Goal: Task Accomplishment & Management: Manage account settings

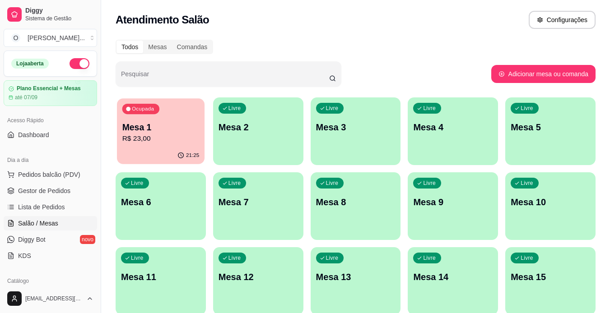
click at [158, 145] on div "Ocupada Mesa 1 R$ 23,00" at bounding box center [161, 122] width 88 height 49
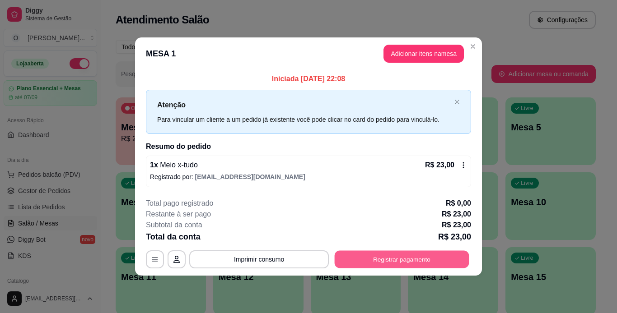
click at [411, 265] on button "Registrar pagamento" at bounding box center [402, 260] width 135 height 18
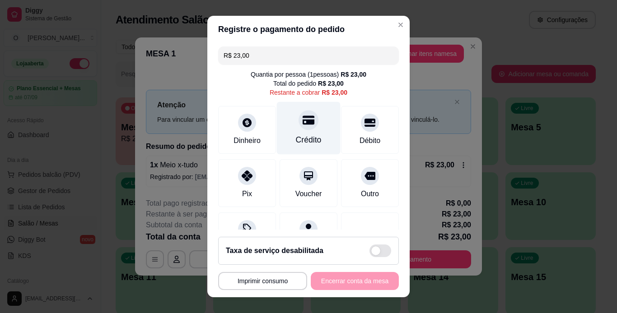
click at [302, 121] on icon at bounding box center [308, 120] width 12 height 9
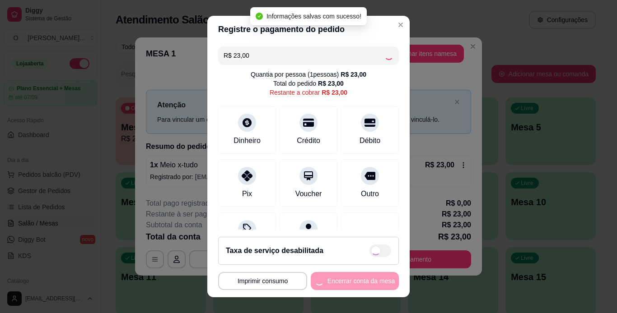
type input "R$ 0,00"
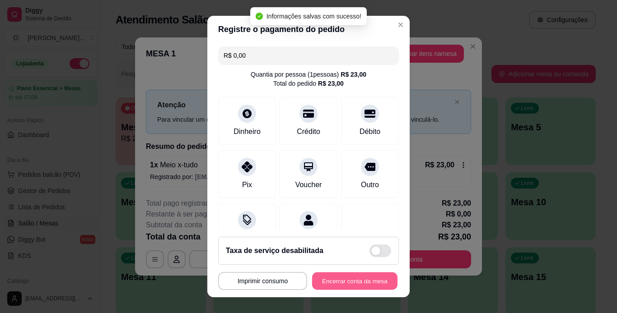
click at [347, 278] on button "Encerrar conta da mesa" at bounding box center [354, 282] width 85 height 18
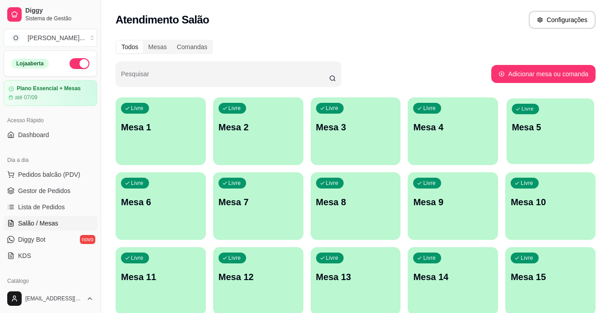
click at [550, 131] on p "Mesa 5" at bounding box center [550, 127] width 77 height 12
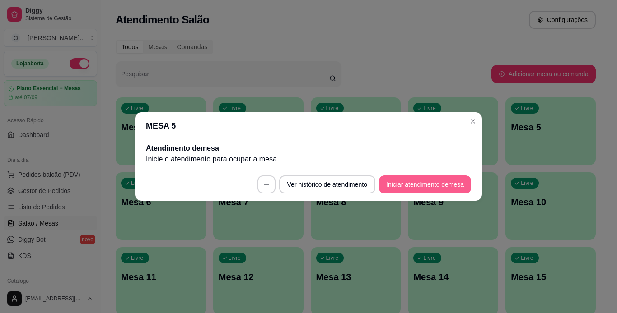
click at [438, 193] on button "Iniciar atendimento de mesa" at bounding box center [425, 185] width 92 height 18
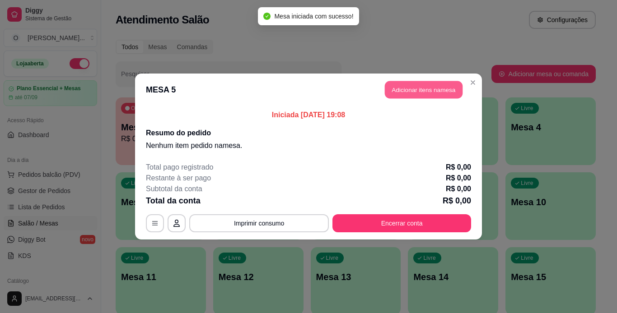
click at [441, 81] on button "Adicionar itens na mesa" at bounding box center [424, 90] width 78 height 18
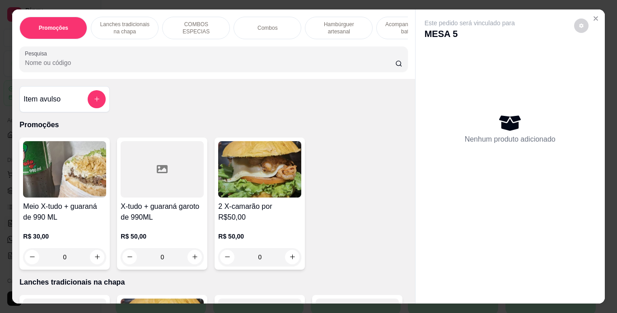
click at [325, 30] on p "Hambúrguer artesanal" at bounding box center [338, 28] width 52 height 14
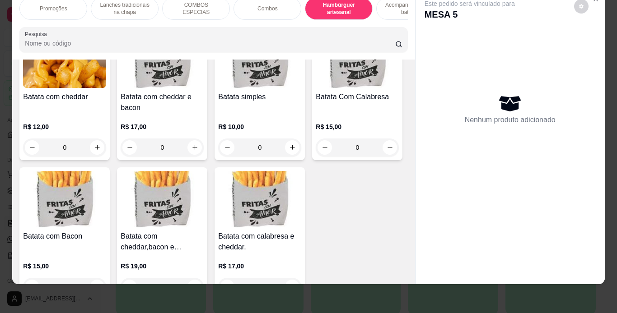
scroll to position [2025, 0]
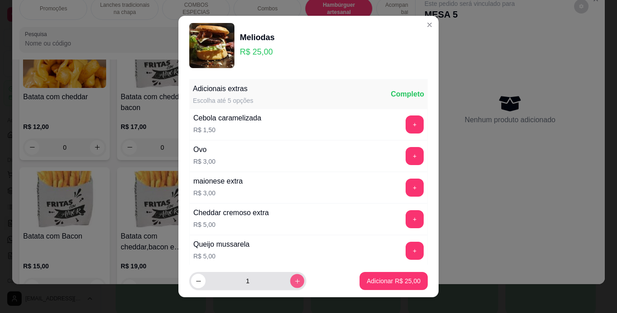
click at [290, 279] on button "increase-product-quantity" at bounding box center [297, 281] width 14 height 14
type input "2"
click at [406, 155] on button "+" at bounding box center [415, 156] width 18 height 18
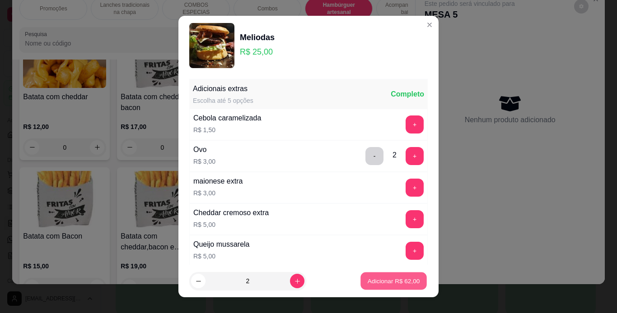
click at [384, 280] on p "Adicionar R$ 62,00" at bounding box center [394, 281] width 52 height 9
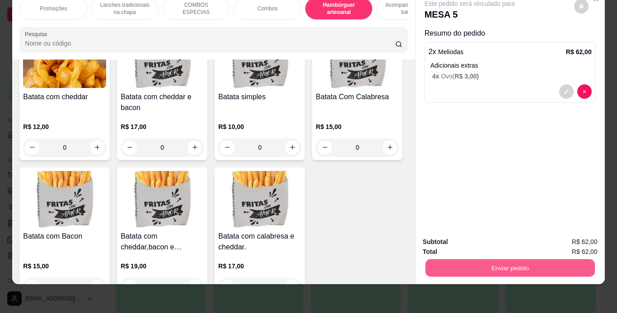
click at [457, 263] on button "Enviar pedido" at bounding box center [509, 269] width 169 height 18
click at [458, 239] on button "Não registrar e enviar pedido" at bounding box center [479, 239] width 91 height 17
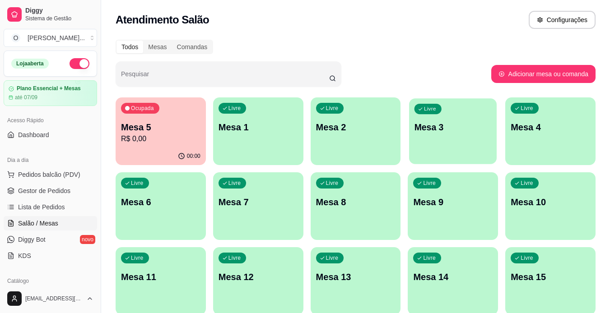
click at [491, 149] on div "Livre Mesa 3" at bounding box center [453, 125] width 88 height 55
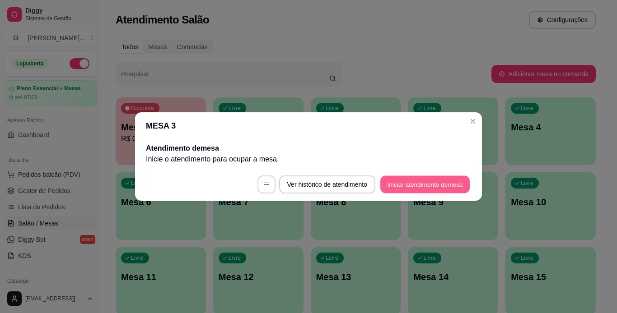
click at [442, 181] on button "Iniciar atendimento de mesa" at bounding box center [424, 185] width 89 height 18
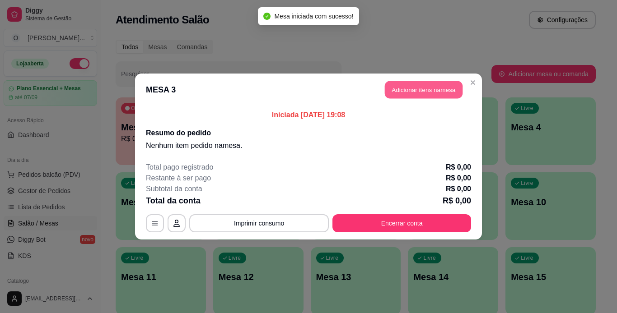
click at [421, 90] on button "Adicionar itens na mesa" at bounding box center [424, 90] width 78 height 18
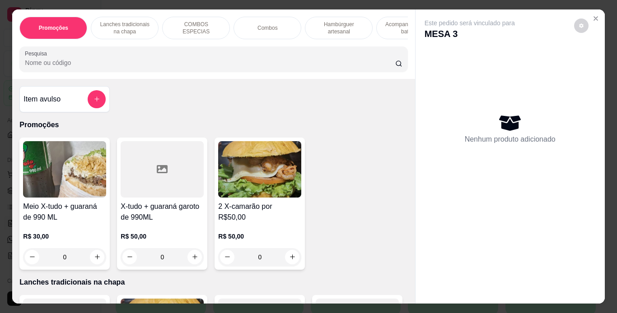
click at [132, 21] on p "Lanches tradicionais na chapa" at bounding box center [124, 28] width 52 height 14
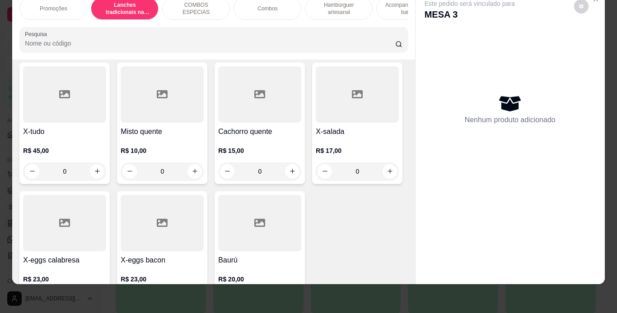
scroll to position [618, 0]
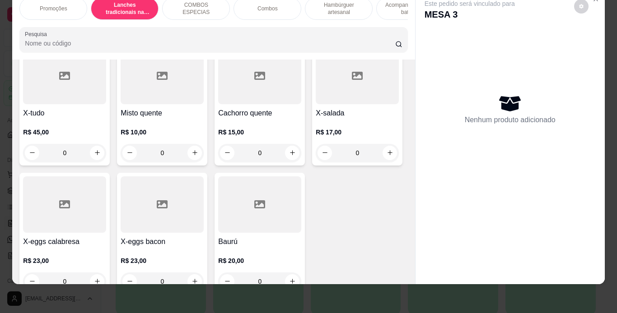
click at [43, 162] on div "R$ 45,00 0" at bounding box center [64, 140] width 83 height 43
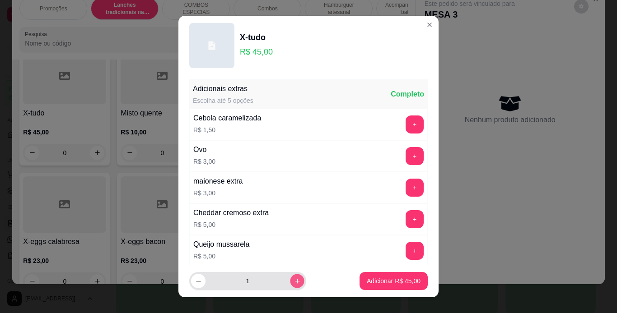
click at [294, 282] on icon "increase-product-quantity" at bounding box center [297, 281] width 7 height 7
type input "2"
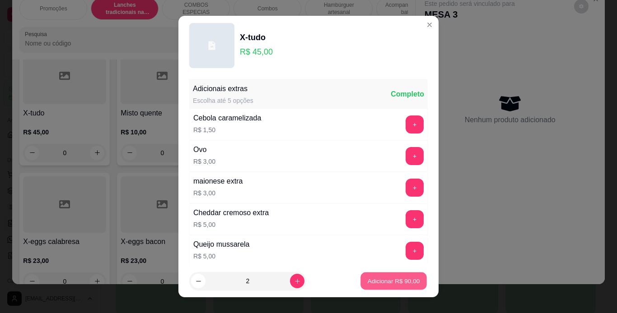
click at [371, 278] on p "Adicionar R$ 90,00" at bounding box center [394, 281] width 52 height 9
type input "2"
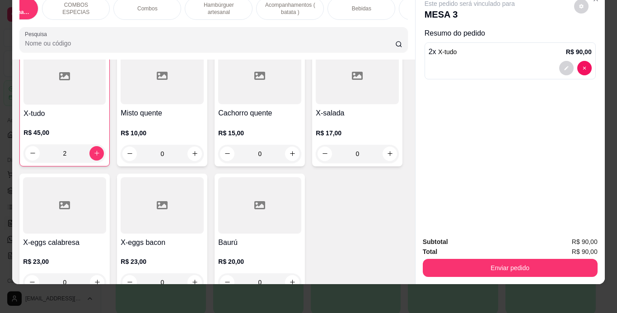
scroll to position [0, 121]
click at [365, 5] on div "Bebidas" at bounding box center [361, 8] width 68 height 23
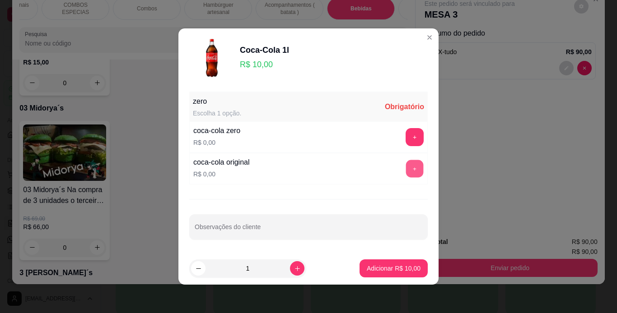
click at [407, 170] on button "+" at bounding box center [415, 169] width 18 height 18
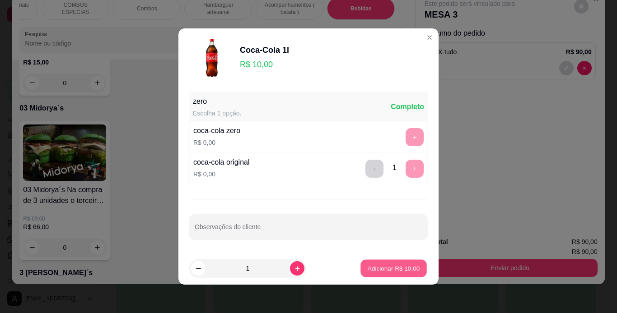
click at [391, 264] on button "Adicionar R$ 10,00" at bounding box center [393, 269] width 66 height 18
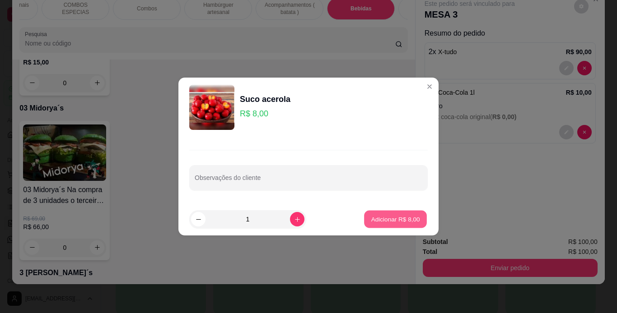
click at [400, 223] on p "Adicionar R$ 8,00" at bounding box center [395, 219] width 49 height 9
type input "1"
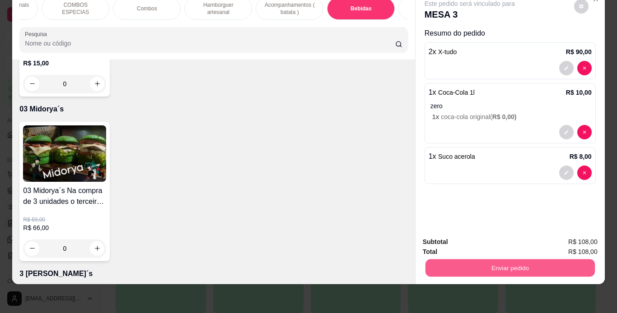
click at [498, 262] on button "Enviar pedido" at bounding box center [509, 269] width 169 height 18
click at [475, 237] on button "Não registrar e enviar pedido" at bounding box center [479, 239] width 91 height 17
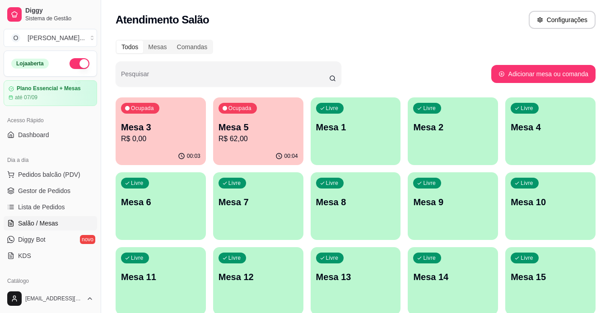
click at [41, 191] on span "Gestor de Pedidos" at bounding box center [44, 190] width 52 height 9
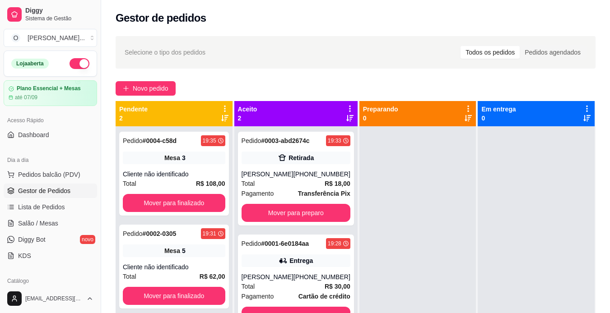
click at [35, 215] on ul "Pedidos balcão (PDV) Gestor de Pedidos Lista de Pedidos Salão / Mesas Diggy Bot…" at bounding box center [50, 215] width 93 height 96
click at [36, 223] on span "Salão / Mesas" at bounding box center [38, 223] width 40 height 9
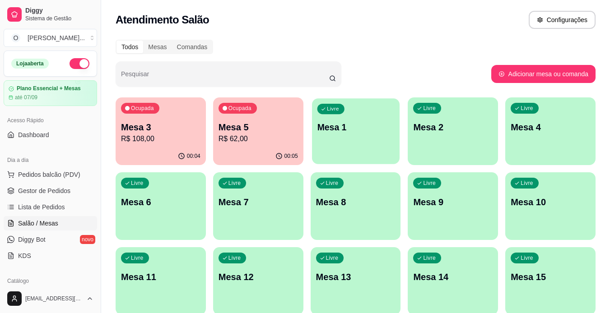
click at [369, 129] on p "Mesa 1" at bounding box center [355, 127] width 77 height 12
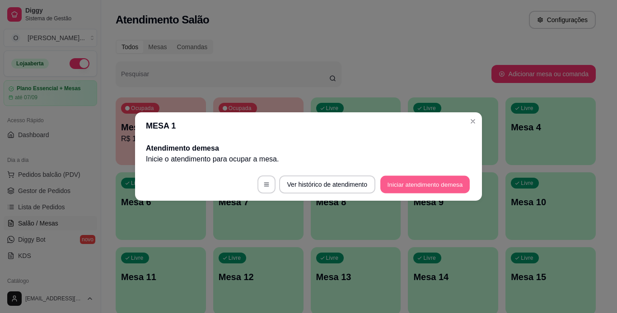
click at [386, 184] on button "Iniciar atendimento de mesa" at bounding box center [424, 185] width 89 height 18
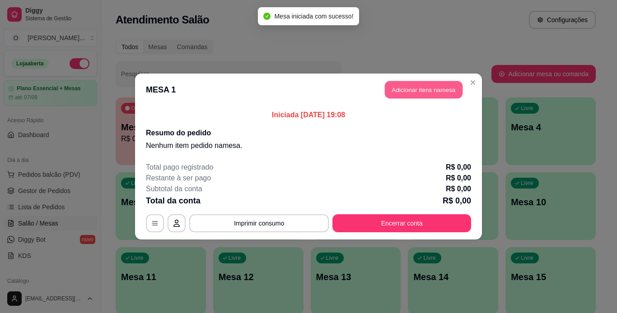
click at [411, 89] on button "Adicionar itens na mesa" at bounding box center [424, 90] width 78 height 18
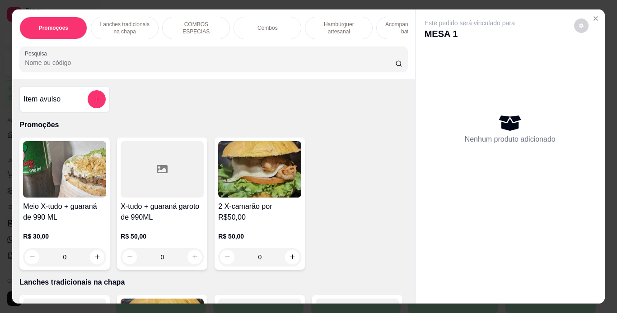
click at [144, 21] on p "Lanches tradicionais na chapa" at bounding box center [124, 28] width 52 height 14
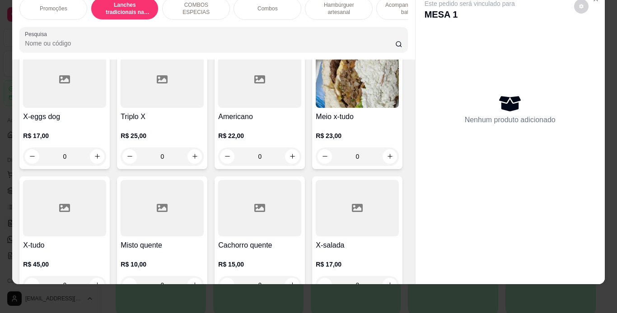
scroll to position [574, 0]
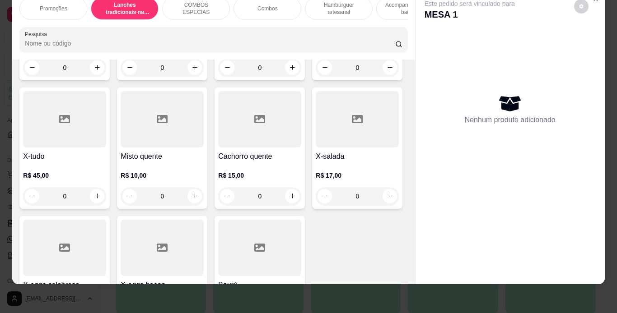
click at [316, 77] on div "0" at bounding box center [357, 68] width 83 height 18
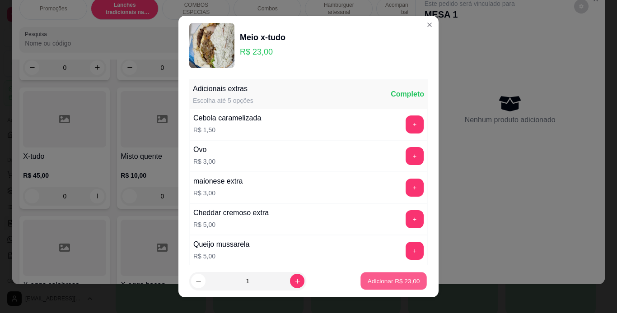
click at [371, 284] on p "Adicionar R$ 23,00" at bounding box center [394, 281] width 52 height 9
type input "1"
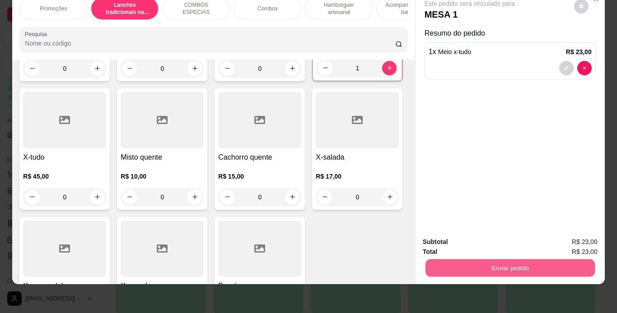
click at [455, 265] on button "Enviar pedido" at bounding box center [509, 269] width 169 height 18
click at [455, 242] on button "Não registrar e enviar pedido" at bounding box center [479, 239] width 91 height 17
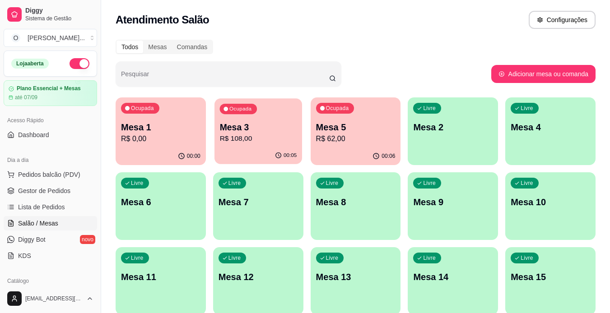
click at [237, 130] on p "Mesa 3" at bounding box center [257, 127] width 77 height 12
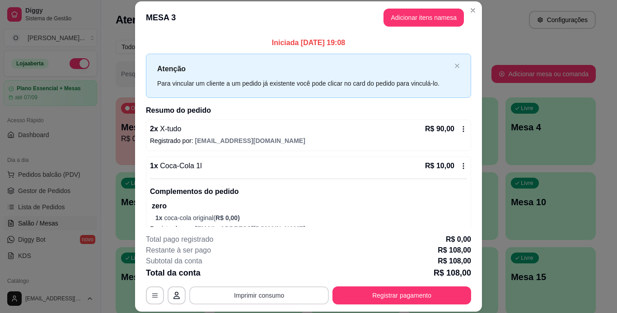
click at [263, 295] on button "Imprimir consumo" at bounding box center [259, 296] width 140 height 18
click at [264, 270] on button "IMPRESSORA" at bounding box center [258, 275] width 63 height 14
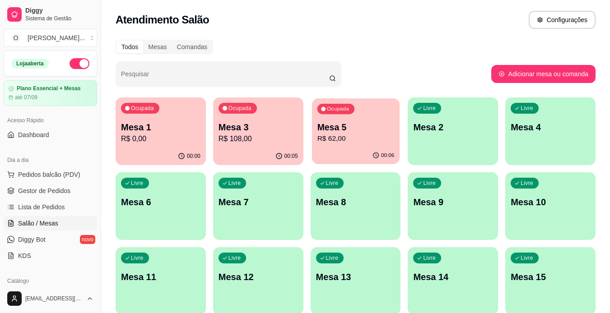
click at [364, 146] on div "Ocupada Mesa 5 R$ 62,00" at bounding box center [356, 122] width 88 height 49
click at [365, 123] on p "Mesa 5" at bounding box center [355, 127] width 77 height 12
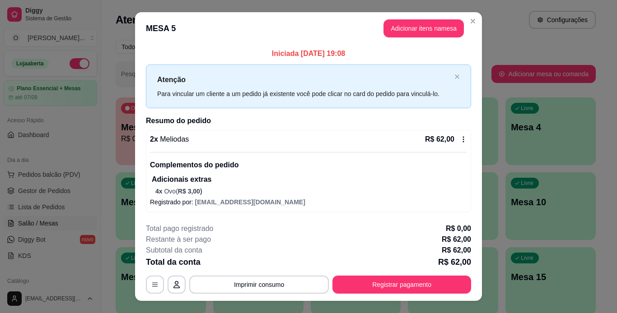
scroll to position [17, 0]
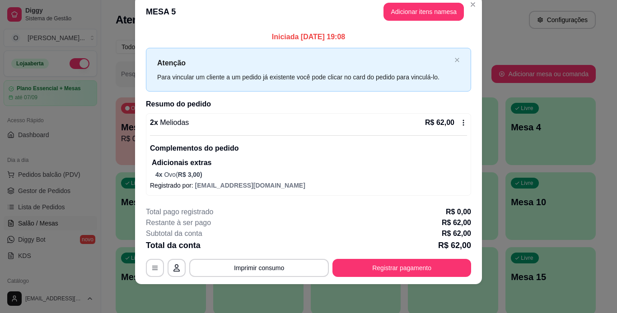
click at [460, 126] on icon at bounding box center [463, 122] width 7 height 7
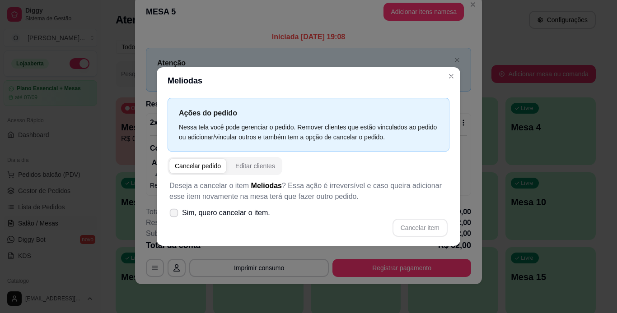
click at [178, 212] on span at bounding box center [174, 213] width 9 height 9
click at [175, 215] on input "Sim, quero cancelar o item." at bounding box center [172, 218] width 6 height 6
checkbox input "true"
click at [406, 229] on button "Cancelar item" at bounding box center [420, 228] width 54 height 18
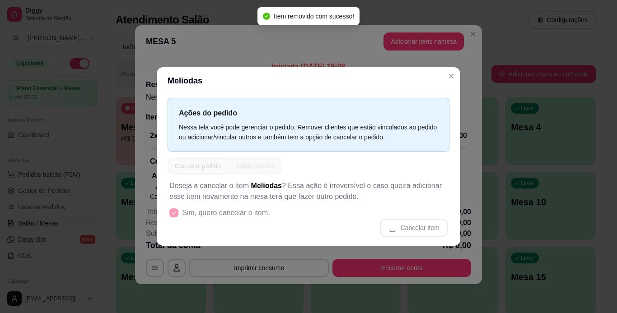
scroll to position [2, 0]
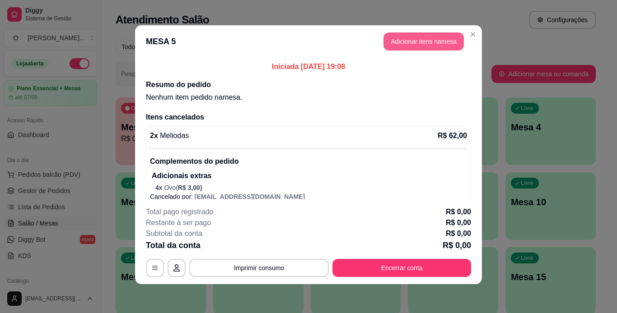
click at [450, 37] on button "Adicionar itens na mesa" at bounding box center [423, 42] width 80 height 18
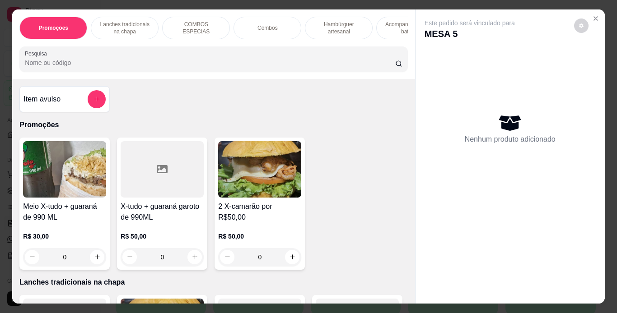
click at [314, 24] on p "Hambúrguer artesanal" at bounding box center [338, 28] width 52 height 14
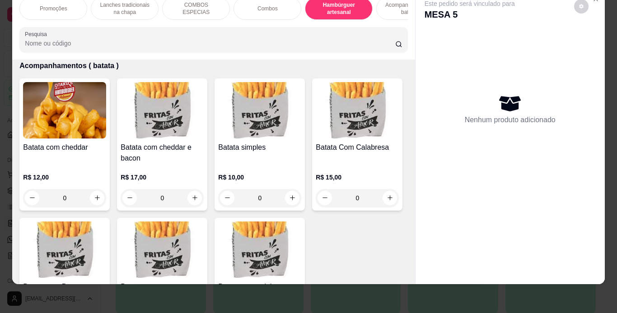
scroll to position [1975, 0]
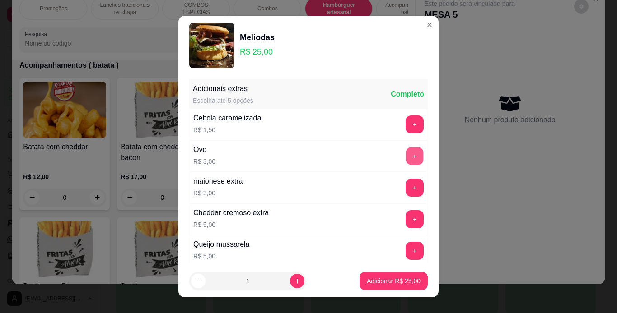
click at [406, 155] on button "+" at bounding box center [415, 156] width 18 height 18
click at [391, 278] on p "Adicionar R$ 28,00" at bounding box center [394, 281] width 52 height 9
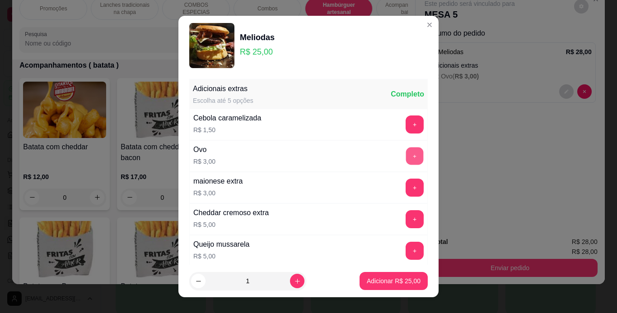
click at [406, 157] on button "+" at bounding box center [415, 156] width 18 height 18
click at [375, 283] on p "Adicionar R$ 28,00" at bounding box center [394, 281] width 52 height 9
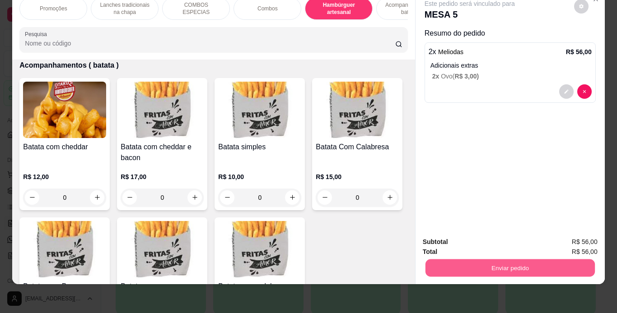
click at [460, 267] on button "Enviar pedido" at bounding box center [509, 269] width 169 height 18
click at [468, 238] on button "Não registrar e enviar pedido" at bounding box center [479, 239] width 91 height 17
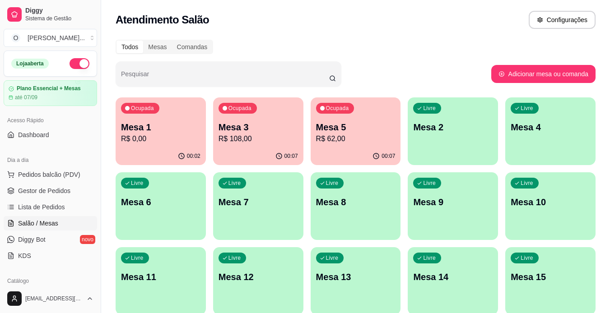
click at [33, 188] on span "Gestor de Pedidos" at bounding box center [44, 190] width 52 height 9
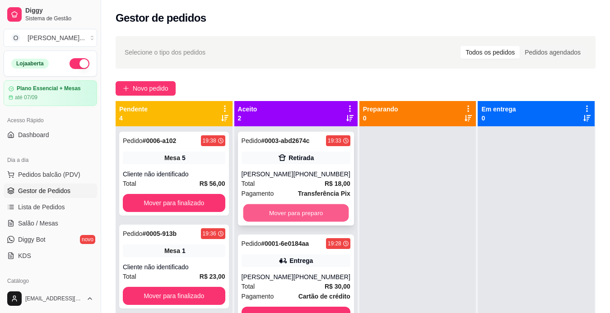
click at [324, 206] on button "Mover para preparo" at bounding box center [296, 214] width 106 height 18
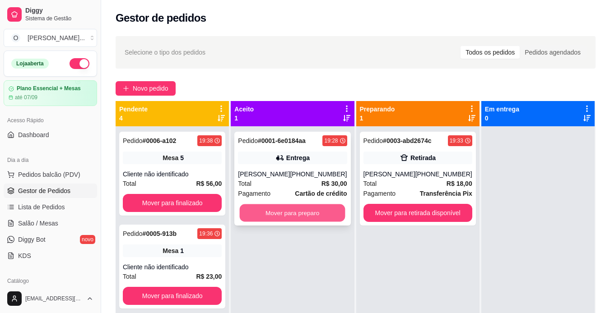
click at [323, 214] on button "Mover para preparo" at bounding box center [293, 214] width 106 height 18
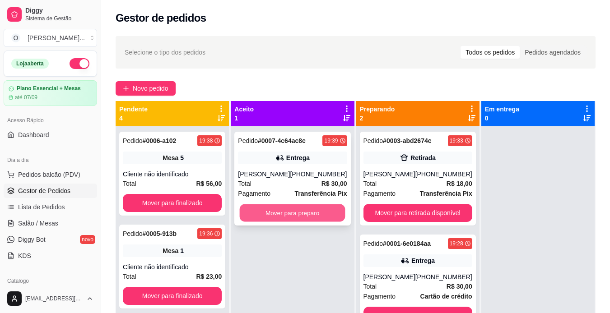
click at [308, 218] on button "Mover para preparo" at bounding box center [293, 214] width 106 height 18
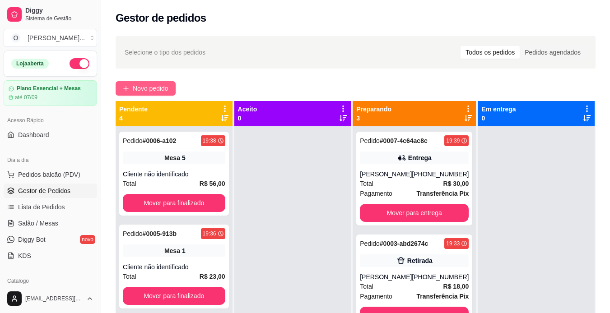
click at [152, 91] on span "Novo pedido" at bounding box center [151, 89] width 36 height 10
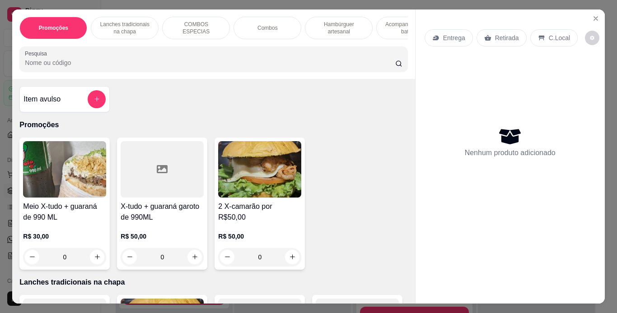
click at [508, 34] on p "Retirada" at bounding box center [507, 37] width 24 height 9
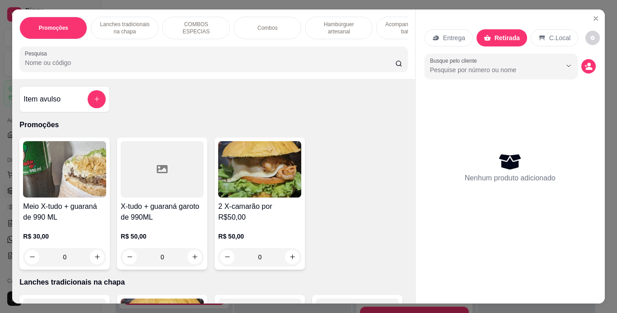
click at [330, 24] on p "Hambúrguer artesanal" at bounding box center [338, 28] width 52 height 14
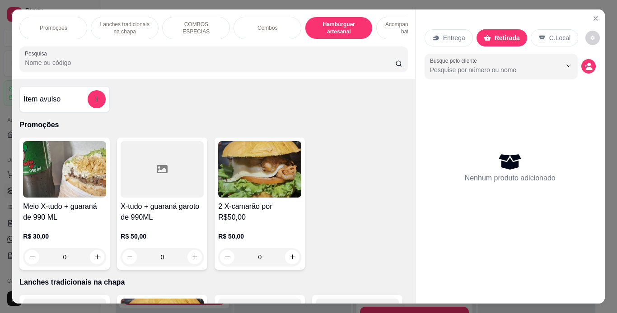
scroll to position [23, 0]
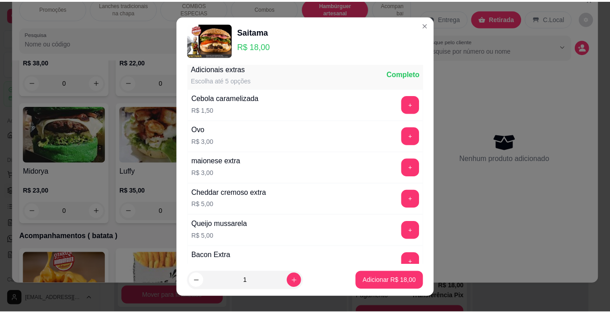
scroll to position [9, 0]
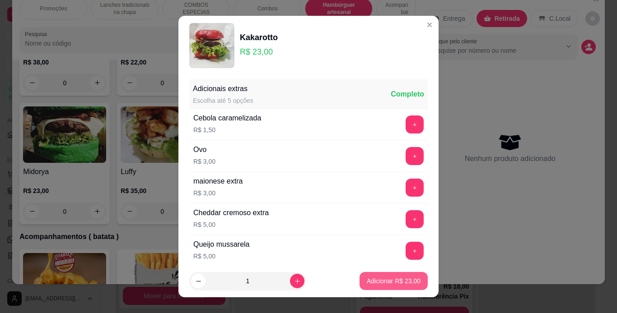
click at [373, 276] on button "Adicionar R$ 23,00" at bounding box center [393, 281] width 68 height 18
type input "1"
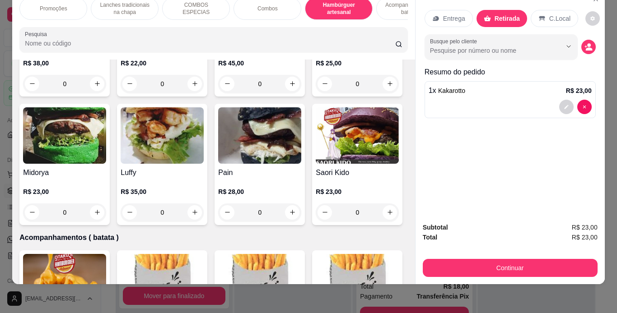
click at [531, 257] on div "Continuar" at bounding box center [510, 267] width 175 height 20
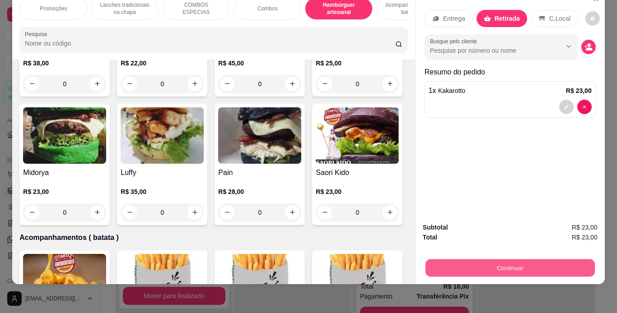
click at [529, 260] on button "Continuar" at bounding box center [509, 269] width 169 height 18
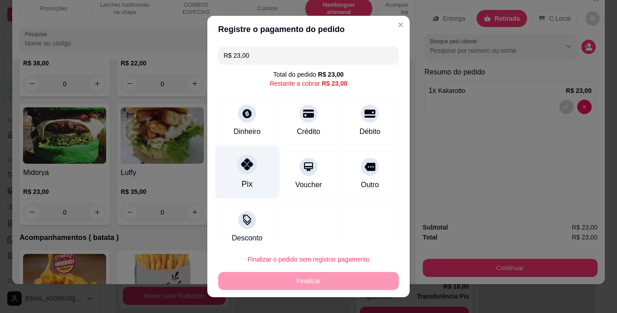
click at [250, 172] on div "Pix" at bounding box center [247, 172] width 64 height 53
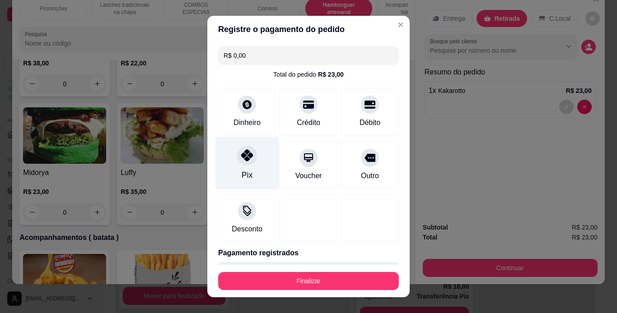
type input "R$ 0,00"
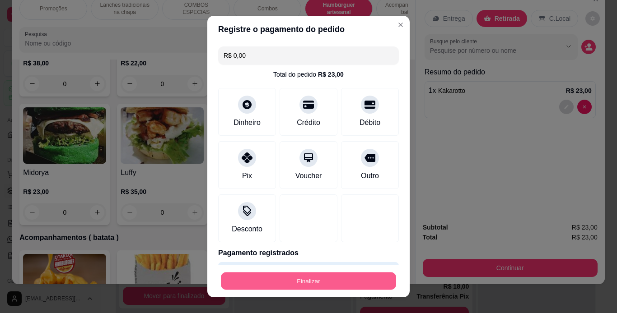
click at [293, 283] on button "Finalizar" at bounding box center [308, 282] width 175 height 18
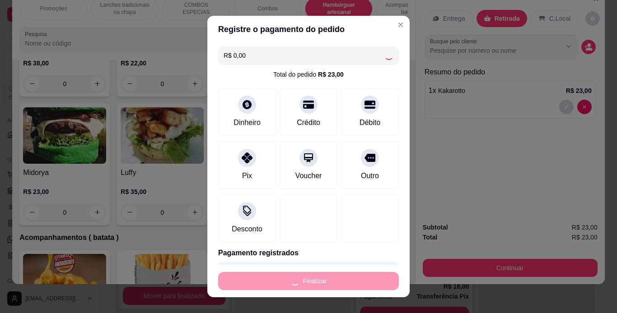
type input "0"
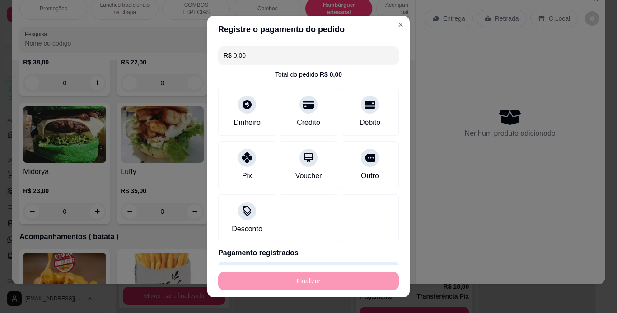
type input "-R$ 23,00"
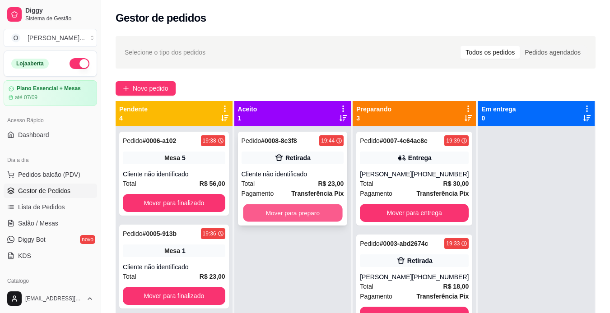
click at [324, 208] on button "Mover para preparo" at bounding box center [292, 214] width 99 height 18
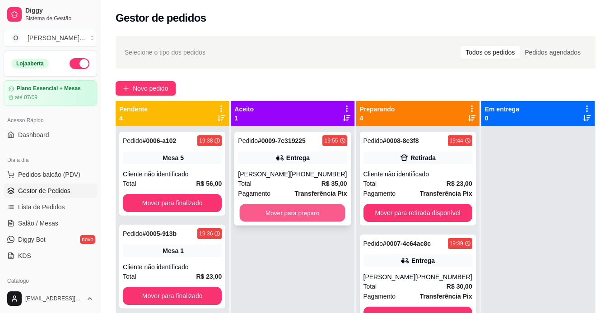
click at [325, 219] on button "Mover para preparo" at bounding box center [293, 214] width 106 height 18
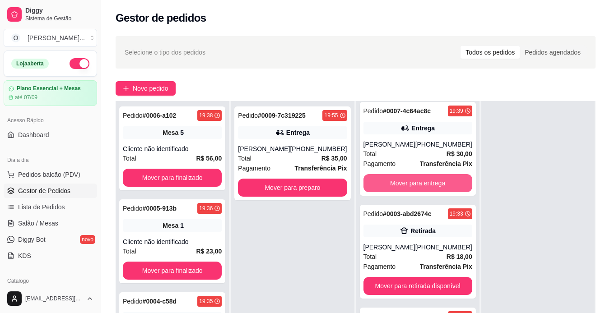
scroll to position [25, 0]
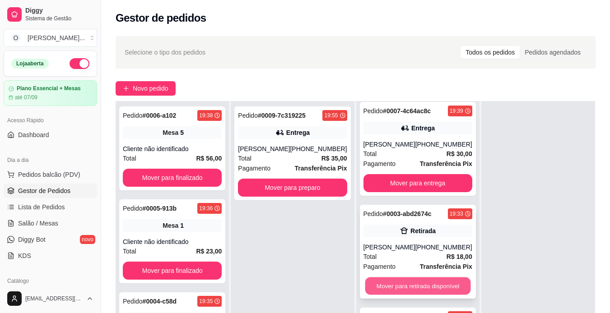
click at [394, 285] on button "Mover para retirada disponível" at bounding box center [418, 287] width 106 height 18
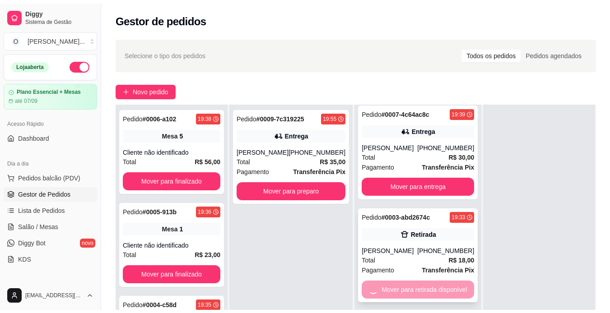
scroll to position [5, 0]
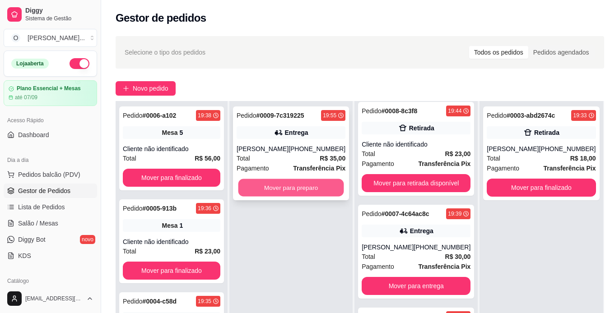
click at [299, 193] on button "Mover para preparo" at bounding box center [291, 188] width 106 height 18
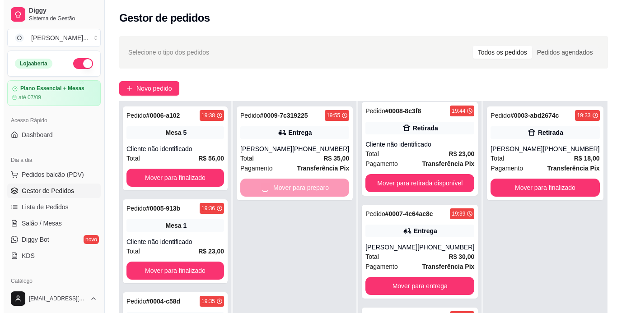
scroll to position [107, 0]
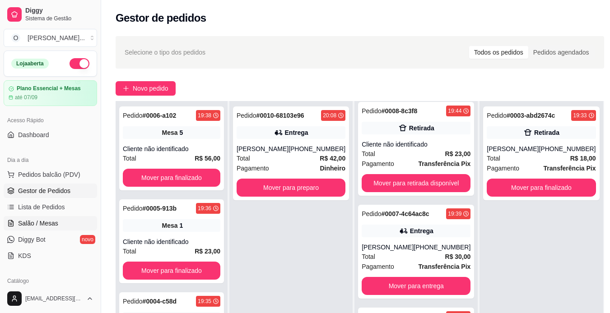
click at [42, 221] on span "Salão / Mesas" at bounding box center [38, 223] width 40 height 9
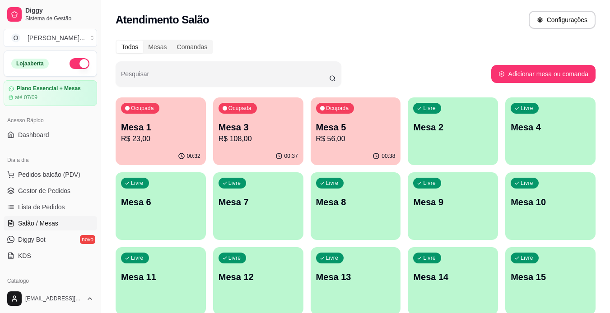
click at [351, 137] on p "R$ 56,00" at bounding box center [355, 139] width 79 height 11
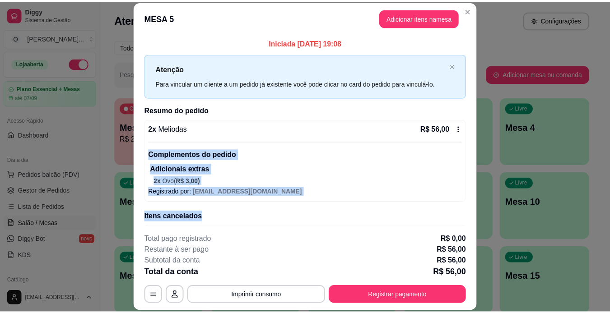
scroll to position [81, 0]
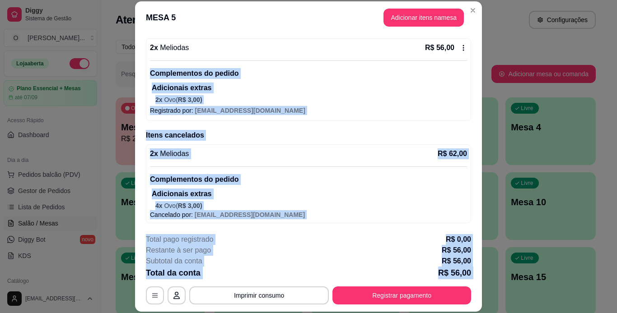
drag, startPoint x: 351, startPoint y: 137, endPoint x: 279, endPoint y: 286, distance: 165.2
click at [279, 286] on section "**********" at bounding box center [308, 156] width 347 height 310
click at [274, 293] on button "Imprimir consumo" at bounding box center [259, 296] width 140 height 18
click at [267, 275] on button "IMPRESSORA" at bounding box center [258, 275] width 63 height 14
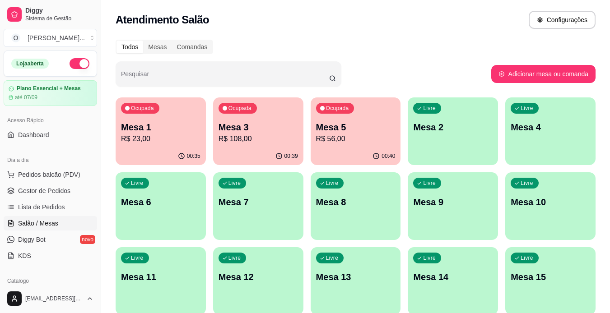
click at [22, 187] on span "Gestor de Pedidos" at bounding box center [44, 190] width 52 height 9
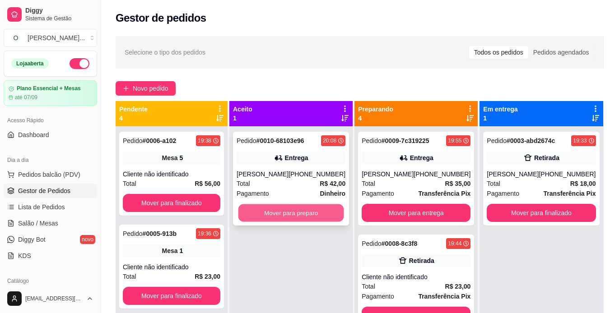
click at [316, 214] on button "Mover para preparo" at bounding box center [291, 214] width 106 height 18
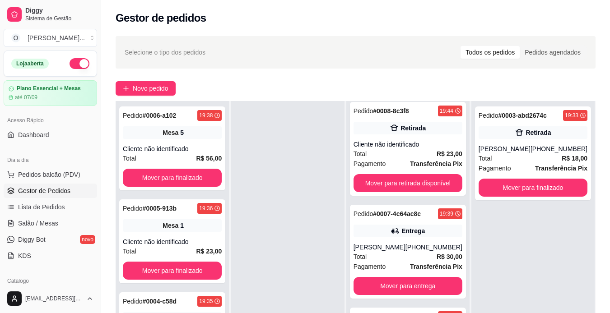
scroll to position [138, 0]
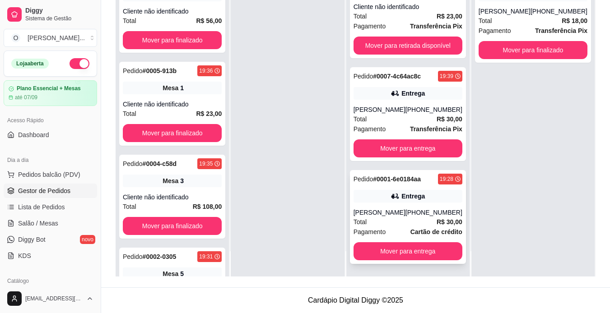
click at [406, 203] on div "Pedido # 0001-6e0184aa 19:28 Entrega [PERSON_NAME] [PHONE_NUMBER] Total R$ 30,0…" at bounding box center [408, 217] width 116 height 94
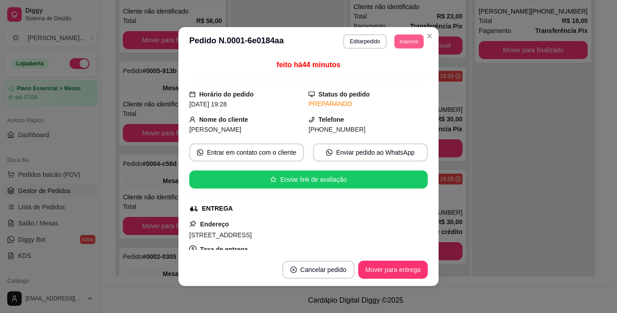
click at [410, 43] on button "Imprimir" at bounding box center [408, 41] width 29 height 14
click at [399, 71] on button "IMPRESSORA" at bounding box center [388, 73] width 63 height 14
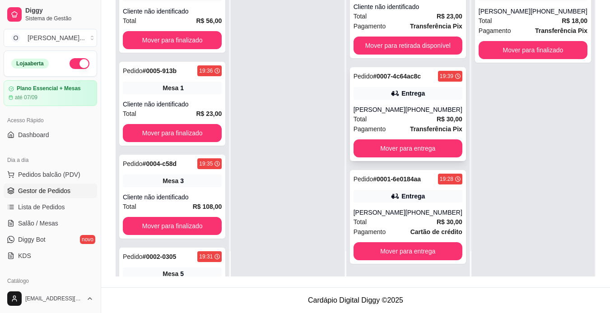
click at [421, 98] on div "Entrega" at bounding box center [408, 93] width 109 height 13
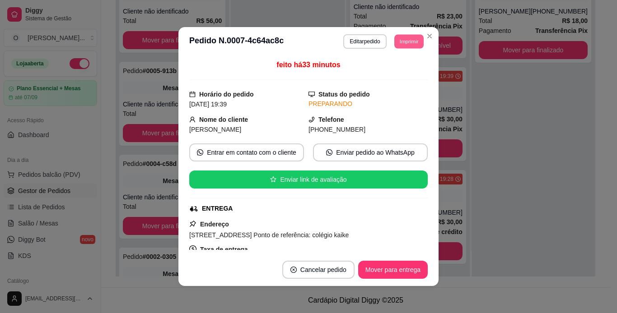
click at [409, 47] on button "Imprimir" at bounding box center [408, 41] width 29 height 14
click at [407, 81] on div "Escolha a impressora IMPRESSORA" at bounding box center [388, 66] width 74 height 31
click at [405, 76] on button "IMPRESSORA" at bounding box center [388, 73] width 63 height 14
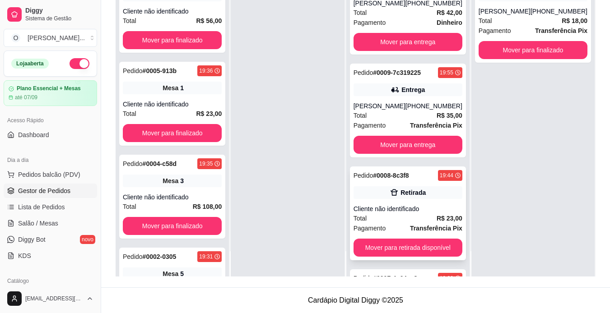
scroll to position [0, 0]
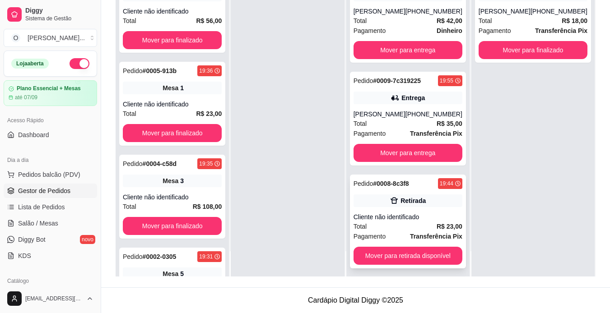
click at [417, 124] on div "Total R$ 35,00" at bounding box center [408, 124] width 109 height 10
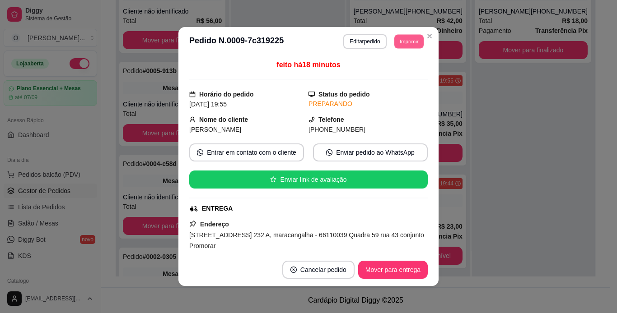
click at [409, 42] on button "Imprimir" at bounding box center [408, 41] width 29 height 14
click at [402, 73] on button "IMPRESSORA" at bounding box center [388, 73] width 63 height 14
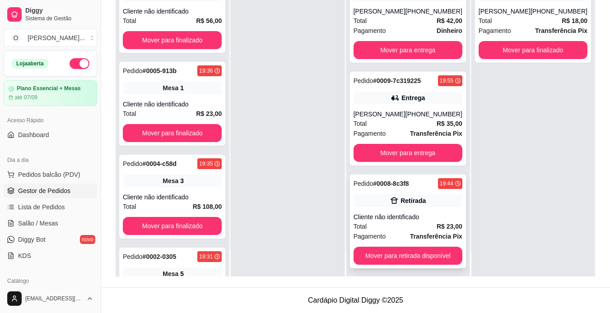
scroll to position [210, 0]
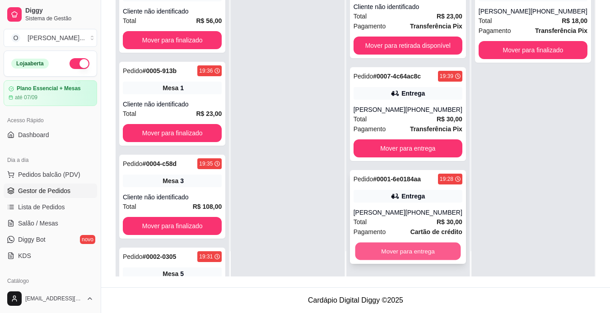
click at [412, 254] on button "Mover para entrega" at bounding box center [408, 252] width 106 height 18
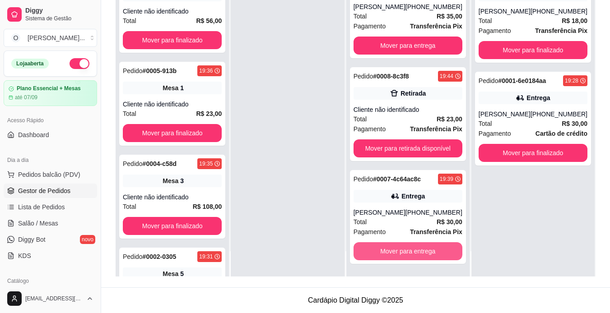
scroll to position [107, 0]
click at [408, 253] on button "Mover para entrega" at bounding box center [408, 252] width 106 height 18
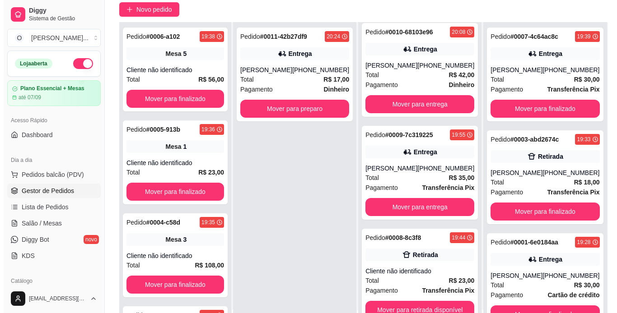
scroll to position [74, 0]
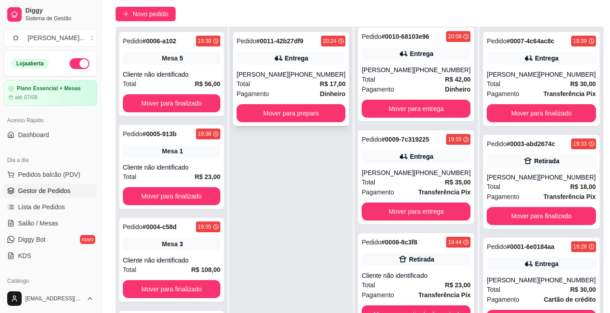
click at [288, 81] on div "Total R$ 17,00" at bounding box center [291, 84] width 109 height 10
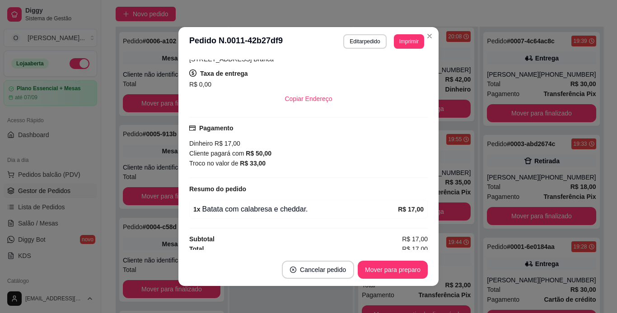
scroll to position [180, 0]
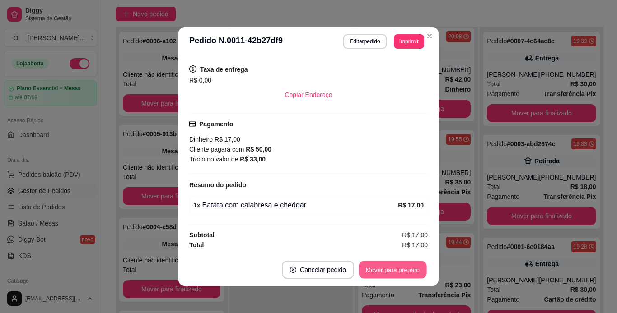
click at [391, 268] on button "Mover para preparo" at bounding box center [392, 270] width 68 height 18
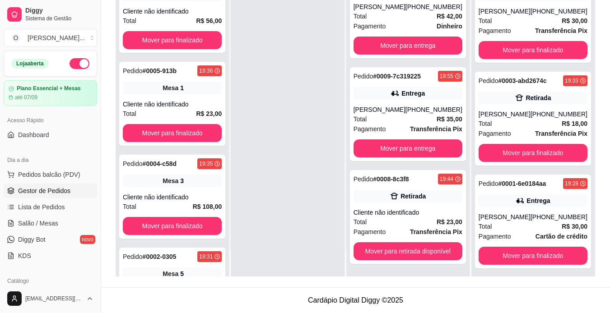
scroll to position [40, 0]
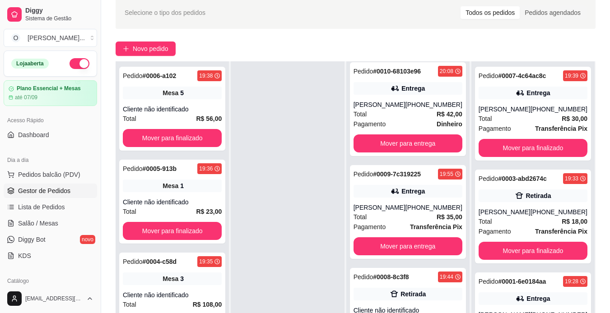
click at [294, 242] on div at bounding box center [287, 217] width 113 height 313
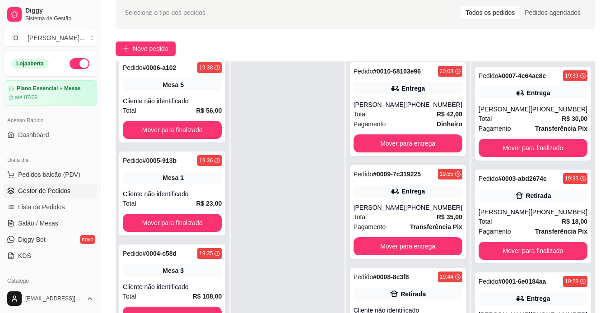
scroll to position [0, 0]
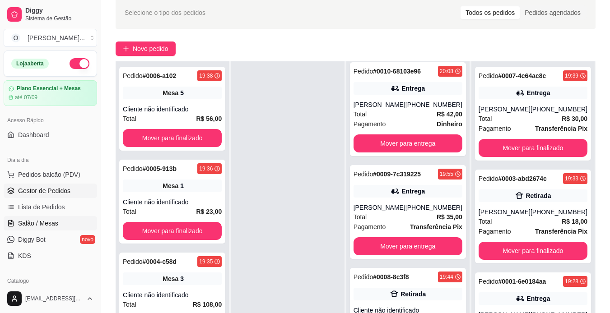
click at [52, 218] on link "Salão / Mesas" at bounding box center [50, 223] width 93 height 14
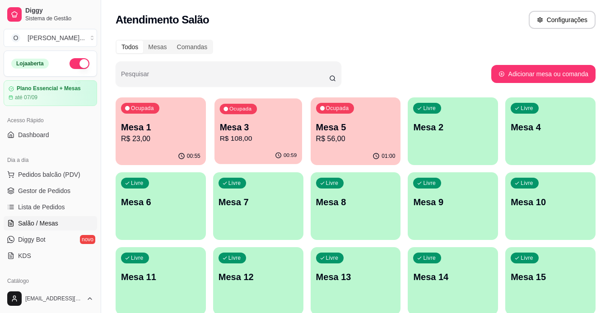
click at [282, 135] on p "R$ 108,00" at bounding box center [257, 139] width 77 height 10
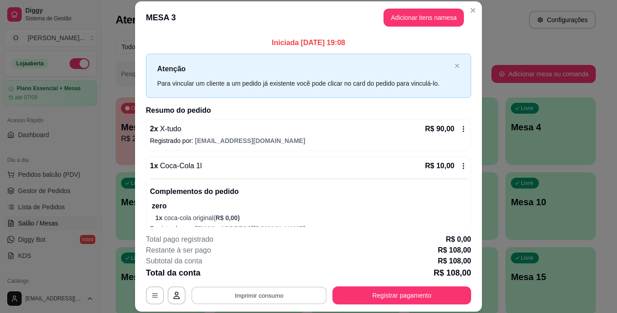
click at [284, 295] on button "Imprimir consumo" at bounding box center [258, 296] width 135 height 18
click at [269, 277] on button "IMPRESSORA" at bounding box center [258, 275] width 63 height 14
click at [300, 297] on button "Imprimir consumo" at bounding box center [258, 296] width 135 height 18
click at [255, 274] on button "IMPRESSORA" at bounding box center [258, 275] width 63 height 14
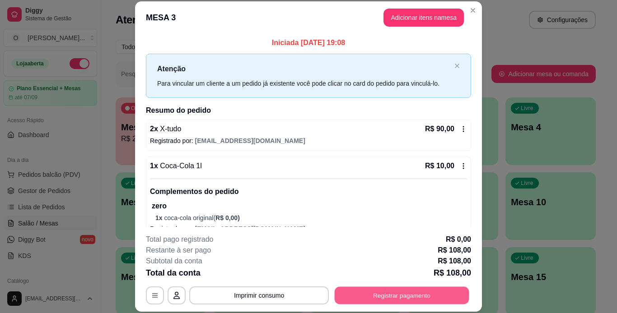
click at [345, 293] on button "Registrar pagamento" at bounding box center [402, 296] width 135 height 18
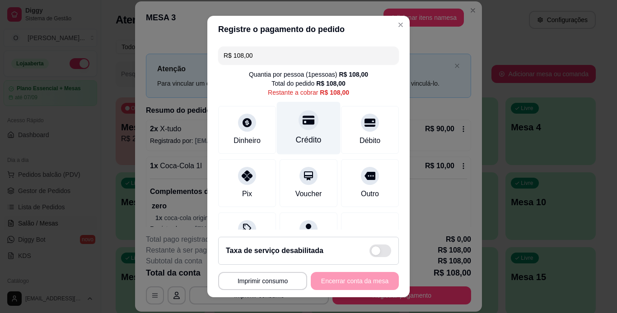
click at [308, 143] on div "Crédito" at bounding box center [309, 140] width 26 height 12
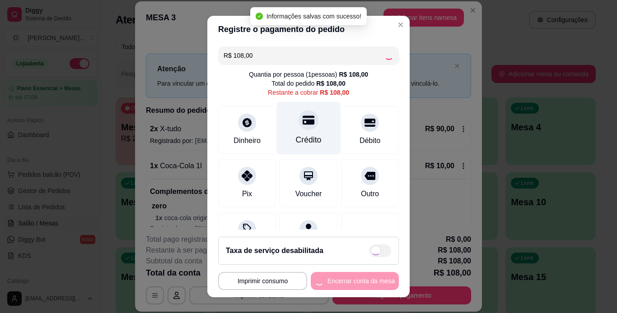
type input "R$ 0,00"
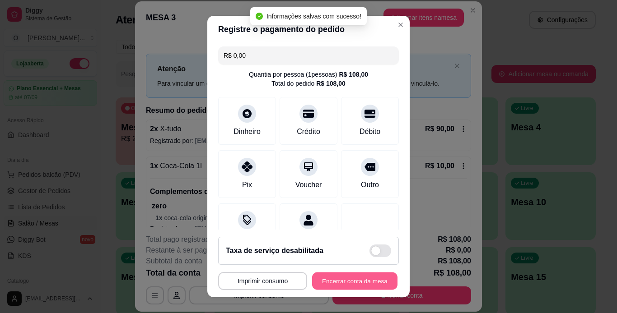
click at [337, 288] on button "Encerrar conta da mesa" at bounding box center [354, 282] width 85 height 18
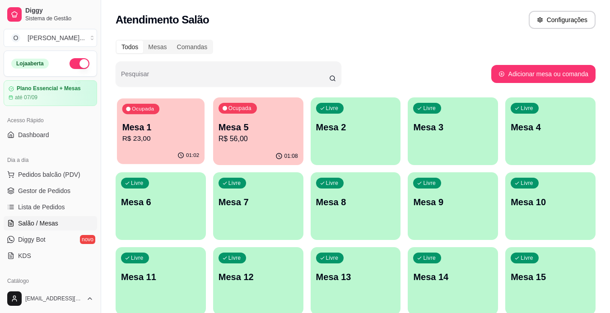
click at [172, 131] on p "Mesa 1" at bounding box center [160, 127] width 77 height 12
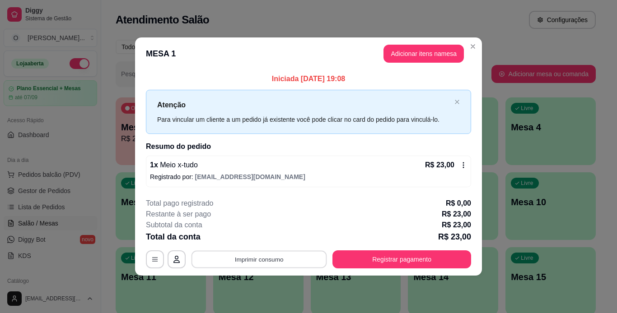
click at [276, 261] on button "Imprimir consumo" at bounding box center [258, 260] width 135 height 18
click at [269, 238] on button "IMPRESSORA" at bounding box center [261, 239] width 63 height 14
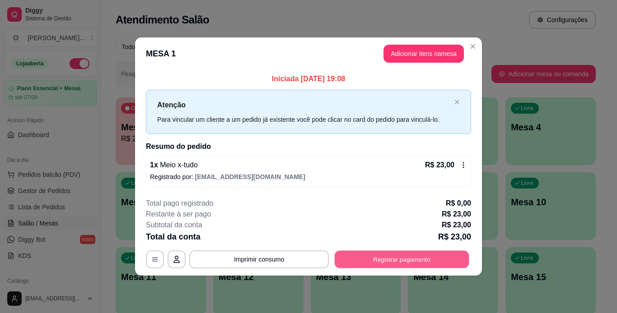
click at [379, 263] on button "Registrar pagamento" at bounding box center [402, 260] width 135 height 18
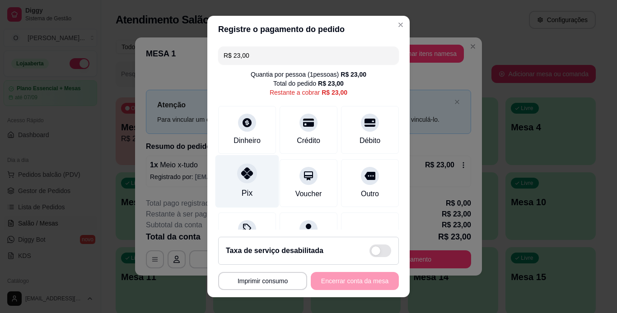
click at [253, 185] on div "Pix" at bounding box center [247, 181] width 64 height 53
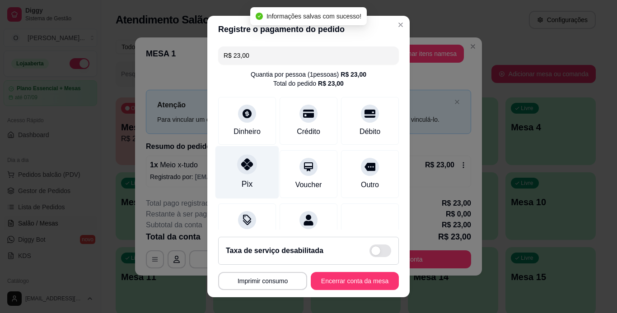
type input "R$ 0,00"
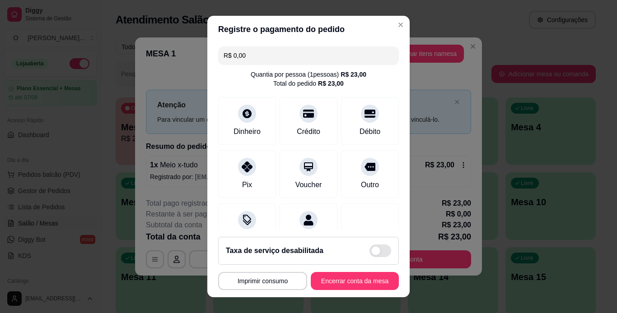
click at [365, 293] on footer "**********" at bounding box center [308, 264] width 202 height 68
click at [367, 285] on button "Encerrar conta da mesa" at bounding box center [354, 282] width 85 height 18
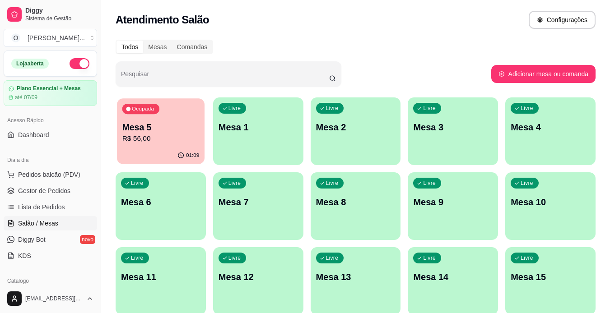
click at [183, 134] on p "R$ 56,00" at bounding box center [160, 139] width 77 height 10
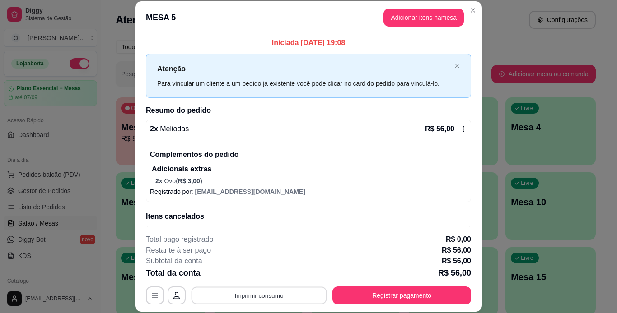
click at [257, 293] on button "Imprimir consumo" at bounding box center [258, 296] width 135 height 18
click at [261, 275] on button "IMPRESSORA" at bounding box center [258, 275] width 63 height 14
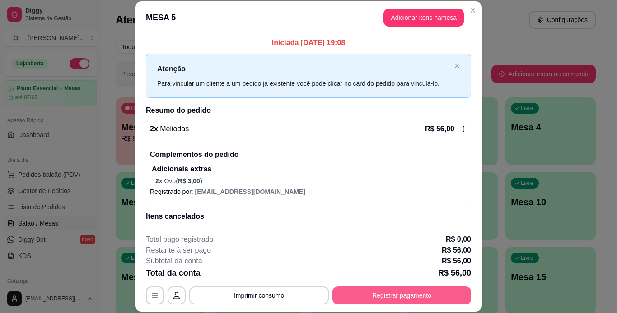
click at [348, 296] on button "Registrar pagamento" at bounding box center [401, 296] width 139 height 18
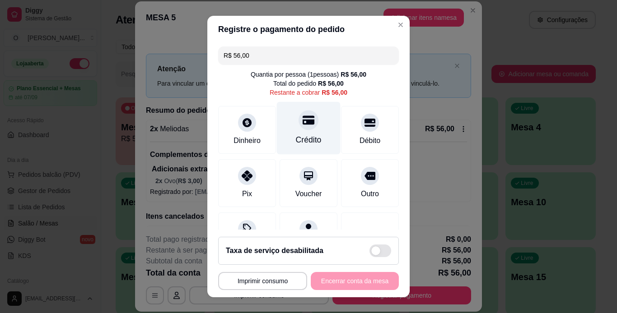
click at [286, 133] on div "Crédito" at bounding box center [309, 128] width 64 height 53
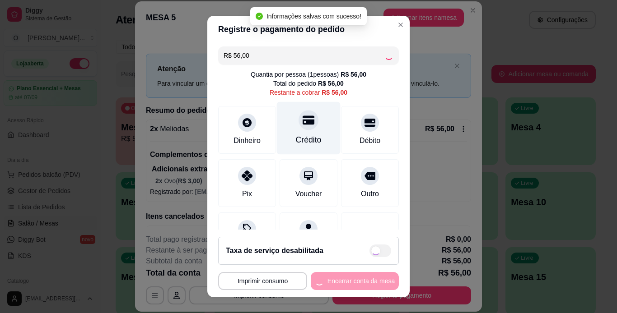
type input "R$ 0,00"
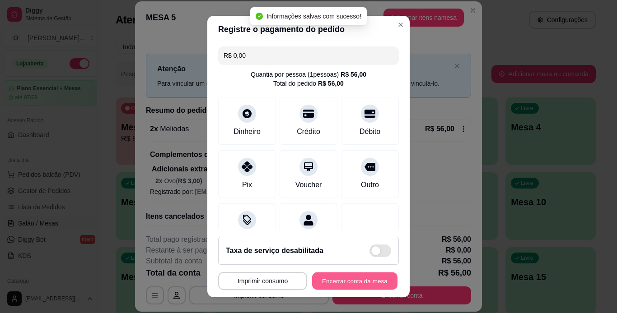
click at [346, 278] on button "Encerrar conta da mesa" at bounding box center [354, 282] width 85 height 18
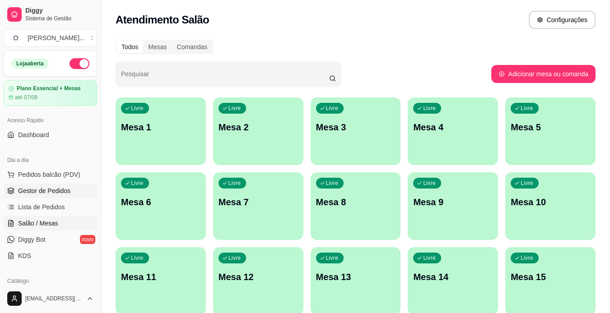
click at [55, 194] on span "Gestor de Pedidos" at bounding box center [44, 190] width 52 height 9
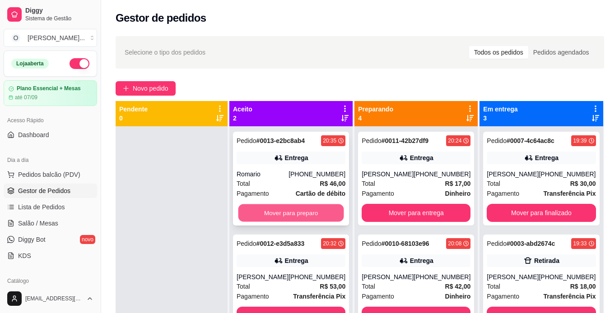
click at [261, 217] on button "Mover para preparo" at bounding box center [291, 214] width 106 height 18
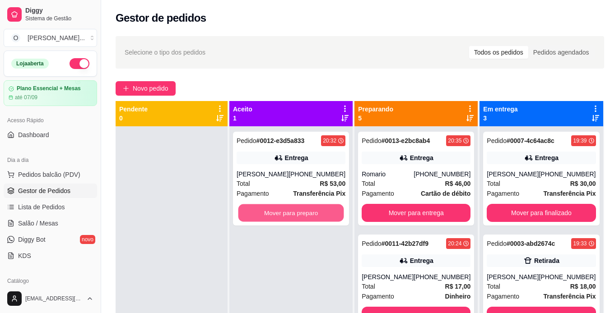
click at [261, 217] on button "Mover para preparo" at bounding box center [291, 214] width 106 height 18
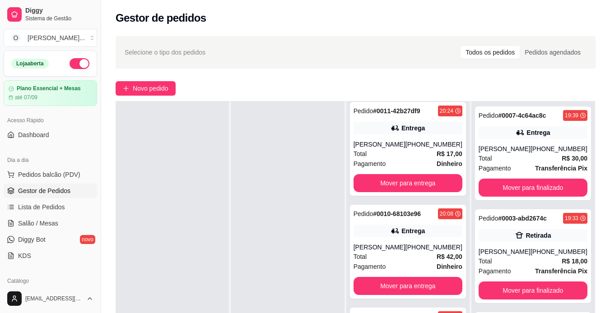
scroll to position [206, 0]
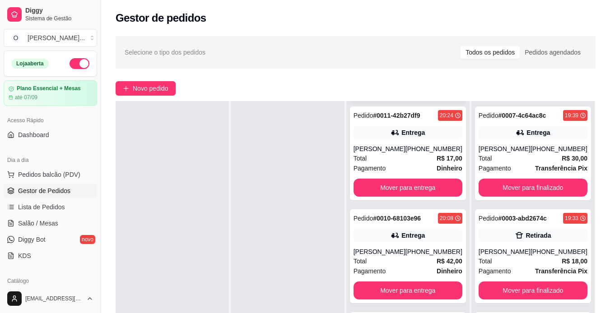
click at [403, 265] on div "Total R$ 42,00" at bounding box center [408, 261] width 109 height 10
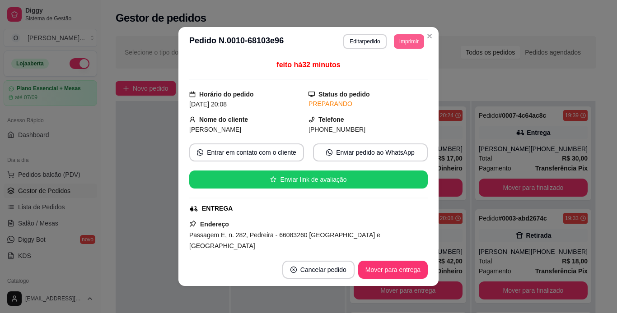
click at [406, 47] on button "Imprimir" at bounding box center [409, 41] width 30 height 14
click at [397, 71] on button "IMPRESSORA" at bounding box center [388, 73] width 65 height 14
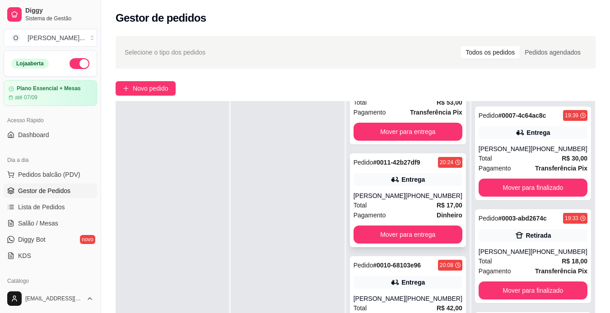
scroll to position [158, 0]
click at [423, 171] on div "Pedido # 0011-42b27df9 20:24 Entrega [PERSON_NAME] [PHONE_NUMBER] Total R$ 17,0…" at bounding box center [408, 201] width 116 height 94
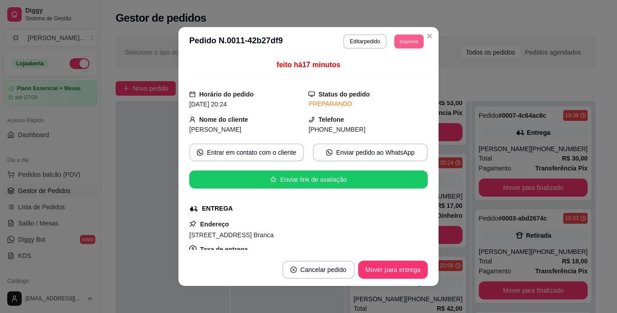
click at [406, 41] on button "Imprimir" at bounding box center [408, 41] width 29 height 14
click at [400, 68] on button "IMPRESSORA" at bounding box center [388, 73] width 63 height 14
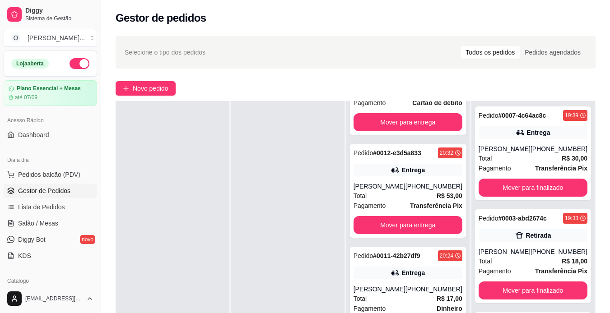
scroll to position [61, 0]
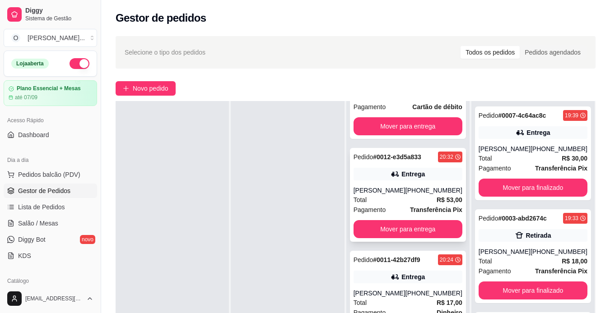
click at [415, 199] on div "Total R$ 53,00" at bounding box center [408, 200] width 109 height 10
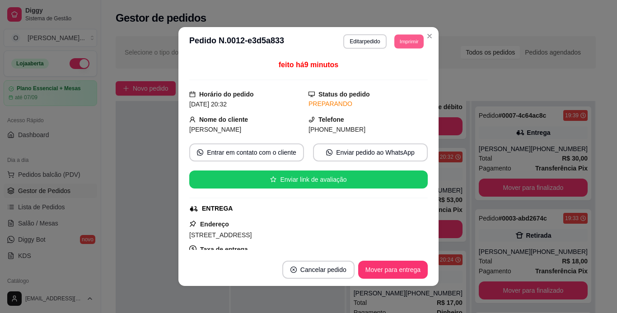
click at [417, 40] on button "Imprimir" at bounding box center [408, 41] width 29 height 14
click at [409, 69] on button "IMPRESSORA" at bounding box center [388, 73] width 63 height 14
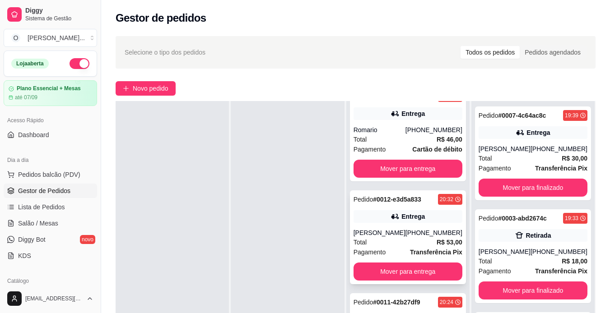
scroll to position [0, 0]
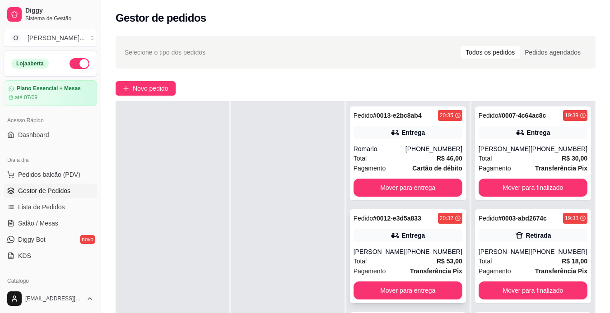
click at [433, 149] on div "[PHONE_NUMBER]" at bounding box center [433, 148] width 57 height 9
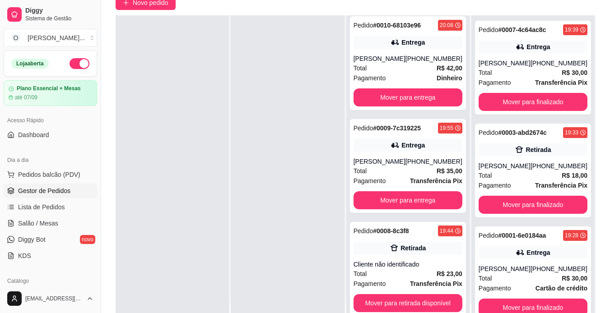
scroll to position [138, 0]
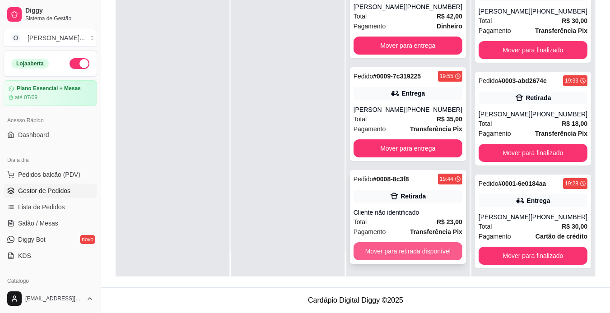
click at [408, 247] on button "Mover para retirada disponível" at bounding box center [408, 251] width 109 height 18
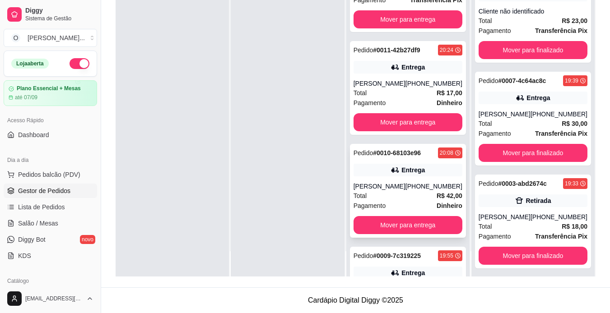
scroll to position [133, 0]
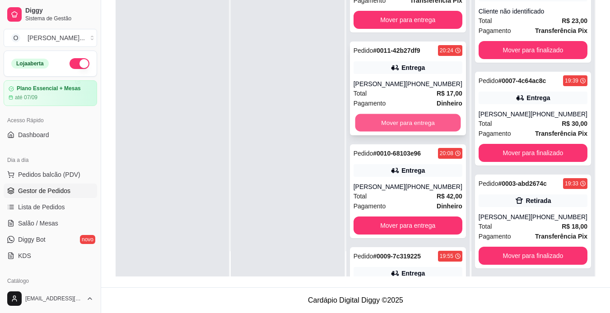
click at [403, 124] on button "Mover para entrega" at bounding box center [408, 123] width 106 height 18
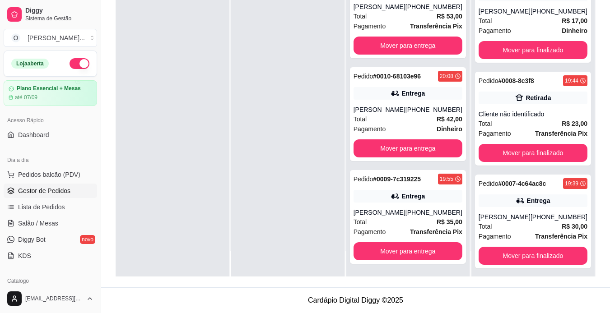
scroll to position [107, 0]
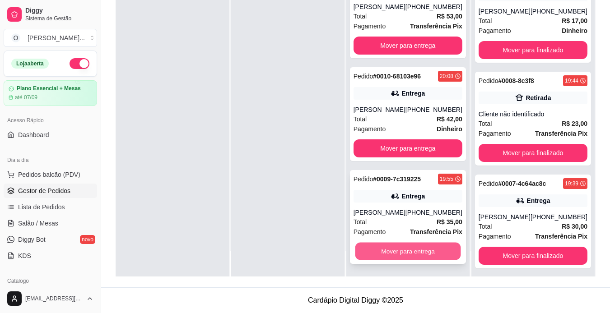
click at [411, 256] on button "Mover para entrega" at bounding box center [408, 252] width 106 height 18
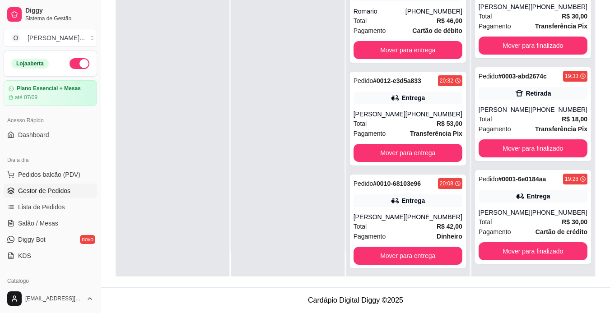
scroll to position [137, 0]
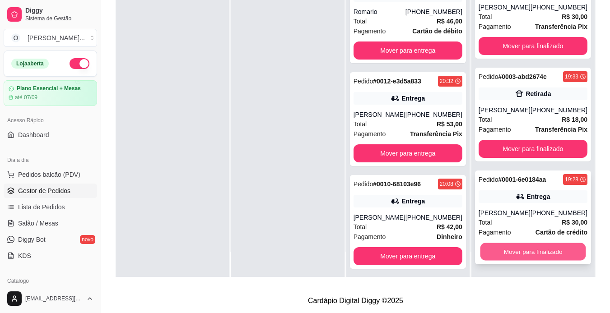
click at [508, 249] on button "Mover para finalizado" at bounding box center [533, 252] width 106 height 18
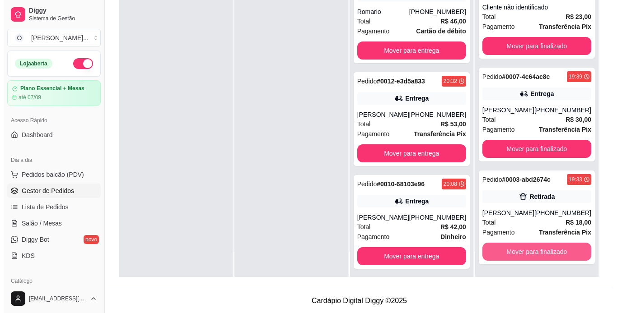
scroll to position [210, 0]
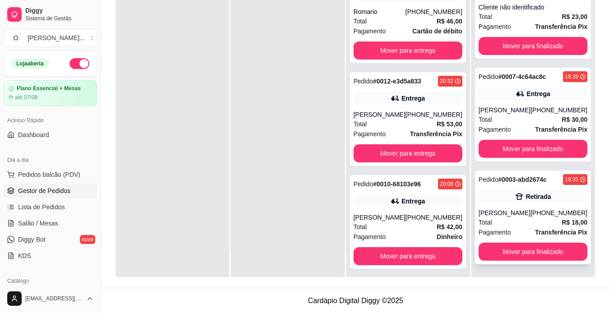
click at [538, 205] on div "Pedido # 0003-abd2674c 19:33 Retirada [PERSON_NAME] [PHONE_NUMBER] Total R$ 18,…" at bounding box center [533, 218] width 116 height 94
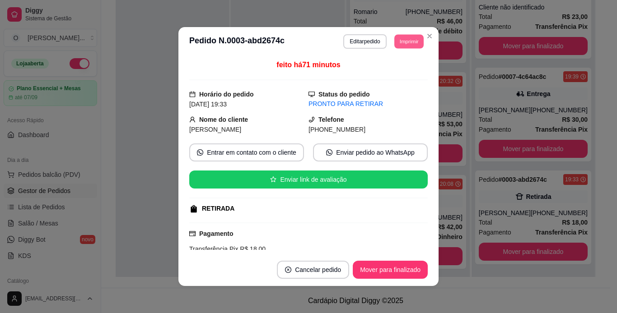
click at [411, 38] on button "Imprimir" at bounding box center [408, 41] width 29 height 14
click at [400, 77] on button "IMPRESSORA" at bounding box center [388, 73] width 63 height 14
click at [403, 266] on button "Mover para finalizado" at bounding box center [390, 270] width 73 height 18
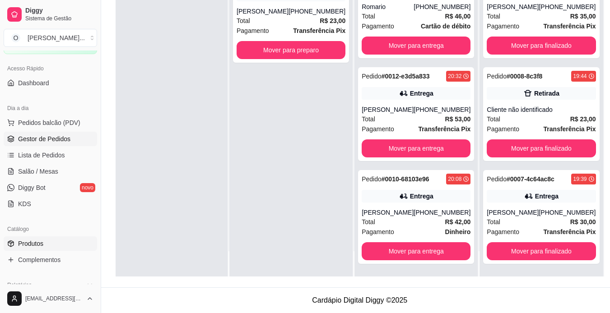
scroll to position [50, 0]
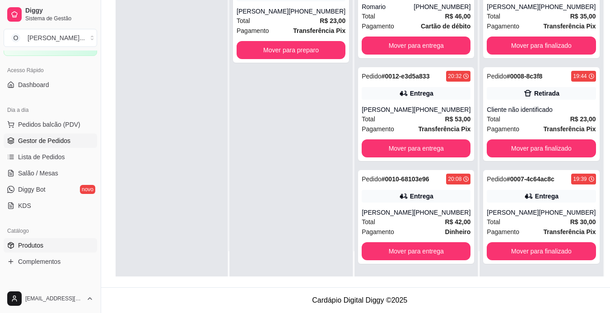
click at [36, 244] on span "Produtos" at bounding box center [30, 245] width 25 height 9
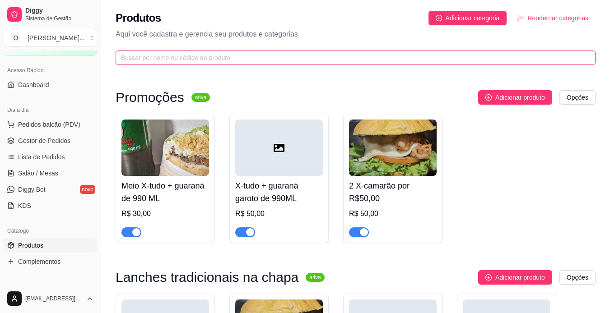
click at [136, 54] on input "text" at bounding box center [352, 58] width 462 height 10
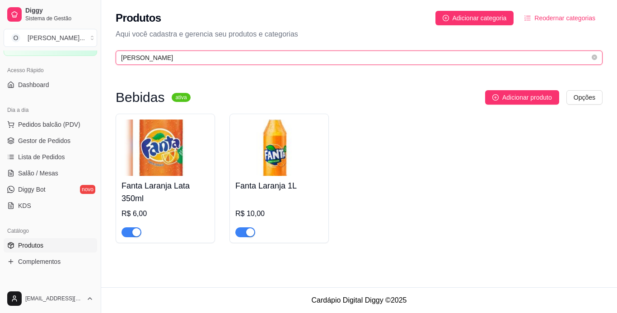
type input "[PERSON_NAME]"
click at [247, 235] on div "button" at bounding box center [250, 232] width 8 height 8
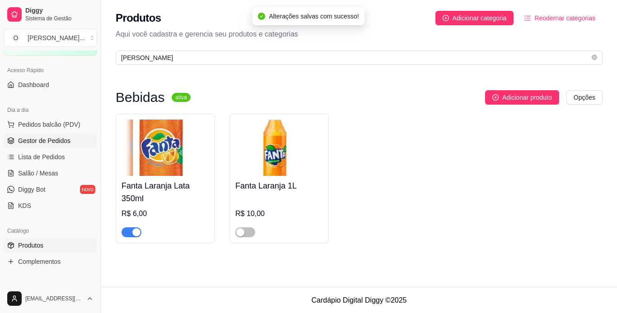
click at [51, 139] on span "Gestor de Pedidos" at bounding box center [44, 140] width 52 height 9
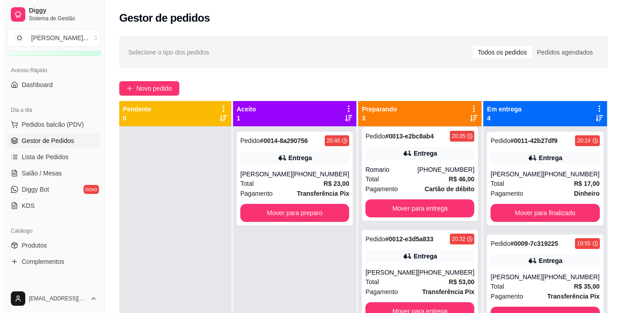
scroll to position [25, 0]
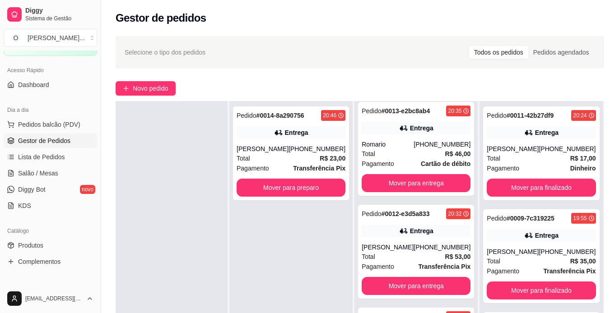
click at [409, 226] on div "Entrega" at bounding box center [416, 231] width 109 height 13
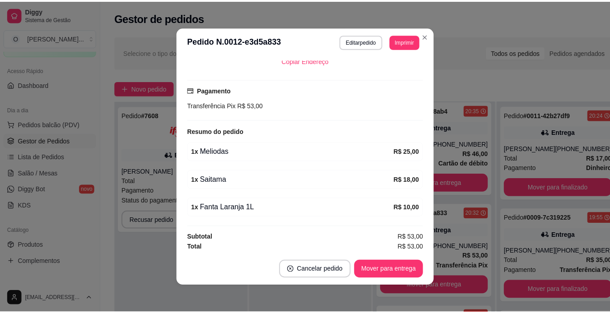
scroll to position [216, 0]
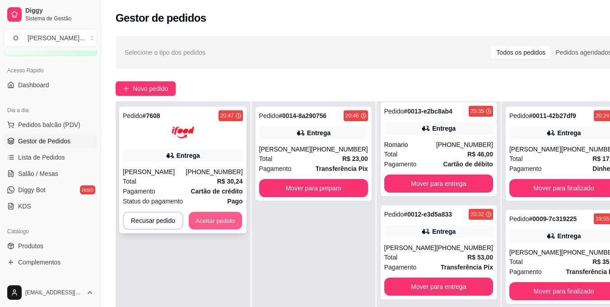
click at [211, 226] on button "Aceitar pedido" at bounding box center [215, 221] width 53 height 18
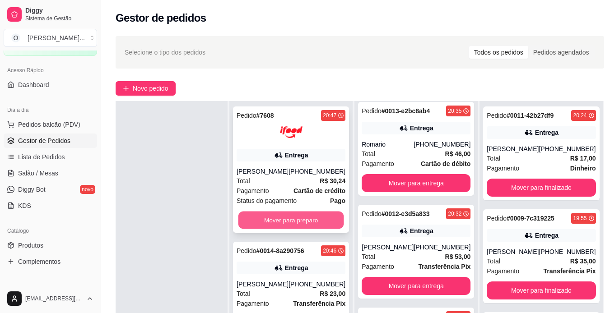
click at [276, 215] on button "Mover para preparo" at bounding box center [291, 221] width 106 height 18
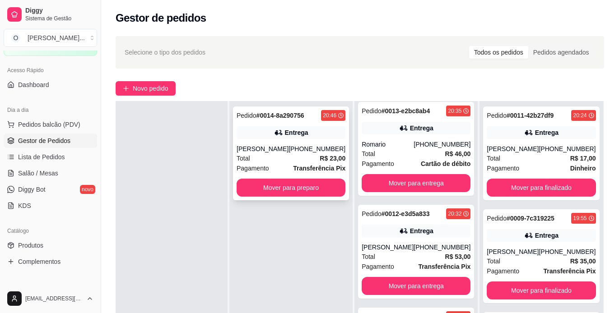
click at [298, 197] on div "Pedido # 0014-8a290756 20:46 Entrega [PERSON_NAME] [PHONE_NUMBER] Total R$ 23,0…" at bounding box center [291, 154] width 116 height 94
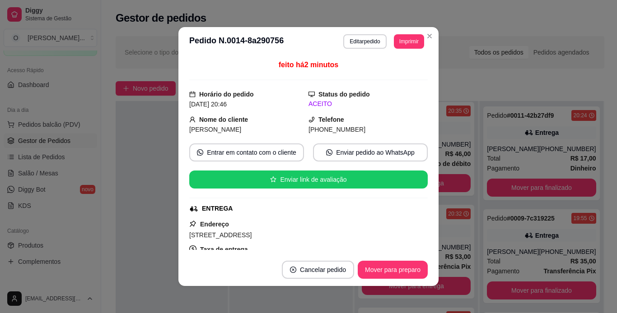
click at [316, 301] on div "**********" at bounding box center [308, 156] width 617 height 313
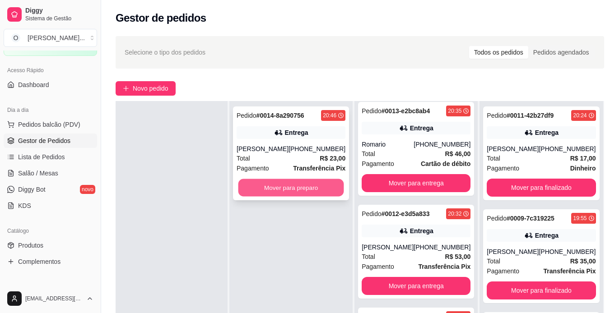
click at [311, 193] on button "Mover para preparo" at bounding box center [291, 188] width 106 height 18
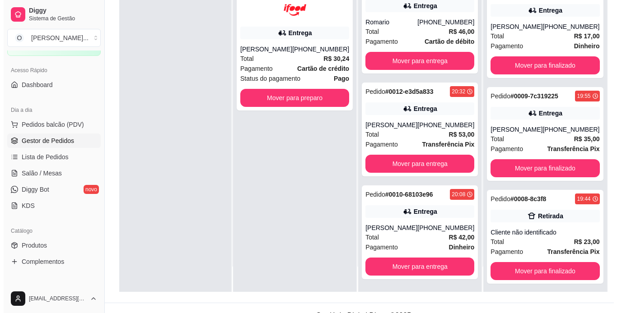
scroll to position [138, 0]
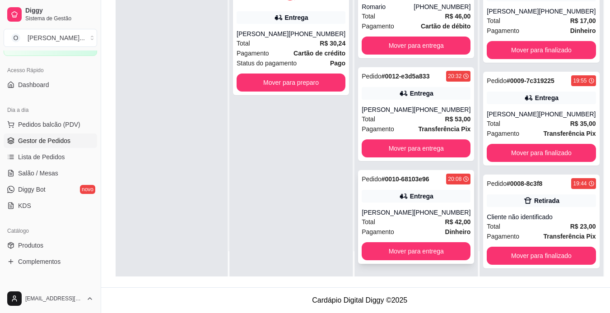
click at [410, 192] on div "Entrega" at bounding box center [421, 196] width 23 height 9
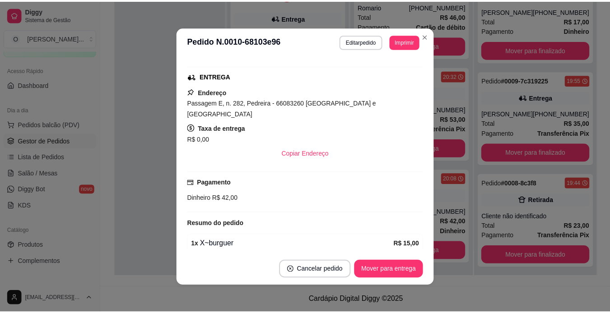
scroll to position [0, 0]
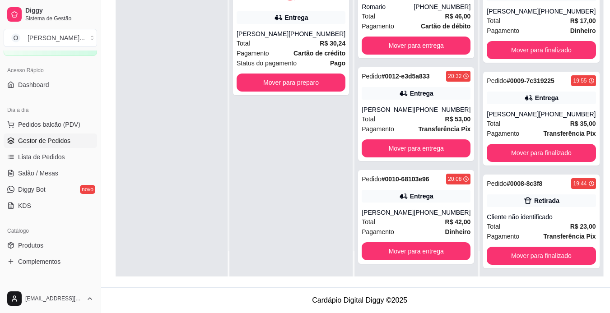
click at [552, 221] on div at bounding box center [547, 239] width 98 height 65
click at [557, 262] on div at bounding box center [547, 239] width 98 height 65
click at [526, 217] on div at bounding box center [547, 239] width 98 height 65
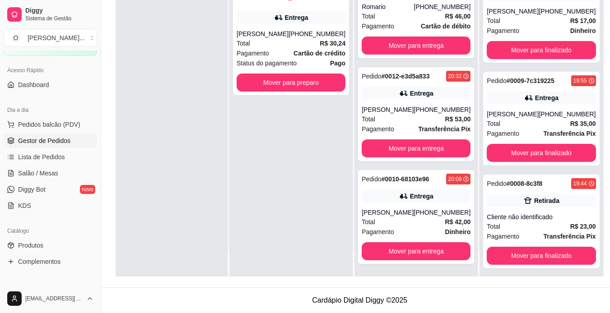
click at [526, 217] on div at bounding box center [547, 239] width 98 height 65
click at [131, 104] on div at bounding box center [172, 119] width 112 height 313
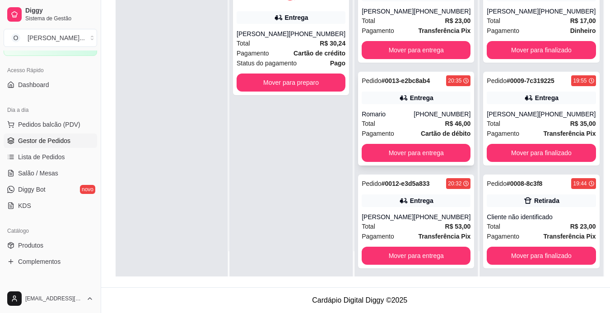
click at [402, 93] on div "Entrega" at bounding box center [416, 98] width 109 height 13
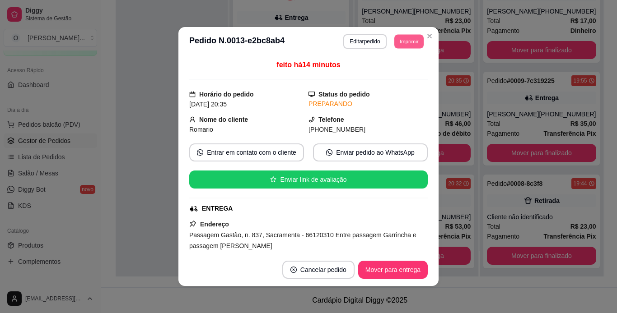
click at [409, 47] on button "Imprimir" at bounding box center [408, 41] width 29 height 14
click at [399, 70] on button "IMPRESSORA" at bounding box center [388, 73] width 63 height 14
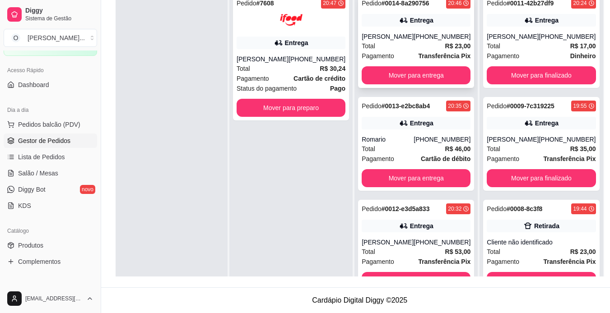
click at [424, 38] on div "[PHONE_NUMBER]" at bounding box center [442, 36] width 57 height 9
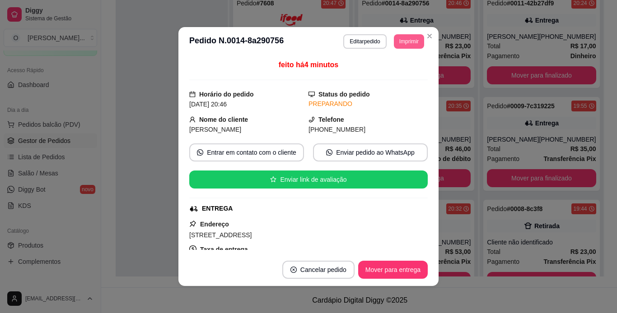
click at [408, 39] on button "Imprimir" at bounding box center [409, 41] width 30 height 14
click at [397, 71] on button "IMPRESSORA" at bounding box center [388, 73] width 65 height 14
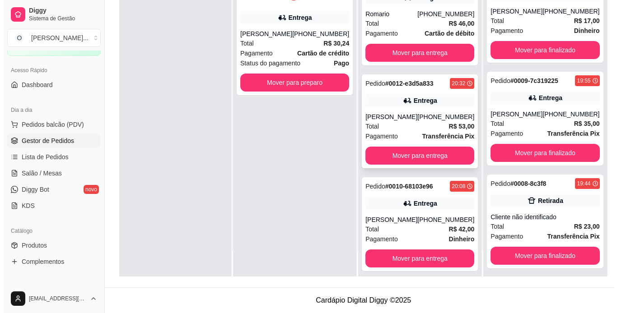
scroll to position [102, 0]
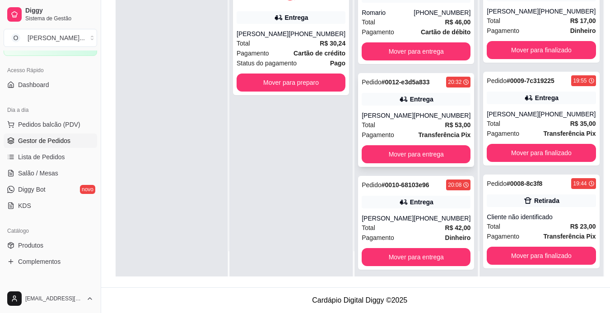
click at [433, 101] on div "Entrega" at bounding box center [416, 99] width 109 height 13
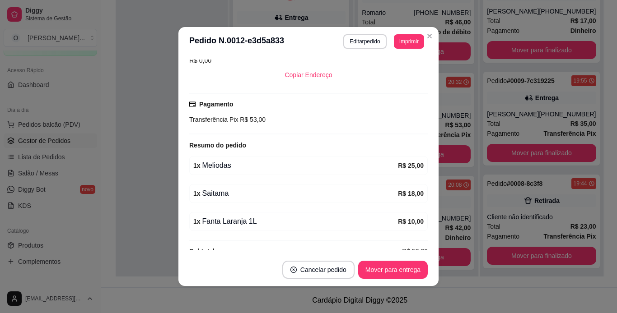
scroll to position [216, 0]
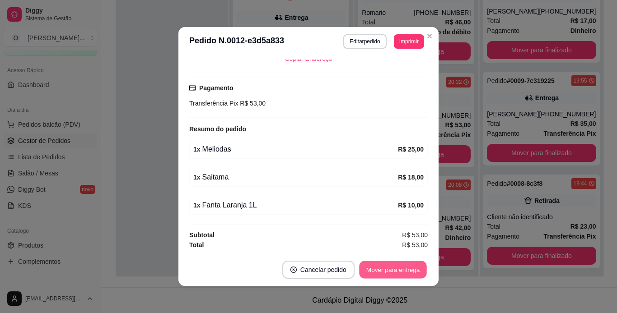
click at [383, 271] on button "Mover para entrega" at bounding box center [393, 270] width 68 height 18
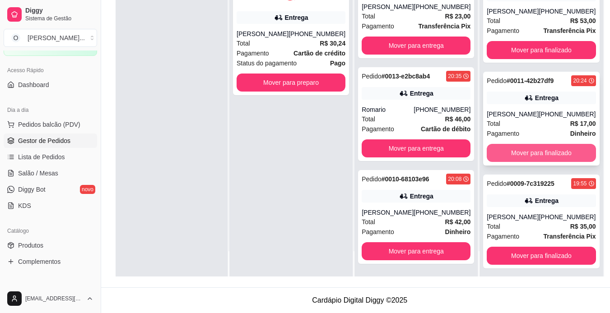
scroll to position [0, 0]
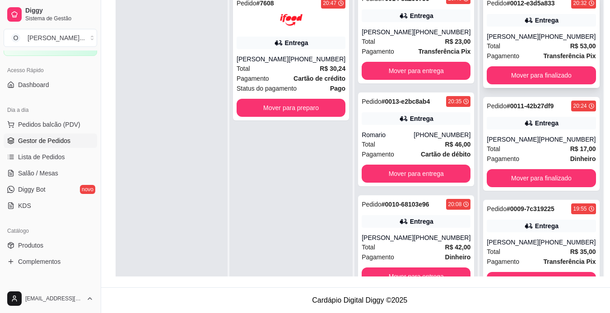
click at [570, 49] on strong "R$ 53,00" at bounding box center [583, 45] width 26 height 7
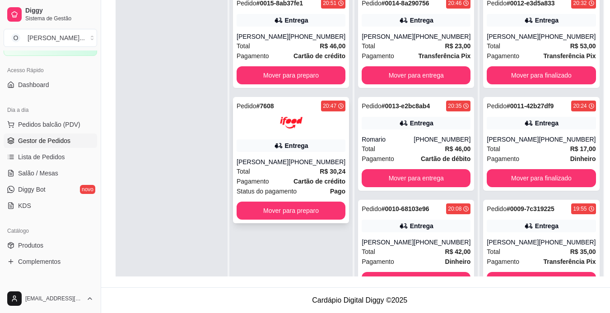
click at [274, 139] on div "Pedido # 7608 20:47 Entrega [PERSON_NAME] [PHONE_NUMBER] Total R$ 30,24 Pagamen…" at bounding box center [291, 160] width 116 height 126
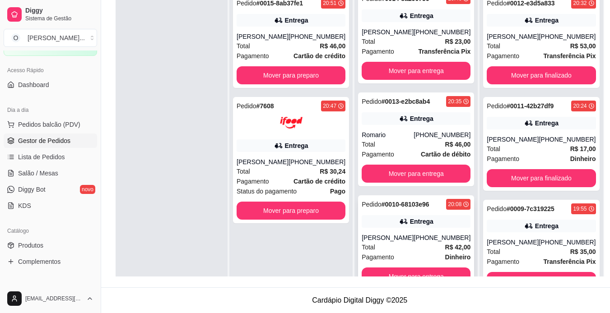
click at [418, 209] on div "Pedido # 0010-68103e96" at bounding box center [396, 204] width 68 height 11
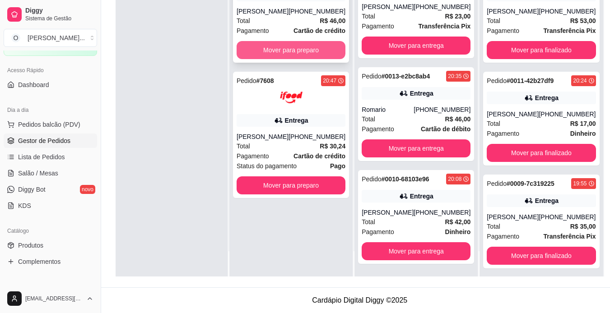
click at [302, 50] on button "Mover para preparo" at bounding box center [291, 50] width 109 height 18
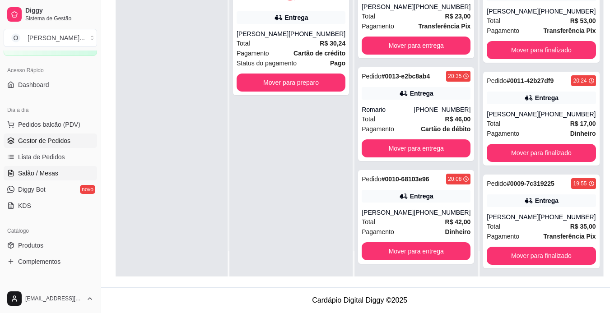
click at [38, 175] on span "Salão / Mesas" at bounding box center [38, 173] width 40 height 9
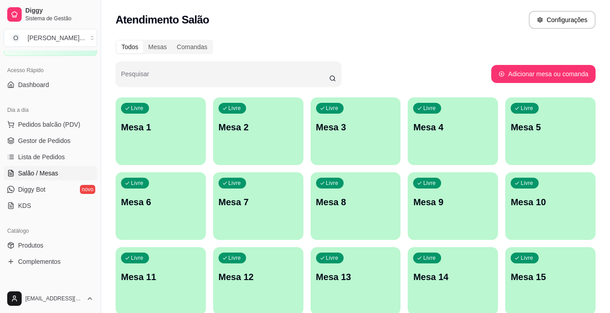
click at [247, 207] on p "Mesa 7" at bounding box center [258, 202] width 79 height 13
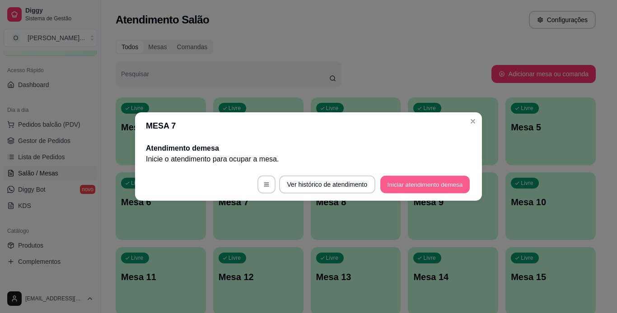
click at [408, 187] on button "Iniciar atendimento de mesa" at bounding box center [424, 185] width 89 height 18
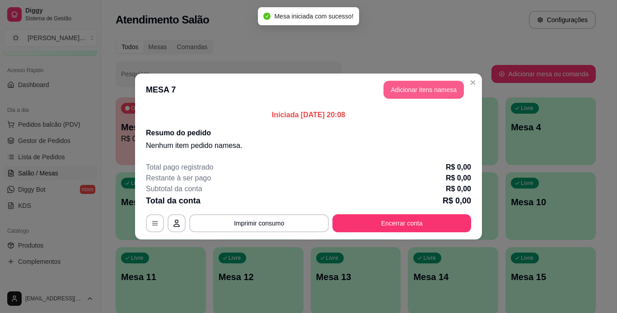
click at [422, 90] on button "Adicionar itens na mesa" at bounding box center [423, 90] width 80 height 18
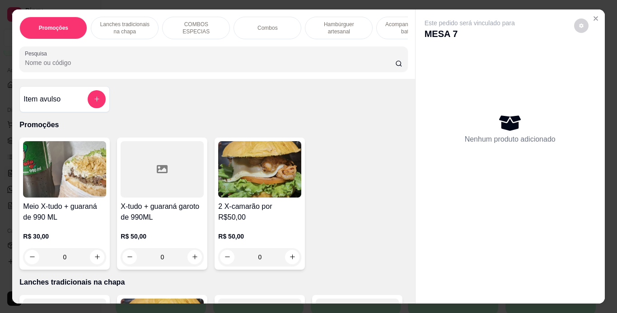
click at [322, 24] on p "Hambúrguer artesanal" at bounding box center [338, 28] width 52 height 14
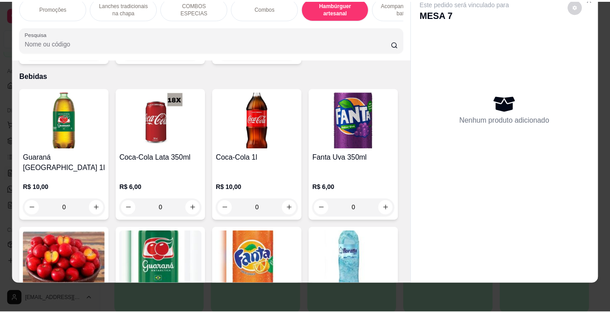
scroll to position [2262, 0]
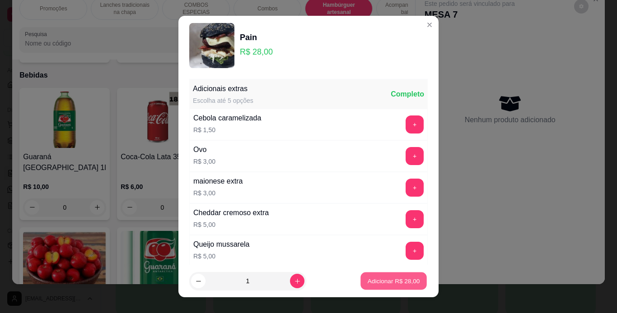
click at [412, 278] on button "Adicionar R$ 28,00" at bounding box center [393, 282] width 66 height 18
type input "1"
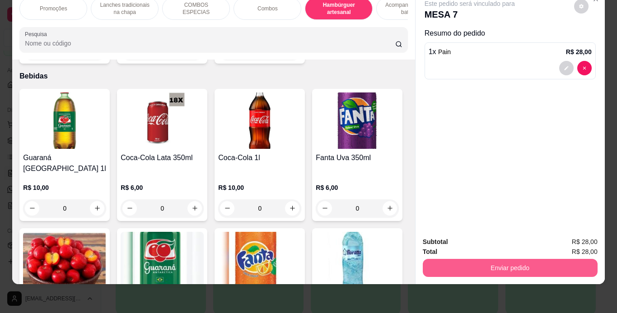
click at [451, 259] on button "Enviar pedido" at bounding box center [510, 268] width 175 height 18
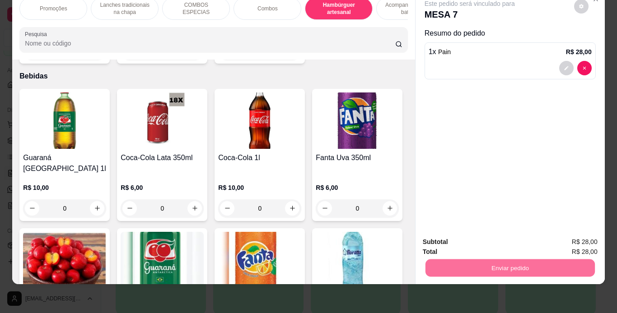
click at [454, 236] on button "Não registrar e enviar pedido" at bounding box center [479, 239] width 91 height 17
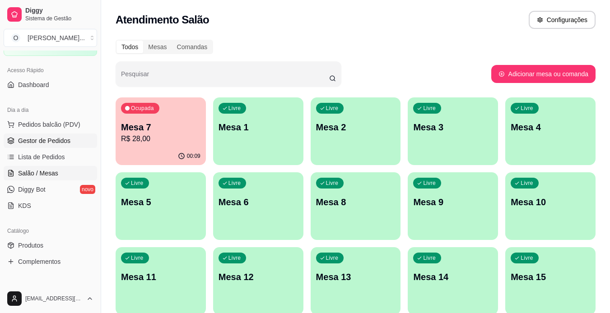
click at [26, 143] on span "Gestor de Pedidos" at bounding box center [44, 140] width 52 height 9
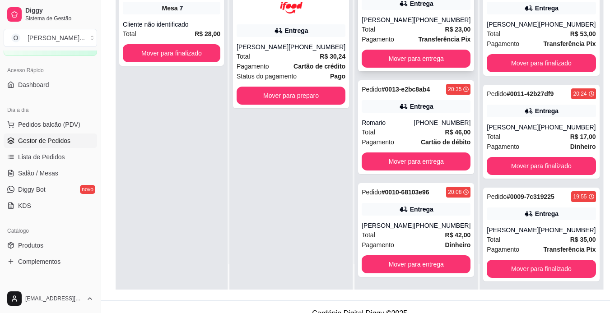
scroll to position [125, 0]
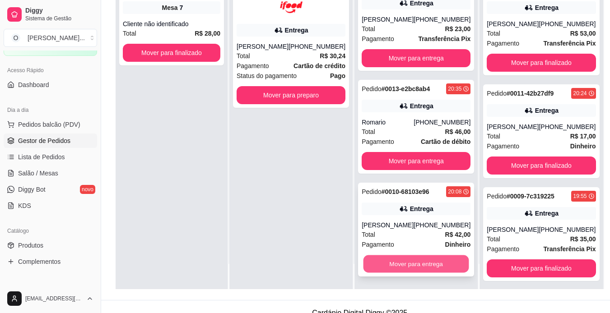
click at [406, 262] on button "Mover para entrega" at bounding box center [416, 265] width 106 height 18
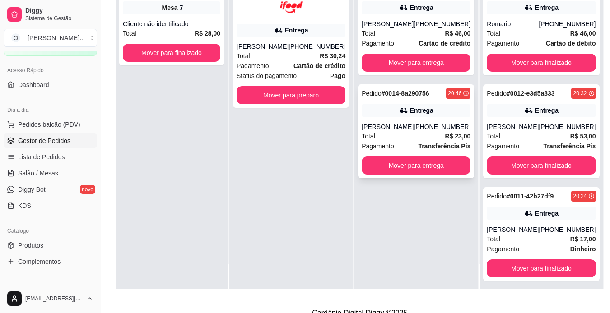
scroll to position [0, 0]
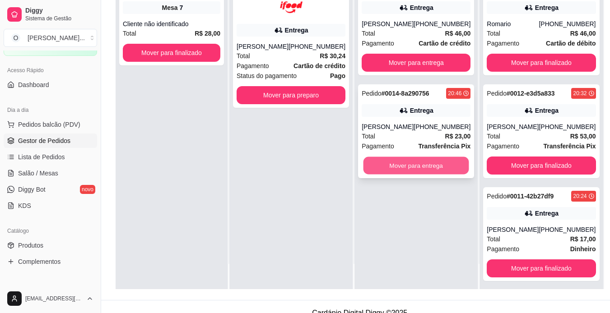
click at [421, 168] on button "Mover para entrega" at bounding box center [416, 166] width 106 height 18
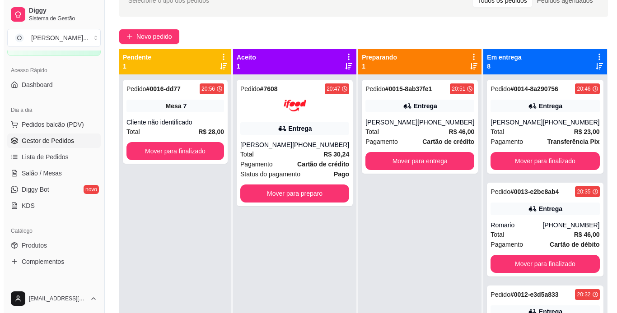
scroll to position [31, 0]
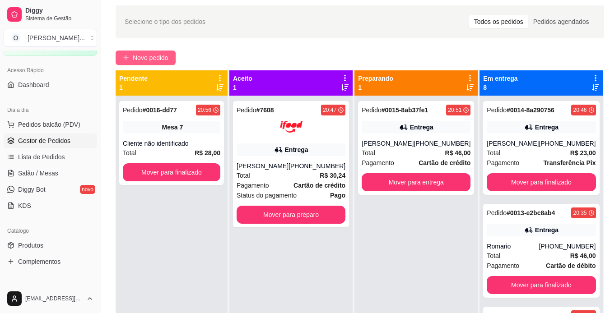
click at [151, 58] on span "Novo pedido" at bounding box center [151, 58] width 36 height 10
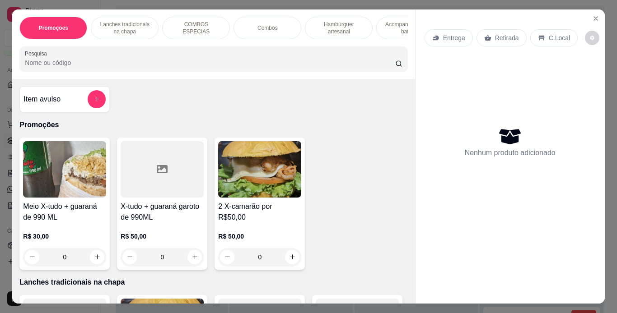
click at [335, 17] on div "Hambúrguer artesanal" at bounding box center [339, 28] width 68 height 23
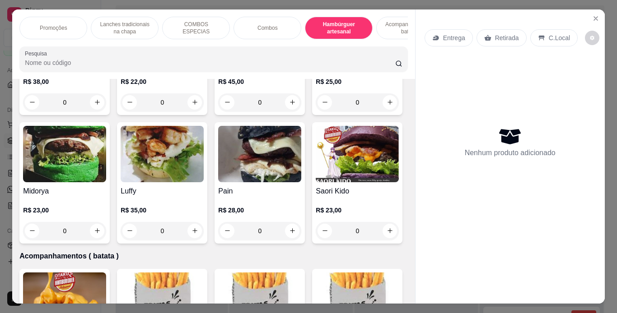
scroll to position [23, 0]
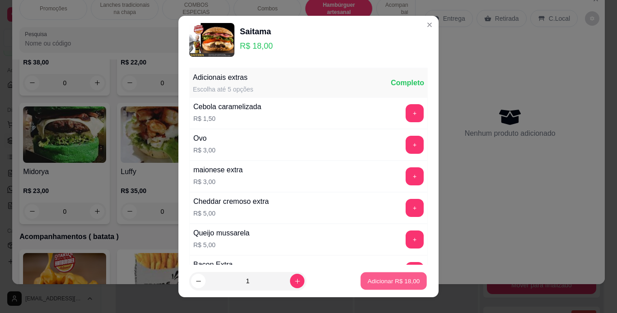
click at [390, 279] on p "Adicionar R$ 18,00" at bounding box center [394, 281] width 52 height 9
type input "1"
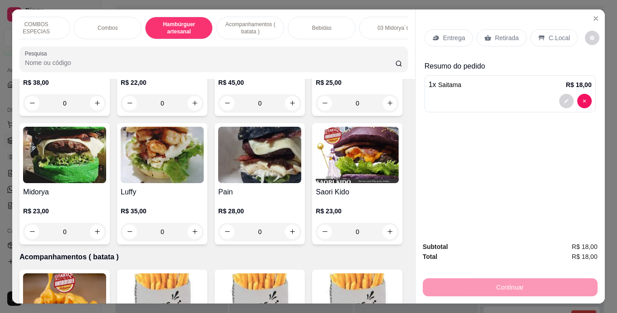
scroll to position [0, 163]
click at [330, 26] on div "Bebidas" at bounding box center [319, 28] width 68 height 23
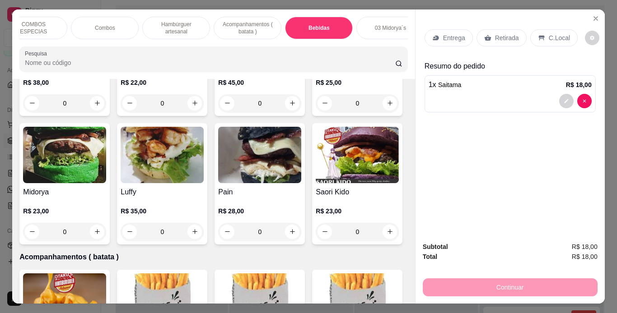
scroll to position [23, 0]
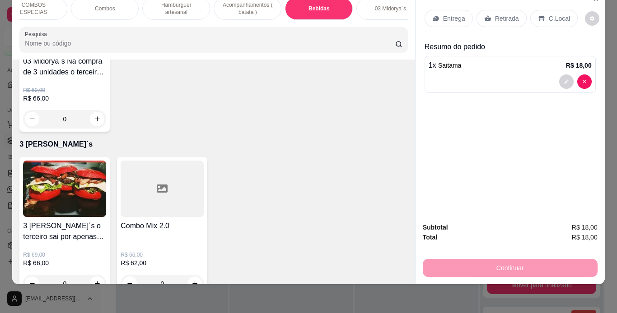
type input "2"
click at [499, 16] on p "Retirada" at bounding box center [507, 18] width 24 height 9
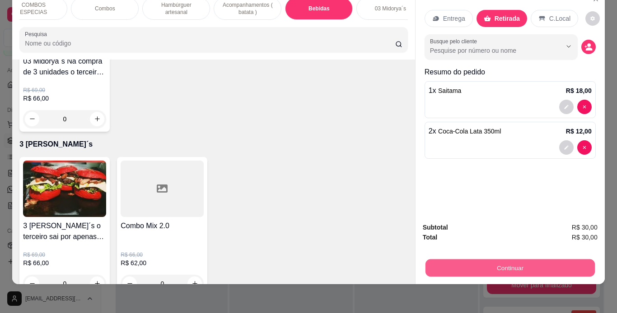
click at [504, 260] on button "Continuar" at bounding box center [509, 269] width 169 height 18
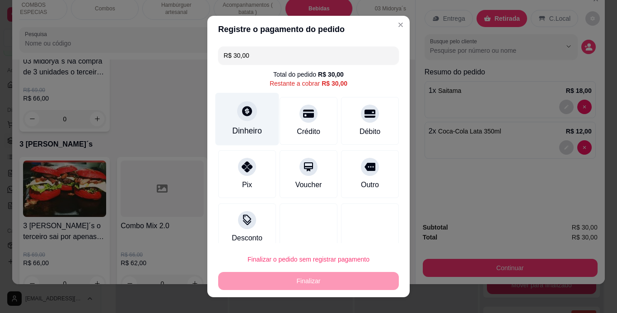
click at [241, 119] on div at bounding box center [247, 111] width 20 height 20
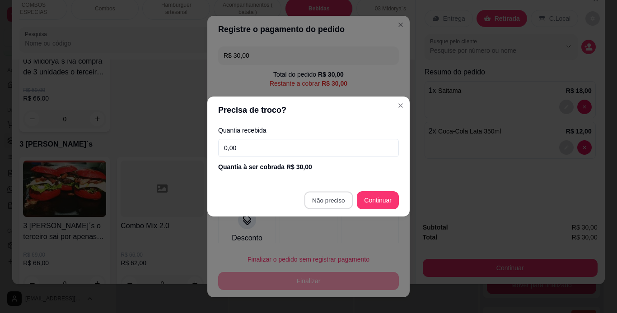
type input "R$ 0,00"
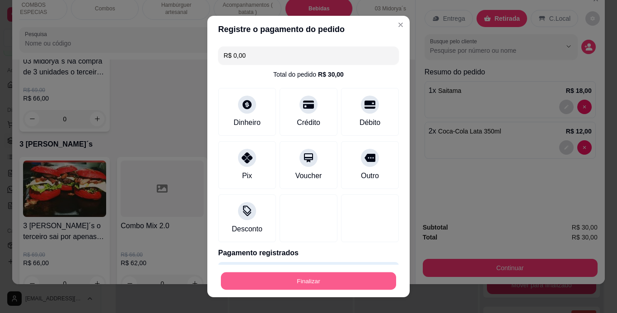
click at [330, 276] on button "Finalizar" at bounding box center [308, 282] width 175 height 18
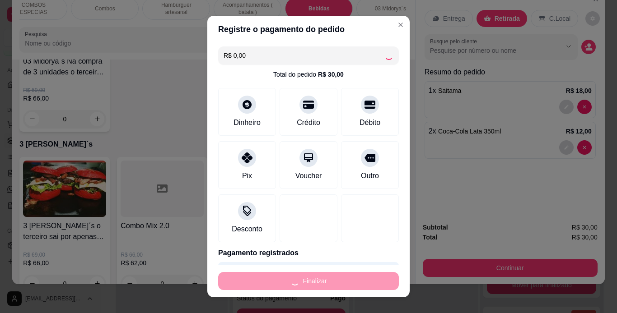
type input "0"
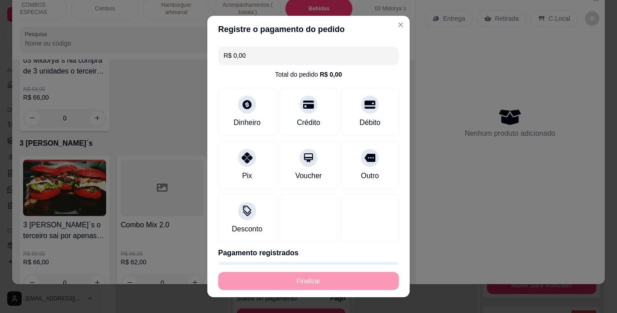
type input "-R$ 30,00"
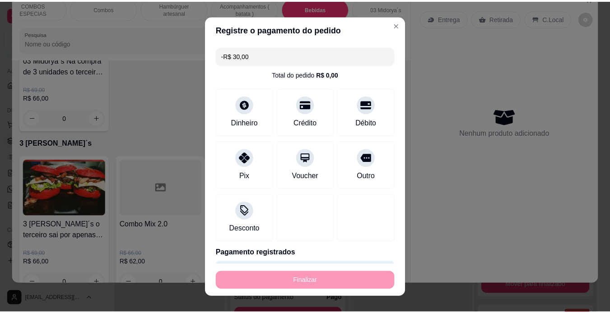
scroll to position [2773, 0]
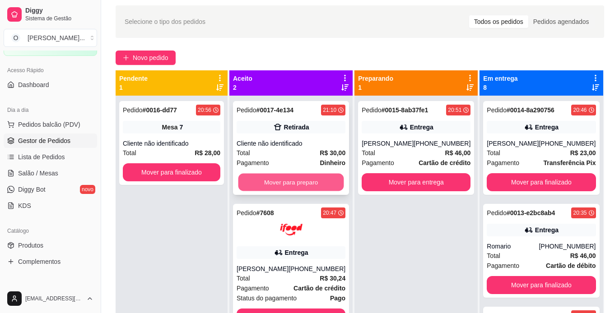
click at [298, 178] on button "Mover para preparo" at bounding box center [291, 183] width 106 height 18
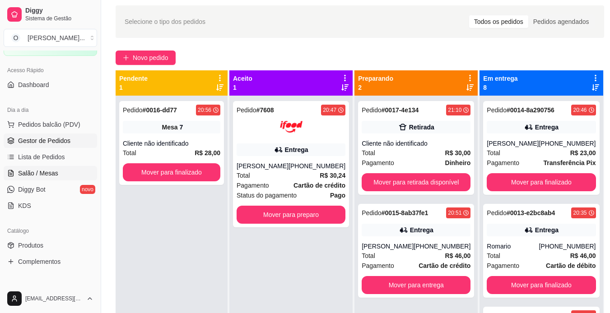
click at [53, 171] on span "Salão / Mesas" at bounding box center [38, 173] width 40 height 9
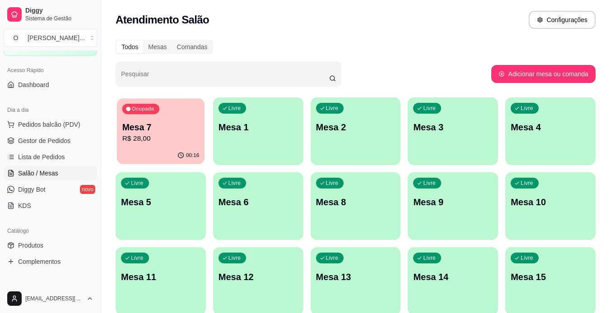
click at [146, 129] on p "Mesa 7" at bounding box center [160, 127] width 77 height 12
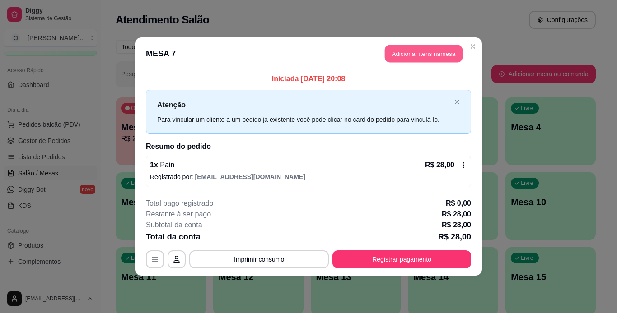
click at [400, 56] on button "Adicionar itens na mesa" at bounding box center [424, 54] width 78 height 18
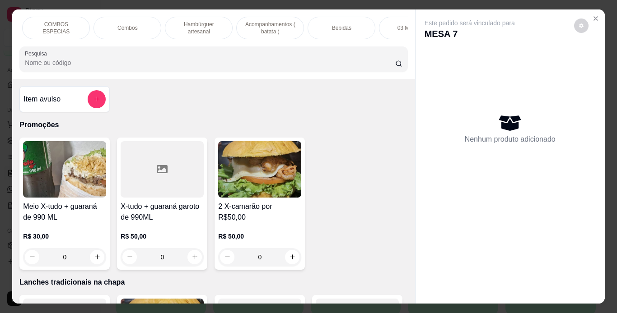
scroll to position [0, 140]
click at [358, 23] on div "Bebidas" at bounding box center [342, 28] width 68 height 23
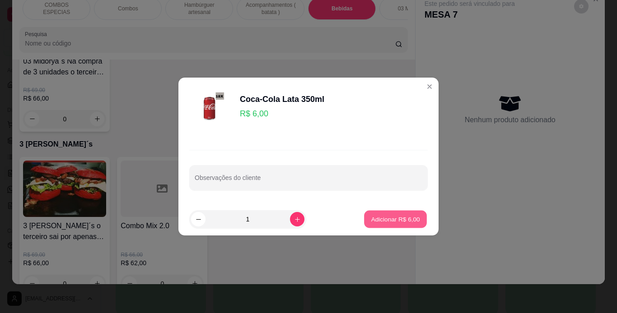
click at [384, 218] on p "Adicionar R$ 6,00" at bounding box center [395, 219] width 49 height 9
type input "1"
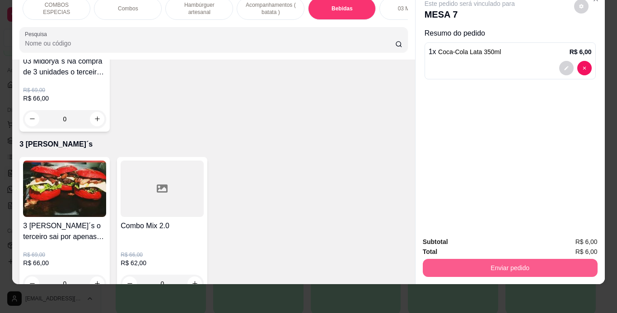
click at [434, 261] on button "Enviar pedido" at bounding box center [510, 268] width 175 height 18
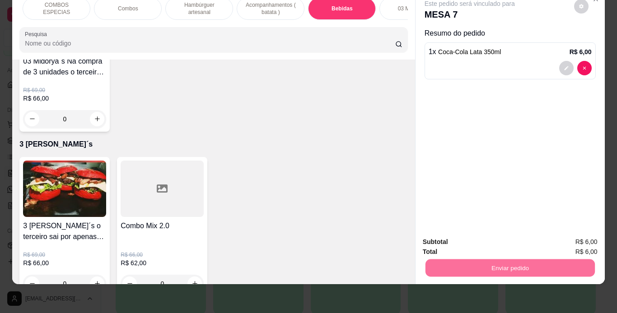
click at [443, 241] on button "Não registrar e enviar pedido" at bounding box center [479, 239] width 91 height 17
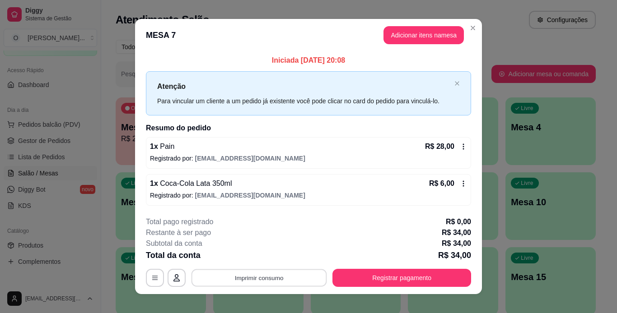
click at [286, 283] on button "Imprimir consumo" at bounding box center [258, 278] width 135 height 18
click at [270, 261] on button "IMPRESSORA" at bounding box center [258, 257] width 63 height 14
click at [270, 276] on button "Imprimir consumo" at bounding box center [258, 278] width 135 height 18
click at [256, 259] on button "IMPRESSORA" at bounding box center [258, 257] width 63 height 14
click at [363, 288] on footer "**********" at bounding box center [308, 251] width 347 height 85
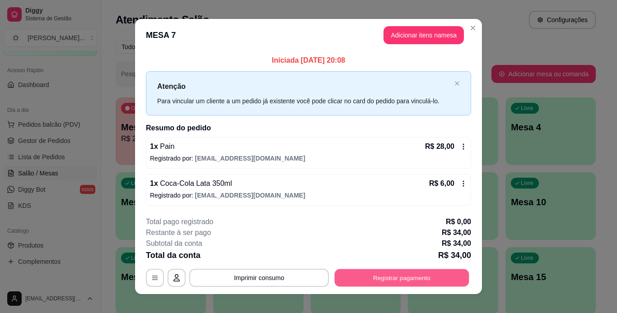
click at [363, 281] on button "Registrar pagamento" at bounding box center [402, 278] width 135 height 18
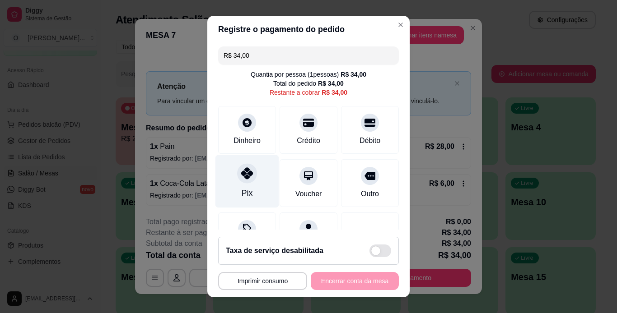
click at [242, 189] on div "Pix" at bounding box center [247, 193] width 11 height 12
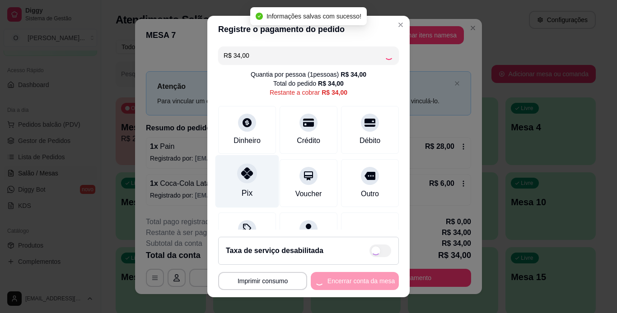
type input "R$ 0,00"
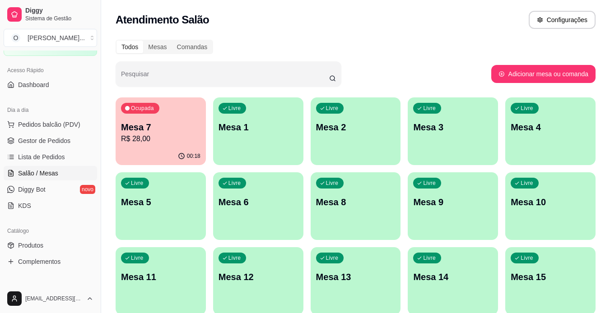
click at [55, 142] on span "Gestor de Pedidos" at bounding box center [44, 140] width 52 height 9
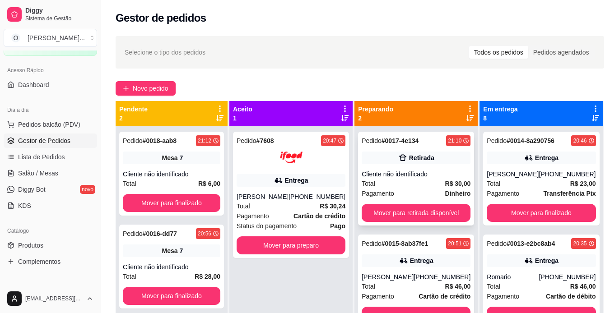
click at [406, 183] on div "Total R$ 30,00" at bounding box center [416, 184] width 109 height 10
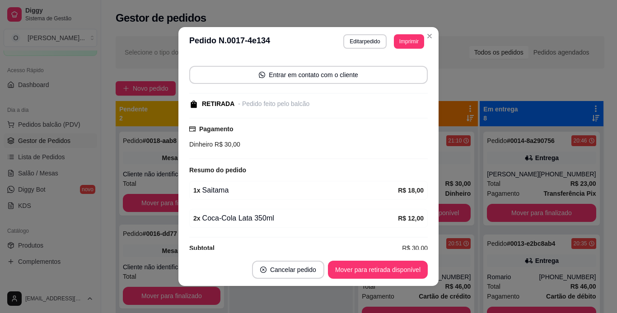
scroll to position [71, 0]
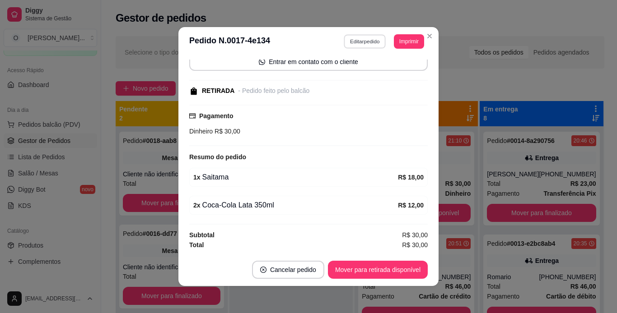
click at [374, 43] on button "Editar pedido" at bounding box center [365, 41] width 42 height 14
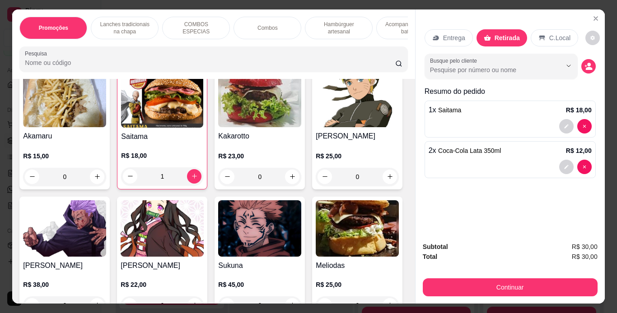
scroll to position [1693, 0]
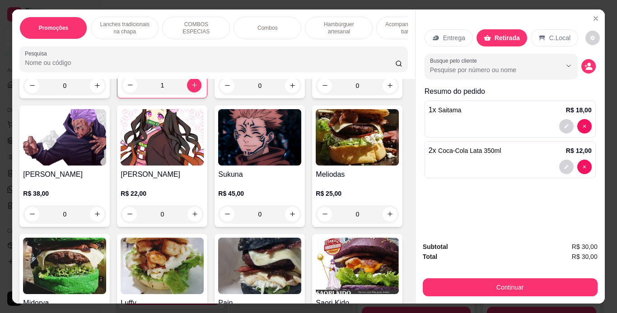
click at [168, 37] on img at bounding box center [162, 8] width 82 height 56
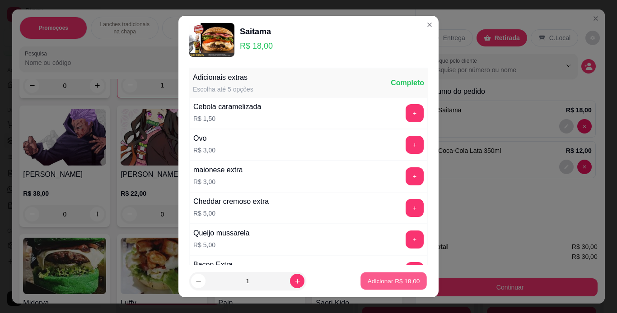
click at [386, 282] on p "Adicionar R$ 18,00" at bounding box center [394, 281] width 52 height 9
type input "2"
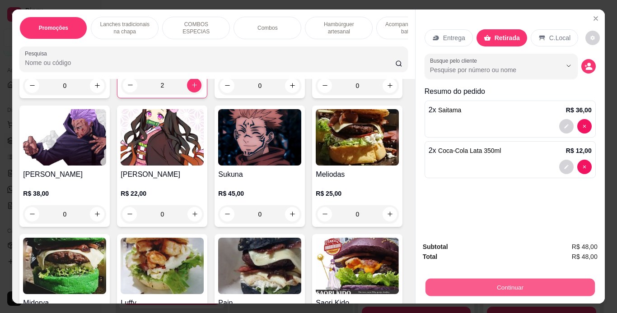
click at [435, 291] on button "Continuar" at bounding box center [509, 288] width 169 height 18
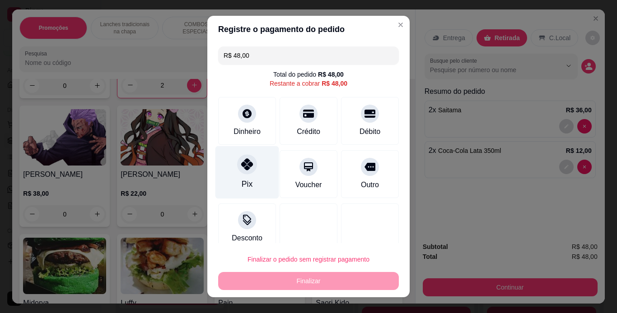
click at [244, 195] on div "Pix" at bounding box center [247, 172] width 64 height 53
type input "R$ 0,00"
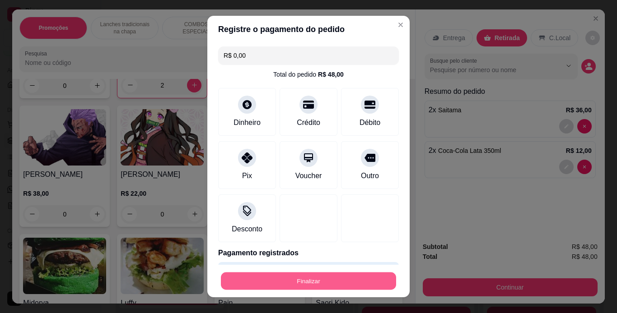
click at [312, 287] on button "Finalizar" at bounding box center [308, 282] width 175 height 18
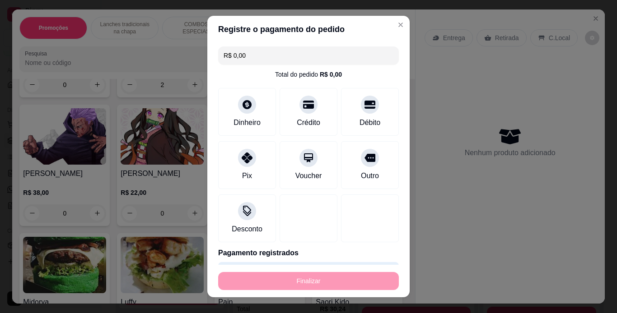
type input "0"
type input "-R$ 48,00"
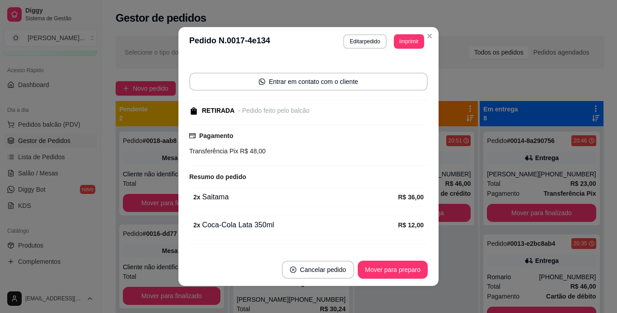
scroll to position [91, 0]
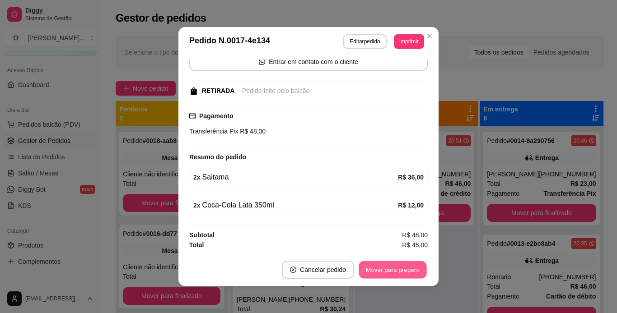
click at [390, 269] on button "Mover para preparo" at bounding box center [392, 270] width 68 height 18
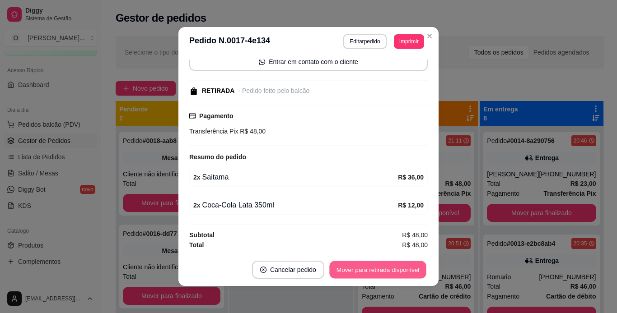
click at [390, 269] on button "Mover para retirada disponível" at bounding box center [377, 270] width 97 height 18
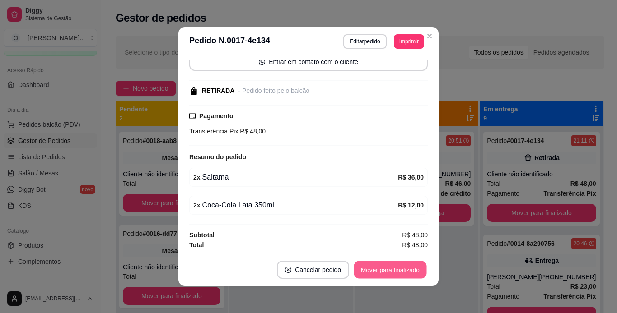
click at [390, 269] on button "Mover para finalizado" at bounding box center [390, 270] width 73 height 18
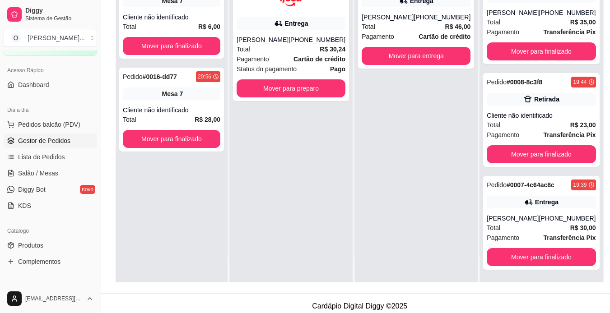
scroll to position [138, 0]
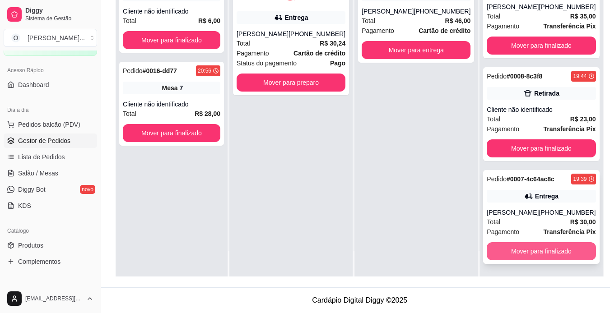
click at [520, 250] on button "Mover para finalizado" at bounding box center [541, 251] width 109 height 18
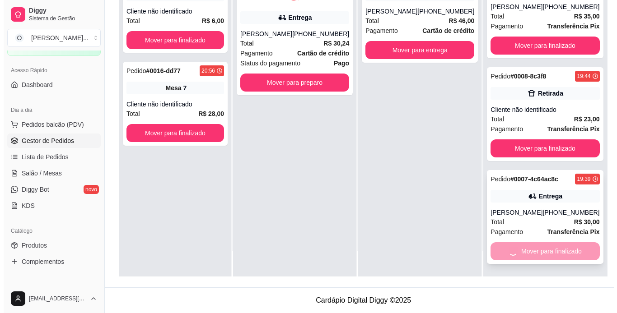
scroll to position [416, 0]
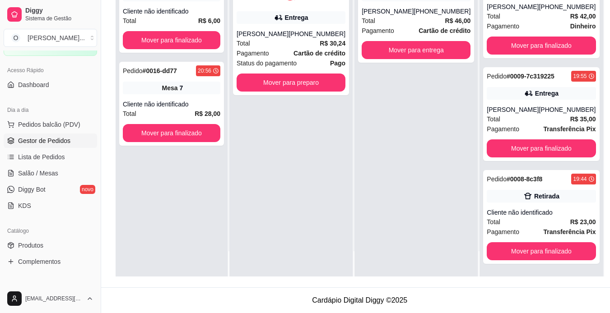
click at [322, 149] on div "Pedido # 7608 20:47 Entrega [PERSON_NAME] [PHONE_NUMBER] Total R$ 30,24 Pagamen…" at bounding box center [290, 119] width 123 height 313
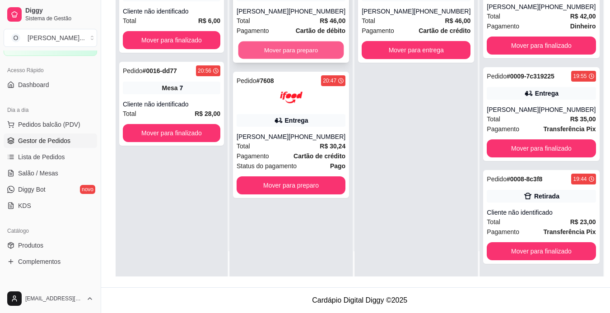
click at [284, 51] on button "Mover para preparo" at bounding box center [291, 51] width 106 height 18
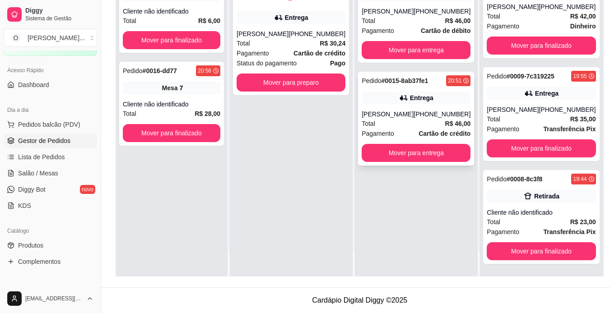
click at [373, 111] on div "[PERSON_NAME]" at bounding box center [388, 114] width 52 height 9
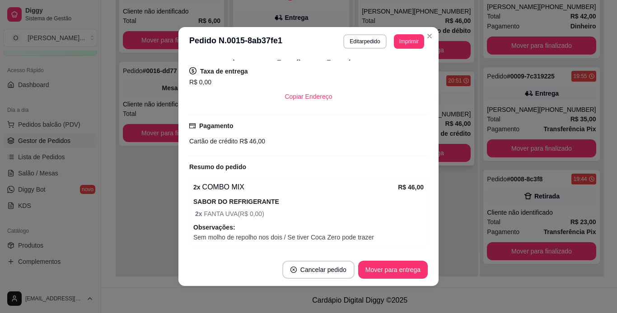
scroll to position [192, 0]
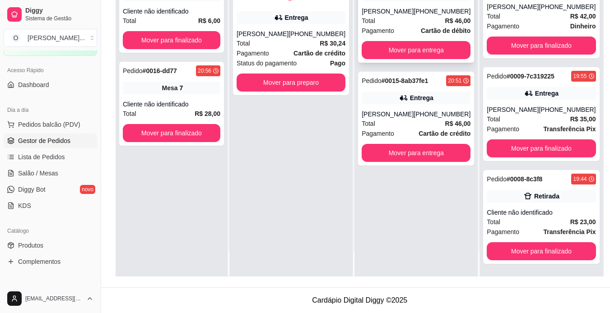
click at [439, 9] on div "[PHONE_NUMBER]" at bounding box center [442, 11] width 57 height 9
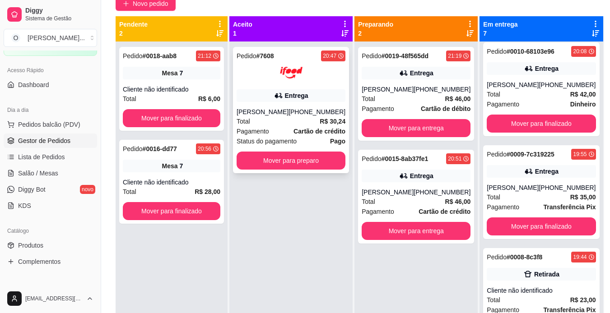
scroll to position [84, 0]
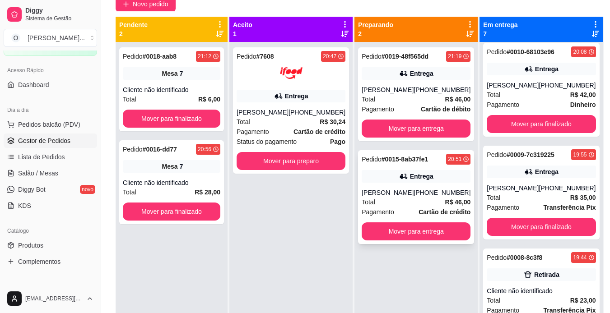
click at [397, 188] on div "[PERSON_NAME]" at bounding box center [388, 192] width 52 height 9
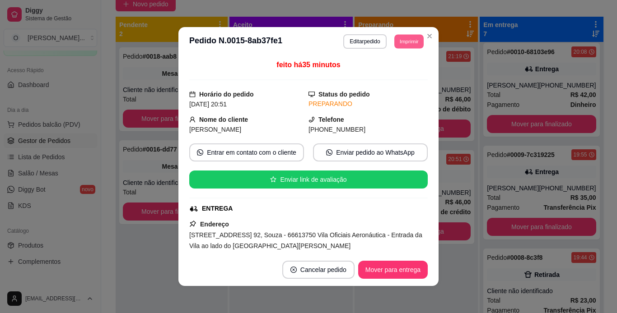
click at [403, 41] on button "Imprimir" at bounding box center [408, 41] width 29 height 14
click at [395, 73] on button "IMPRESSORA" at bounding box center [388, 73] width 63 height 14
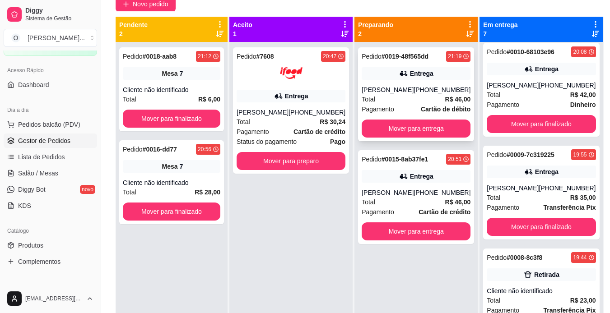
click at [411, 93] on div "[PERSON_NAME]" at bounding box center [388, 89] width 52 height 9
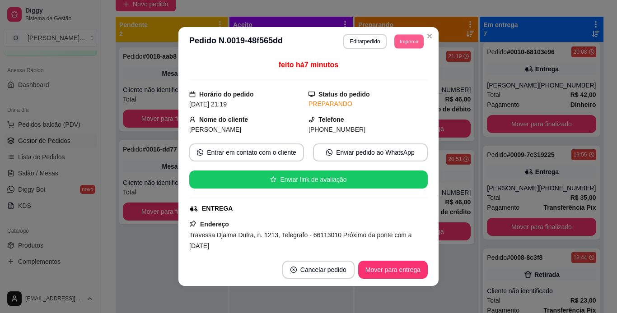
click at [406, 44] on button "Imprimir" at bounding box center [408, 41] width 29 height 14
click at [396, 72] on button "IMPRESSORA" at bounding box center [388, 73] width 63 height 14
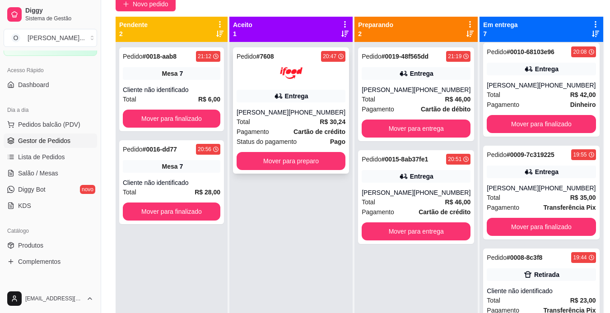
click at [296, 95] on div "Entrega" at bounding box center [296, 96] width 23 height 9
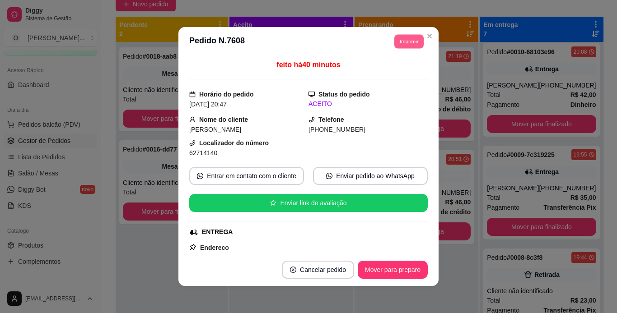
click at [405, 41] on button "Imprimir" at bounding box center [408, 41] width 29 height 14
click at [388, 73] on button "IMPRESSORA" at bounding box center [388, 73] width 63 height 14
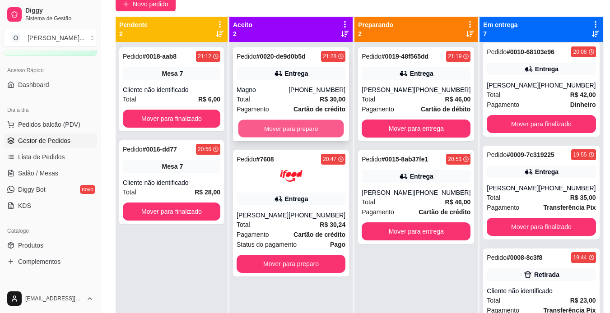
click at [311, 134] on button "Mover para preparo" at bounding box center [291, 129] width 106 height 18
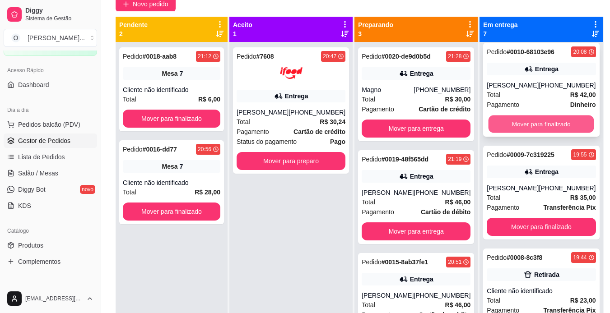
click at [502, 123] on button "Mover para finalizado" at bounding box center [542, 125] width 106 height 18
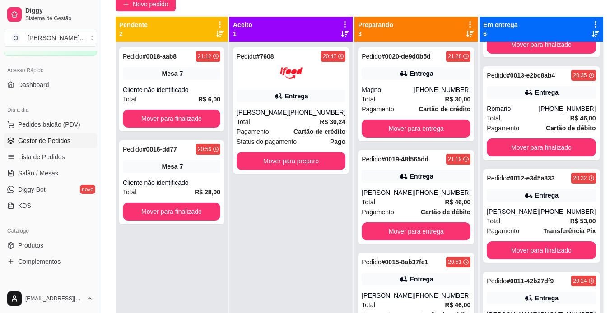
scroll to position [77, 0]
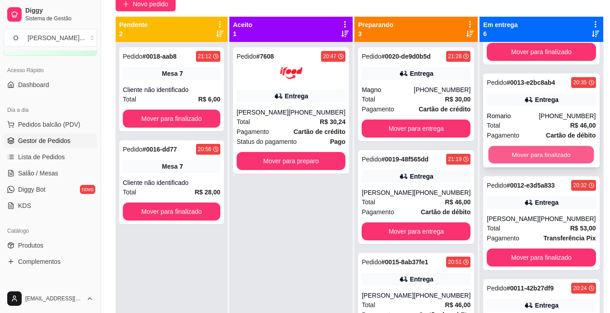
click at [540, 156] on button "Mover para finalizado" at bounding box center [542, 155] width 106 height 18
click at [534, 155] on button "Mover para finalizado" at bounding box center [542, 155] width 106 height 18
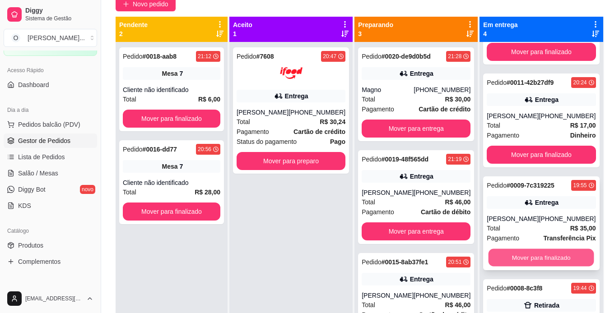
click at [515, 256] on button "Mover para finalizado" at bounding box center [542, 258] width 106 height 18
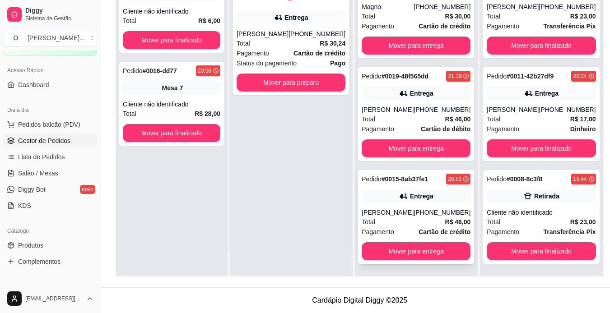
scroll to position [137, 0]
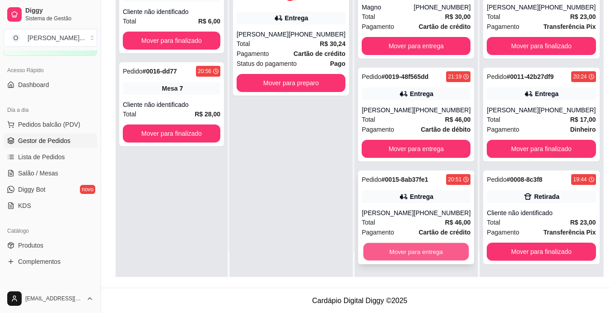
click at [400, 251] on button "Mover para entrega" at bounding box center [416, 252] width 106 height 18
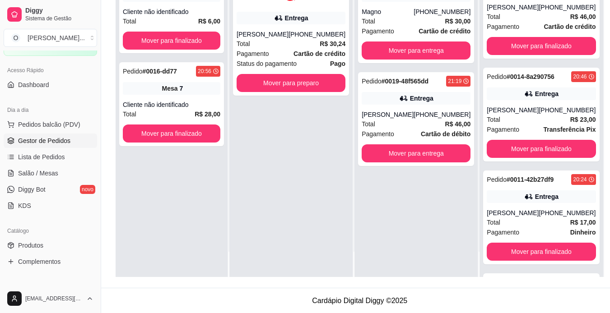
scroll to position [107, 0]
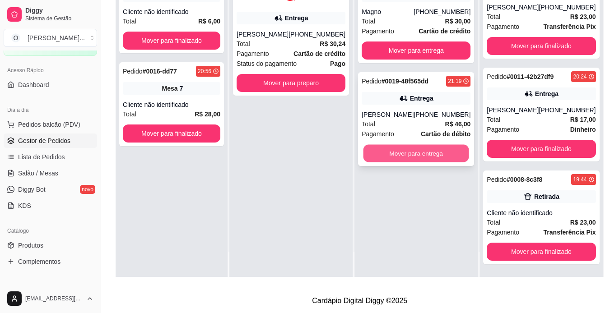
click at [398, 154] on button "Mover para entrega" at bounding box center [416, 154] width 106 height 18
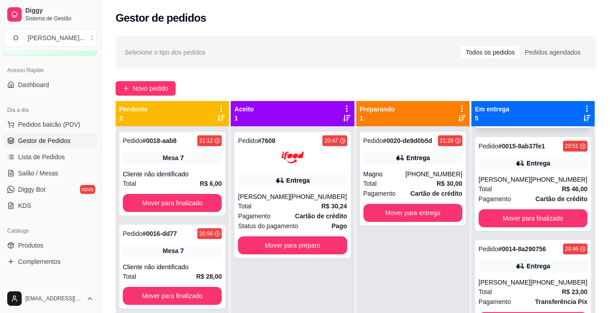
scroll to position [97, 0]
click at [507, 166] on div "Entrega" at bounding box center [533, 164] width 109 height 13
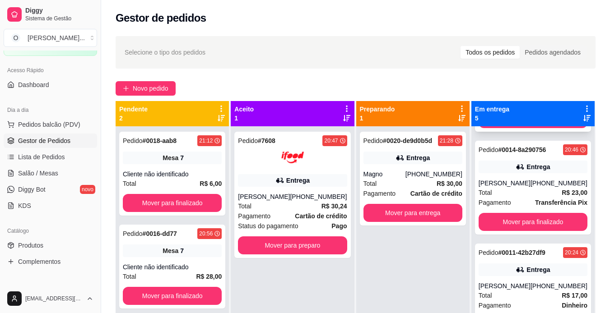
scroll to position [197, 0]
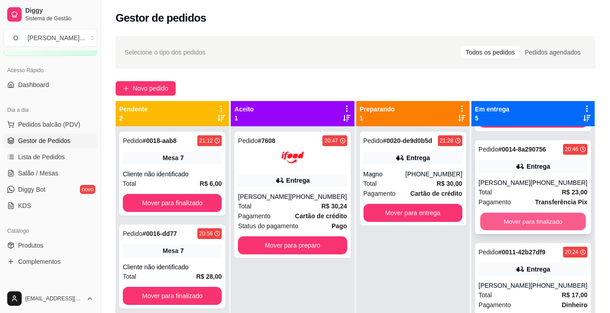
click at [516, 220] on button "Mover para finalizado" at bounding box center [533, 222] width 106 height 18
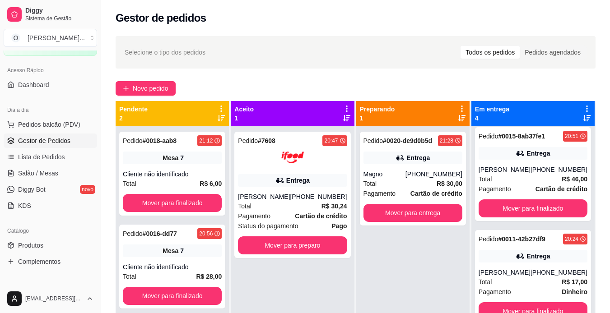
scroll to position [25, 0]
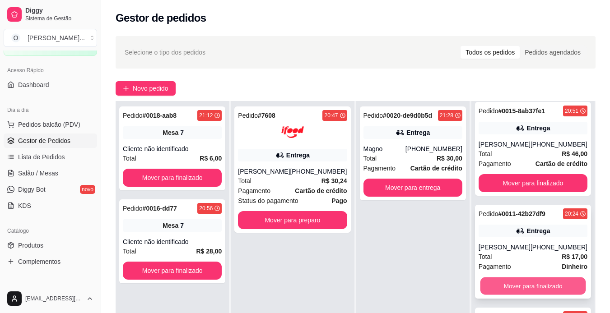
click at [515, 284] on button "Mover para finalizado" at bounding box center [533, 287] width 106 height 18
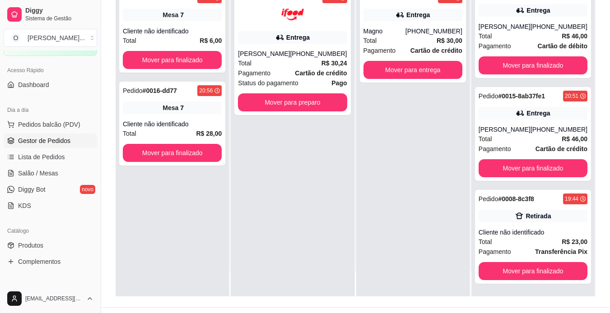
scroll to position [119, 0]
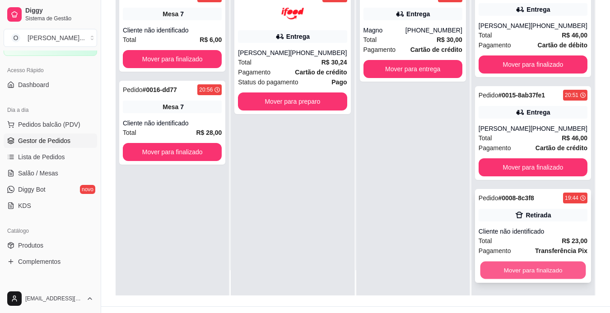
click at [519, 267] on button "Mover para finalizado" at bounding box center [533, 271] width 106 height 18
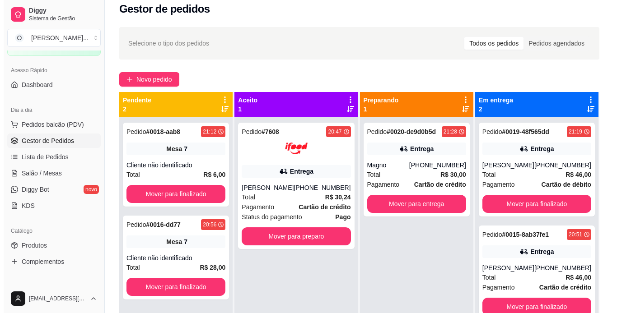
scroll to position [0, 0]
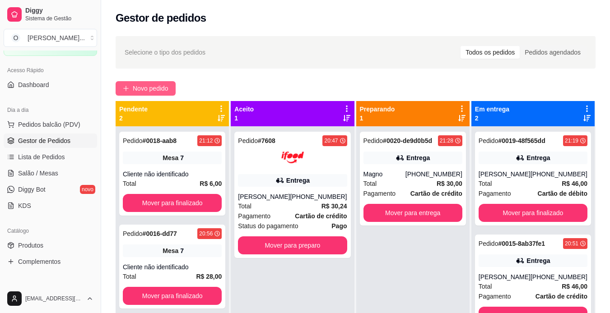
click at [159, 83] on button "Novo pedido" at bounding box center [146, 88] width 60 height 14
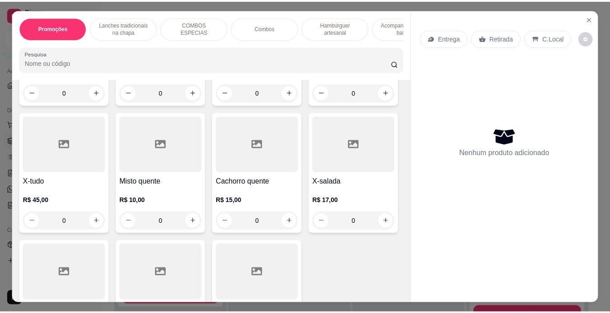
scroll to position [582, 0]
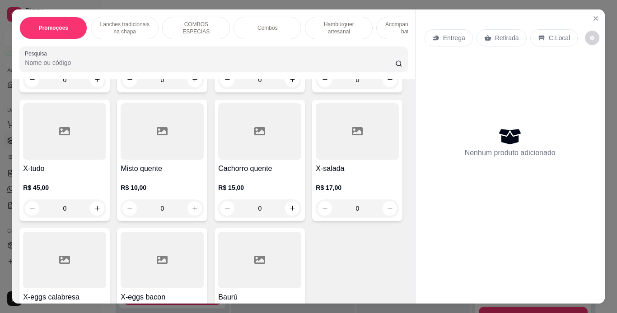
click at [316, 89] on div "0" at bounding box center [357, 80] width 83 height 18
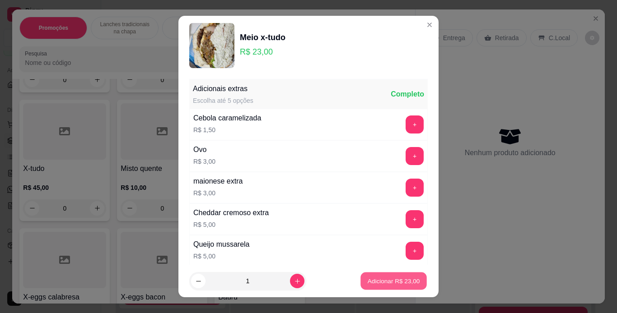
click at [378, 279] on p "Adicionar R$ 23,00" at bounding box center [394, 281] width 52 height 9
type input "1"
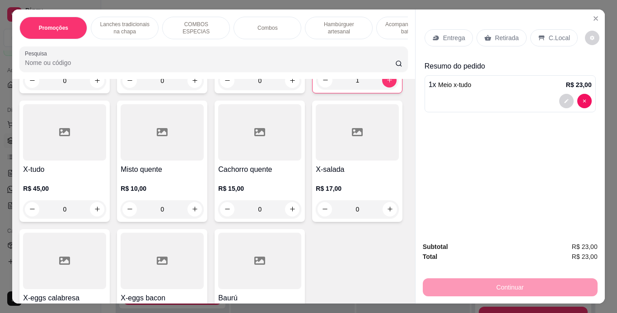
click at [489, 32] on div "Retirada" at bounding box center [501, 37] width 50 height 17
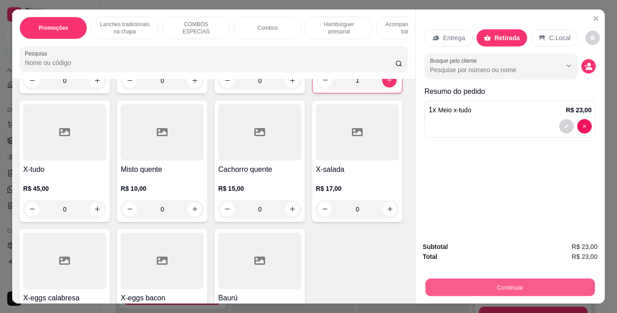
click at [440, 282] on button "Continuar" at bounding box center [509, 288] width 169 height 18
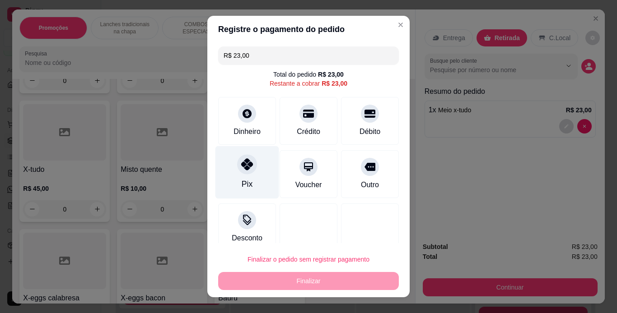
click at [244, 161] on icon at bounding box center [247, 164] width 12 height 12
type input "R$ 0,00"
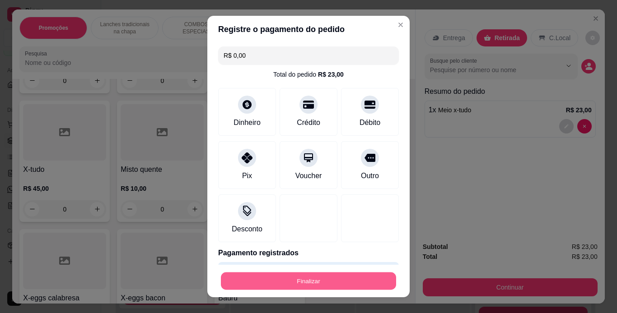
click at [294, 284] on button "Finalizar" at bounding box center [308, 282] width 175 height 18
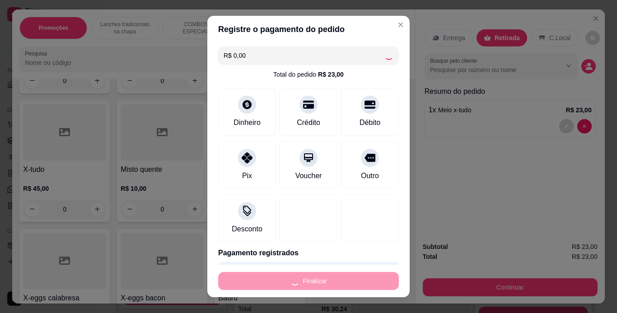
type input "0"
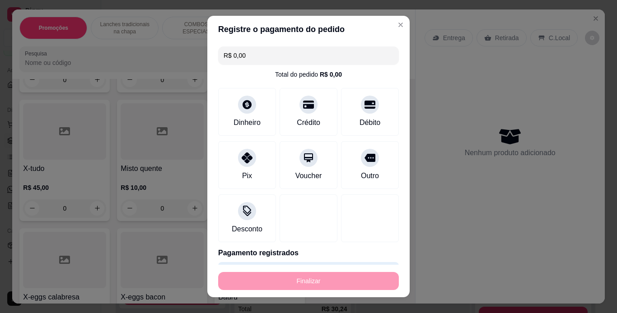
type input "-R$ 23,00"
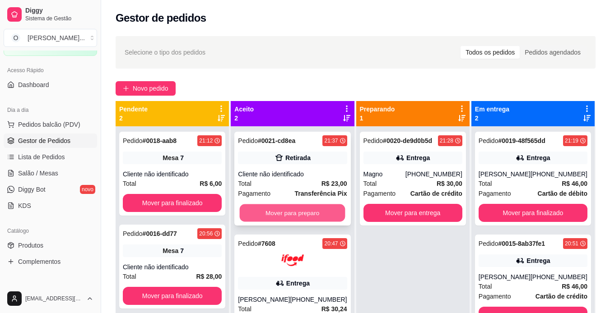
click at [312, 216] on button "Mover para preparo" at bounding box center [293, 214] width 106 height 18
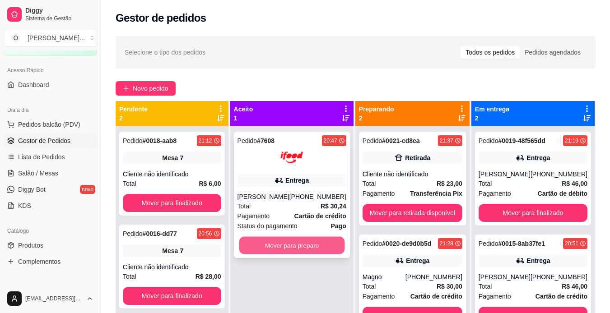
click at [309, 243] on button "Mover para preparo" at bounding box center [292, 246] width 106 height 18
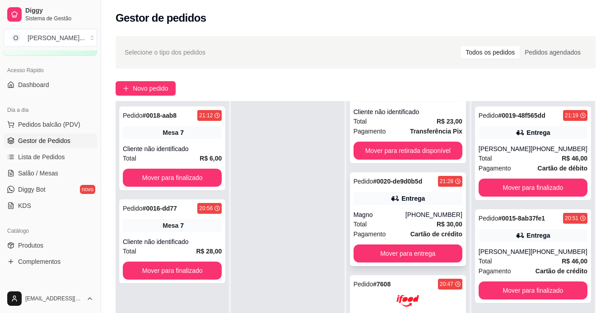
scroll to position [138, 0]
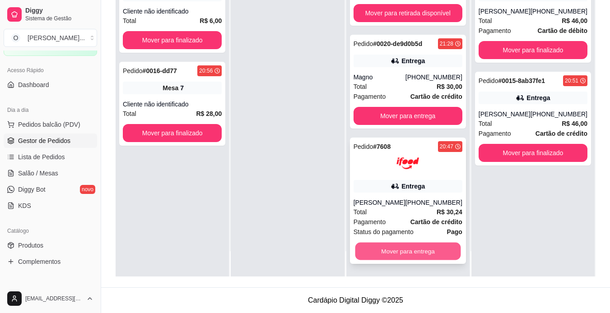
click at [391, 250] on button "Mover para entrega" at bounding box center [408, 252] width 106 height 18
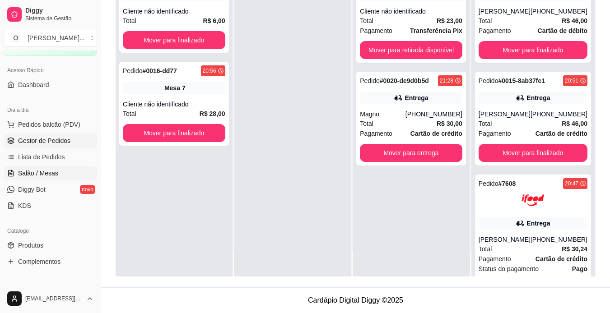
click at [44, 173] on span "Salão / Mesas" at bounding box center [38, 173] width 40 height 9
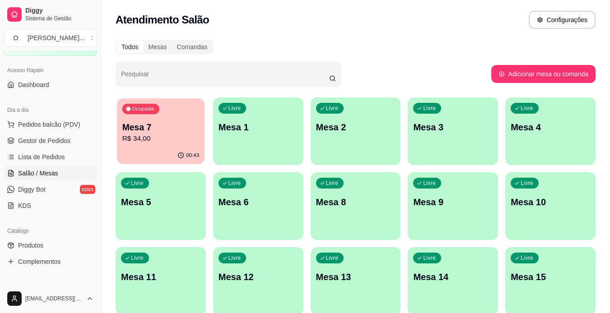
click at [170, 149] on div "00:43" at bounding box center [161, 155] width 88 height 17
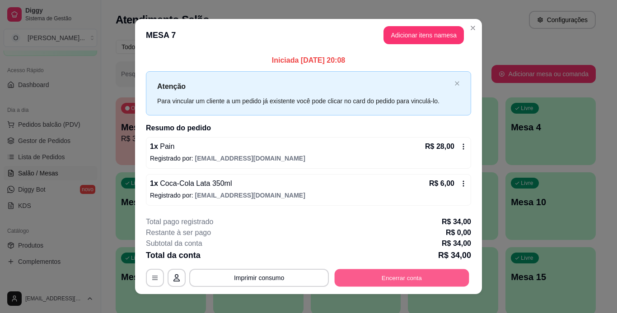
click at [403, 274] on button "Encerrar conta" at bounding box center [402, 278] width 135 height 18
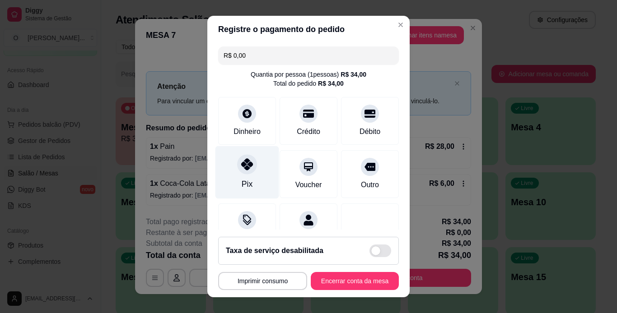
click at [231, 173] on div "Pix" at bounding box center [247, 172] width 64 height 53
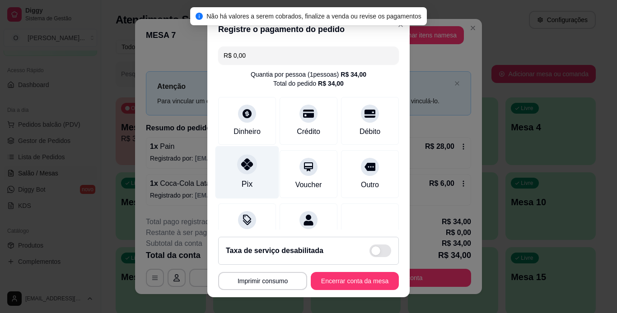
click at [249, 175] on div "Pix" at bounding box center [247, 172] width 64 height 53
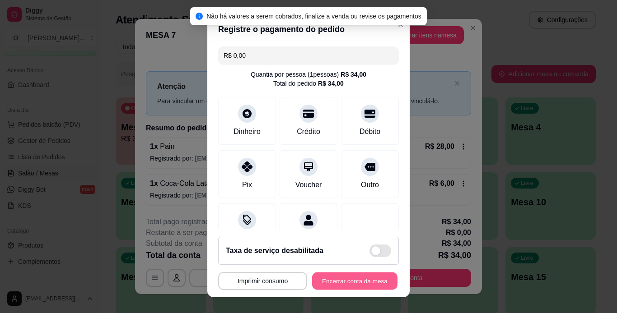
click at [331, 284] on button "Encerrar conta da mesa" at bounding box center [354, 282] width 85 height 18
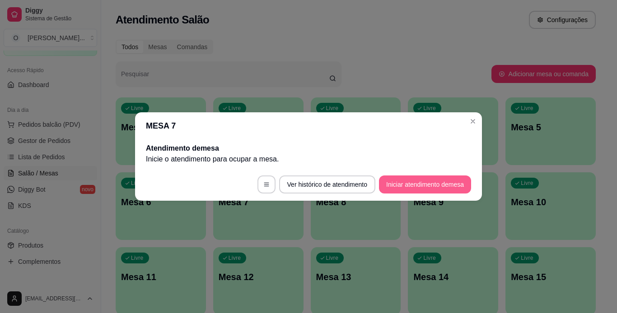
click at [409, 188] on button "Iniciar atendimento de mesa" at bounding box center [425, 185] width 92 height 18
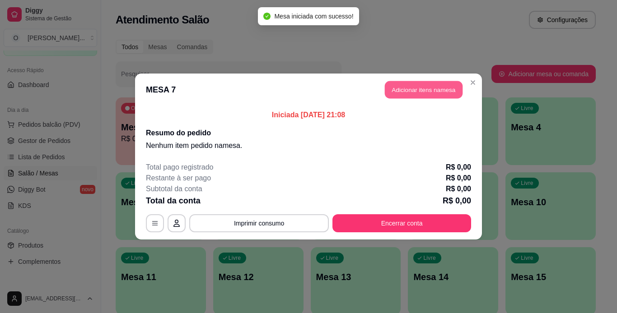
click at [431, 90] on button "Adicionar itens na mesa" at bounding box center [424, 90] width 78 height 18
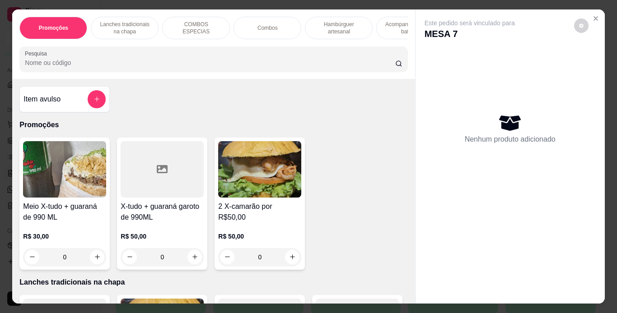
click at [249, 29] on div "Combos" at bounding box center [267, 28] width 68 height 23
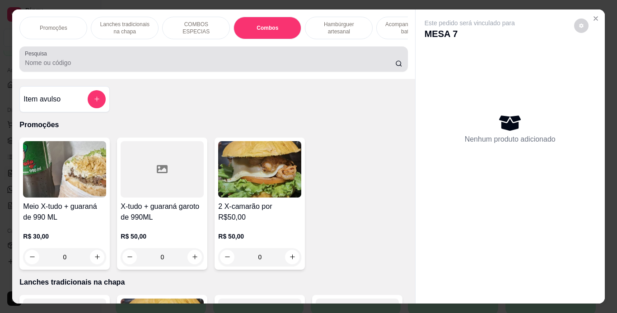
scroll to position [23, 0]
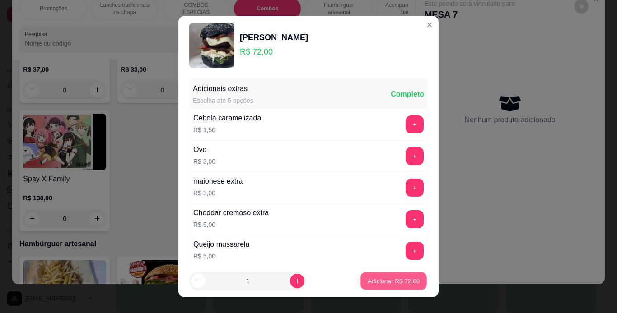
click at [374, 283] on p "Adicionar R$ 72,00" at bounding box center [394, 281] width 52 height 9
type input "1"
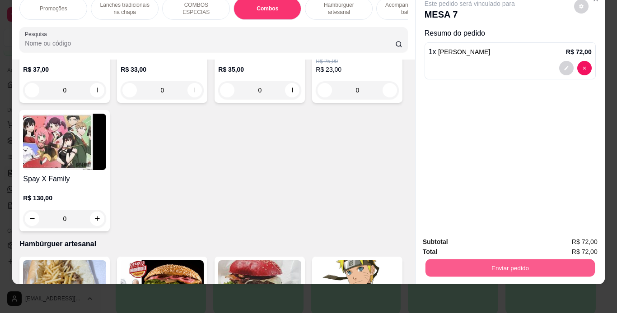
click at [429, 263] on button "Enviar pedido" at bounding box center [509, 269] width 169 height 18
click at [445, 240] on button "Não registrar e enviar pedido" at bounding box center [479, 239] width 91 height 17
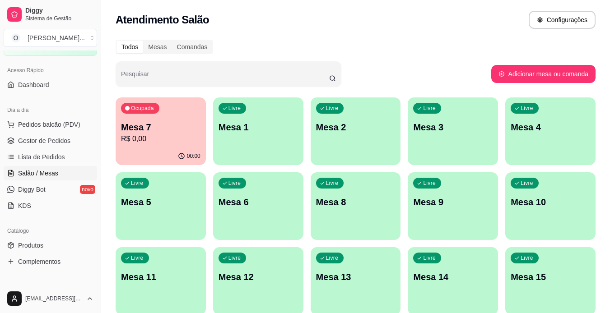
click at [44, 142] on span "Gestor de Pedidos" at bounding box center [44, 140] width 52 height 9
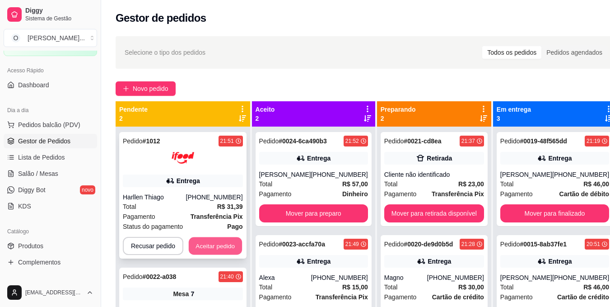
click at [228, 240] on button "Aceitar pedido" at bounding box center [215, 246] width 53 height 18
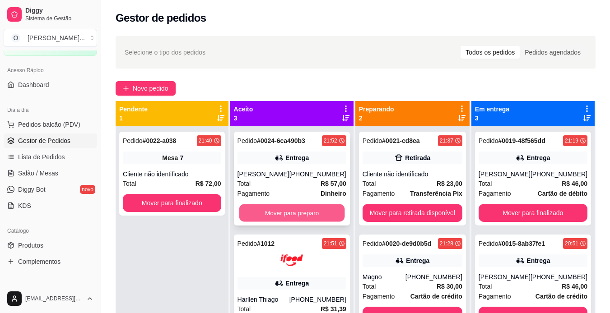
click at [287, 210] on button "Mover para preparo" at bounding box center [292, 214] width 106 height 18
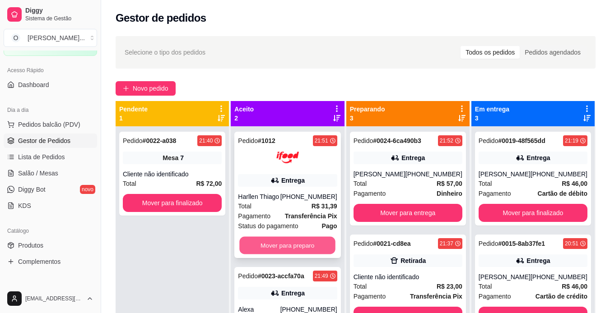
click at [271, 237] on button "Mover para preparo" at bounding box center [288, 246] width 96 height 18
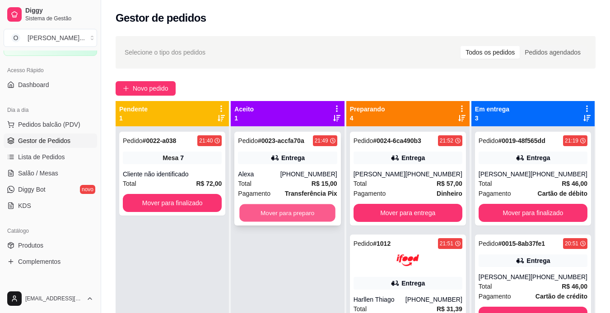
click at [302, 211] on button "Mover para preparo" at bounding box center [288, 214] width 96 height 18
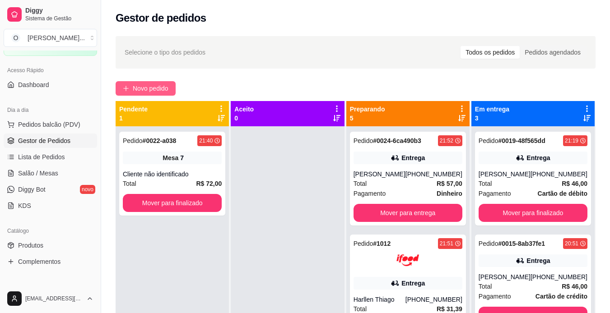
click at [156, 86] on span "Novo pedido" at bounding box center [151, 89] width 36 height 10
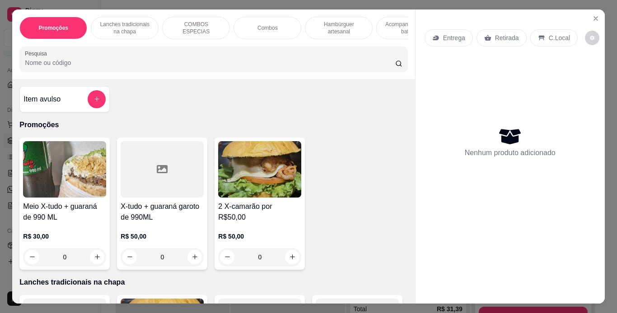
click at [426, 35] on div "Entrega" at bounding box center [448, 37] width 48 height 17
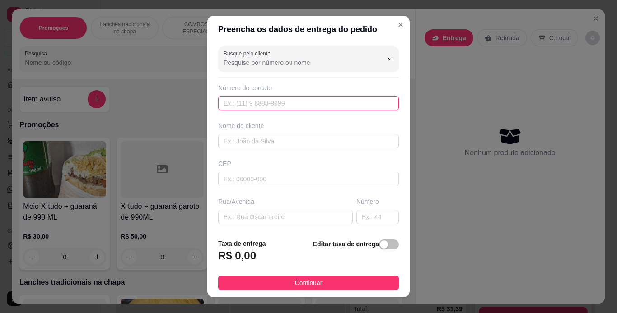
click at [254, 105] on input "text" at bounding box center [308, 103] width 181 height 14
type input "[PHONE_NUMBER]"
click at [257, 143] on input "text" at bounding box center [308, 141] width 181 height 14
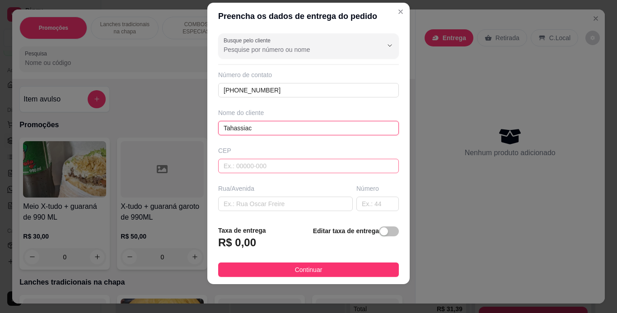
scroll to position [115, 0]
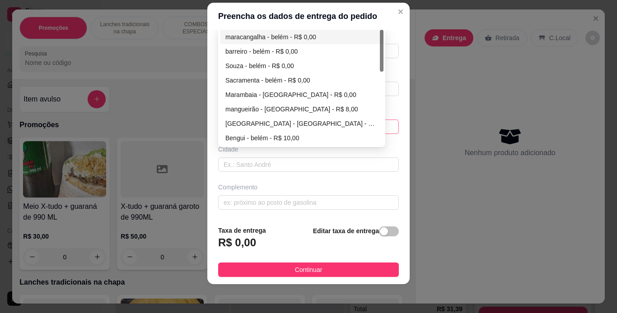
click at [306, 130] on div "67003141de867a0a4c317967 6700316dde867a0a4c31796a maracangalha - [GEOGRAPHIC_DA…" at bounding box center [308, 127] width 181 height 14
type input "Tahassiac"
click at [288, 34] on div "maracangalha - belém - R$ 0,00" at bounding box center [301, 37] width 153 height 10
type input "[GEOGRAPHIC_DATA]"
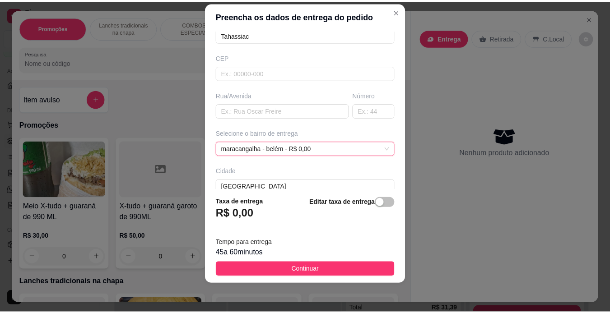
scroll to position [93, 0]
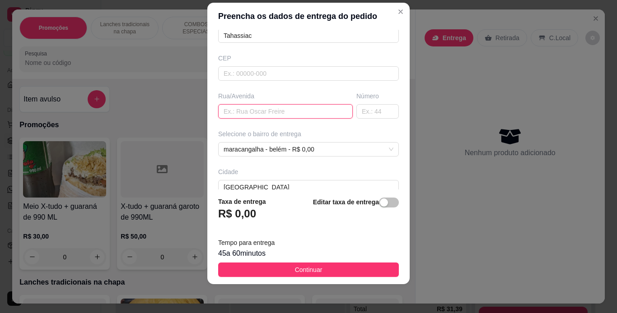
click at [278, 108] on input "text" at bounding box center [285, 111] width 135 height 14
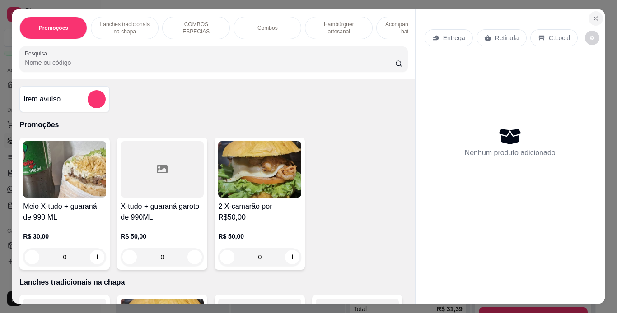
click at [592, 15] on icon "Close" at bounding box center [595, 18] width 7 height 7
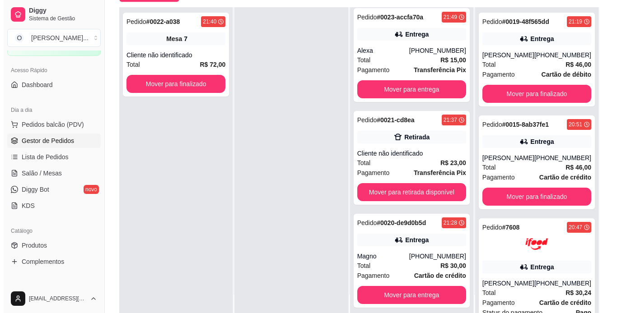
scroll to position [138, 0]
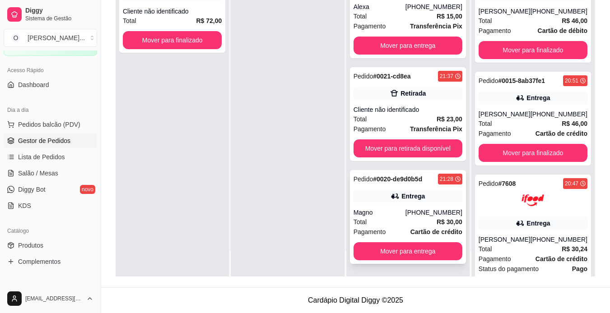
click at [407, 181] on strong "# 0020-de9d0b5d" at bounding box center [397, 179] width 49 height 7
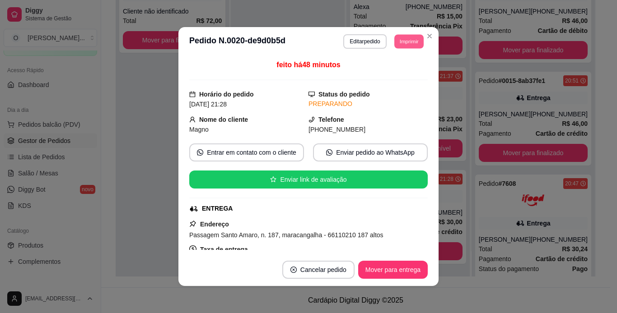
click at [409, 48] on button "Imprimir" at bounding box center [408, 41] width 29 height 14
click at [402, 70] on button "IMPRESSORA" at bounding box center [388, 73] width 63 height 14
click at [377, 270] on button "Mover para entrega" at bounding box center [393, 270] width 68 height 18
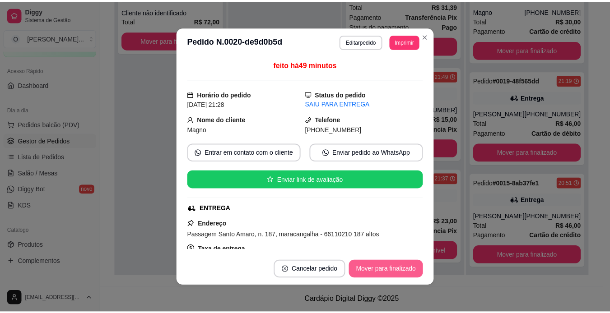
scroll to position [140, 0]
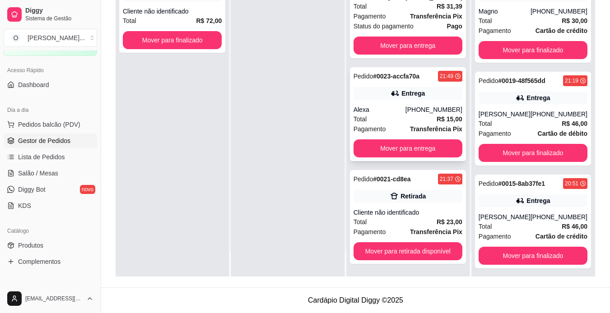
click at [409, 88] on div "Entrega" at bounding box center [408, 93] width 109 height 13
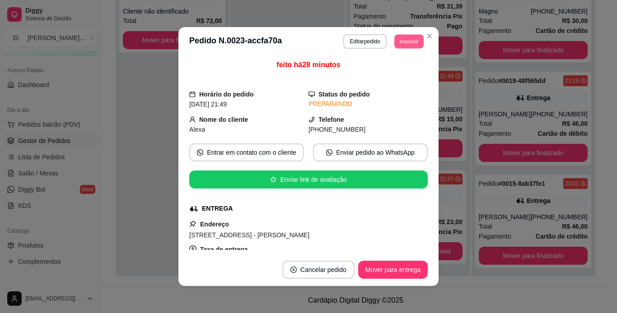
click at [397, 46] on button "Imprimir" at bounding box center [408, 41] width 29 height 14
click at [389, 70] on button "IMPRESSORA" at bounding box center [388, 73] width 63 height 14
click at [407, 44] on button "Imprimir" at bounding box center [408, 41] width 29 height 14
click at [394, 72] on button "IMPRESSORA" at bounding box center [388, 73] width 63 height 14
click at [406, 47] on button "Imprimir" at bounding box center [408, 41] width 29 height 14
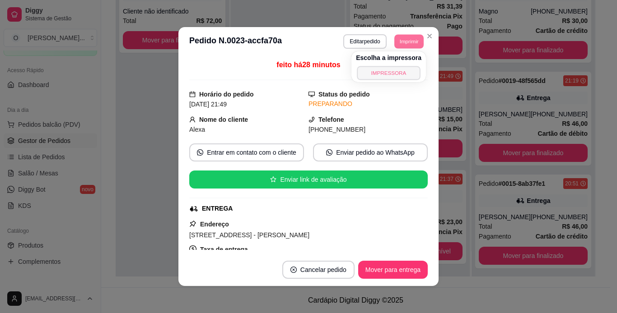
click at [399, 73] on button "IMPRESSORA" at bounding box center [388, 73] width 63 height 14
click at [408, 41] on button "Imprimir" at bounding box center [408, 41] width 29 height 14
click at [386, 76] on button "IMPRESSORA" at bounding box center [388, 73] width 63 height 14
click at [410, 45] on button "Imprimir" at bounding box center [408, 41] width 29 height 14
click at [395, 71] on button "IMPRESSORA" at bounding box center [388, 73] width 63 height 14
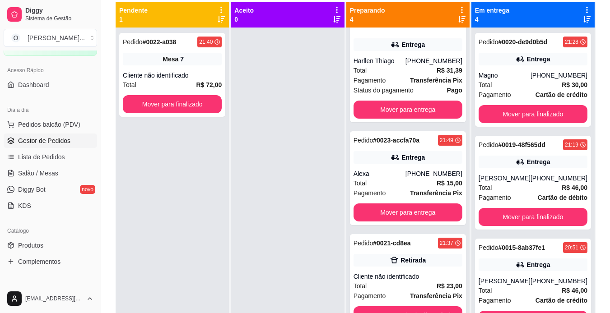
scroll to position [1, 0]
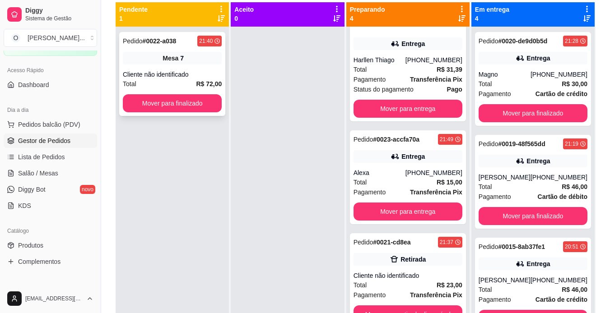
click at [159, 50] on div "Pedido # 0022-a038 21:40 Mesa 7 Cliente não identificado Total R$ 72,00 Mover p…" at bounding box center [172, 74] width 106 height 84
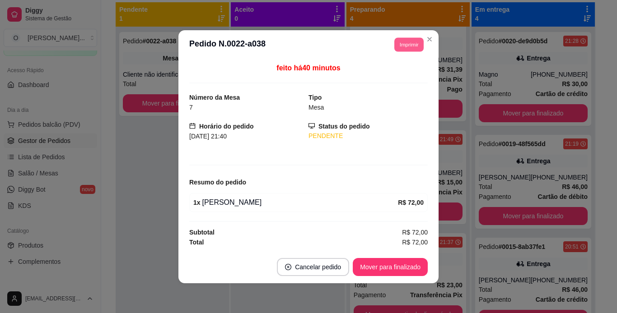
click at [410, 44] on button "Imprimir" at bounding box center [408, 44] width 29 height 14
click at [391, 80] on button "IMPRESSORA" at bounding box center [391, 76] width 63 height 14
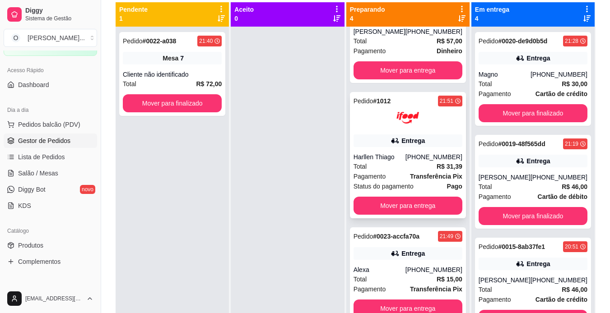
scroll to position [35, 0]
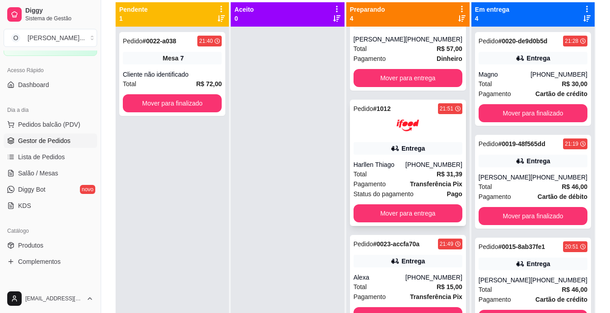
click at [417, 104] on div "Pedido # 1012 21:51" at bounding box center [408, 108] width 109 height 11
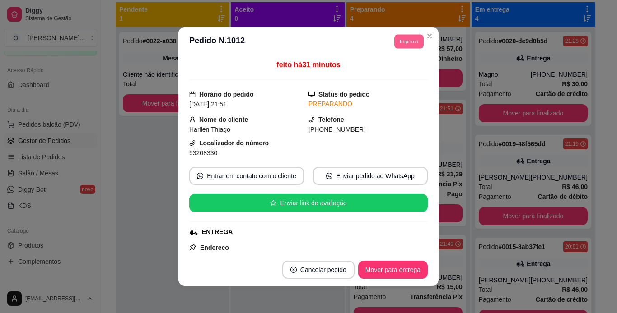
click at [405, 40] on button "Imprimir" at bounding box center [408, 41] width 29 height 14
click at [402, 76] on button "IMPRESSORA" at bounding box center [388, 73] width 63 height 14
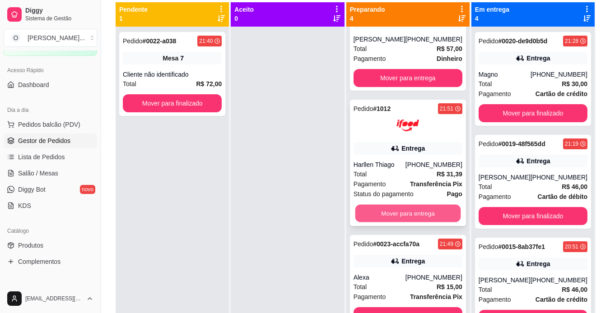
click at [424, 209] on button "Mover para entrega" at bounding box center [408, 214] width 106 height 18
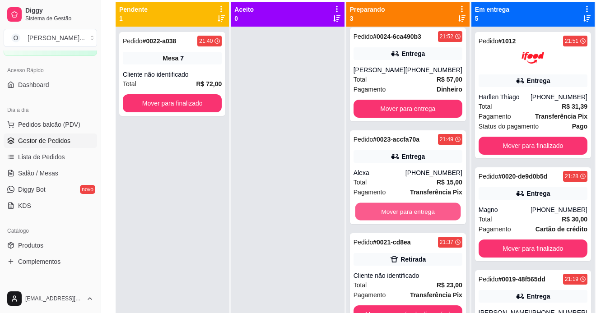
click at [424, 209] on button "Mover para entrega" at bounding box center [408, 212] width 106 height 18
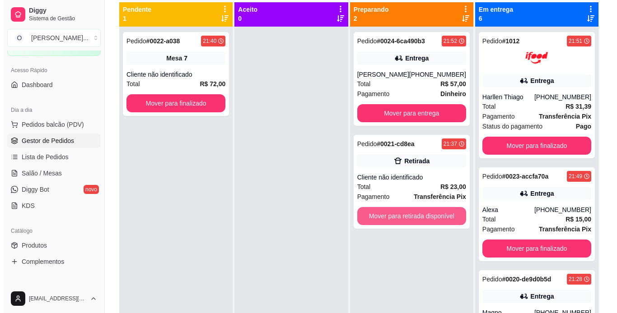
scroll to position [0, 0]
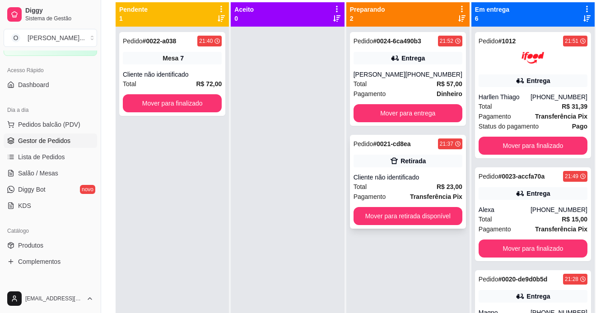
click at [420, 174] on div "Cliente não identificado" at bounding box center [408, 177] width 109 height 9
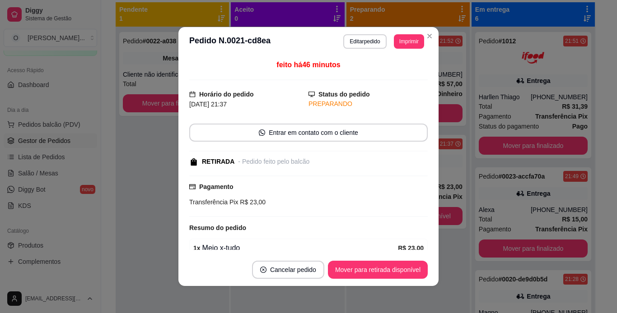
scroll to position [43, 0]
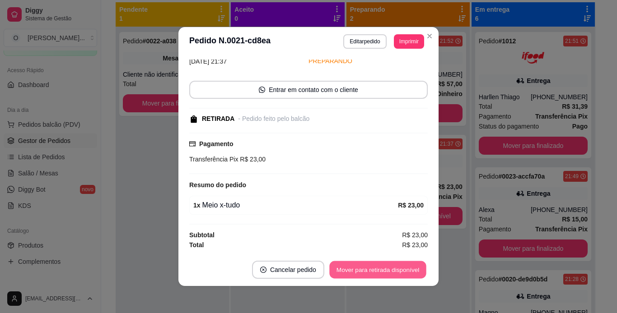
click at [367, 271] on button "Mover para retirada disponível" at bounding box center [377, 270] width 97 height 18
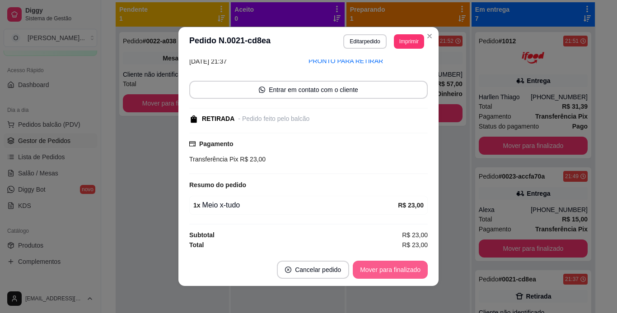
click at [367, 271] on button "Mover para finalizado" at bounding box center [390, 270] width 75 height 18
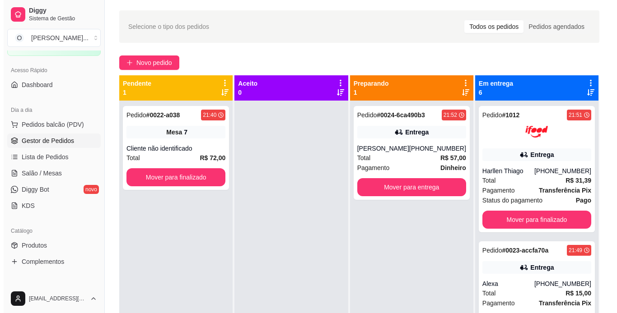
scroll to position [0, 0]
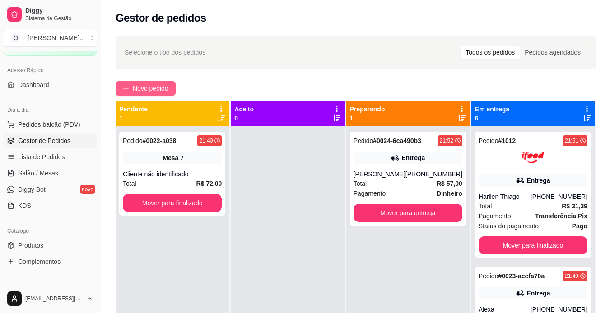
click at [139, 92] on span "Novo pedido" at bounding box center [151, 89] width 36 height 10
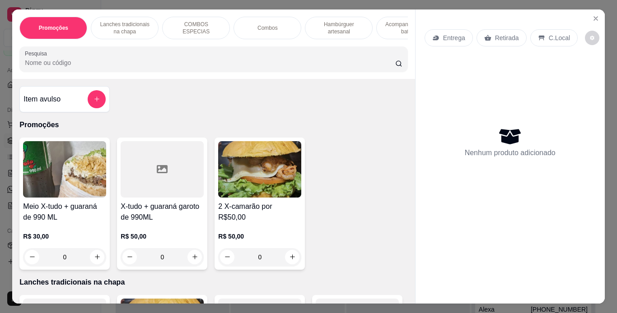
click at [143, 17] on div "Lanches tradicionais na chapa" at bounding box center [125, 28] width 68 height 23
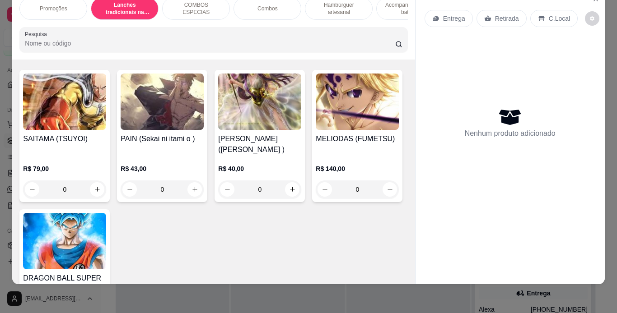
scroll to position [863, 0]
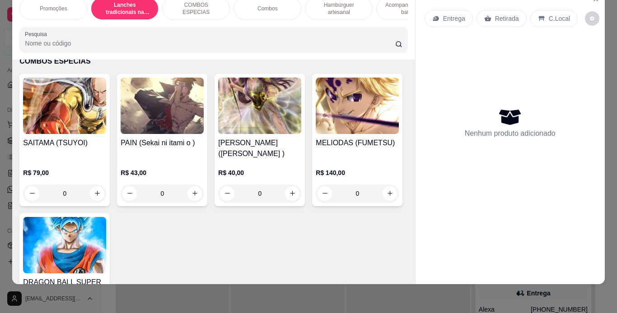
click at [204, 45] on div "0" at bounding box center [162, 36] width 83 height 18
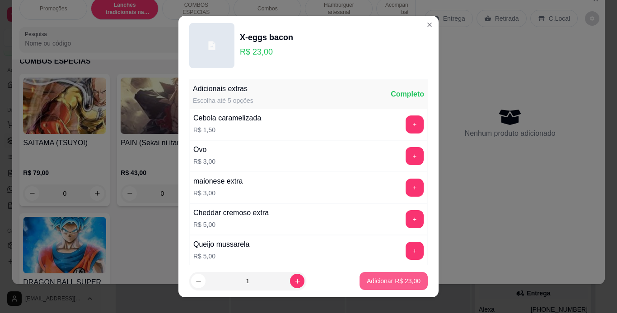
click at [369, 288] on button "Adicionar R$ 23,00" at bounding box center [393, 281] width 68 height 18
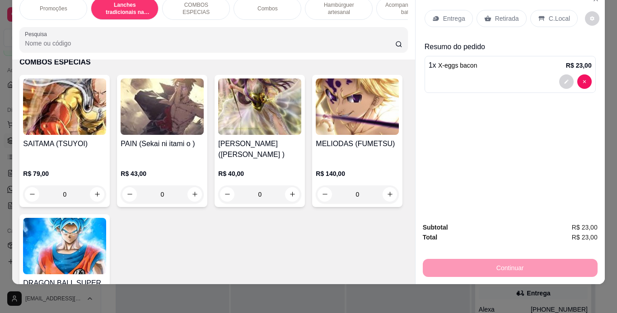
type input "1"
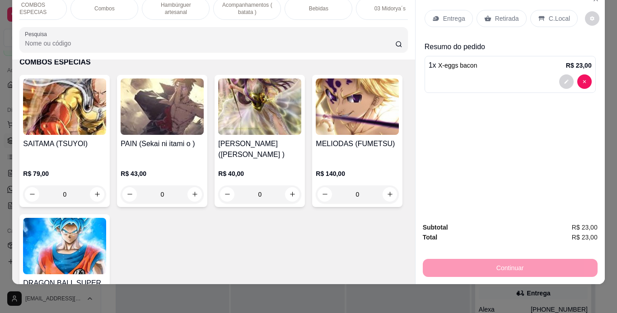
scroll to position [0, 167]
click at [318, 5] on p "Bebidas" at bounding box center [314, 8] width 19 height 7
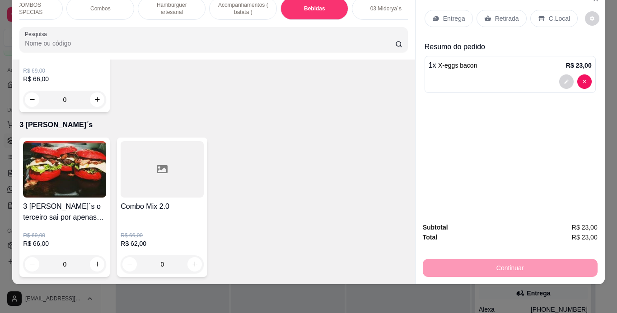
scroll to position [3008, 0]
type input "1"
click at [456, 14] on p "Entrega" at bounding box center [454, 18] width 22 height 9
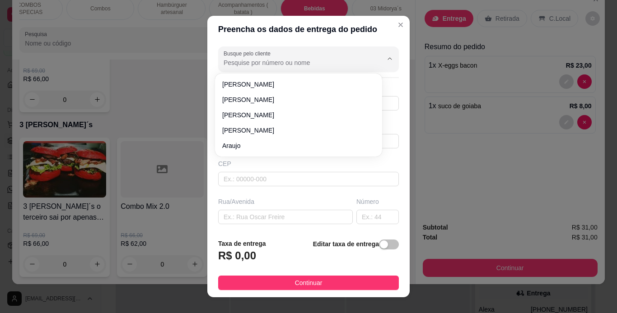
click at [306, 64] on input "Busque pelo cliente" at bounding box center [295, 62] width 144 height 9
type input "thass"
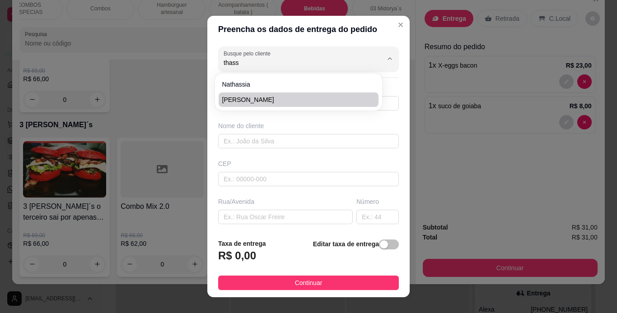
click at [250, 126] on div "Nome do cliente" at bounding box center [308, 125] width 181 height 9
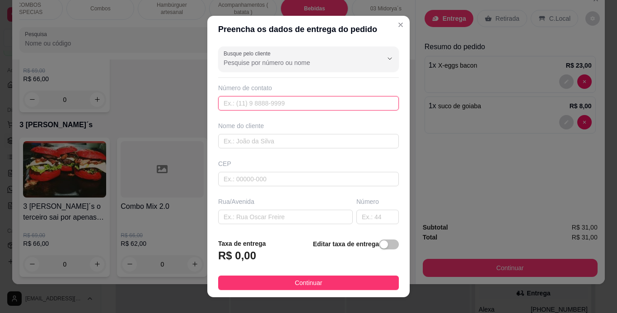
click at [259, 99] on input "text" at bounding box center [308, 103] width 181 height 14
type input "[PHONE_NUMBER]"
click at [267, 138] on input "text" at bounding box center [308, 141] width 181 height 14
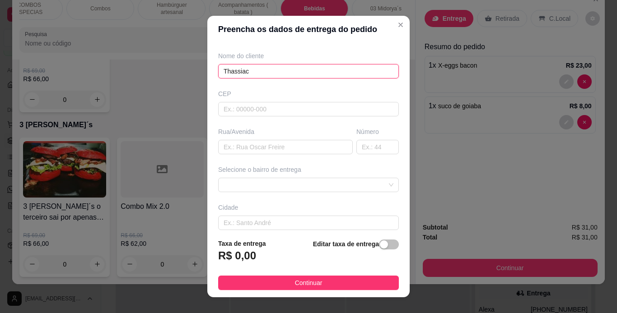
scroll to position [70, 0]
type input "Thassiac"
click at [273, 152] on input "text" at bounding box center [285, 147] width 135 height 14
type input "quadra 66"
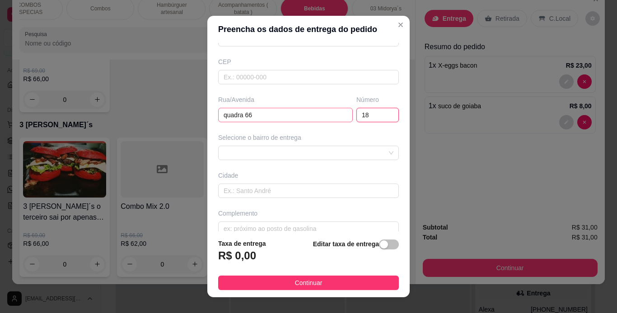
scroll to position [102, 0]
click at [273, 152] on div at bounding box center [308, 153] width 181 height 14
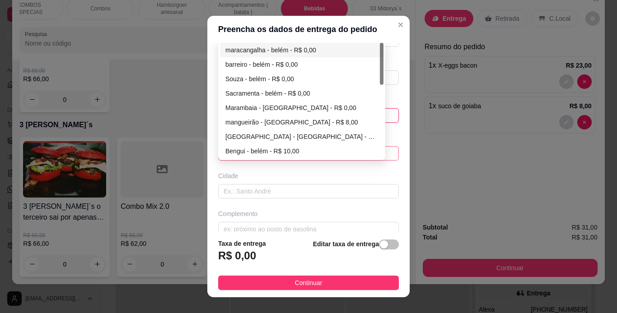
type input "18"
click at [344, 48] on div "maracangalha - belém - R$ 0,00" at bounding box center [301, 50] width 153 height 10
type input "[GEOGRAPHIC_DATA]"
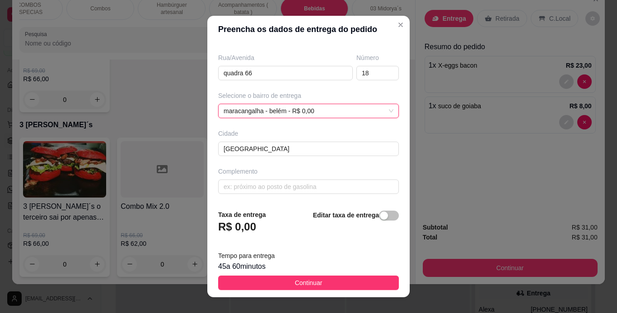
scroll to position [13, 0]
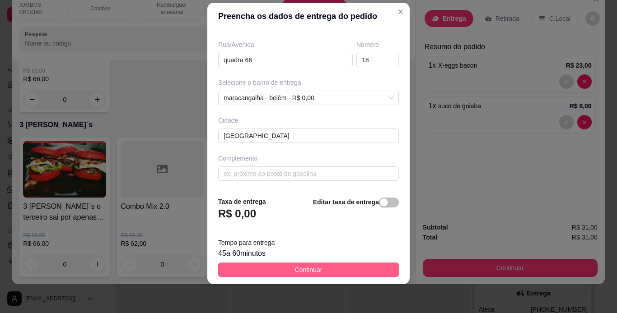
click at [295, 268] on span "Continuar" at bounding box center [309, 270] width 28 height 10
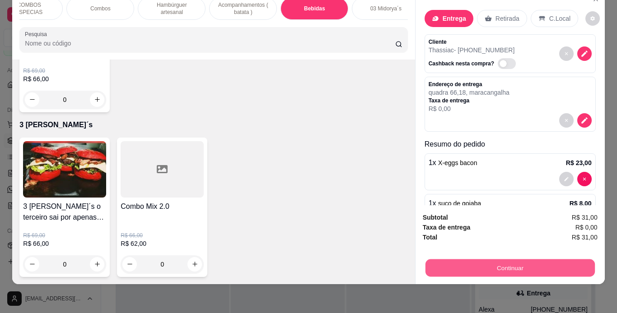
click at [461, 261] on button "Continuar" at bounding box center [509, 269] width 169 height 18
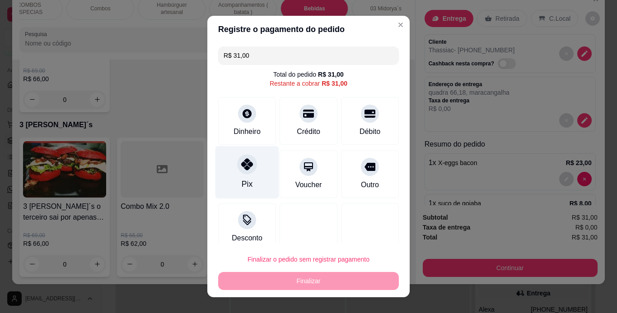
click at [228, 167] on div "Pix" at bounding box center [247, 172] width 64 height 53
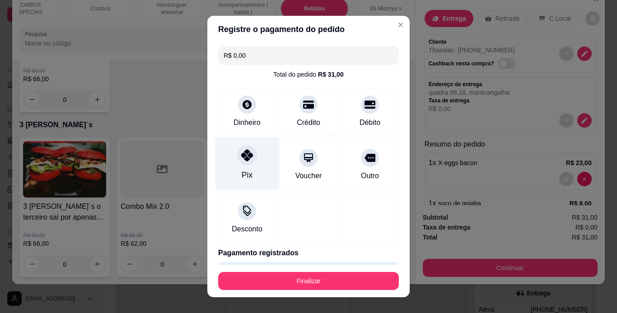
type input "R$ 0,00"
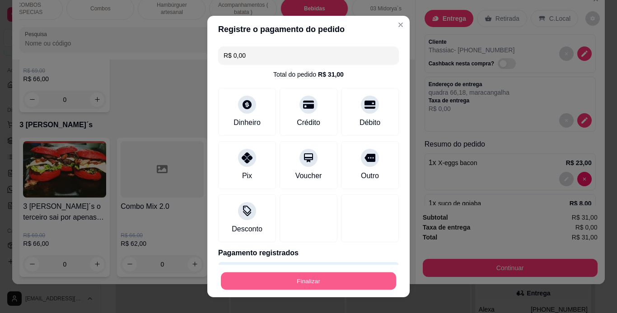
click at [303, 285] on button "Finalizar" at bounding box center [308, 282] width 175 height 18
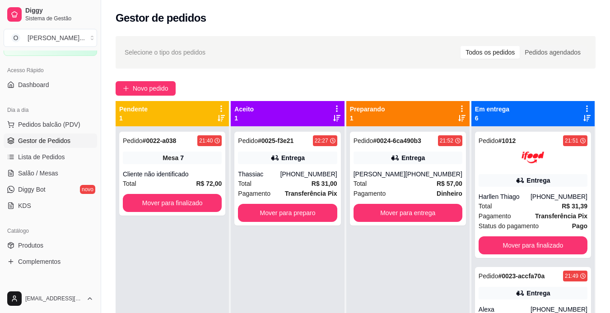
click at [400, 274] on div "Pedido # 0024-6ca490b3 21:52 Entrega [PERSON_NAME] [PHONE_NUMBER] Total R$ 57,0…" at bounding box center [407, 282] width 123 height 313
click at [321, 148] on div "Pedido # 0025-f3e21 22:27 Entrega Thassiac [PHONE_NUMBER] Total R$ 31,00 Pagame…" at bounding box center [287, 179] width 106 height 94
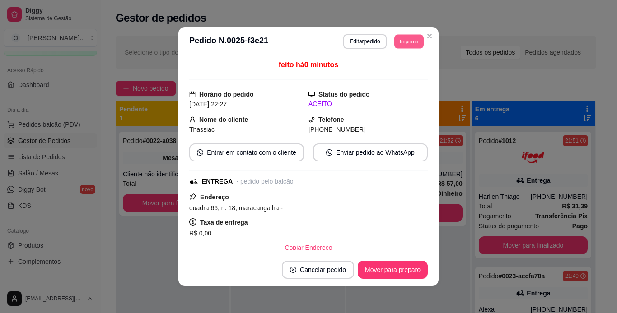
click at [400, 38] on button "Imprimir" at bounding box center [408, 41] width 29 height 14
click at [400, 73] on button "IMPRESSORA" at bounding box center [388, 73] width 63 height 14
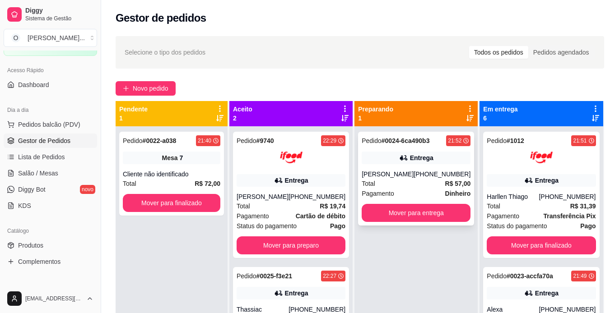
click at [410, 157] on div "Entrega" at bounding box center [421, 158] width 23 height 9
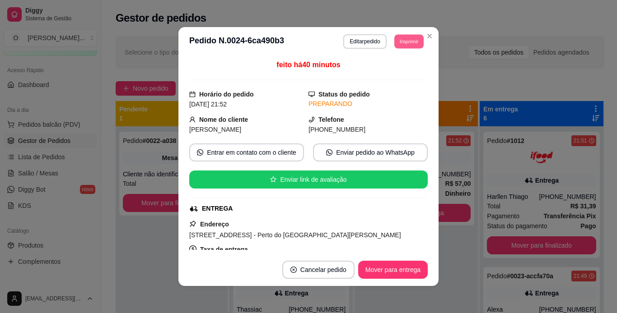
click at [399, 36] on button "Imprimir" at bounding box center [408, 41] width 29 height 14
click at [388, 73] on button "IMPRESSORA" at bounding box center [388, 73] width 65 height 14
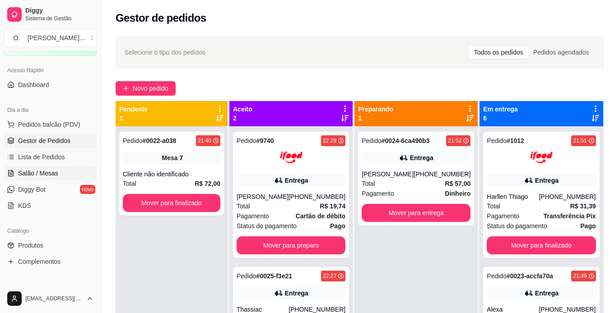
click at [29, 169] on span "Salão / Mesas" at bounding box center [38, 173] width 40 height 9
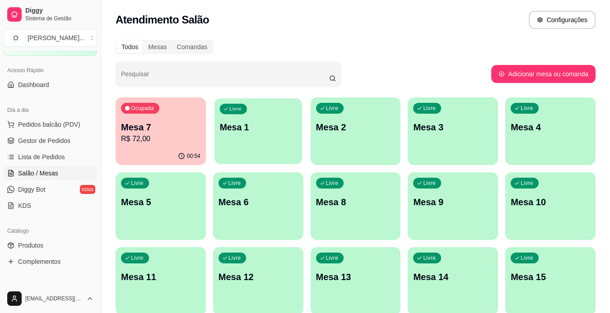
click at [252, 135] on div "Livre Mesa 1" at bounding box center [258, 125] width 88 height 55
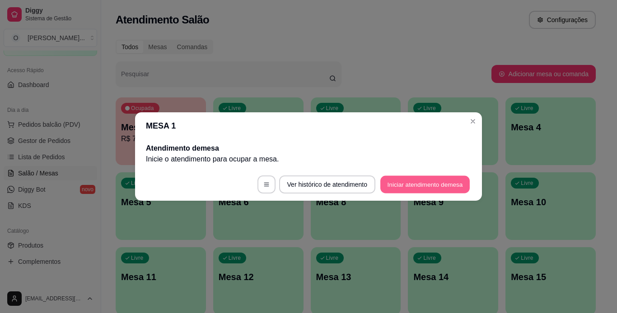
click at [434, 181] on button "Iniciar atendimento de mesa" at bounding box center [424, 185] width 89 height 18
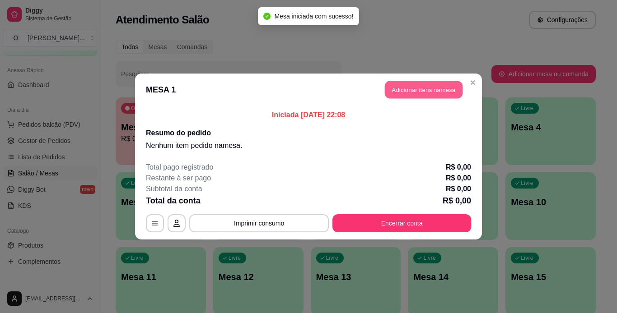
click at [423, 87] on button "Adicionar itens na mesa" at bounding box center [424, 90] width 78 height 18
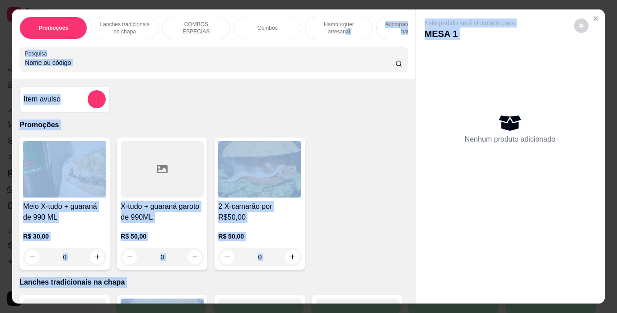
drag, startPoint x: 423, startPoint y: 87, endPoint x: 342, endPoint y: 25, distance: 102.1
click at [342, 25] on div "Promoções Lanches tradicionais na chapa COMBOS ESPECIAS Combos Hambúrguer artes…" at bounding box center [308, 156] width 592 height 294
click at [342, 25] on p "Hambúrguer artesanal" at bounding box center [338, 28] width 52 height 14
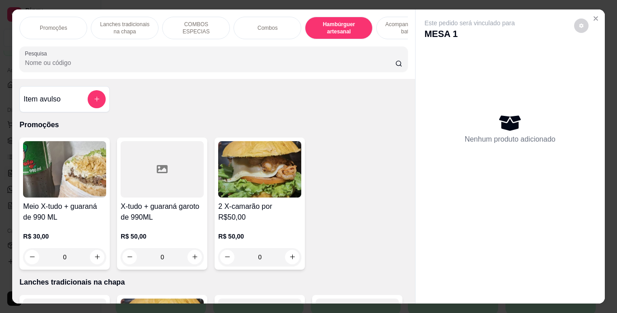
scroll to position [23, 0]
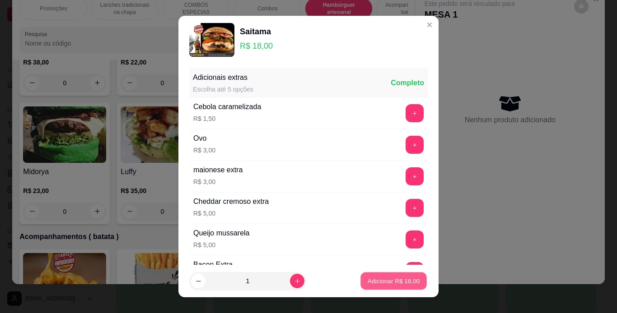
click at [378, 284] on p "Adicionar R$ 18,00" at bounding box center [394, 281] width 52 height 9
type input "1"
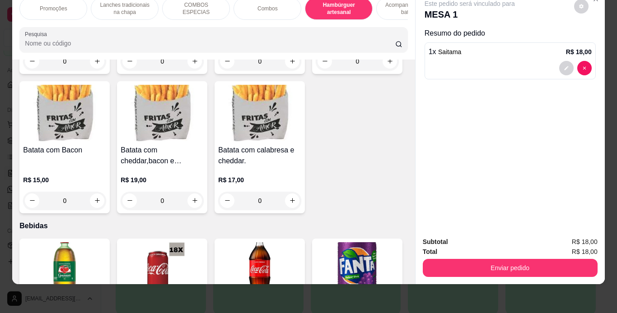
scroll to position [2123, 0]
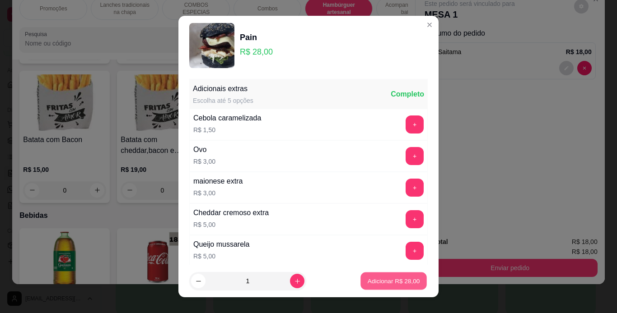
click at [368, 279] on p "Adicionar R$ 28,00" at bounding box center [394, 281] width 52 height 9
type input "1"
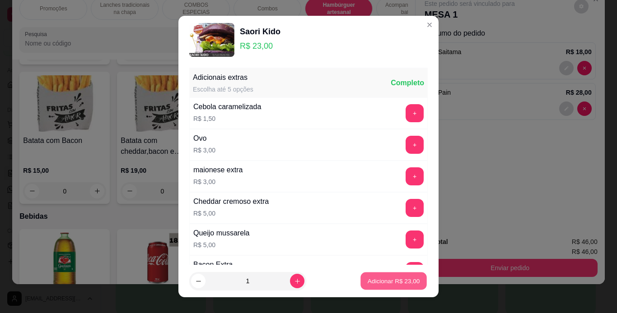
click at [379, 279] on p "Adicionar R$ 23,00" at bounding box center [394, 281] width 52 height 9
type input "1"
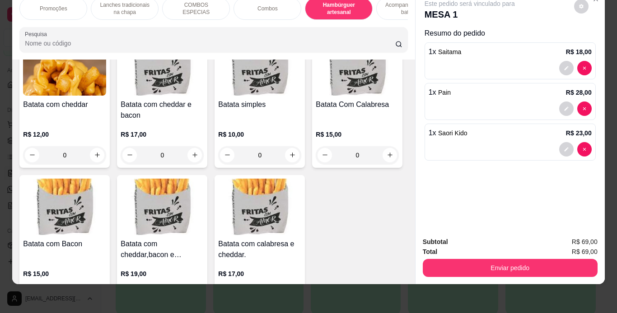
scroll to position [2019, 0]
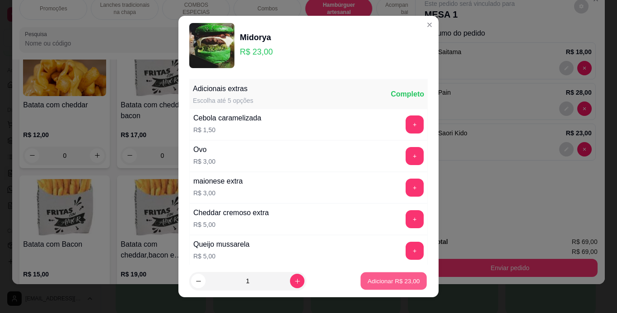
click at [378, 276] on button "Adicionar R$ 23,00" at bounding box center [393, 282] width 66 height 18
type input "1"
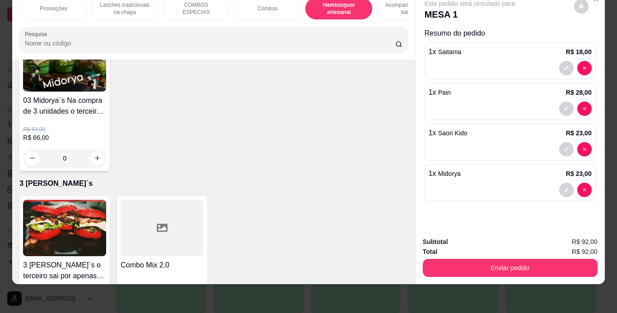
scroll to position [2733, 0]
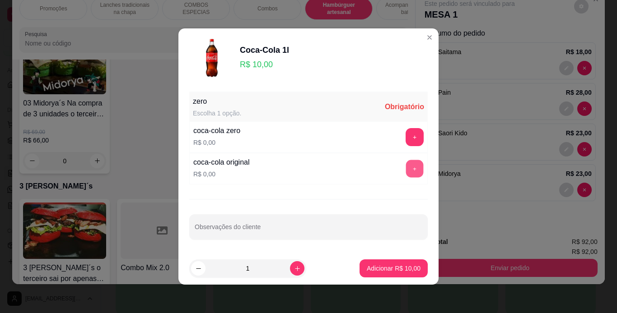
click at [406, 165] on button "+" at bounding box center [415, 169] width 18 height 18
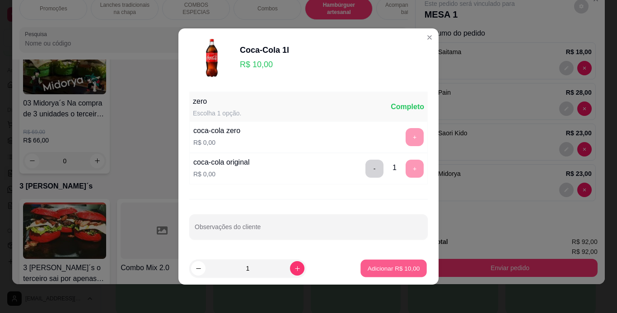
click at [380, 270] on p "Adicionar R$ 10,00" at bounding box center [394, 268] width 52 height 9
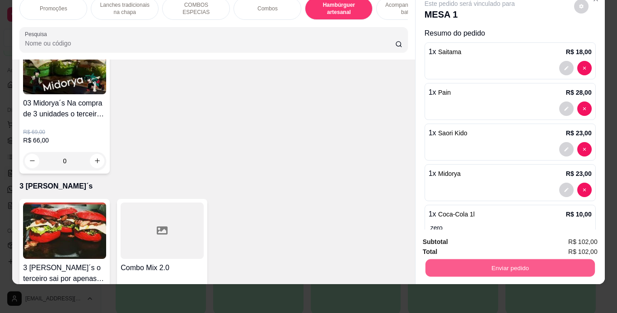
click at [461, 260] on button "Enviar pedido" at bounding box center [509, 269] width 169 height 18
click at [466, 243] on button "Não registrar e enviar pedido" at bounding box center [479, 239] width 91 height 17
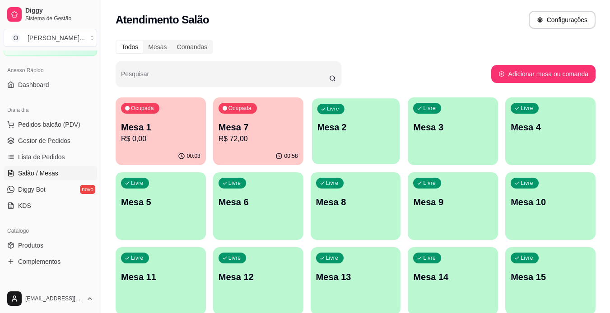
click at [368, 137] on div "Livre Mesa 2" at bounding box center [356, 125] width 88 height 55
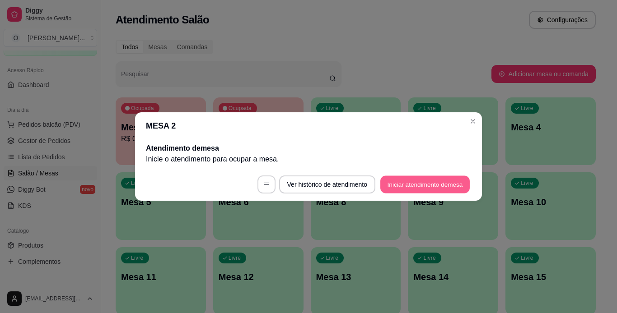
click at [404, 181] on button "Iniciar atendimento de mesa" at bounding box center [424, 185] width 89 height 18
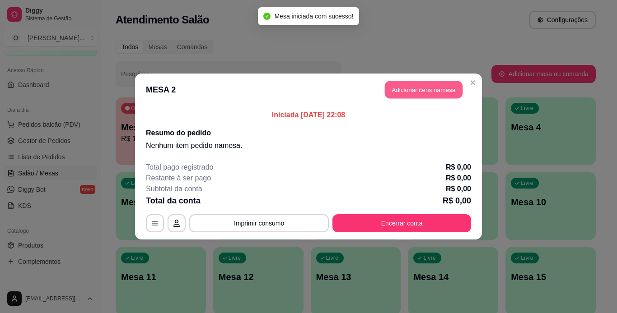
click at [411, 96] on button "Adicionar itens na mesa" at bounding box center [424, 90] width 78 height 18
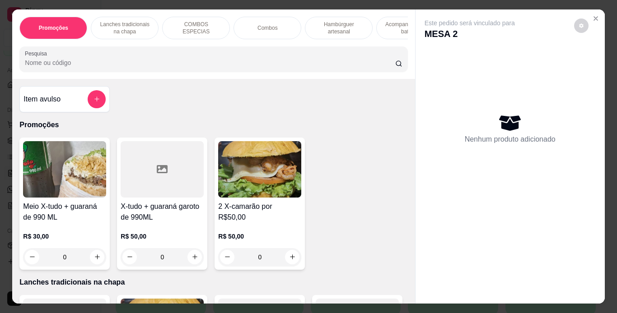
click at [169, 23] on div "COMBOS ESPECIAS" at bounding box center [196, 28] width 68 height 23
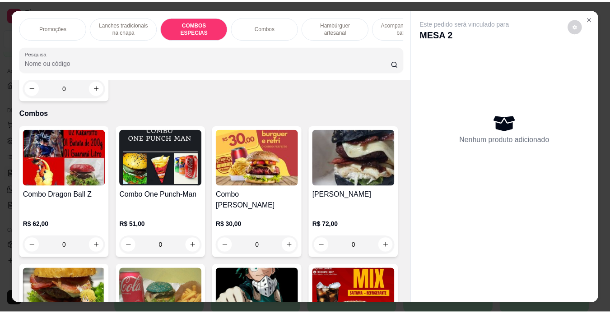
scroll to position [23, 0]
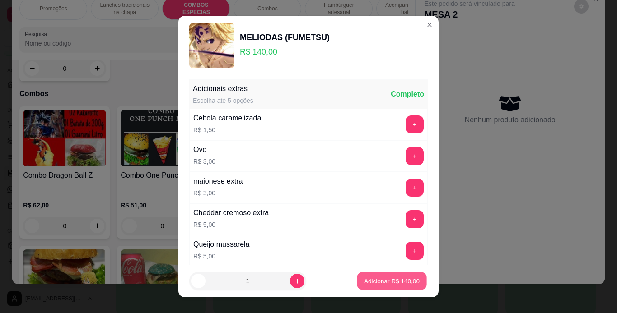
click at [364, 281] on p "Adicionar R$ 140,00" at bounding box center [392, 281] width 56 height 9
type input "1"
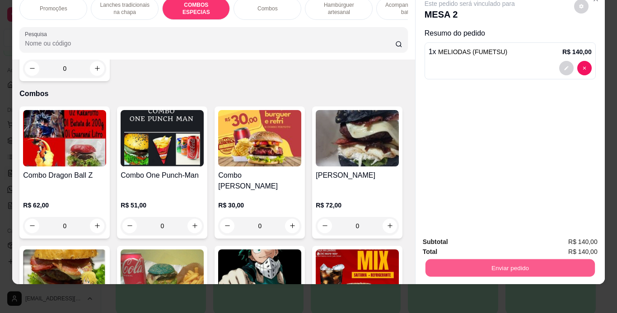
click at [432, 262] on button "Enviar pedido" at bounding box center [509, 269] width 169 height 18
click at [454, 237] on button "Não registrar e enviar pedido" at bounding box center [479, 239] width 91 height 17
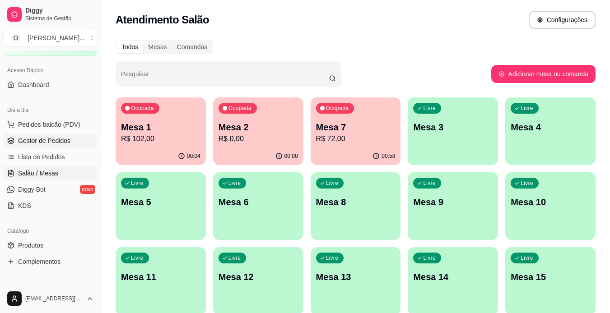
click at [55, 137] on span "Gestor de Pedidos" at bounding box center [44, 140] width 52 height 9
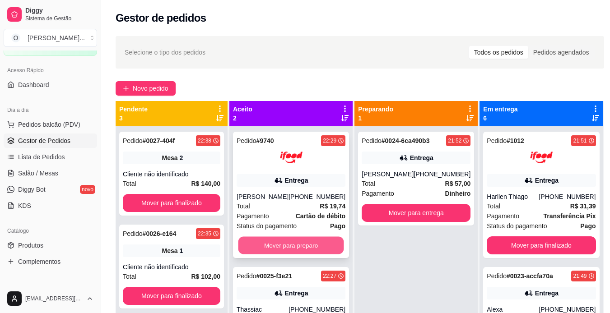
click at [306, 246] on button "Mover para preparo" at bounding box center [291, 246] width 106 height 18
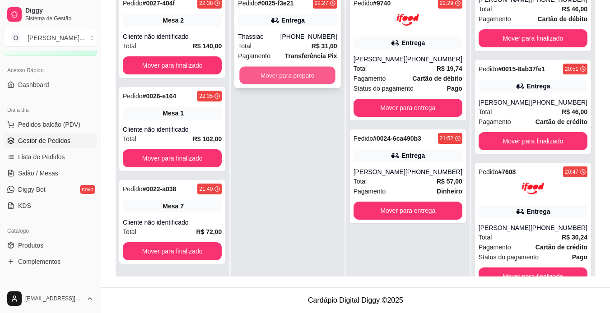
click at [270, 74] on button "Mover para preparo" at bounding box center [288, 76] width 96 height 18
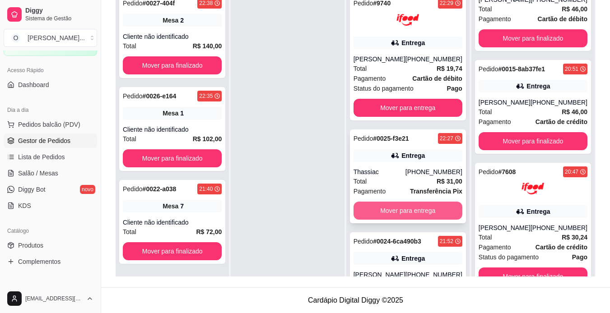
scroll to position [0, 0]
click at [383, 207] on button "Mover para entrega" at bounding box center [408, 211] width 106 height 18
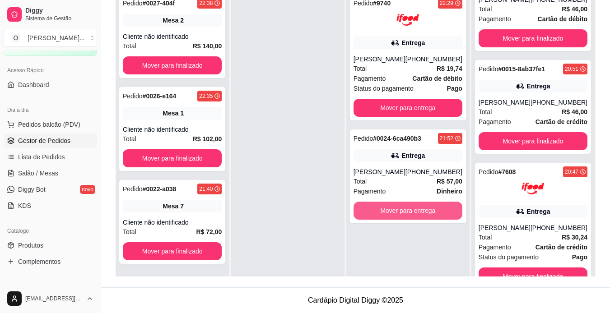
scroll to position [346, 0]
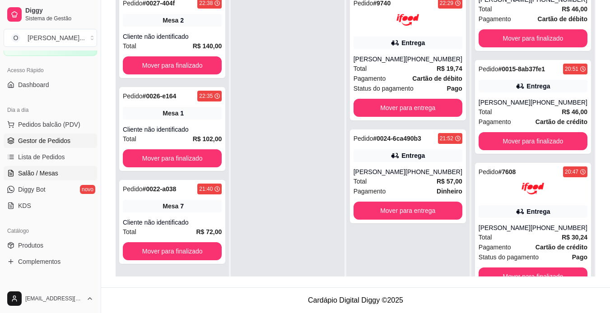
click at [38, 174] on span "Salão / Mesas" at bounding box center [38, 173] width 40 height 9
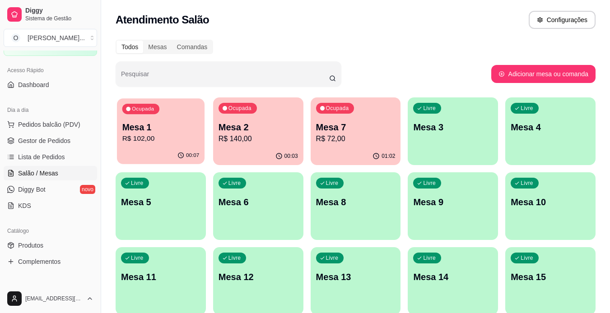
click at [159, 126] on p "Mesa 1" at bounding box center [160, 127] width 77 height 12
click at [382, 134] on p "R$ 72,00" at bounding box center [355, 139] width 77 height 10
click at [32, 141] on span "Gestor de Pedidos" at bounding box center [44, 140] width 52 height 9
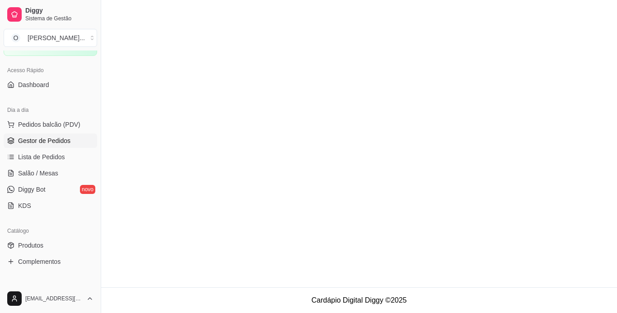
click at [76, 142] on link "Gestor de Pedidos" at bounding box center [50, 141] width 93 height 14
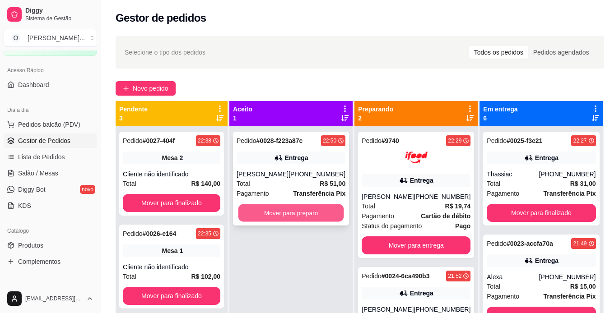
click at [305, 218] on button "Mover para preparo" at bounding box center [291, 214] width 106 height 18
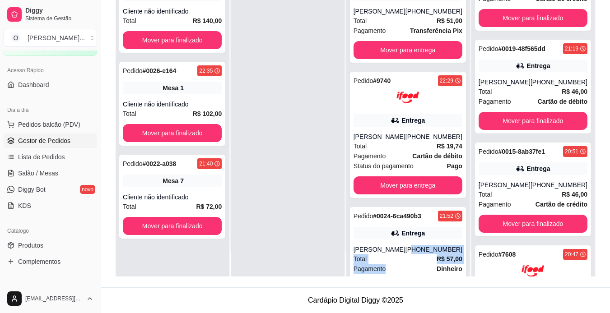
scroll to position [37, 0]
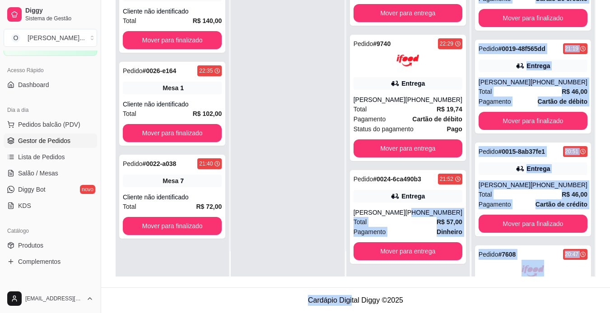
drag, startPoint x: 414, startPoint y: 241, endPoint x: 352, endPoint y: 322, distance: 102.4
click at [352, 176] on html "Diggy Sistema de Gestão O Otaku's ... Loja aberta Plano Essencial + Mesas até 0…" at bounding box center [305, 18] width 610 height 313
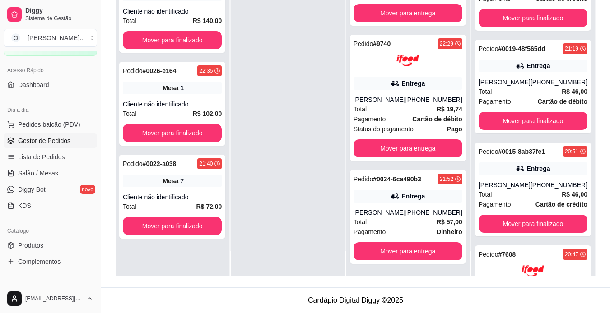
click at [254, 120] on div at bounding box center [287, 119] width 113 height 313
click at [413, 219] on div "Total R$ 57,00" at bounding box center [408, 222] width 109 height 10
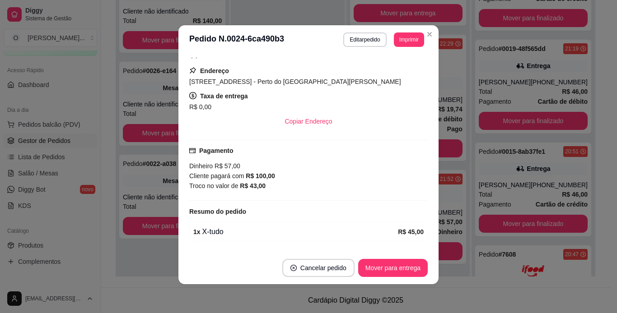
scroll to position [147, 0]
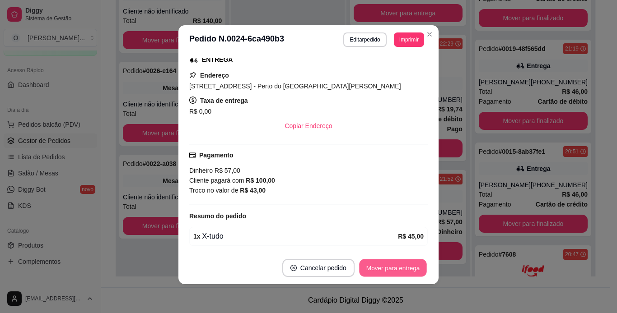
click at [382, 272] on button "Mover para entrega" at bounding box center [393, 269] width 68 height 18
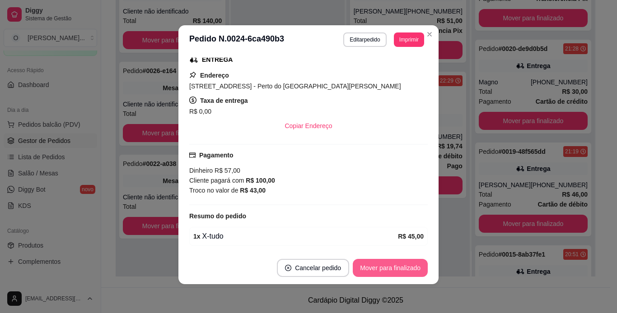
scroll to position [341, 0]
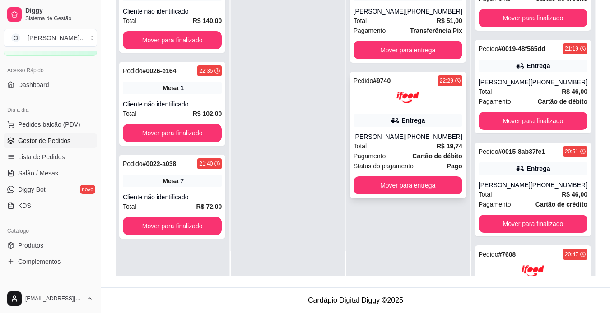
click at [411, 116] on div "Entrega" at bounding box center [412, 120] width 23 height 9
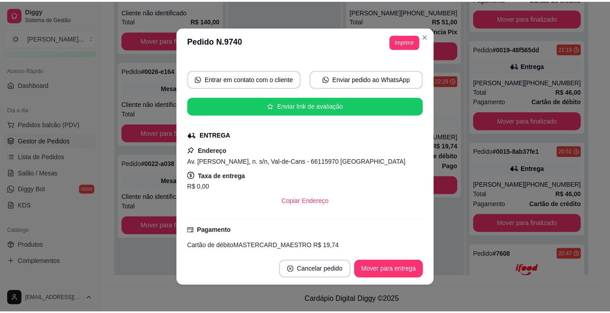
scroll to position [98, 0]
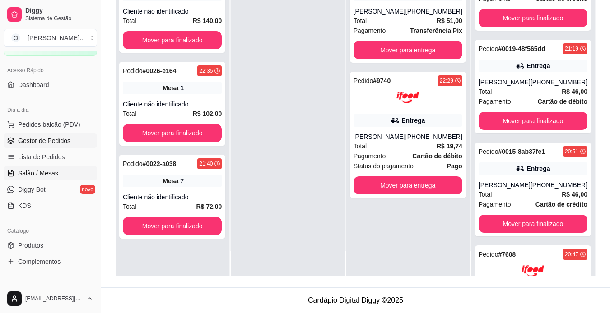
click at [51, 173] on span "Salão / Mesas" at bounding box center [38, 173] width 40 height 9
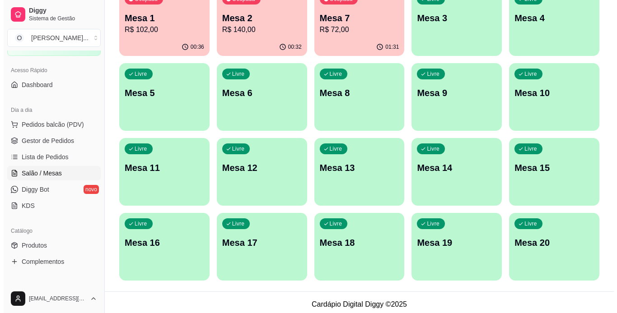
scroll to position [113, 0]
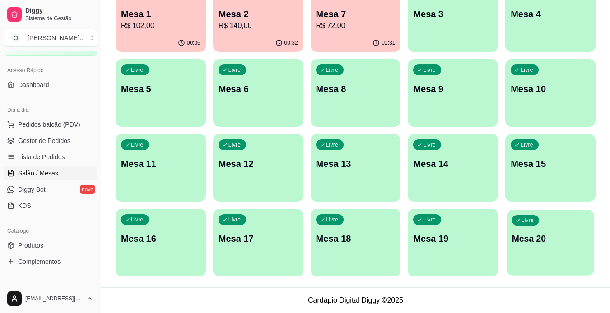
click at [544, 261] on div "Livre Mesa 20" at bounding box center [551, 237] width 88 height 55
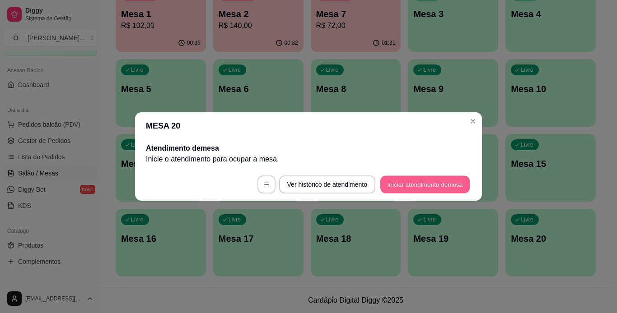
click at [406, 183] on button "Iniciar atendimento de mesa" at bounding box center [424, 185] width 89 height 18
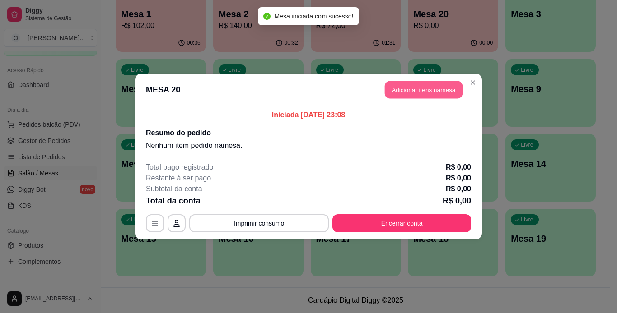
click at [414, 92] on button "Adicionar itens na mesa" at bounding box center [424, 90] width 78 height 18
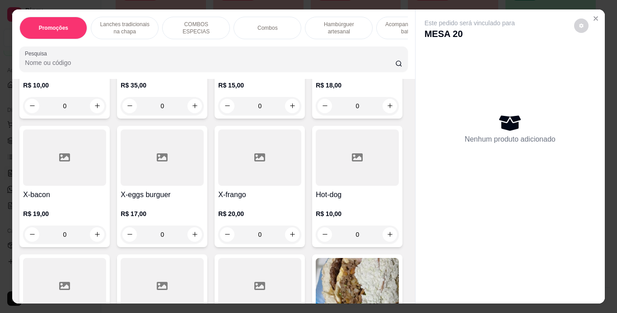
scroll to position [301, 0]
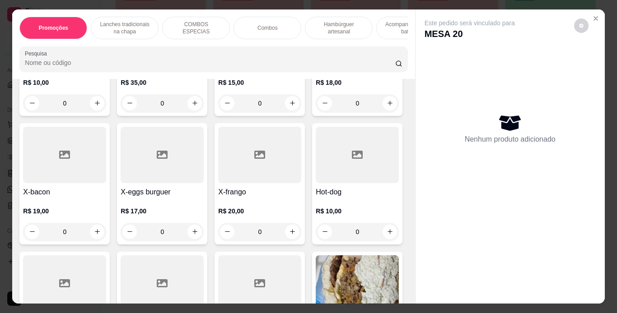
click at [204, 233] on div "0" at bounding box center [162, 232] width 83 height 18
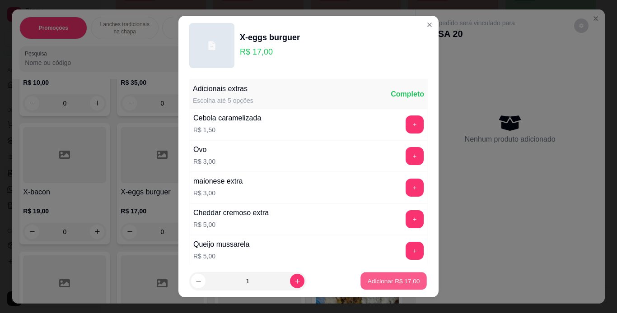
click at [363, 287] on button "Adicionar R$ 17,00" at bounding box center [393, 282] width 66 height 18
type input "1"
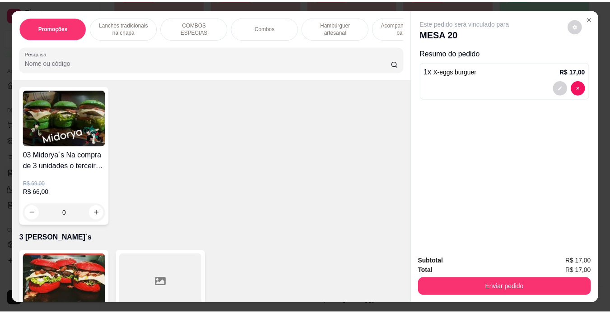
scroll to position [2700, 0]
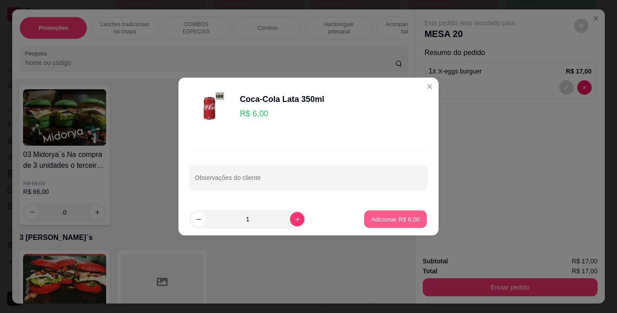
click at [380, 213] on button "Adicionar R$ 6,00" at bounding box center [395, 220] width 63 height 18
type input "1"
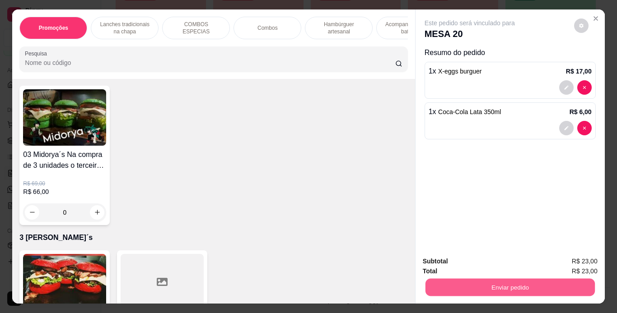
click at [455, 279] on button "Enviar pedido" at bounding box center [509, 288] width 169 height 18
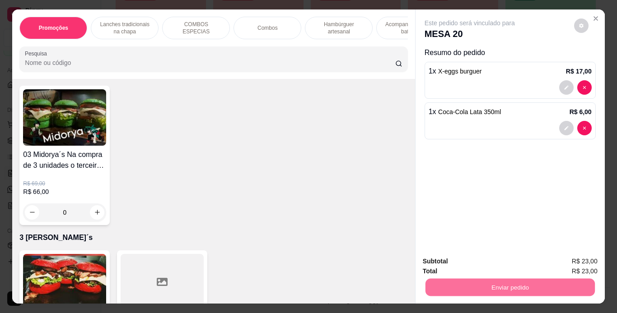
click at [551, 260] on button "Sim, quero registrar" at bounding box center [565, 262] width 65 height 17
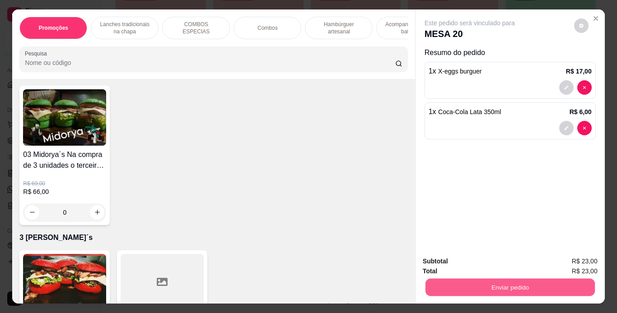
click at [444, 279] on button "Enviar pedido" at bounding box center [509, 288] width 169 height 18
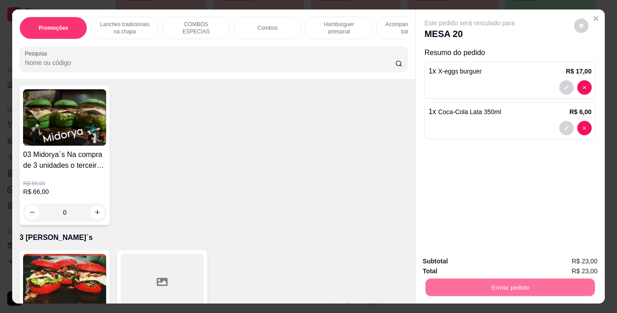
click at [475, 267] on button "Não registrar e enviar pedido" at bounding box center [479, 262] width 91 height 17
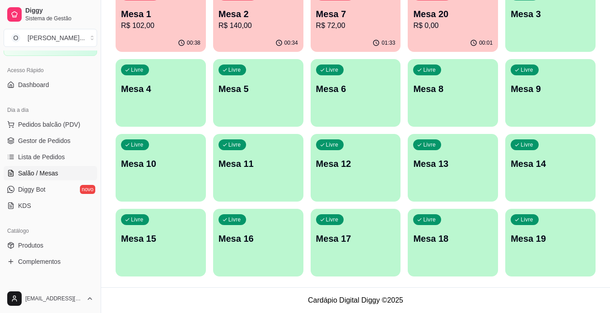
scroll to position [103, 0]
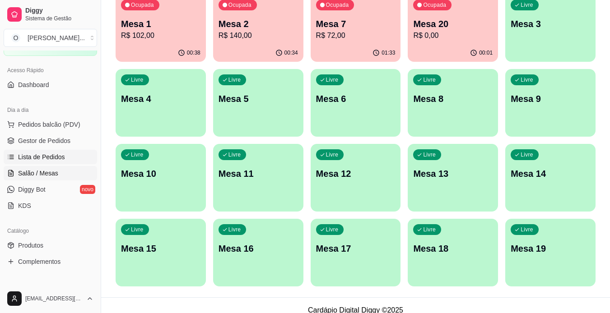
click at [40, 157] on span "Lista de Pedidos" at bounding box center [41, 157] width 47 height 9
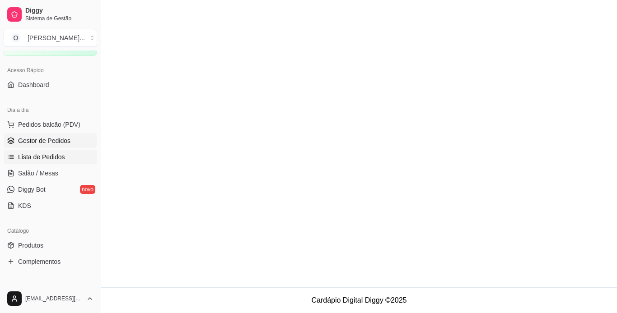
click at [44, 135] on link "Gestor de Pedidos" at bounding box center [50, 141] width 93 height 14
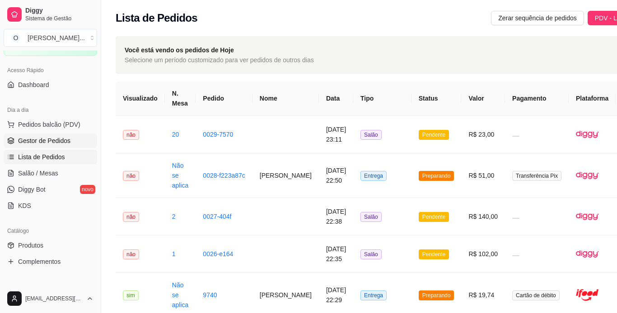
click at [62, 144] on span "Gestor de Pedidos" at bounding box center [44, 140] width 52 height 9
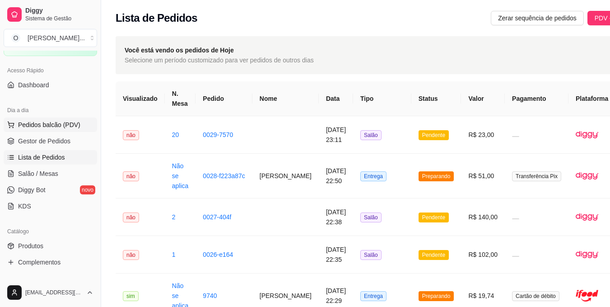
click at [69, 125] on span "Pedidos balcão (PDV)" at bounding box center [49, 124] width 62 height 9
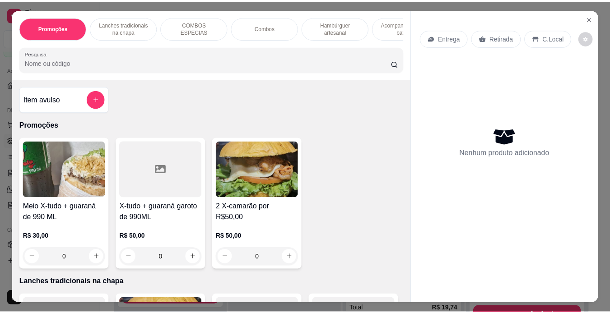
scroll to position [56, 0]
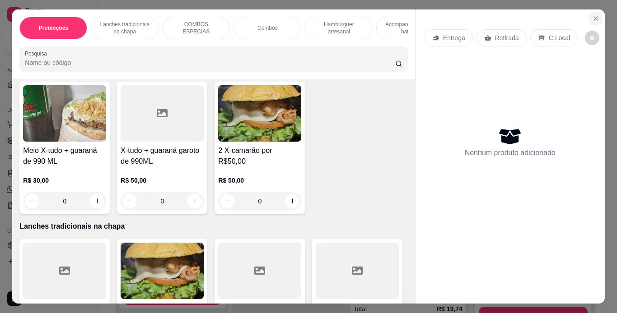
click at [598, 17] on button "Close" at bounding box center [595, 18] width 14 height 14
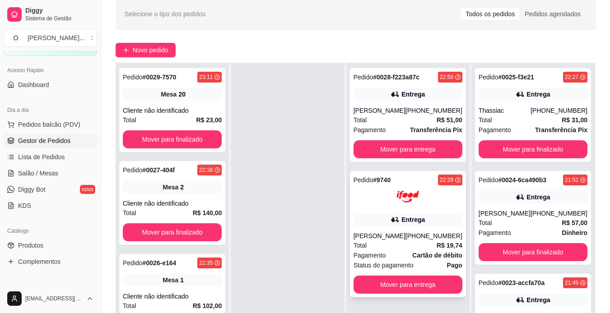
scroll to position [40, 0]
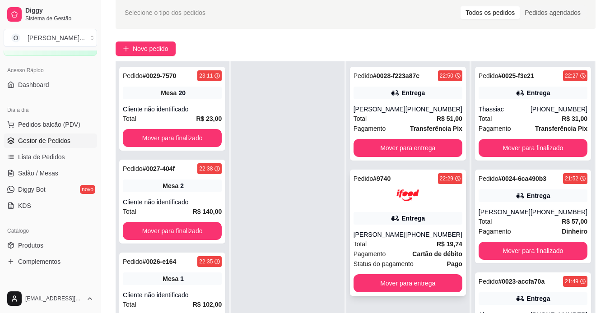
click at [410, 212] on div "Entrega" at bounding box center [408, 218] width 109 height 13
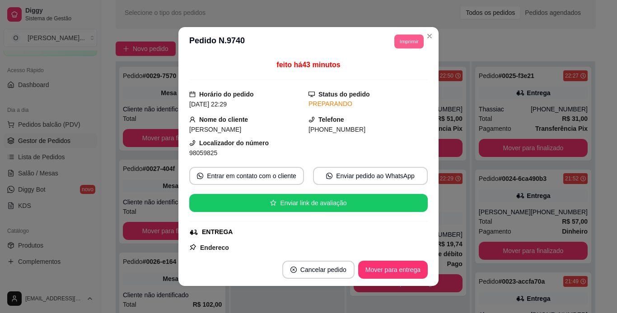
click at [401, 47] on button "Imprimir" at bounding box center [408, 41] width 29 height 14
click at [394, 76] on button "IMPRESSORA" at bounding box center [388, 73] width 63 height 14
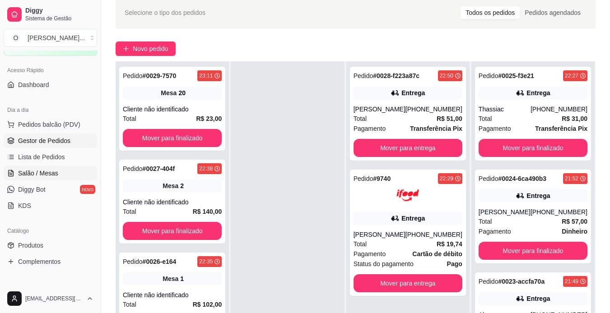
click at [40, 169] on span "Salão / Mesas" at bounding box center [38, 173] width 40 height 9
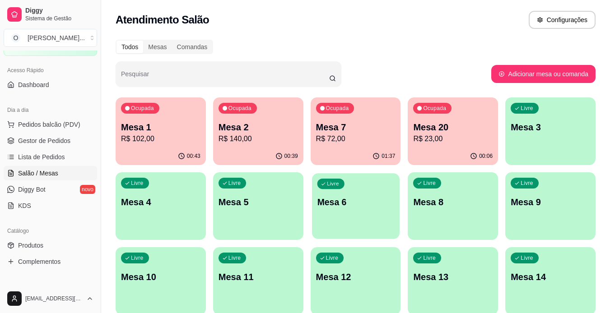
click at [391, 201] on p "Mesa 6" at bounding box center [355, 202] width 77 height 12
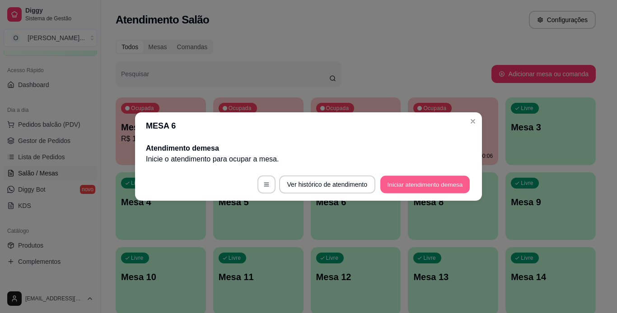
click at [404, 191] on button "Iniciar atendimento de mesa" at bounding box center [424, 185] width 89 height 18
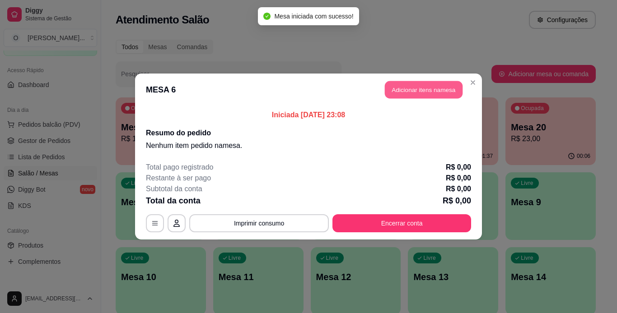
click at [408, 86] on button "Adicionar itens na mesa" at bounding box center [424, 90] width 78 height 18
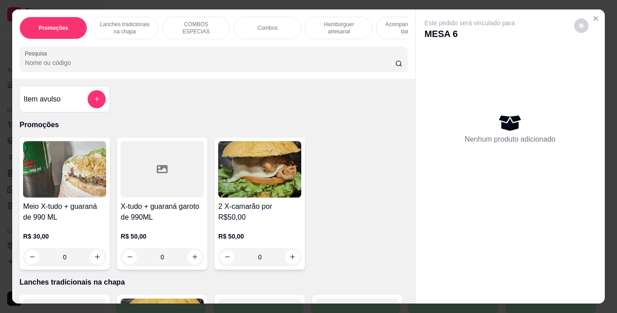
click at [328, 27] on p "Hambúrguer artesanal" at bounding box center [338, 28] width 52 height 14
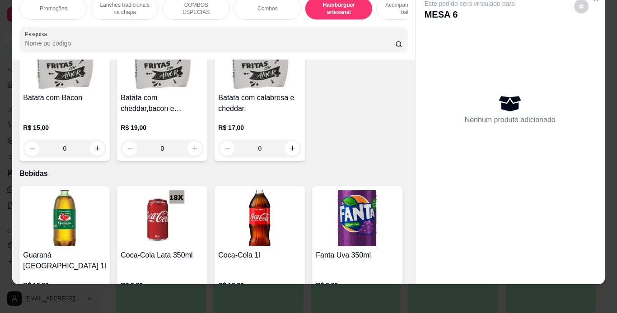
scroll to position [2208, 0]
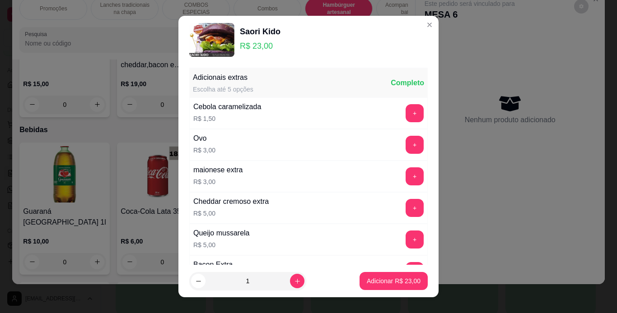
scroll to position [184, 0]
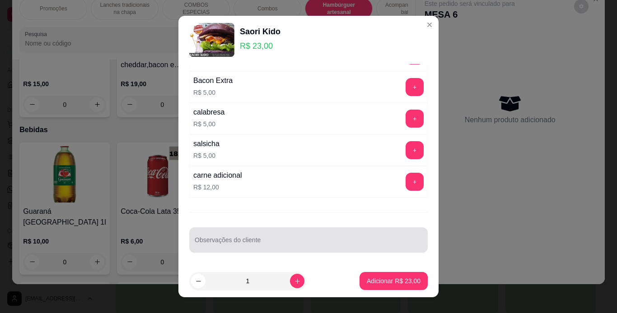
click at [273, 238] on div at bounding box center [309, 240] width 228 height 18
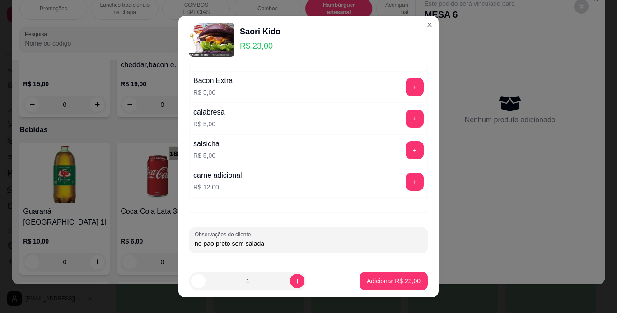
click at [208, 243] on input "no pao preto sem salada" at bounding box center [309, 243] width 228 height 9
type input "no pão preto sem salada"
click at [368, 280] on p "Adicionar R$ 23,00" at bounding box center [394, 281] width 52 height 9
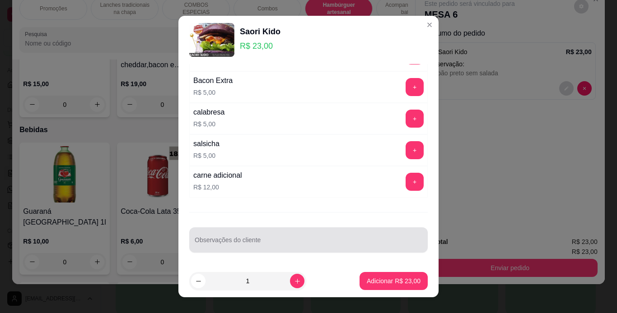
click at [270, 238] on div at bounding box center [309, 240] width 228 height 18
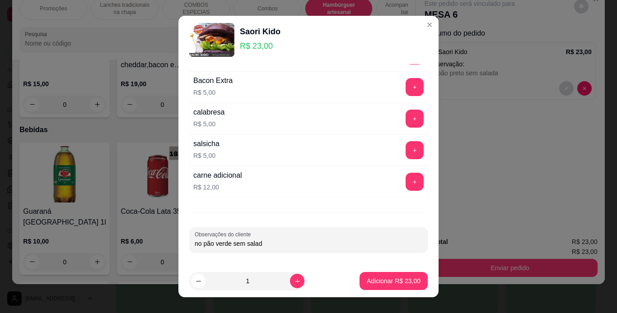
type input "no pão verde sem salada"
click at [359, 279] on button "Adicionar R$ 23,00" at bounding box center [393, 281] width 68 height 18
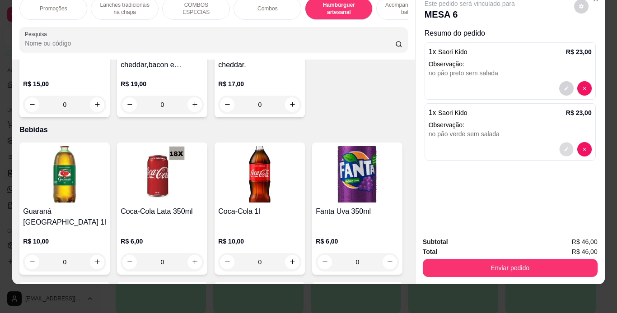
click at [563, 147] on icon "decrease-product-quantity" at bounding box center [565, 149] width 5 height 5
click at [122, 6] on p "Lanches tradicionais na chapa" at bounding box center [124, 8] width 52 height 14
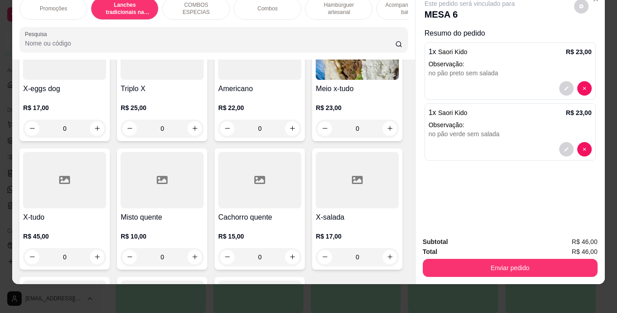
scroll to position [513, 0]
click at [218, 9] on div "0" at bounding box center [259, 0] width 83 height 18
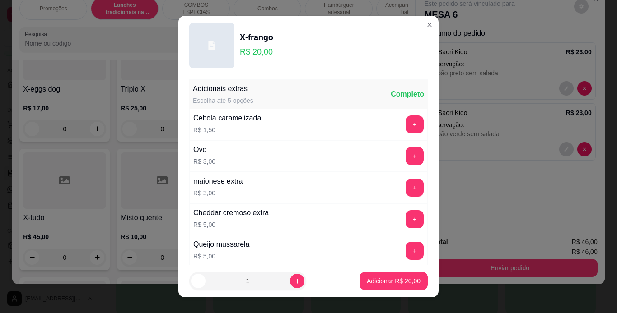
scroll to position [195, 0]
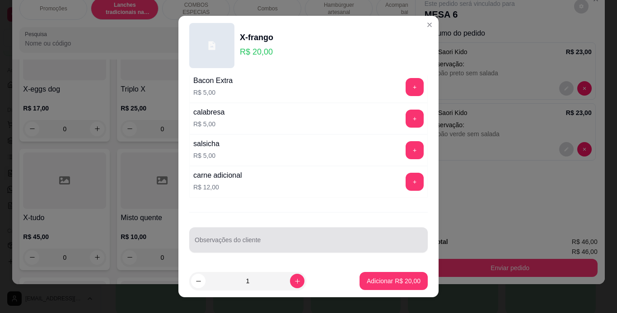
click at [279, 232] on div at bounding box center [309, 240] width 228 height 18
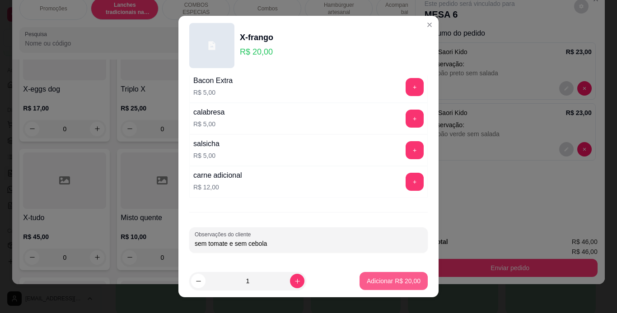
type input "sem tomate e sem cebola"
click at [383, 275] on button "Adicionar R$ 20,00" at bounding box center [393, 282] width 66 height 18
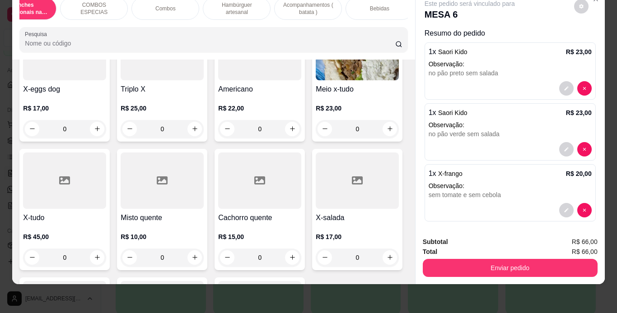
scroll to position [0, 102]
click at [376, 5] on p "Bebidas" at bounding box center [378, 8] width 19 height 7
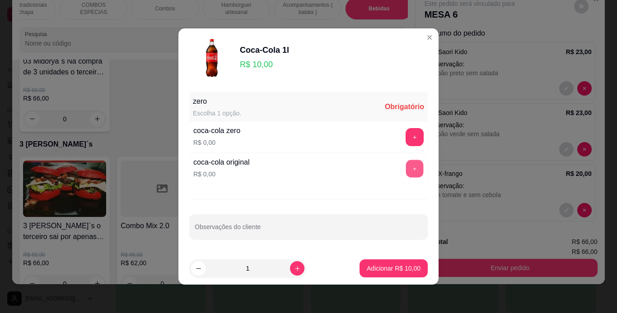
click at [406, 166] on button "+" at bounding box center [415, 169] width 18 height 18
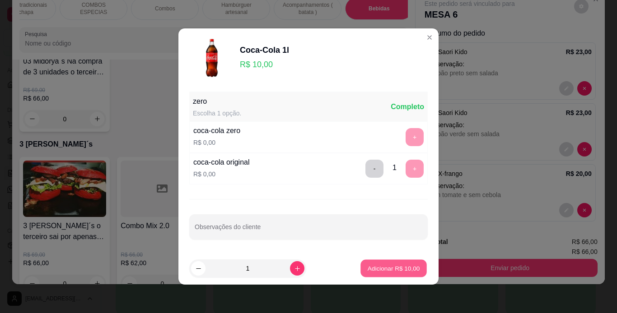
click at [381, 272] on p "Adicionar R$ 10,00" at bounding box center [394, 268] width 52 height 9
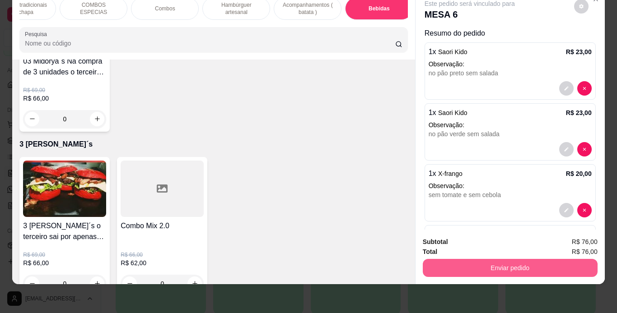
click at [445, 261] on button "Enviar pedido" at bounding box center [510, 268] width 175 height 18
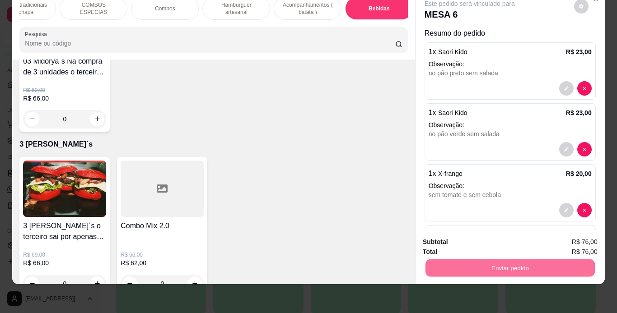
click at [473, 241] on button "Não registrar e enviar pedido" at bounding box center [479, 239] width 91 height 17
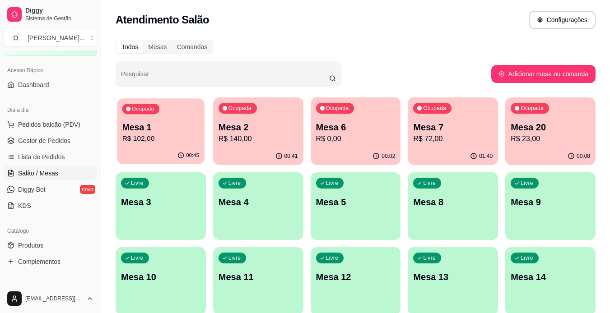
click at [194, 141] on p "R$ 102,00" at bounding box center [160, 139] width 77 height 10
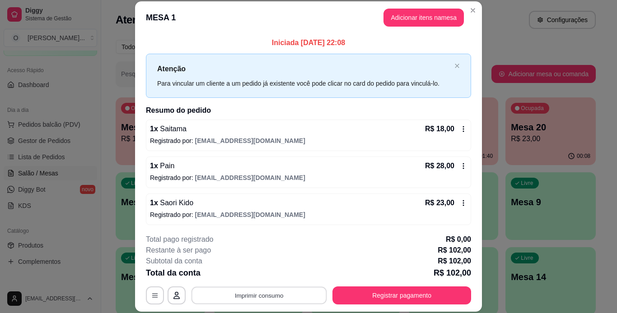
click at [291, 292] on button "Imprimir consumo" at bounding box center [258, 296] width 135 height 18
click at [265, 274] on button "IMPRESSORA" at bounding box center [258, 275] width 63 height 14
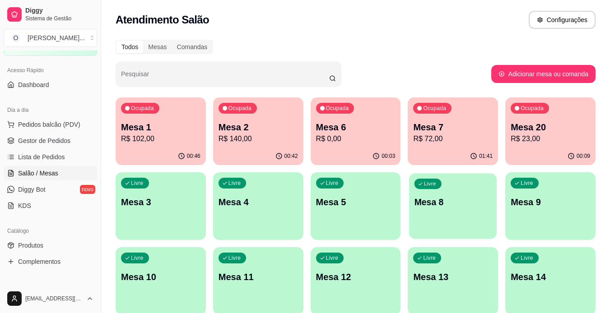
click at [496, 232] on div "button" at bounding box center [453, 233] width 88 height 10
click at [66, 140] on span "Gestor de Pedidos" at bounding box center [44, 140] width 52 height 9
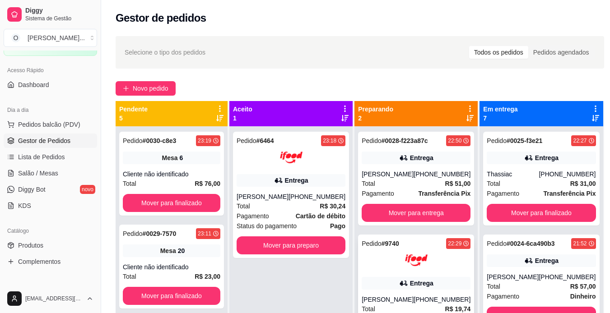
click at [412, 252] on img at bounding box center [416, 260] width 23 height 23
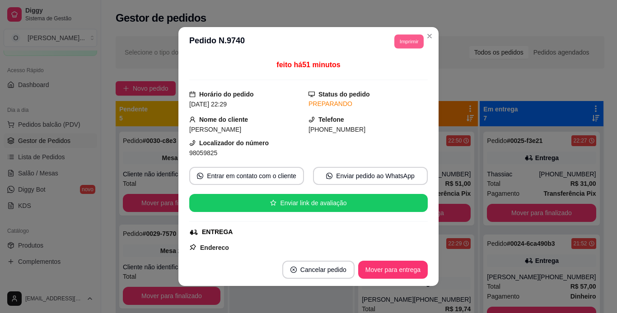
click at [395, 42] on button "Imprimir" at bounding box center [408, 41] width 29 height 14
click at [395, 74] on button "IMPRESSORA" at bounding box center [388, 73] width 63 height 14
click at [375, 273] on button "Mover para entrega" at bounding box center [393, 270] width 68 height 18
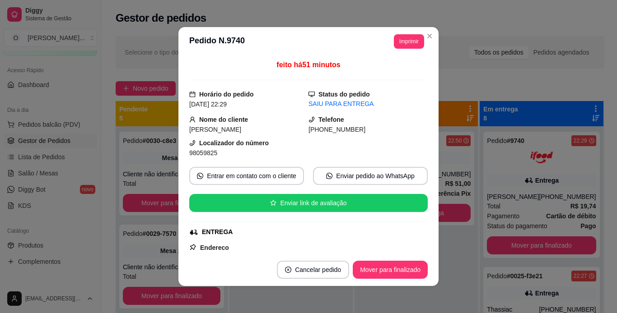
click at [385, 281] on footer "Cancelar pedido Mover para finalizado" at bounding box center [308, 270] width 260 height 33
click at [409, 275] on button "Mover para finalizado" at bounding box center [390, 270] width 73 height 18
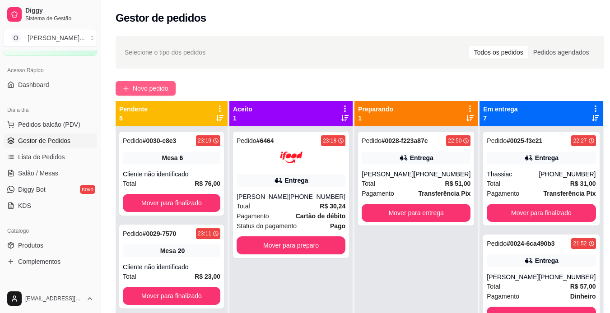
click at [146, 87] on span "Novo pedido" at bounding box center [151, 89] width 36 height 10
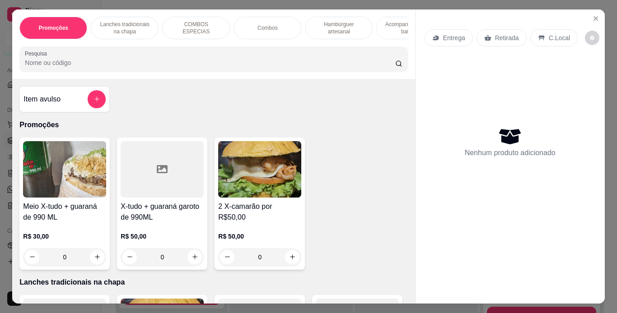
click at [340, 30] on p "Hambúrguer artesanal" at bounding box center [338, 28] width 52 height 14
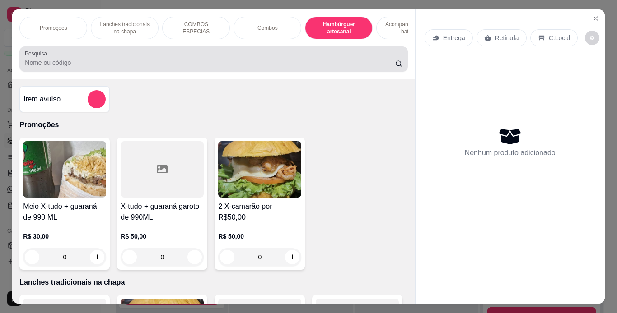
scroll to position [23, 0]
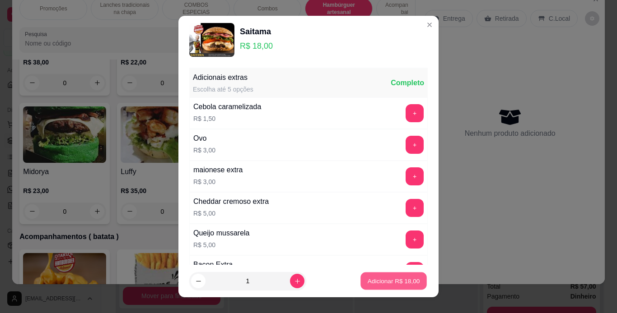
click at [375, 276] on button "Adicionar R$ 18,00" at bounding box center [393, 282] width 66 height 18
type input "1"
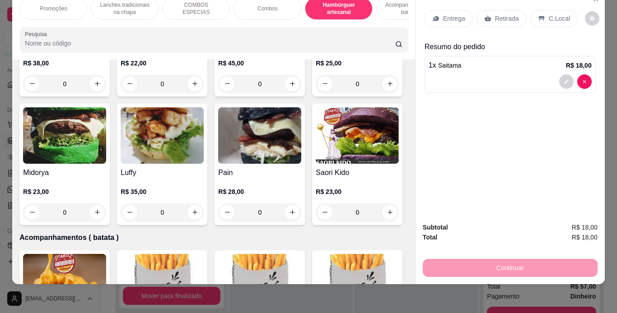
click at [538, 15] on icon at bounding box center [541, 18] width 7 height 7
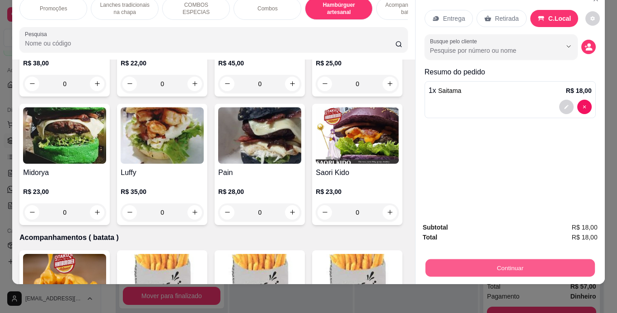
click at [523, 265] on button "Continuar" at bounding box center [509, 269] width 169 height 18
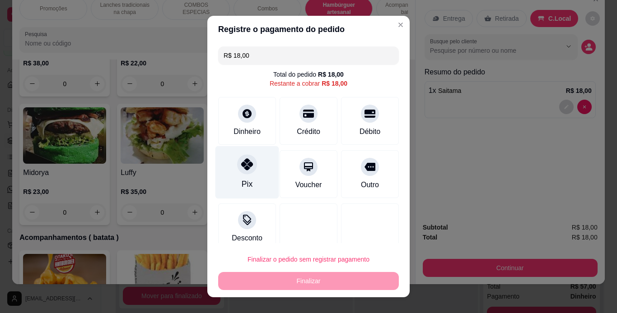
click at [245, 169] on icon at bounding box center [247, 164] width 12 height 12
type input "R$ 0,00"
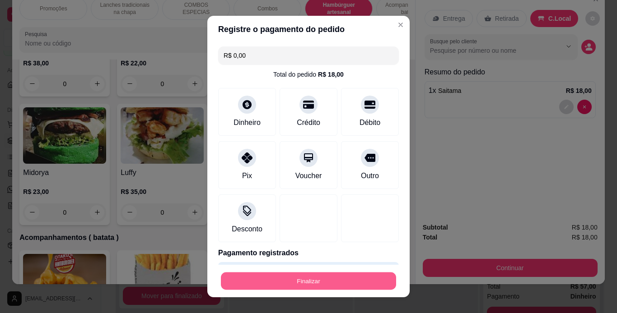
click at [323, 278] on button "Finalizar" at bounding box center [308, 282] width 175 height 18
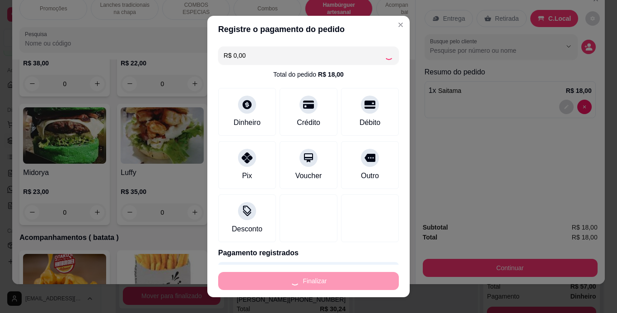
type input "0"
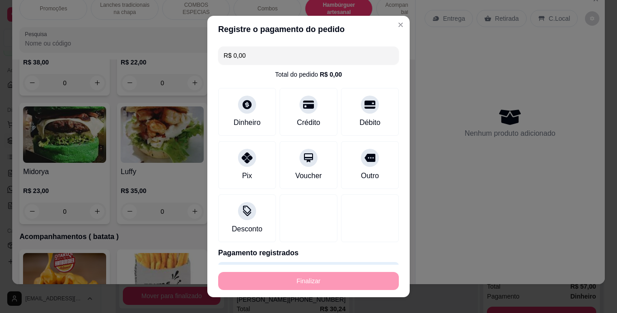
type input "-R$ 18,00"
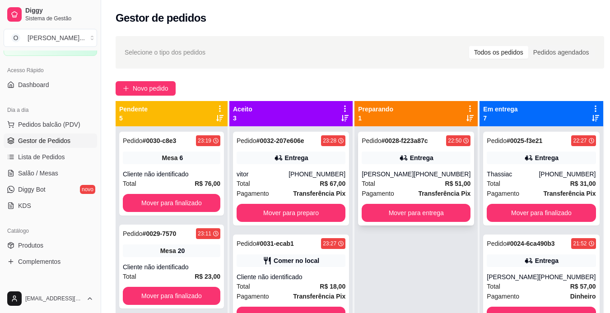
click at [436, 181] on div "Total R$ 51,00" at bounding box center [416, 184] width 109 height 10
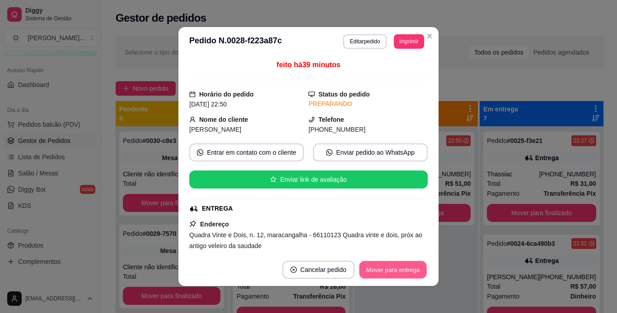
click at [409, 272] on button "Mover para entrega" at bounding box center [393, 270] width 68 height 18
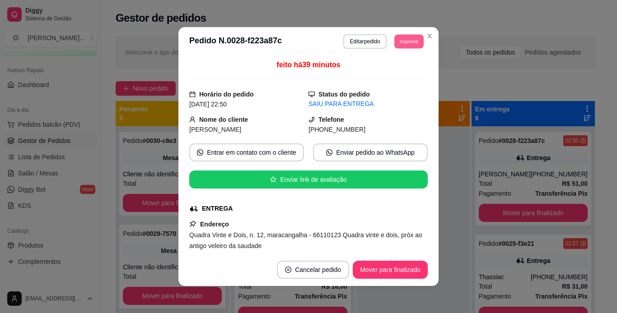
click at [400, 43] on button "Imprimir" at bounding box center [408, 41] width 29 height 14
click at [388, 75] on button "IMPRESSORA" at bounding box center [388, 73] width 63 height 14
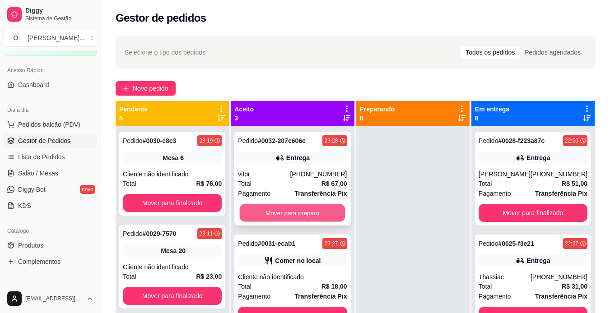
click at [286, 210] on button "Mover para preparo" at bounding box center [293, 214] width 106 height 18
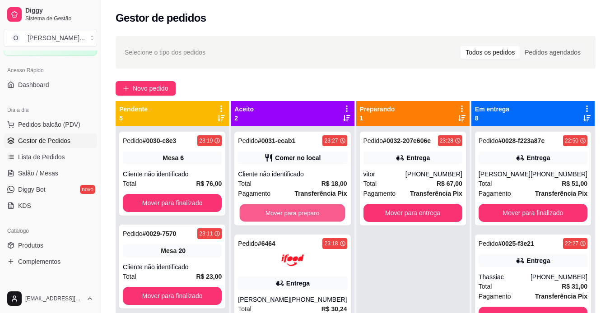
click at [286, 210] on button "Mover para preparo" at bounding box center [293, 214] width 106 height 18
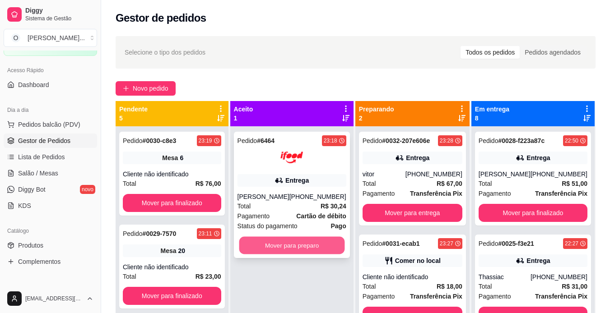
click at [286, 243] on button "Mover para preparo" at bounding box center [292, 246] width 106 height 18
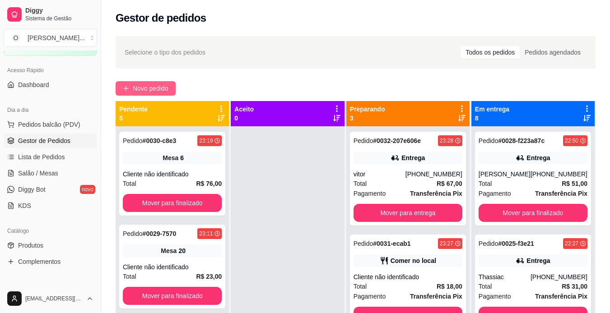
click at [146, 85] on span "Novo pedido" at bounding box center [151, 89] width 36 height 10
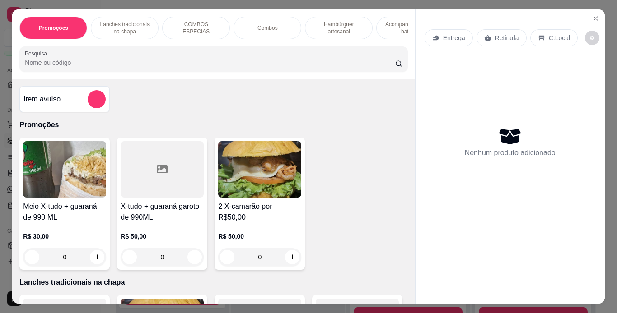
click at [141, 25] on p "Lanches tradicionais na chapa" at bounding box center [124, 28] width 52 height 14
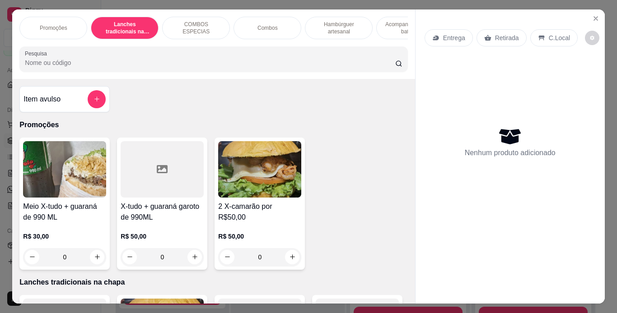
scroll to position [23, 0]
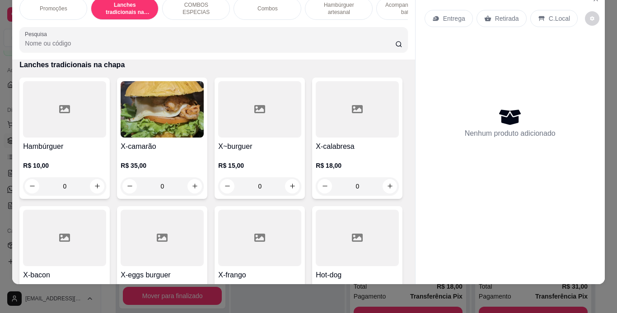
click at [542, 16] on div "C.Local" at bounding box center [553, 18] width 47 height 17
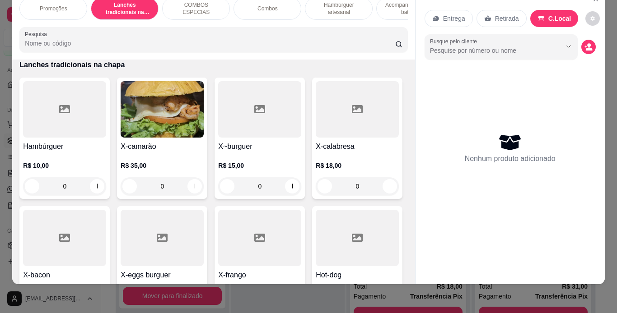
click at [96, 186] on div "0" at bounding box center [64, 186] width 83 height 18
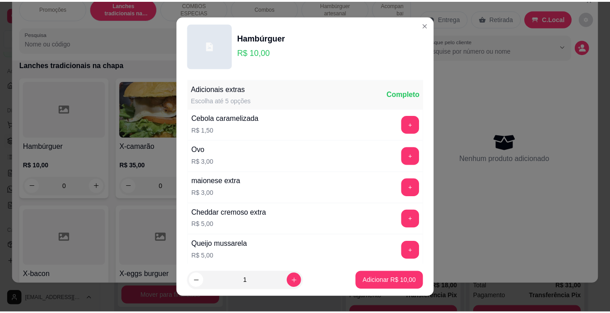
scroll to position [195, 0]
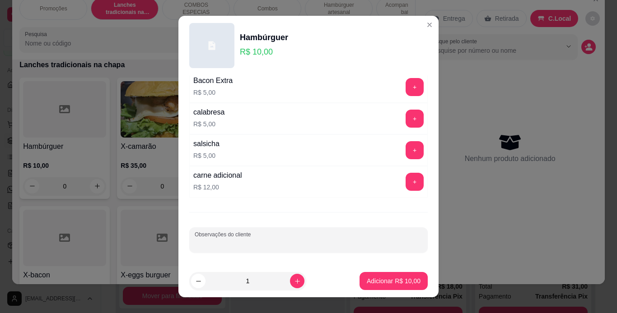
click at [233, 246] on input "Observações do cliente" at bounding box center [309, 243] width 228 height 9
type input "sem salada"
click at [233, 246] on input "sem salada" at bounding box center [309, 243] width 228 height 9
type input "sem salada Lunna"
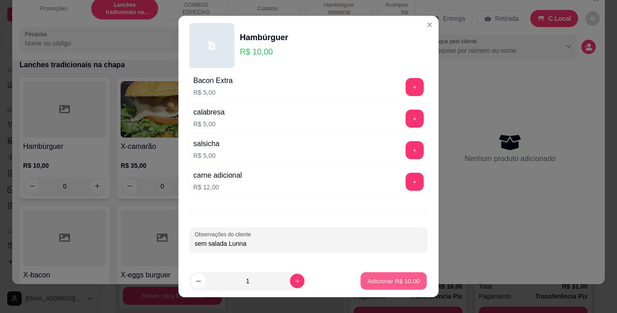
click at [368, 278] on p "Adicionar R$ 10,00" at bounding box center [394, 281] width 52 height 9
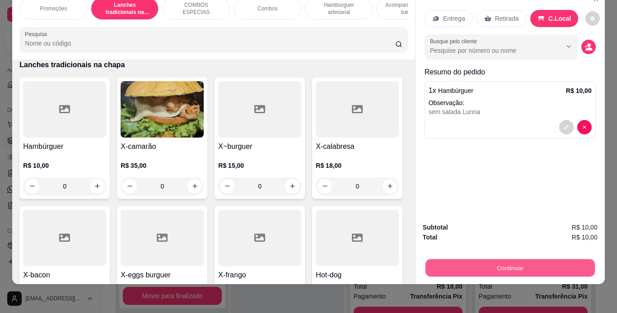
click at [476, 260] on button "Continuar" at bounding box center [509, 269] width 169 height 18
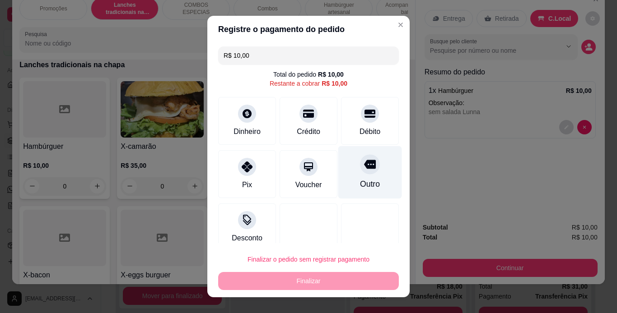
click at [343, 167] on div "Outro" at bounding box center [370, 172] width 64 height 53
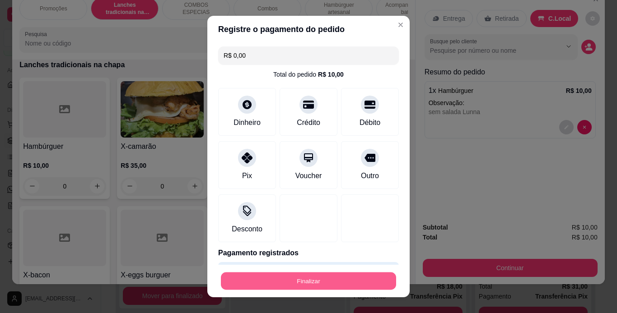
click at [331, 280] on button "Finalizar" at bounding box center [308, 282] width 175 height 18
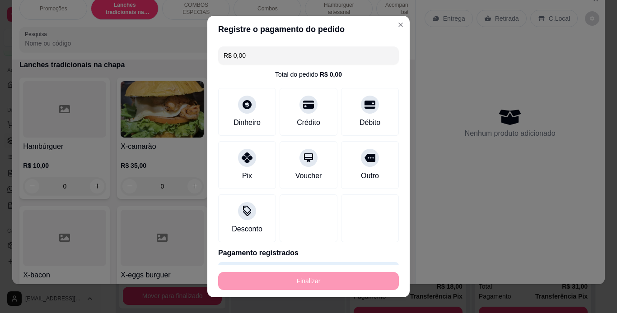
type input "-R$ 10,00"
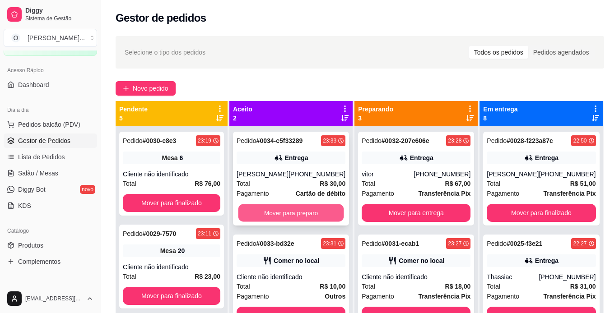
click at [307, 209] on button "Mover para preparo" at bounding box center [291, 214] width 106 height 18
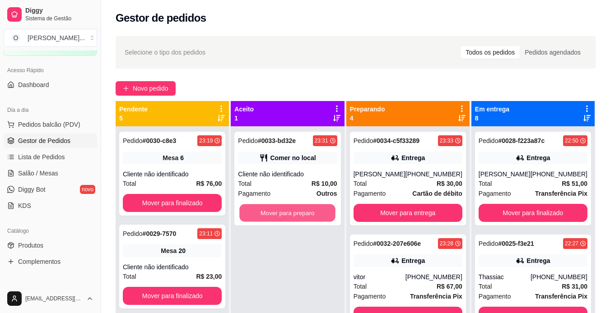
click at [307, 209] on button "Mover para preparo" at bounding box center [288, 214] width 96 height 18
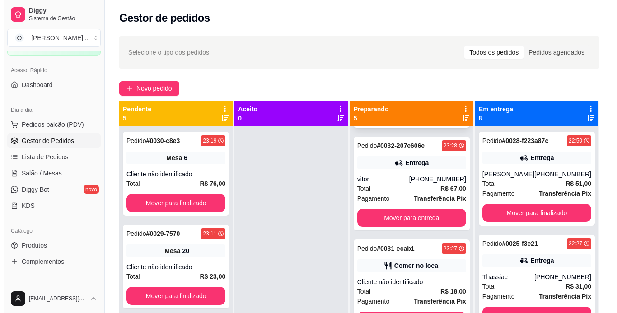
scroll to position [208, 0]
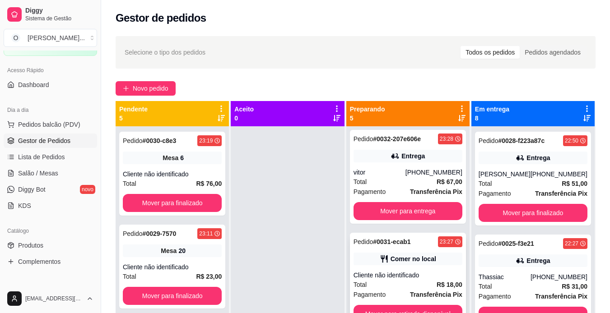
click at [428, 265] on div "Comer no local" at bounding box center [408, 259] width 109 height 13
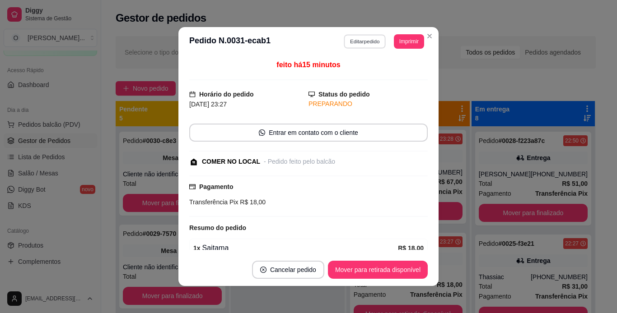
click at [376, 42] on button "Editar pedido" at bounding box center [365, 41] width 42 height 14
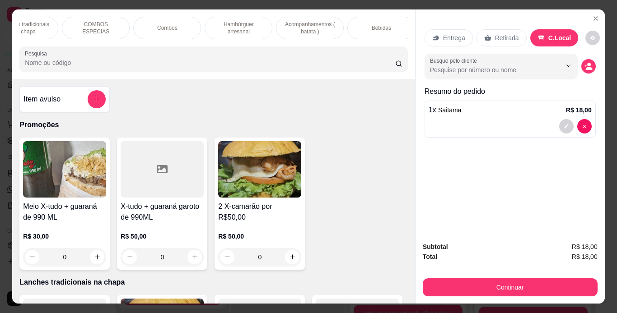
scroll to position [0, 105]
click at [383, 27] on div "Bebidas" at bounding box center [377, 28] width 68 height 23
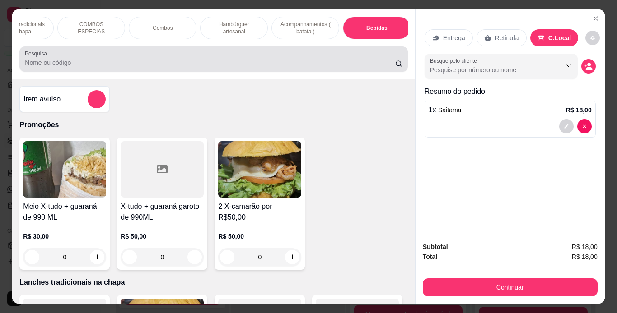
scroll to position [23, 0]
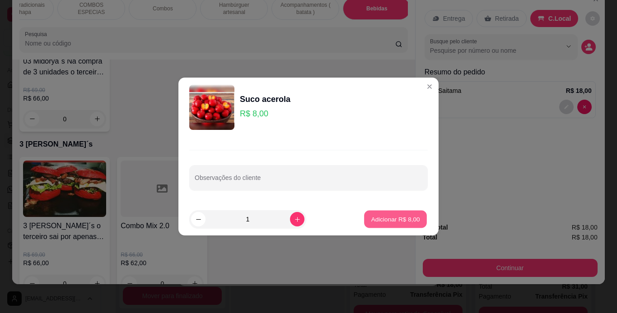
click at [371, 215] on p "Adicionar R$ 8,00" at bounding box center [395, 219] width 49 height 9
type input "1"
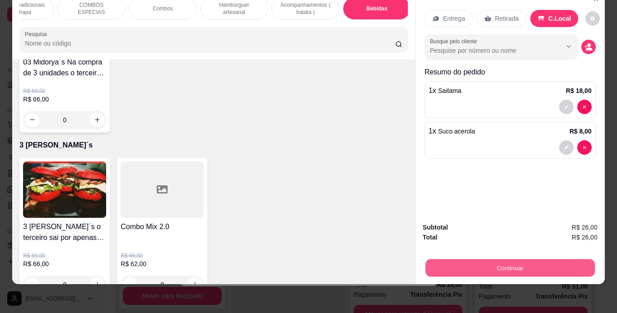
click at [444, 260] on button "Continuar" at bounding box center [509, 269] width 169 height 18
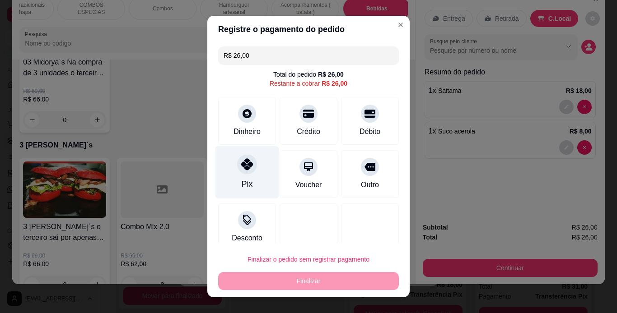
click at [242, 181] on div "Pix" at bounding box center [247, 184] width 11 height 12
type input "R$ 0,00"
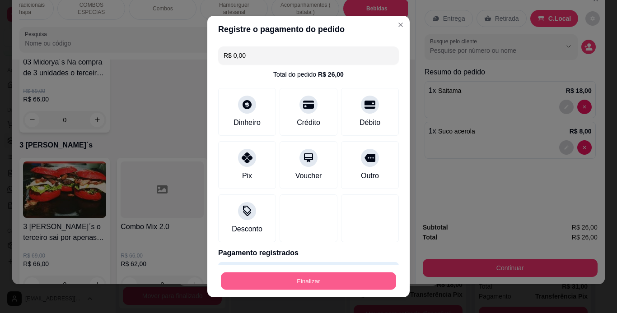
click at [308, 280] on button "Finalizar" at bounding box center [308, 282] width 175 height 18
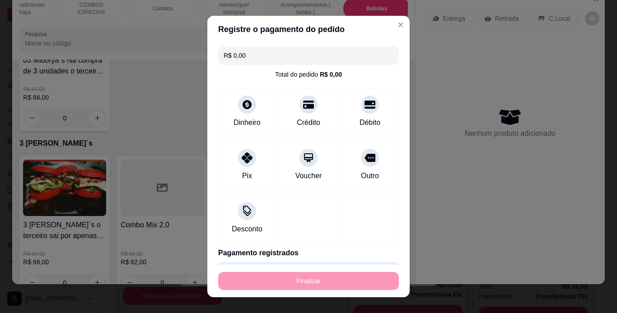
type input "0"
type input "-R$ 26,00"
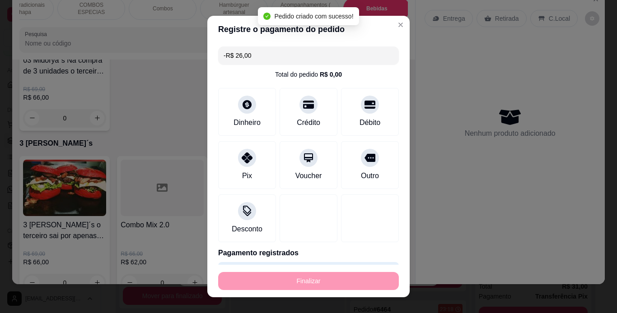
scroll to position [140, 0]
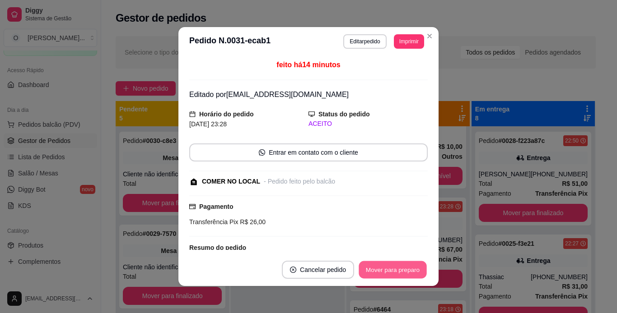
click at [392, 276] on button "Mover para preparo" at bounding box center [392, 270] width 68 height 18
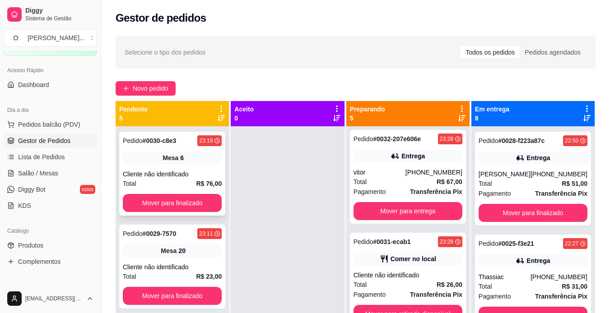
click at [195, 176] on div "Cliente não identificado" at bounding box center [172, 174] width 99 height 9
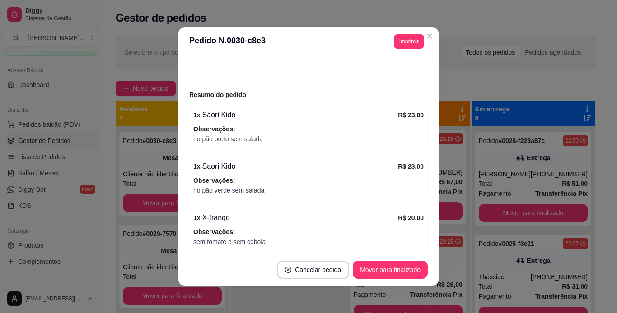
scroll to position [85, 0]
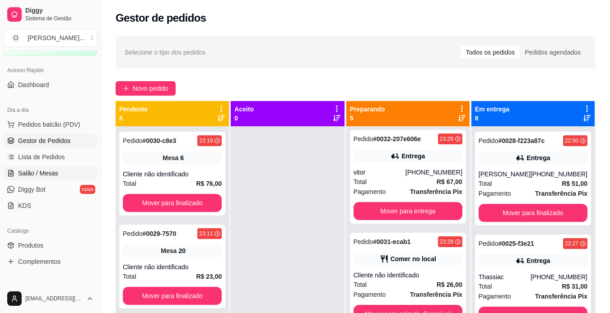
click at [55, 171] on span "Salão / Mesas" at bounding box center [38, 173] width 40 height 9
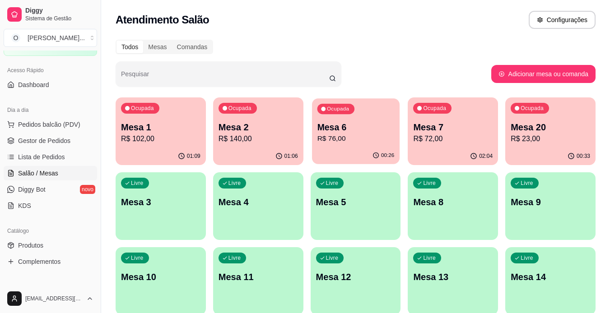
click at [342, 124] on p "Mesa 6" at bounding box center [355, 127] width 77 height 12
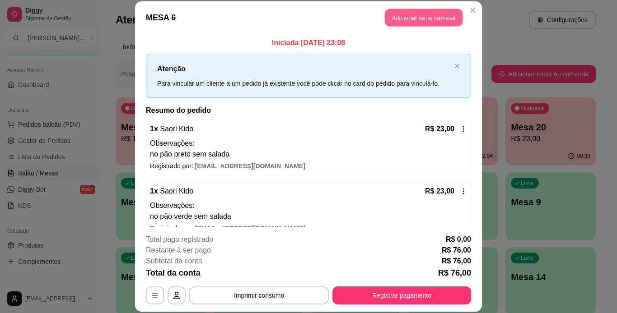
click at [406, 18] on button "Adicionar itens na mesa" at bounding box center [424, 18] width 78 height 18
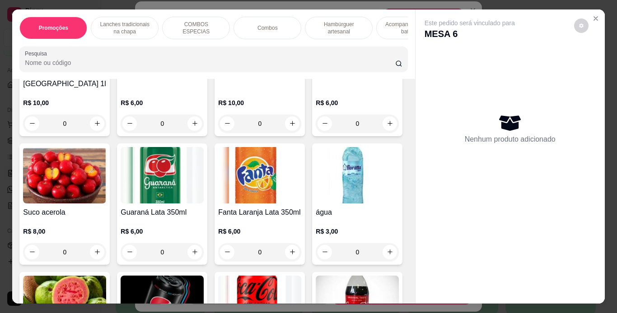
scroll to position [2366, 0]
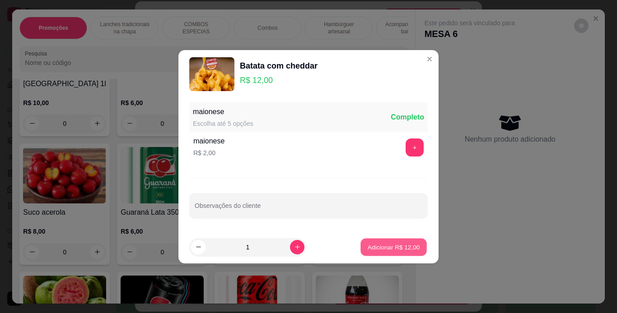
click at [368, 245] on p "Adicionar R$ 12,00" at bounding box center [394, 247] width 52 height 9
type input "1"
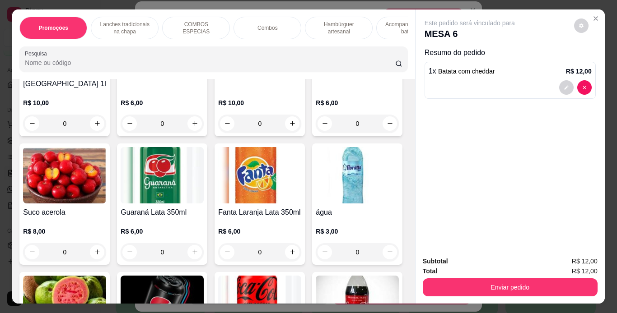
scroll to position [2366, 0]
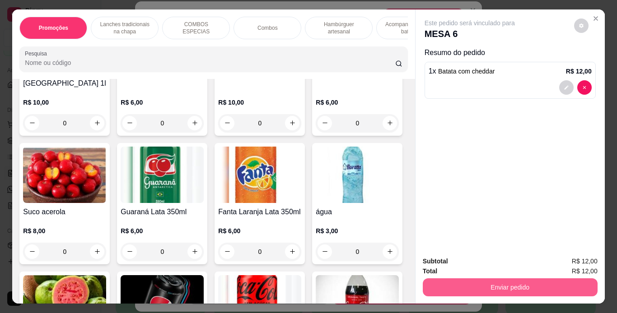
click at [436, 276] on div "Enviar pedido" at bounding box center [510, 286] width 175 height 20
click at [458, 283] on button "Enviar pedido" at bounding box center [509, 288] width 169 height 18
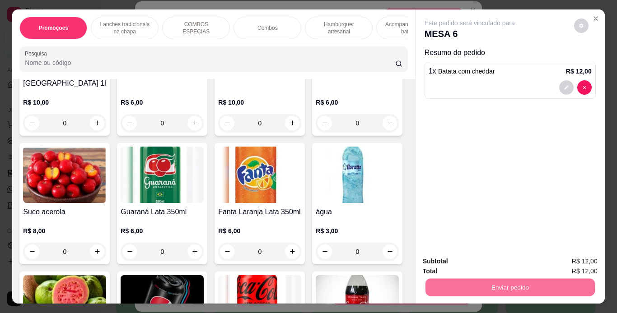
click at [478, 257] on button "Não registrar e enviar pedido" at bounding box center [479, 262] width 91 height 17
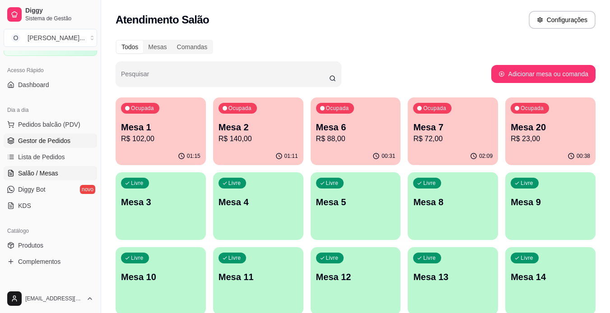
click at [49, 139] on span "Gestor de Pedidos" at bounding box center [44, 140] width 52 height 9
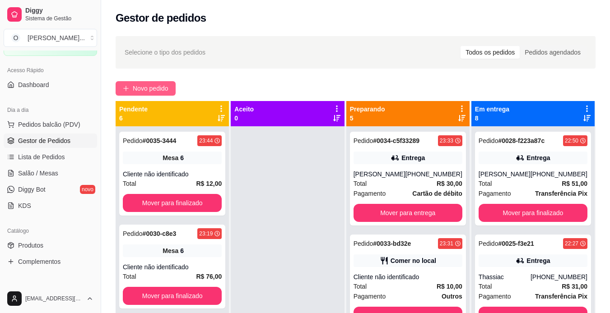
click at [141, 87] on span "Novo pedido" at bounding box center [151, 89] width 36 height 10
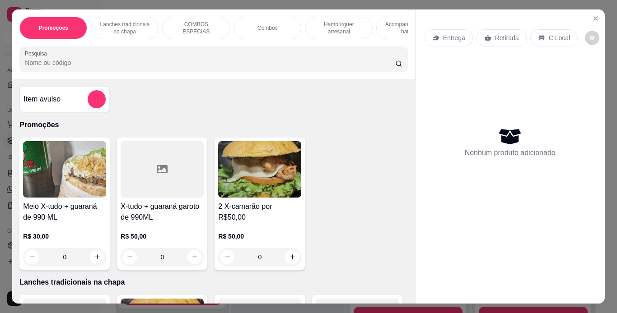
click at [122, 25] on p "Lanches tradicionais na chapa" at bounding box center [124, 28] width 52 height 14
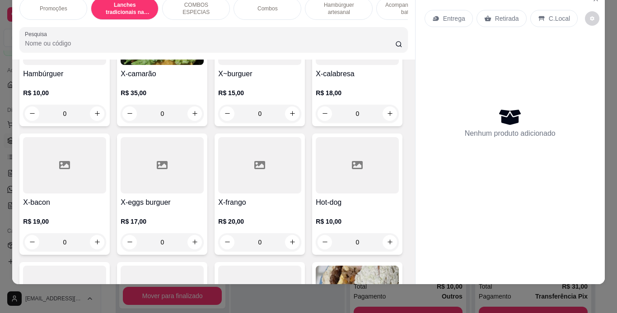
scroll to position [271, 0]
click at [316, 122] on div "0" at bounding box center [357, 113] width 83 height 18
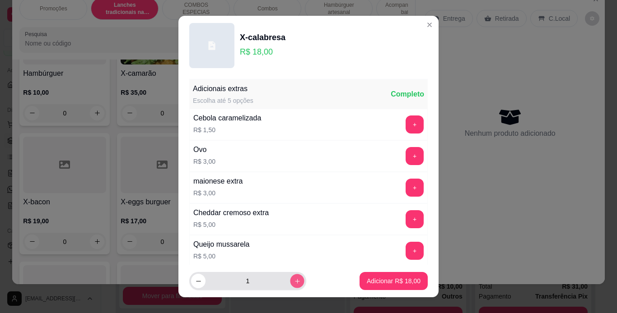
click at [290, 287] on button "increase-product-quantity" at bounding box center [297, 281] width 14 height 14
type input "3"
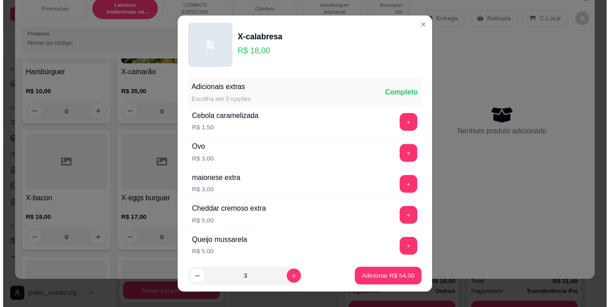
scroll to position [195, 0]
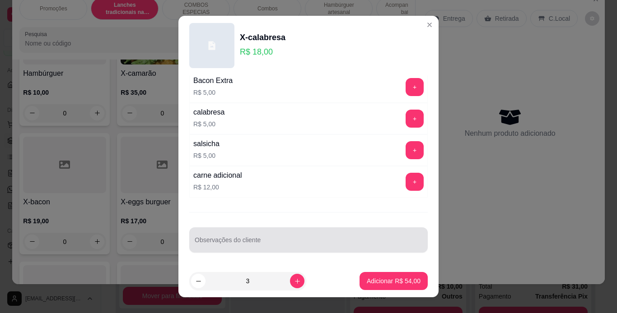
click at [305, 235] on div at bounding box center [309, 240] width 228 height 18
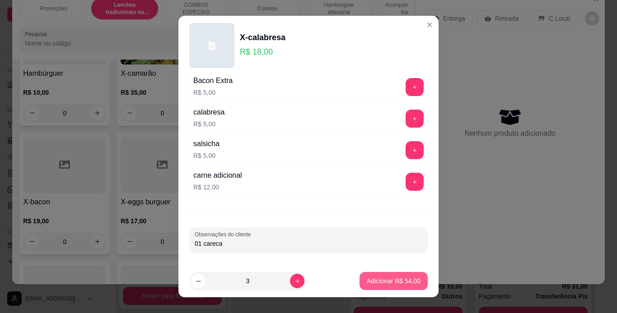
type input "01 careca"
click at [385, 285] on p "Adicionar R$ 54,00" at bounding box center [394, 281] width 54 height 9
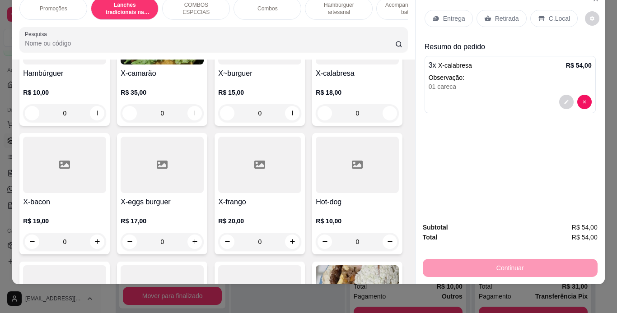
click at [505, 14] on p "Retirada" at bounding box center [507, 18] width 24 height 9
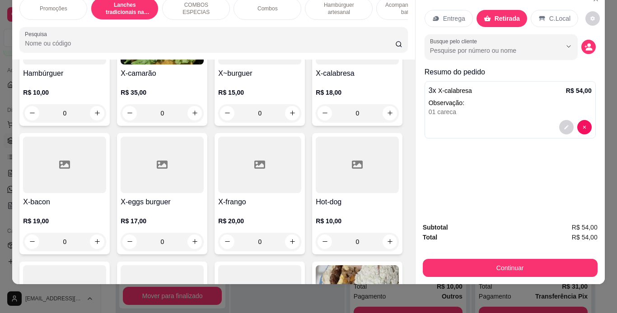
click at [538, 15] on icon at bounding box center [541, 18] width 7 height 7
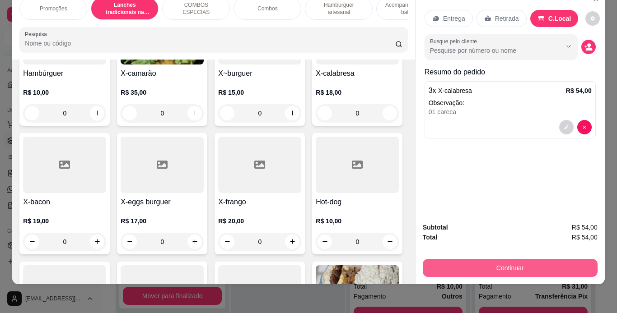
click at [482, 259] on button "Continuar" at bounding box center [510, 268] width 175 height 18
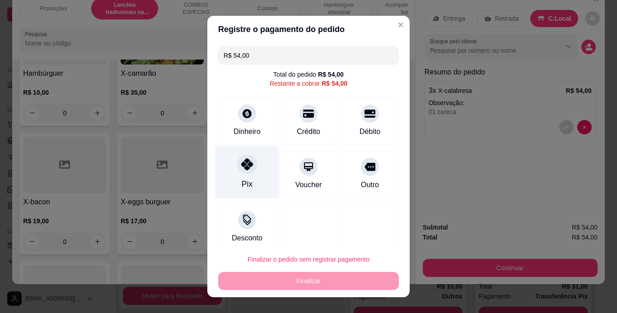
click at [240, 158] on div at bounding box center [247, 164] width 20 height 20
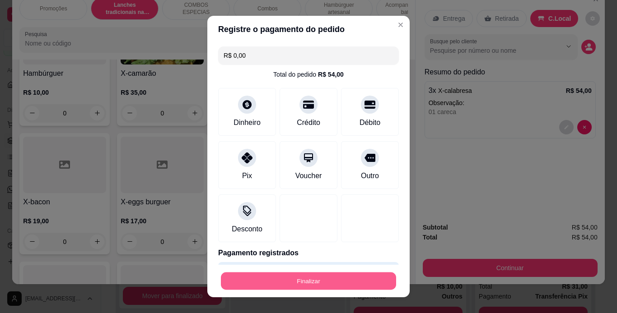
click at [300, 280] on button "Finalizar" at bounding box center [308, 282] width 175 height 18
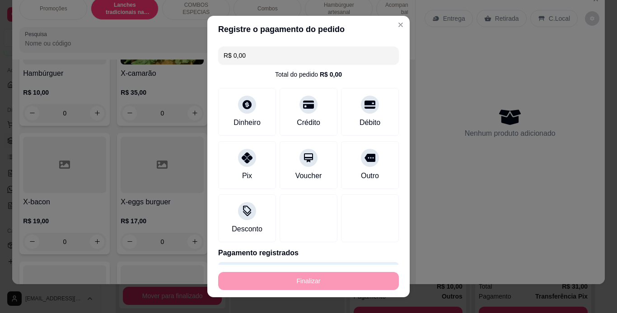
type input "-R$ 54,00"
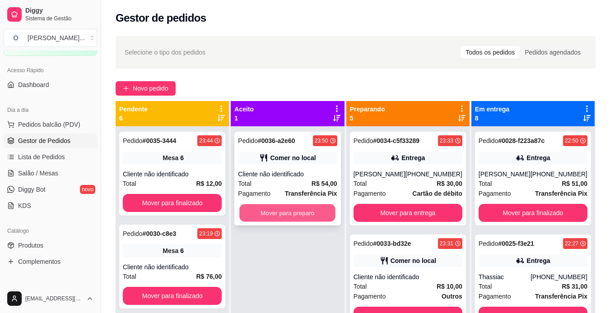
click at [252, 215] on button "Mover para preparo" at bounding box center [288, 214] width 96 height 18
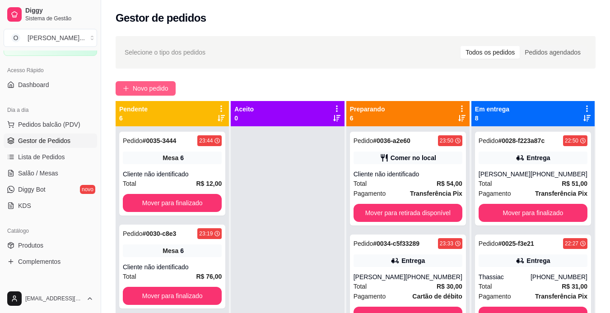
click at [168, 91] on span "Novo pedido" at bounding box center [151, 89] width 36 height 10
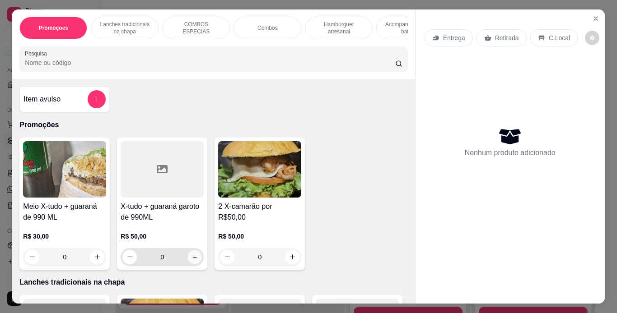
click at [192, 260] on icon "increase-product-quantity" at bounding box center [194, 257] width 5 height 5
type input "1"
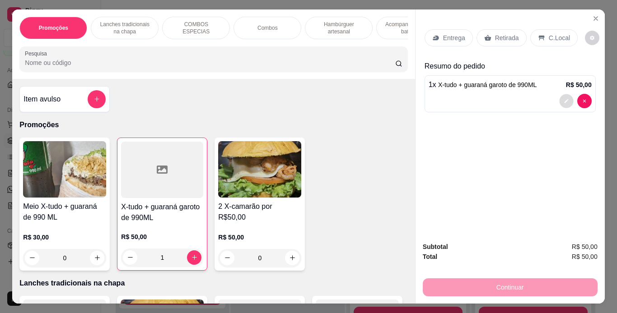
click at [564, 99] on icon "decrease-product-quantity" at bounding box center [565, 100] width 5 height 5
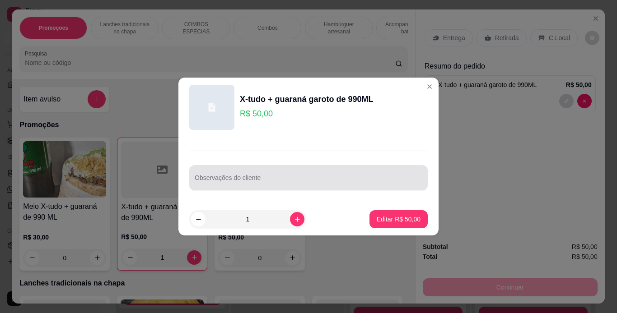
click at [334, 177] on div at bounding box center [309, 178] width 228 height 18
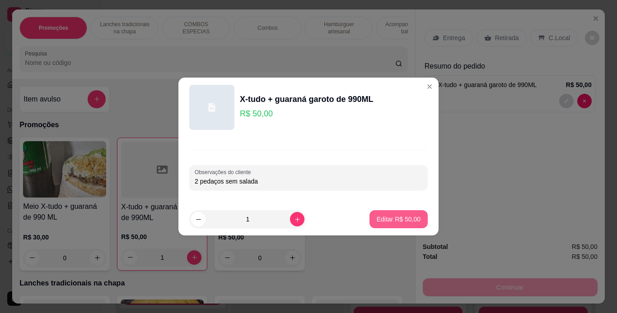
type input "2 pedaços sem salada"
click at [395, 217] on p "Editar R$ 50,00" at bounding box center [398, 219] width 42 height 9
type input "0"
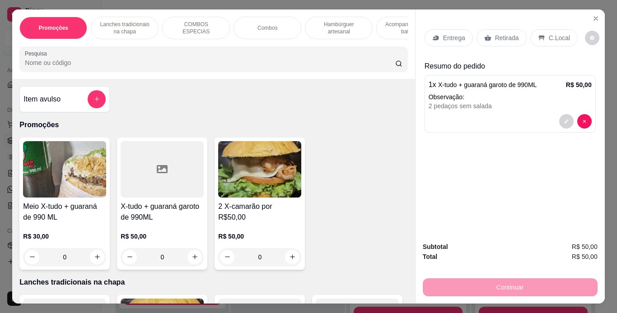
click at [538, 35] on icon at bounding box center [541, 37] width 6 height 5
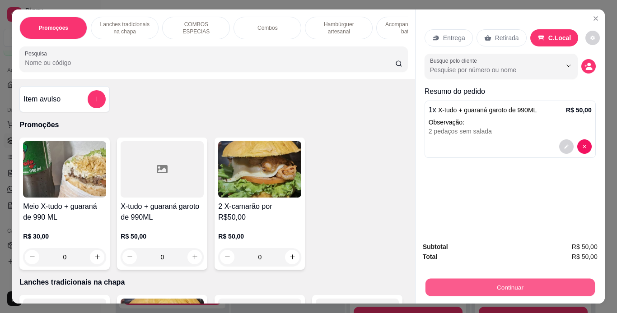
click at [494, 279] on button "Continuar" at bounding box center [509, 288] width 169 height 18
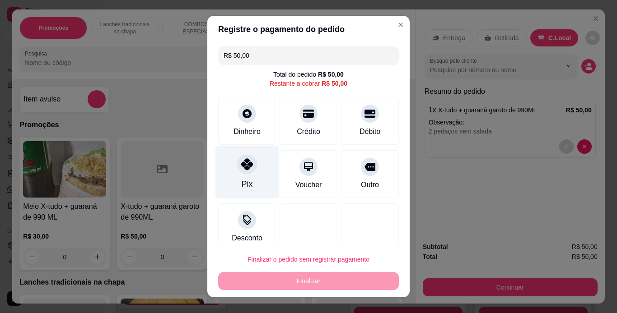
click at [241, 164] on icon at bounding box center [247, 164] width 12 height 12
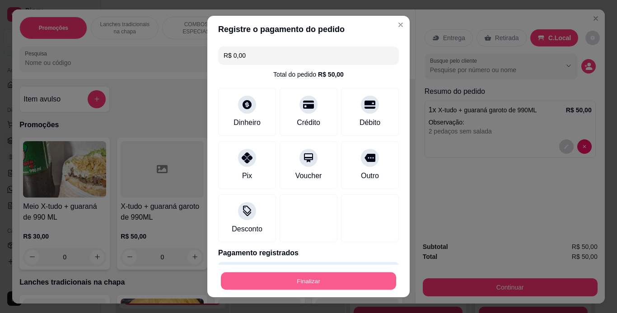
click at [347, 279] on button "Finalizar" at bounding box center [308, 282] width 175 height 18
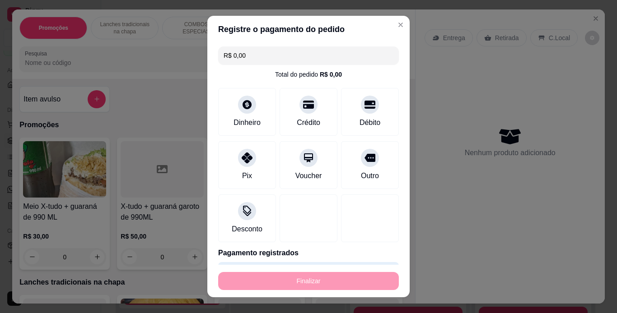
type input "-R$ 50,00"
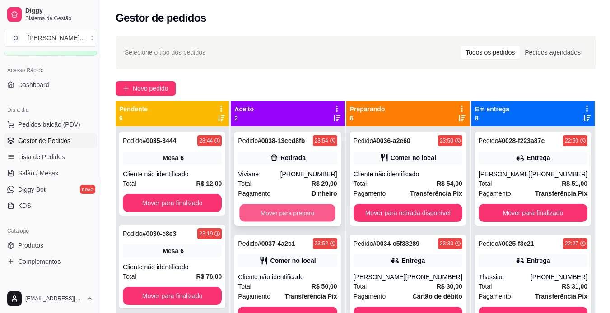
click at [298, 210] on button "Mover para preparo" at bounding box center [288, 214] width 96 height 18
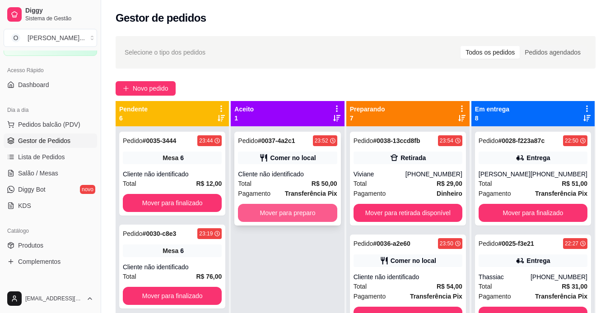
click at [319, 215] on button "Mover para preparo" at bounding box center [287, 213] width 99 height 18
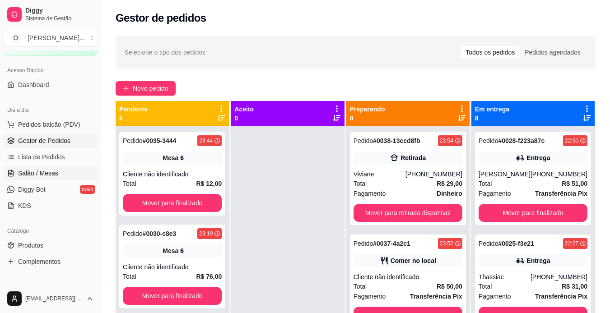
click at [43, 175] on span "Salão / Mesas" at bounding box center [38, 173] width 40 height 9
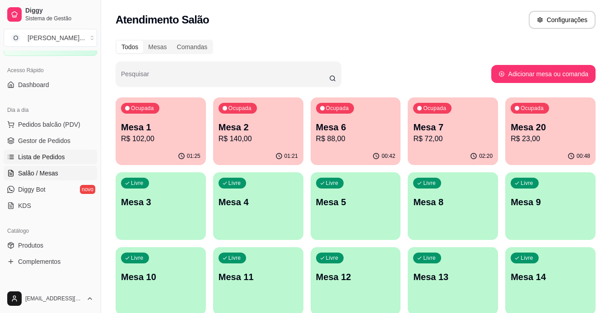
click at [55, 154] on span "Lista de Pedidos" at bounding box center [41, 157] width 47 height 9
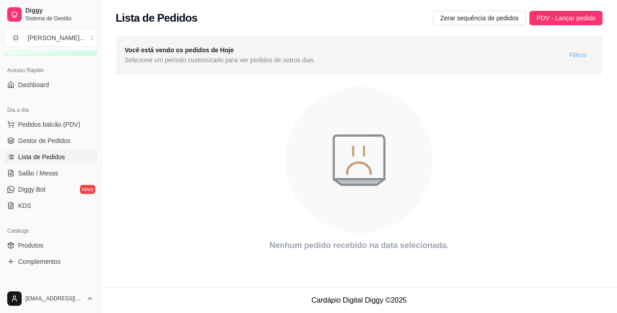
click at [584, 56] on span "Filtros" at bounding box center [577, 55] width 17 height 10
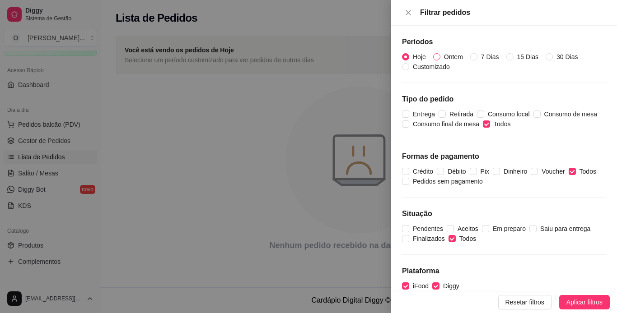
click at [458, 56] on span "Ontem" at bounding box center [453, 57] width 26 height 10
click at [440, 56] on input "Ontem" at bounding box center [436, 56] width 7 height 7
radio input "true"
radio input "false"
click at [574, 303] on span "Aplicar filtros" at bounding box center [584, 303] width 36 height 10
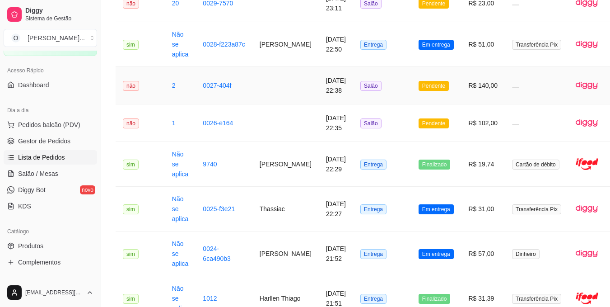
scroll to position [609, 0]
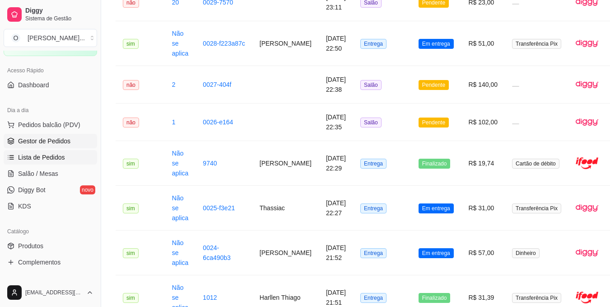
click at [69, 141] on link "Gestor de Pedidos" at bounding box center [50, 141] width 93 height 14
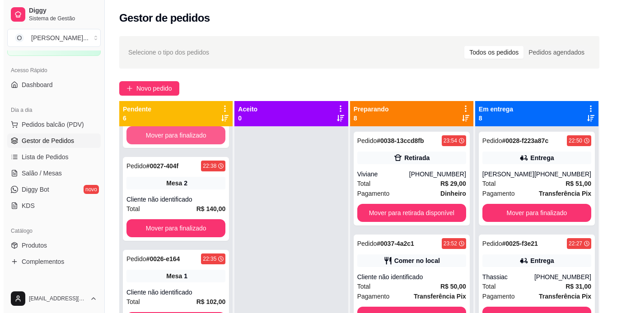
scroll to position [25, 0]
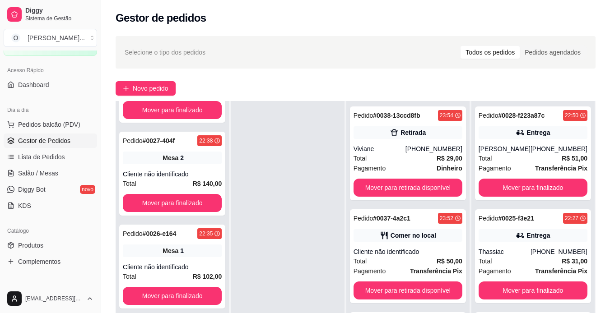
click at [310, 190] on div at bounding box center [287, 257] width 113 height 313
click at [392, 251] on div "Cliente não identificado" at bounding box center [408, 251] width 109 height 9
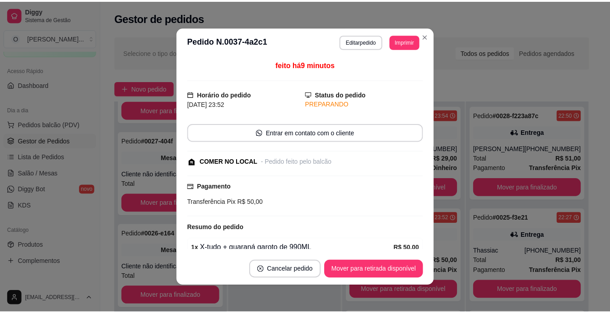
scroll to position [66, 0]
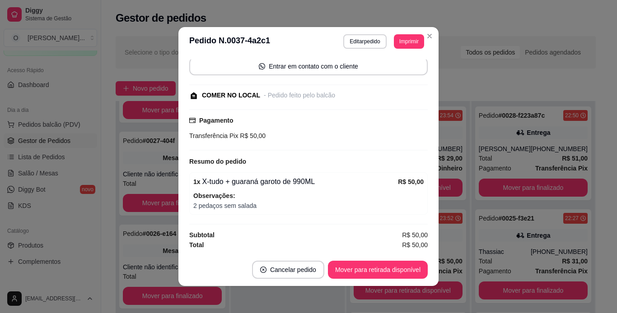
drag, startPoint x: 433, startPoint y: 220, endPoint x: 465, endPoint y: 216, distance: 33.3
click at [465, 216] on div "**********" at bounding box center [308, 156] width 617 height 313
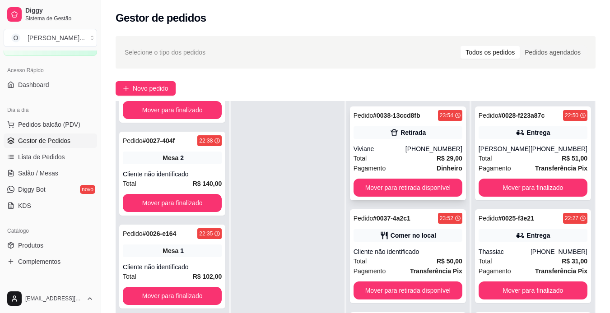
click at [441, 168] on strong "Dinheiro" at bounding box center [450, 168] width 26 height 7
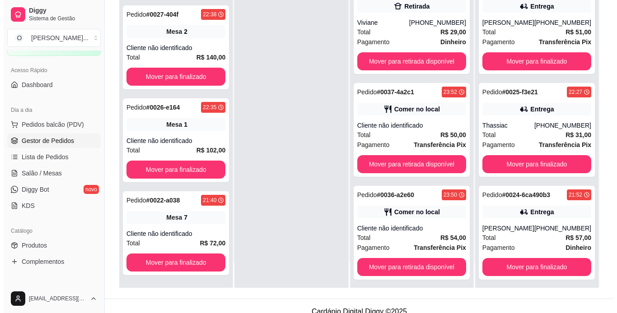
scroll to position [138, 0]
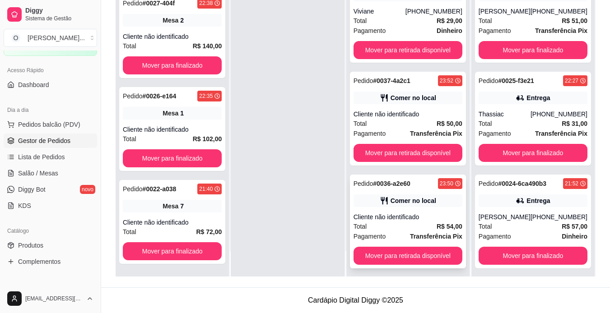
click at [406, 219] on div "Cliente não identificado" at bounding box center [408, 217] width 109 height 9
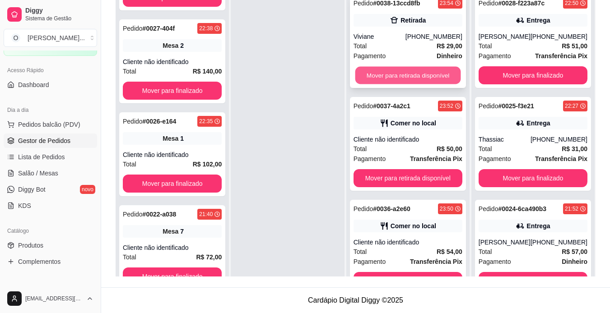
click at [426, 74] on button "Mover para retirada disponível" at bounding box center [408, 76] width 106 height 18
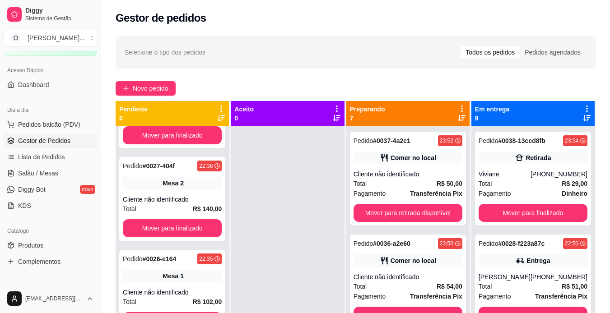
scroll to position [25, 0]
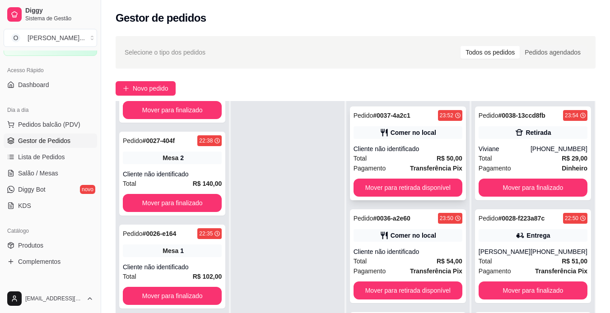
click at [403, 149] on div "Cliente não identificado" at bounding box center [408, 148] width 109 height 9
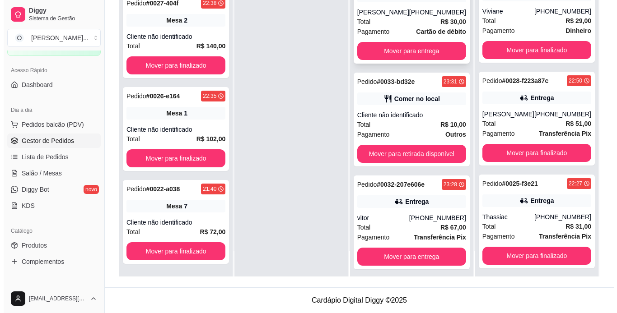
scroll to position [283, 0]
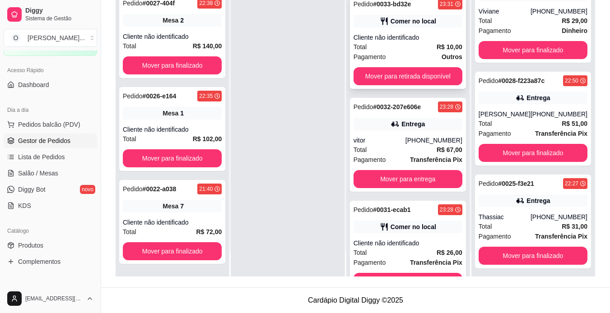
click at [391, 52] on div "Pagamento Outros" at bounding box center [408, 57] width 109 height 10
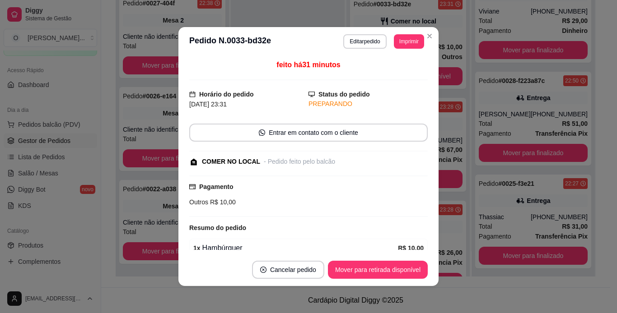
click at [347, 175] on div "feito há 31 minutos Horário do pedido [DATE] 23:31 Status do pedido PREPARANDO …" at bounding box center [308, 155] width 238 height 191
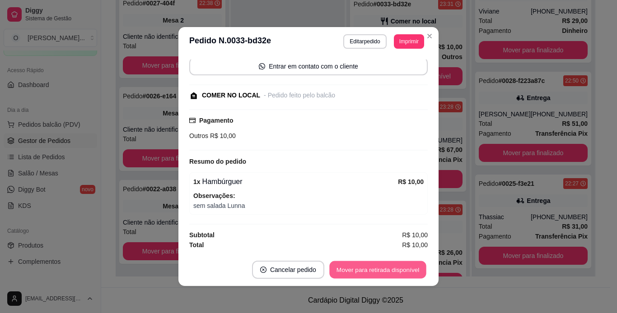
click at [359, 275] on button "Mover para retirada disponível" at bounding box center [377, 270] width 97 height 18
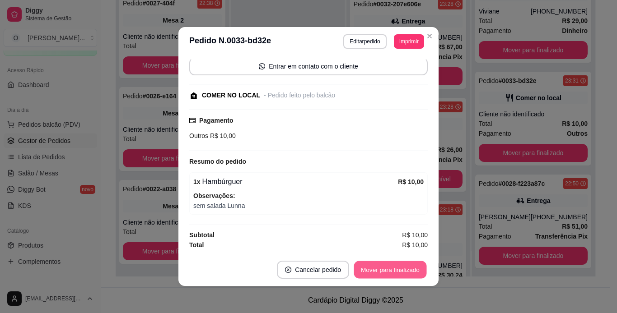
click at [359, 275] on button "Mover para finalizado" at bounding box center [390, 270] width 73 height 18
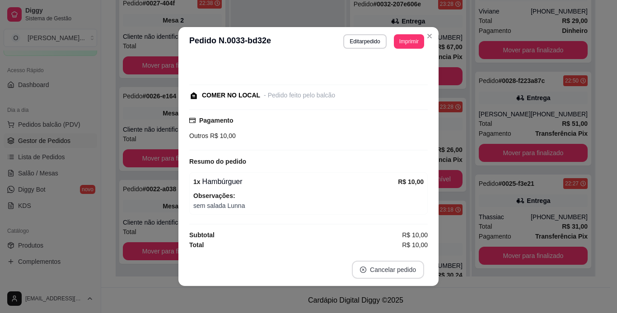
scroll to position [28, 0]
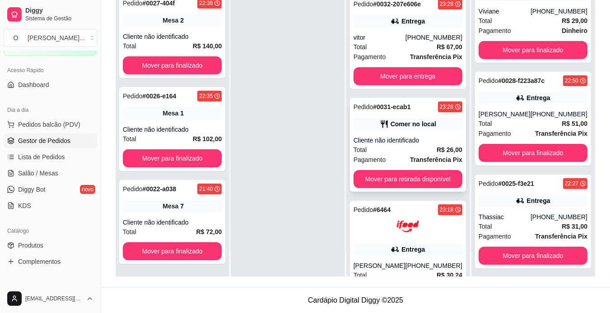
click at [414, 157] on strong "Transferência Pix" at bounding box center [436, 159] width 52 height 7
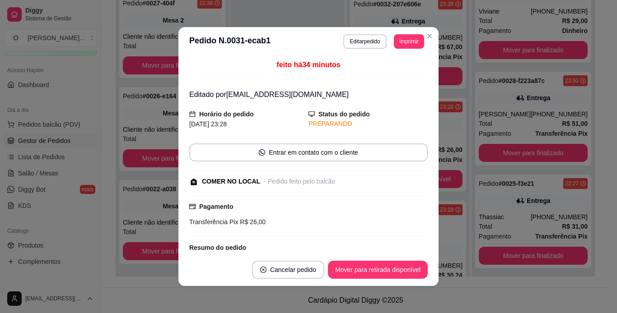
scroll to position [91, 0]
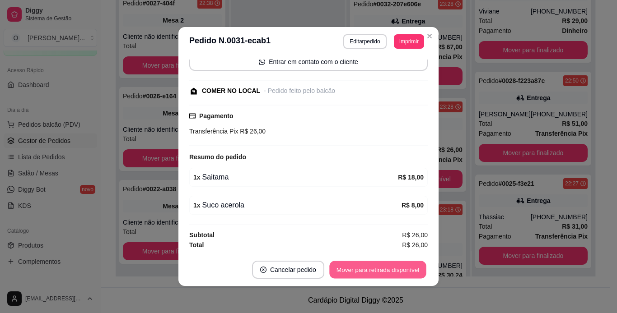
click at [385, 268] on button "Mover para retirada disponível" at bounding box center [377, 270] width 97 height 18
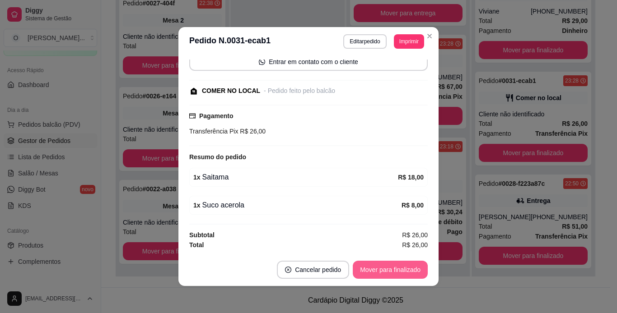
scroll to position [243, 0]
click at [385, 268] on button "Mover para finalizado" at bounding box center [390, 270] width 73 height 18
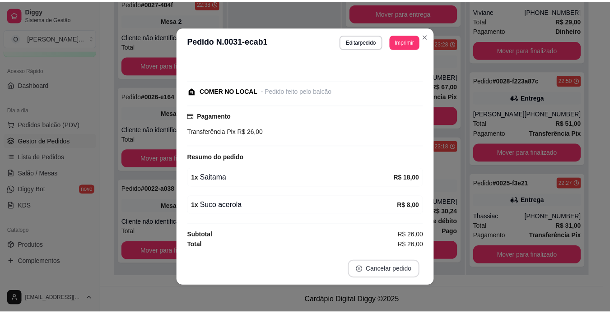
scroll to position [43, 0]
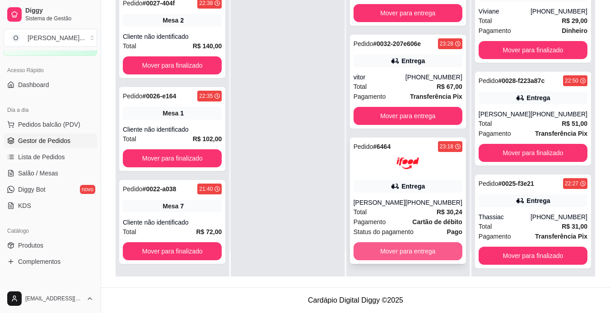
click at [403, 248] on button "Mover para entrega" at bounding box center [408, 251] width 109 height 18
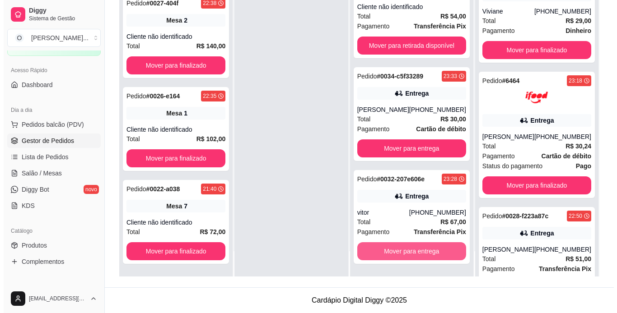
scroll to position [107, 0]
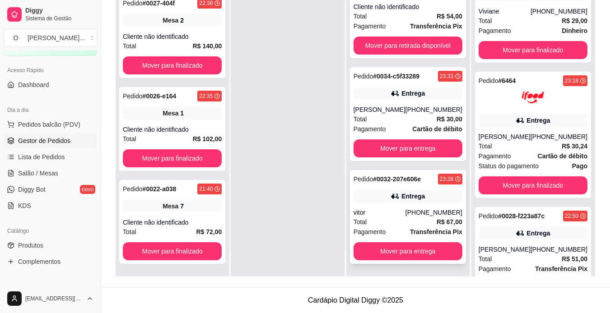
click at [416, 198] on div "Entrega" at bounding box center [412, 196] width 23 height 9
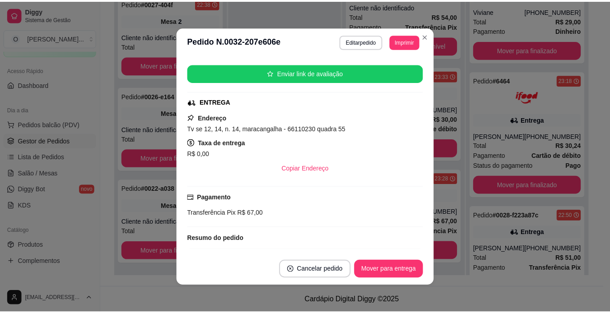
scroll to position [218, 0]
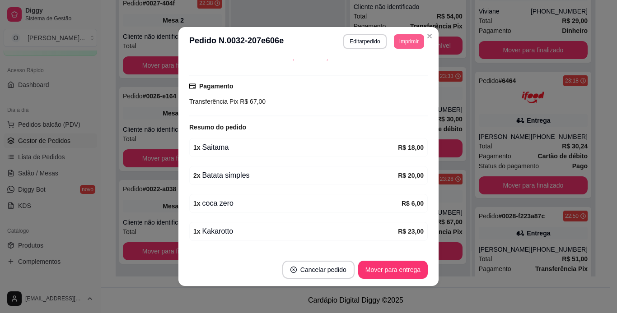
click at [416, 40] on button "Imprimir" at bounding box center [409, 41] width 30 height 14
click at [385, 74] on button "IMPRESSORA" at bounding box center [388, 73] width 63 height 14
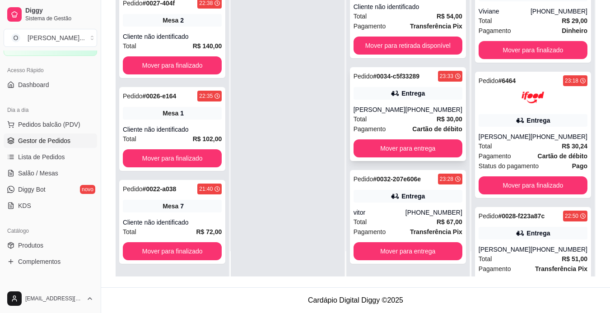
click at [432, 105] on div "Pedido # 0034-c5f33289 23:33 Entrega [PERSON_NAME] [PHONE_NUMBER] Total R$ 30,0…" at bounding box center [408, 114] width 116 height 94
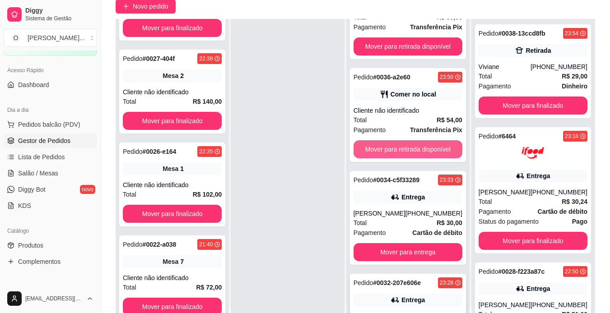
scroll to position [67, 0]
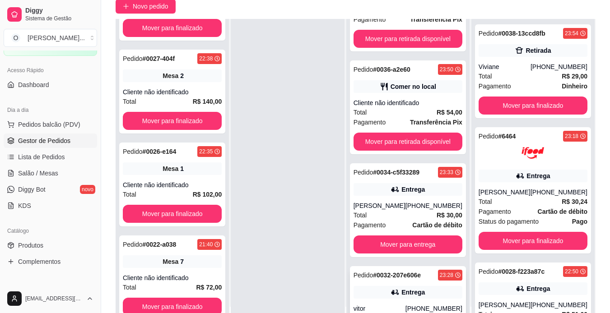
click at [425, 205] on div "[PHONE_NUMBER]" at bounding box center [433, 205] width 57 height 9
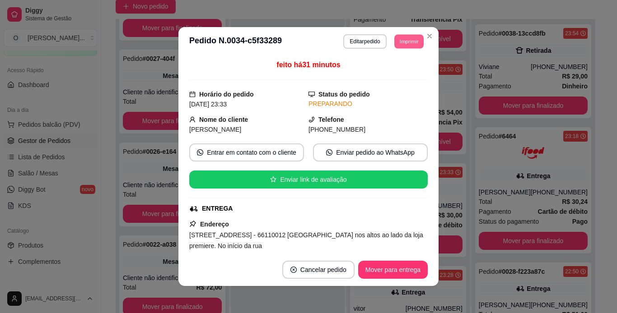
click at [397, 47] on button "Imprimir" at bounding box center [408, 41] width 29 height 14
click at [404, 38] on button "Imprimir" at bounding box center [408, 41] width 29 height 14
click at [393, 71] on button "IMPRESSORA" at bounding box center [388, 73] width 63 height 14
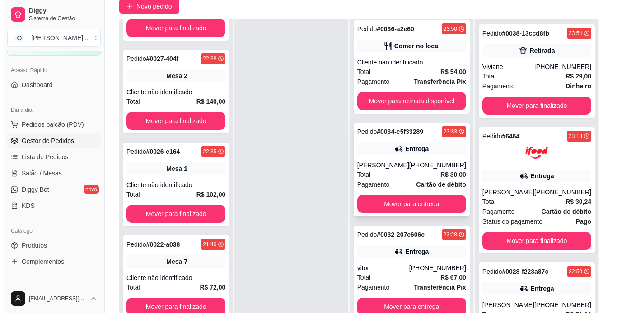
scroll to position [138, 0]
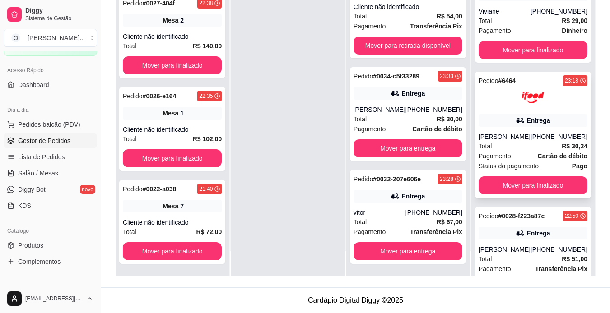
click at [540, 124] on div "Entrega" at bounding box center [537, 120] width 23 height 9
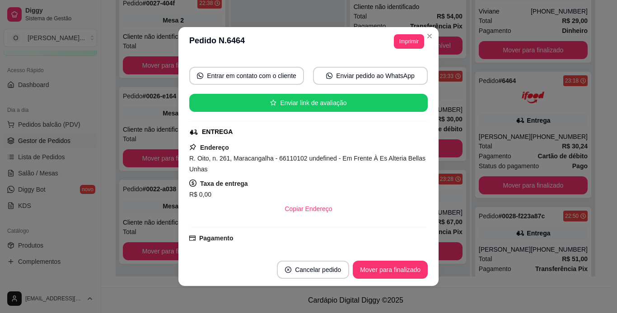
scroll to position [100, 0]
click at [379, 266] on button "Mover para finalizado" at bounding box center [390, 270] width 73 height 18
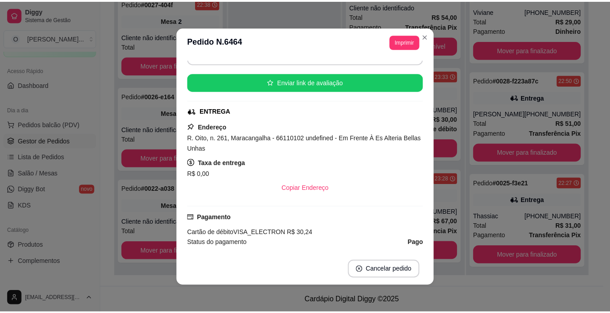
scroll to position [79, 0]
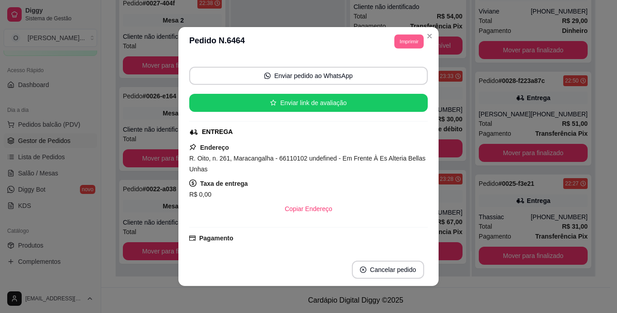
click at [414, 42] on button "Imprimir" at bounding box center [408, 41] width 29 height 14
click at [394, 74] on button "IMPRESSORA" at bounding box center [388, 73] width 65 height 14
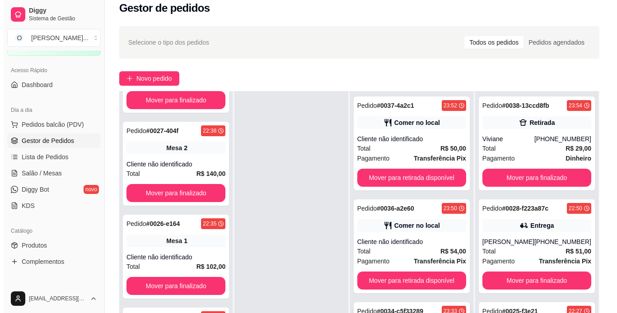
scroll to position [0, 0]
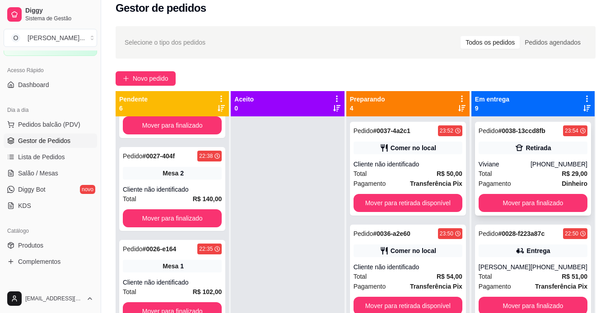
click at [506, 165] on div "Viviane" at bounding box center [505, 164] width 52 height 9
click at [49, 132] on ul "Pedidos balcão (PDV) Gestor de Pedidos Lista de Pedidos Salão / Mesas Diggy Bot…" at bounding box center [50, 165] width 93 height 96
click at [284, 105] on div "Aceito 0" at bounding box center [287, 104] width 106 height 18
click at [168, 80] on span "Novo pedido" at bounding box center [151, 79] width 36 height 10
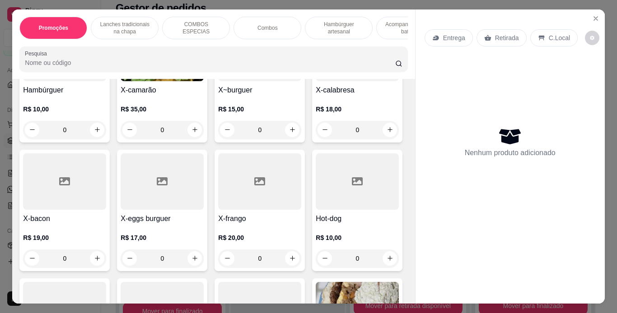
scroll to position [274, 0]
click at [106, 208] on div at bounding box center [64, 181] width 83 height 56
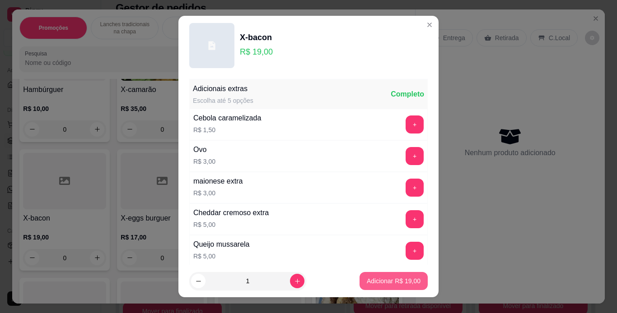
click at [383, 277] on p "Adicionar R$ 19,00" at bounding box center [394, 281] width 54 height 9
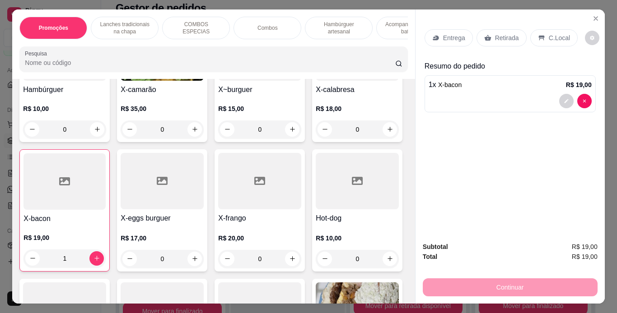
type input "1"
click at [500, 37] on p "Retirada" at bounding box center [507, 37] width 24 height 9
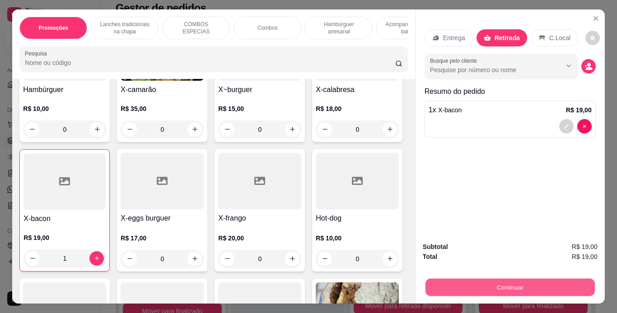
click at [513, 288] on button "Continuar" at bounding box center [509, 288] width 169 height 18
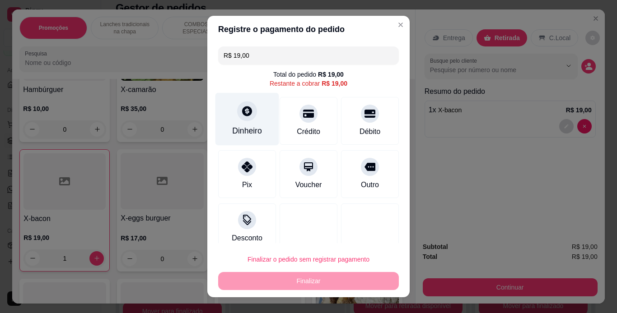
click at [244, 124] on div "Dinheiro" at bounding box center [247, 119] width 64 height 53
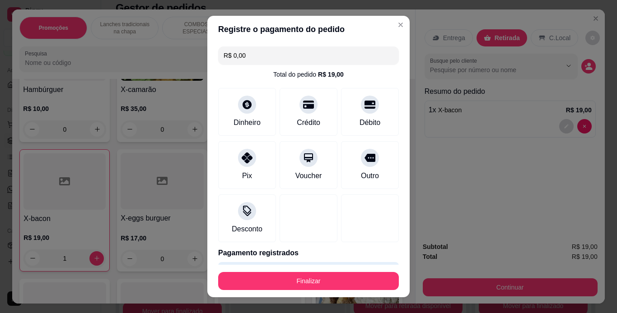
type input "R$ 0,00"
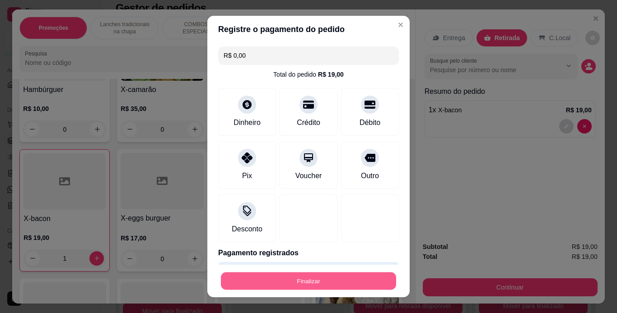
click at [314, 286] on button "Finalizar" at bounding box center [308, 282] width 175 height 18
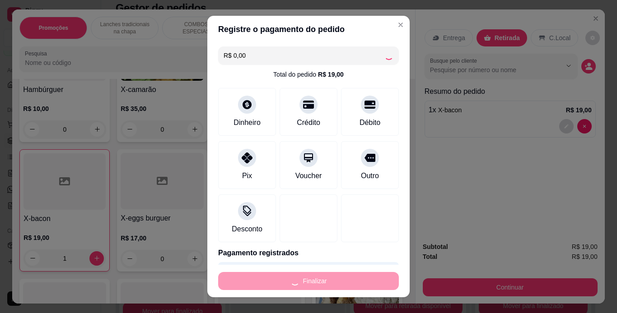
type input "0"
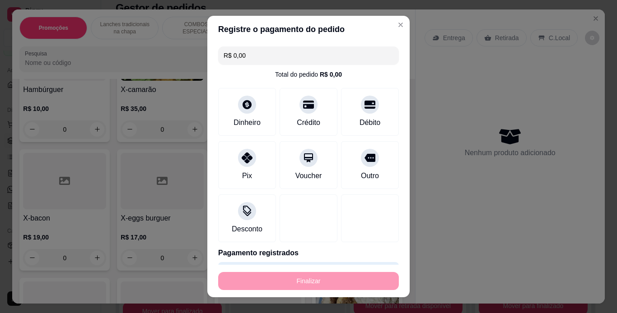
type input "-R$ 19,00"
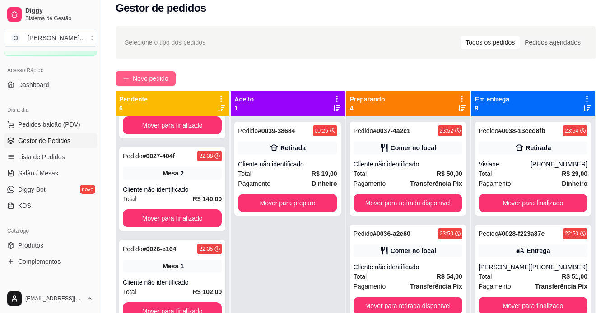
click at [142, 79] on span "Novo pedido" at bounding box center [151, 79] width 36 height 10
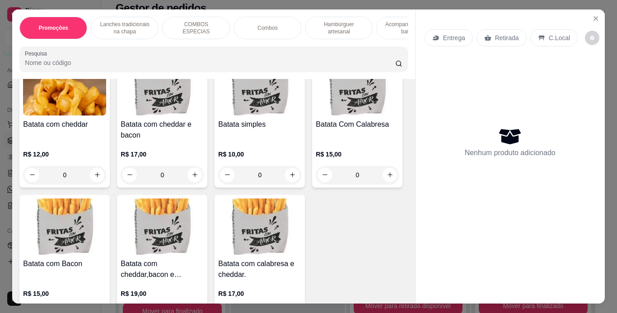
scroll to position [2018, 0]
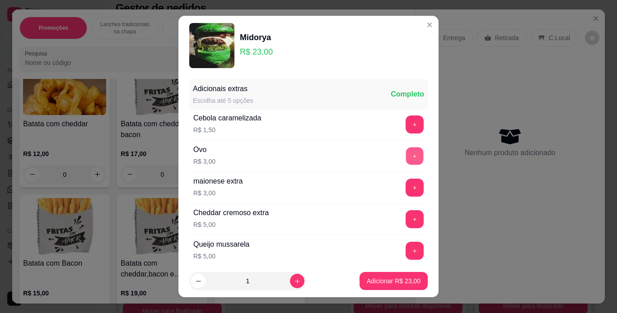
click at [406, 158] on button "+" at bounding box center [415, 156] width 18 height 18
click at [371, 283] on p "Adicionar R$ 26,00" at bounding box center [394, 281] width 52 height 9
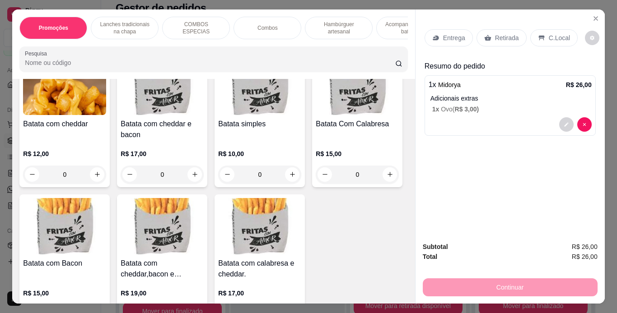
click at [542, 39] on div "C.Local" at bounding box center [553, 37] width 47 height 17
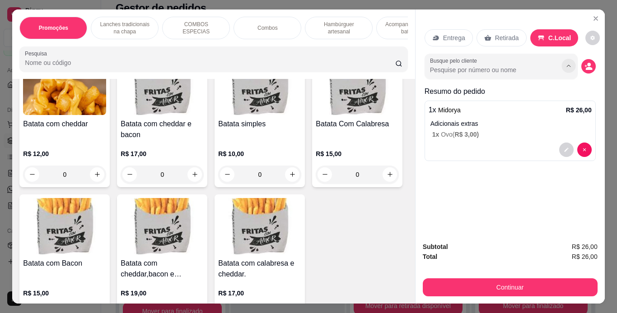
click at [565, 62] on icon "Show suggestions" at bounding box center [568, 65] width 7 height 7
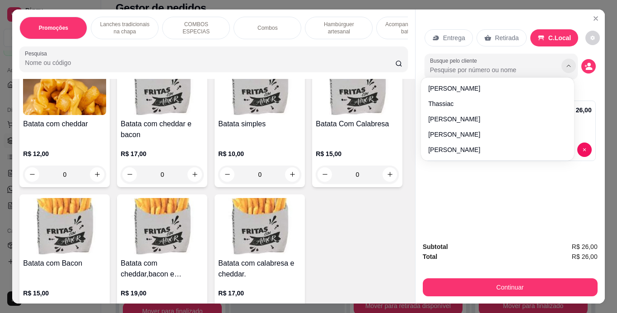
click at [565, 62] on icon "Show suggestions" at bounding box center [568, 65] width 7 height 7
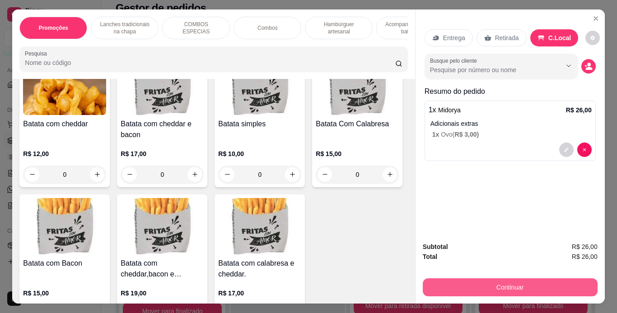
click at [506, 291] on button "Continuar" at bounding box center [510, 288] width 175 height 18
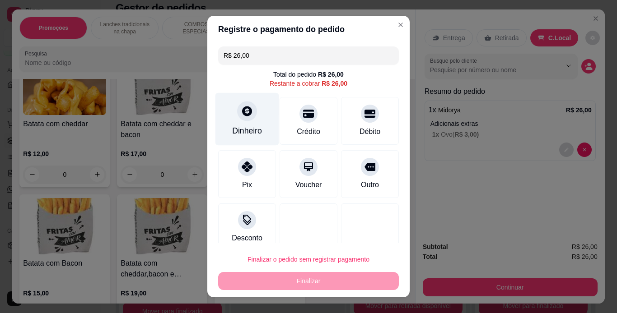
click at [249, 110] on div at bounding box center [247, 111] width 20 height 20
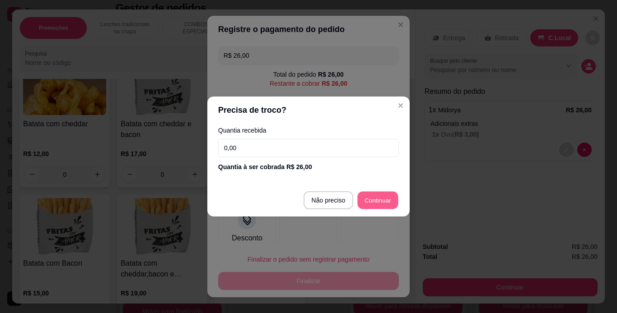
click at [357, 195] on footer "Não preciso Continuar" at bounding box center [308, 200] width 202 height 33
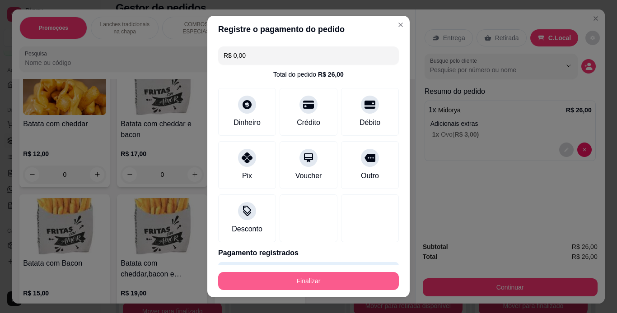
click at [316, 280] on button "Finalizar" at bounding box center [308, 281] width 181 height 18
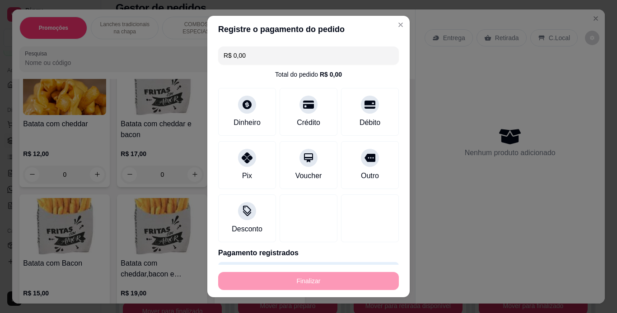
type input "-R$ 26,00"
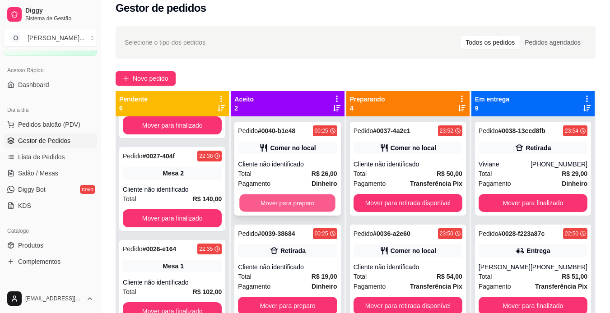
click at [292, 205] on button "Mover para preparo" at bounding box center [288, 204] width 96 height 18
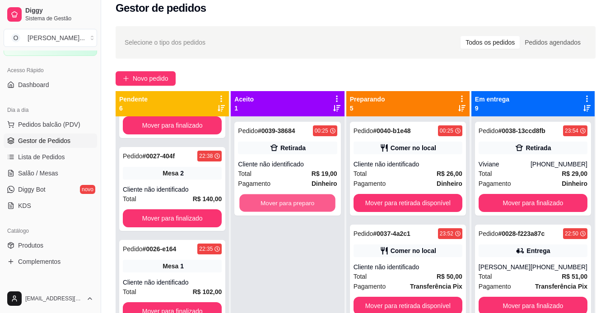
click at [292, 205] on button "Mover para preparo" at bounding box center [288, 204] width 96 height 18
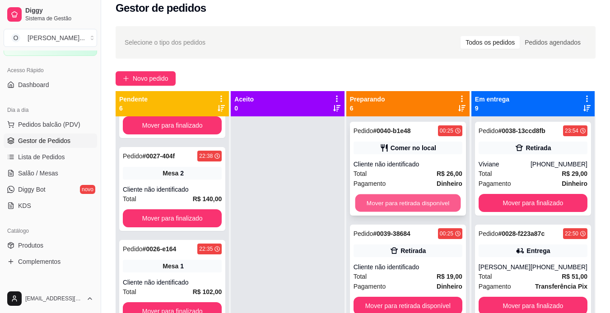
click at [406, 201] on button "Mover para retirada disponível" at bounding box center [408, 204] width 106 height 18
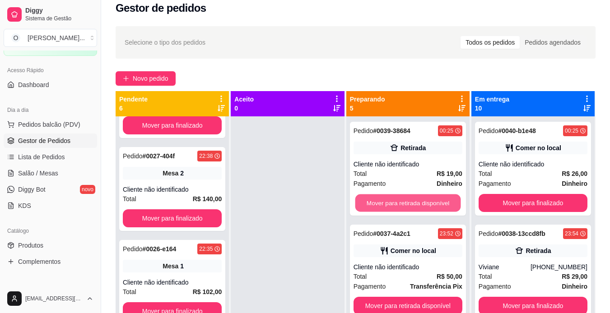
click at [406, 201] on button "Mover para retirada disponível" at bounding box center [408, 204] width 106 height 18
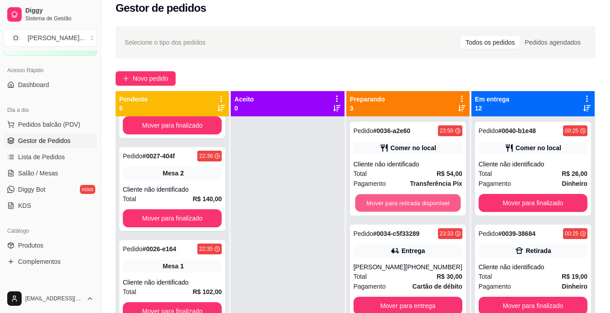
click at [406, 201] on button "Mover para retirada disponível" at bounding box center [408, 204] width 106 height 18
click at [406, 201] on button "Mover para entrega" at bounding box center [408, 204] width 106 height 18
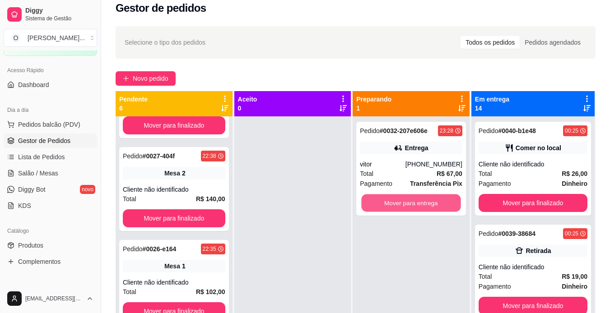
click at [406, 201] on button "Mover para entrega" at bounding box center [411, 204] width 99 height 18
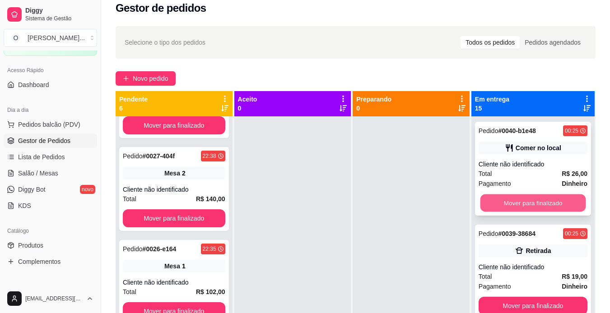
click at [519, 205] on button "Mover para finalizado" at bounding box center [533, 204] width 106 height 18
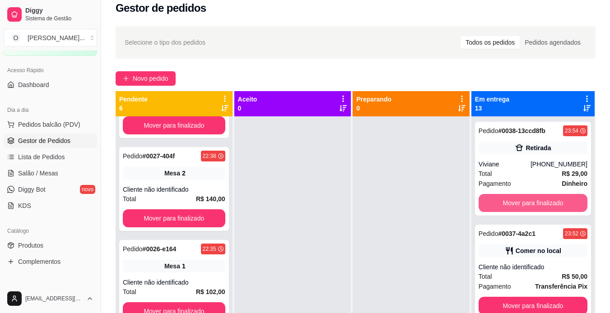
click at [519, 205] on button "Mover para finalizado" at bounding box center [533, 203] width 109 height 18
click at [530, 201] on button "Mover para finalizado" at bounding box center [533, 204] width 106 height 18
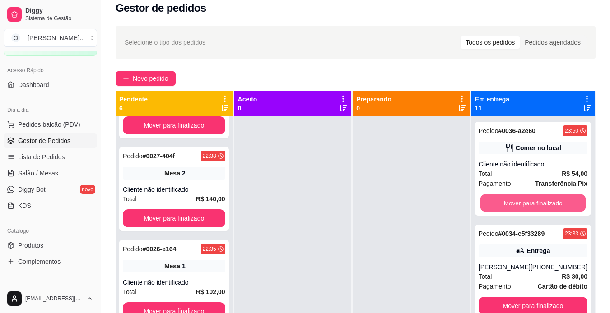
click at [530, 201] on button "Mover para finalizado" at bounding box center [533, 204] width 106 height 18
click at [530, 199] on button "Mover para finalizado" at bounding box center [533, 204] width 106 height 18
click at [523, 200] on button "Mover para finalizado" at bounding box center [533, 204] width 106 height 18
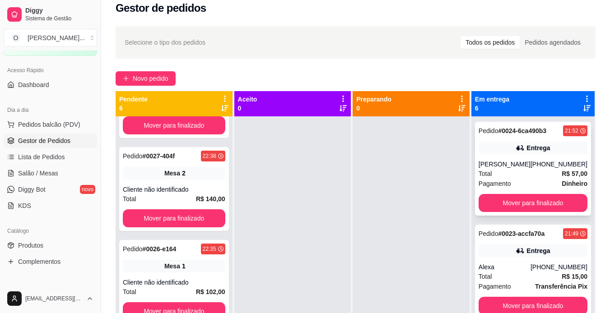
click at [520, 188] on div "Pagamento Dinheiro" at bounding box center [533, 184] width 109 height 10
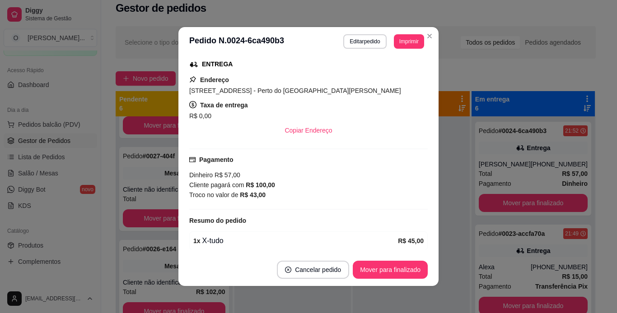
scroll to position [144, 0]
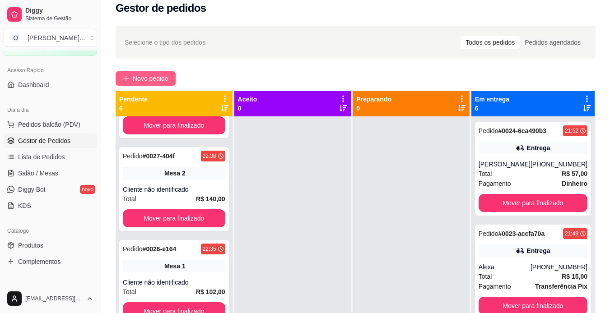
click at [140, 78] on span "Novo pedido" at bounding box center [151, 79] width 36 height 10
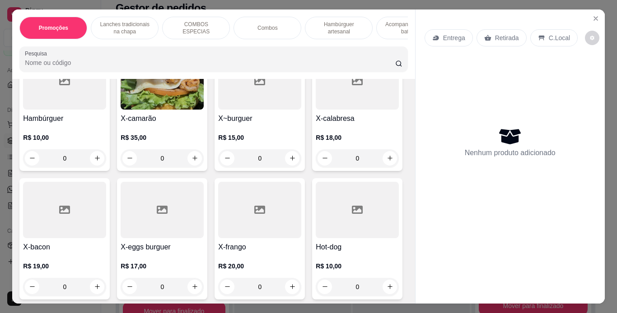
scroll to position [333, 0]
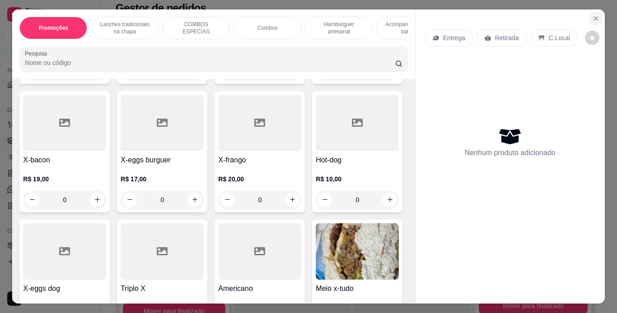
click at [594, 16] on icon "Close" at bounding box center [595, 18] width 7 height 7
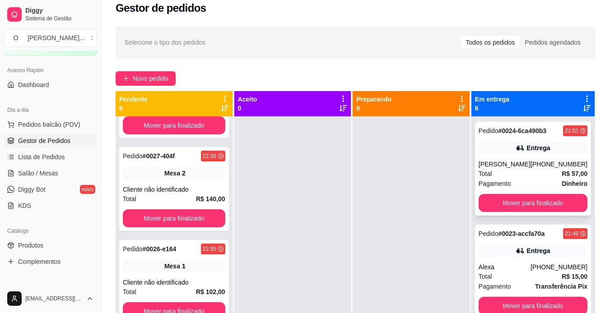
click at [512, 165] on div "[PERSON_NAME]" at bounding box center [505, 164] width 52 height 9
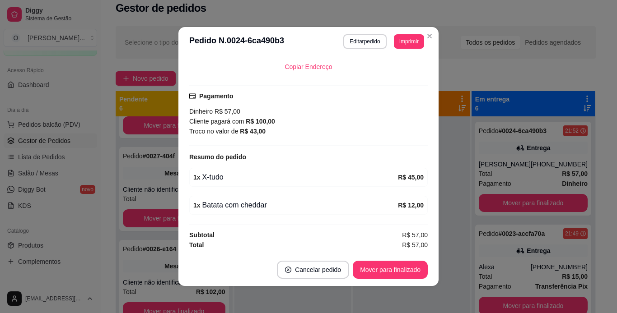
scroll to position [216, 0]
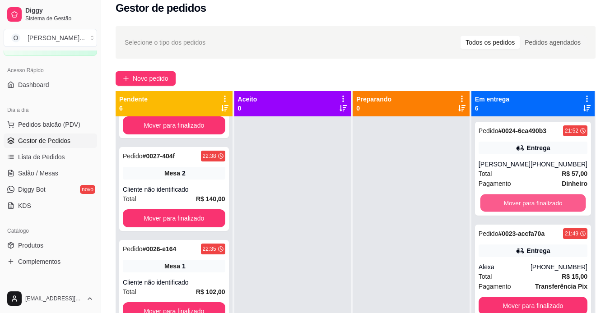
click at [530, 204] on button "Mover para finalizado" at bounding box center [533, 204] width 106 height 18
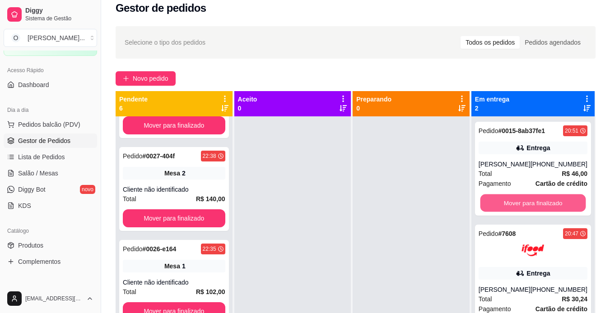
click at [530, 204] on button "Mover para finalizado" at bounding box center [533, 204] width 106 height 18
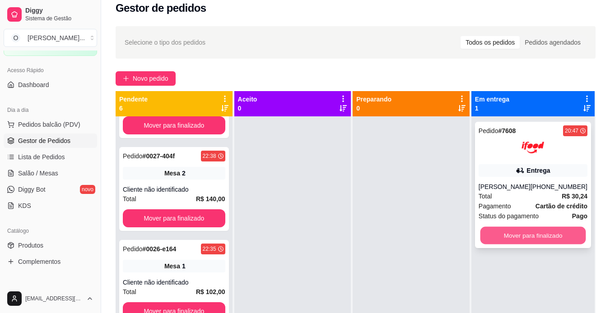
click at [534, 236] on button "Mover para finalizado" at bounding box center [533, 236] width 106 height 18
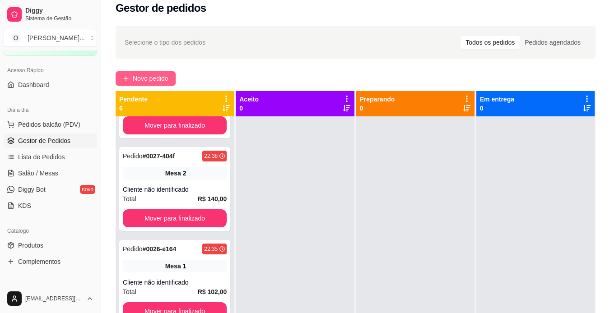
click at [160, 82] on span "Novo pedido" at bounding box center [151, 79] width 36 height 10
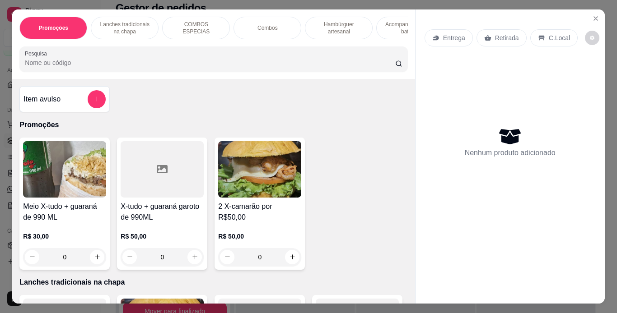
click at [140, 30] on p "Lanches tradicionais na chapa" at bounding box center [124, 28] width 52 height 14
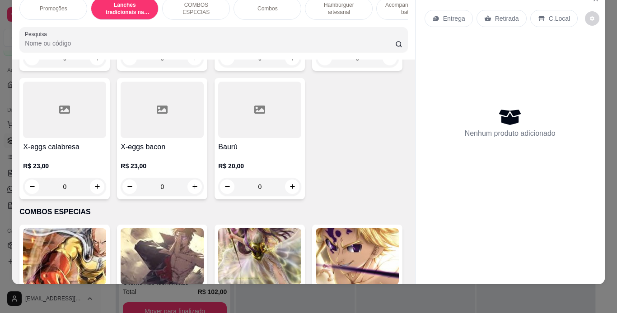
scroll to position [713, 0]
click at [288, 67] on div "0" at bounding box center [259, 58] width 83 height 18
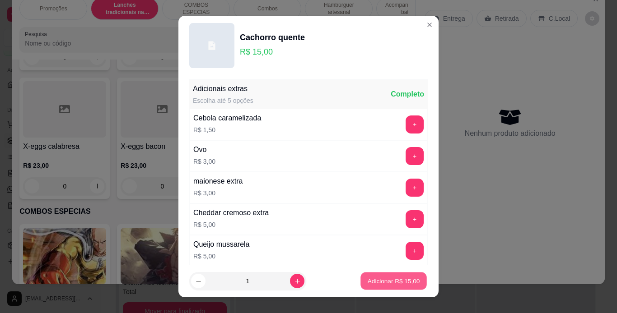
click at [368, 284] on p "Adicionar R$ 15,00" at bounding box center [394, 281] width 52 height 9
type input "1"
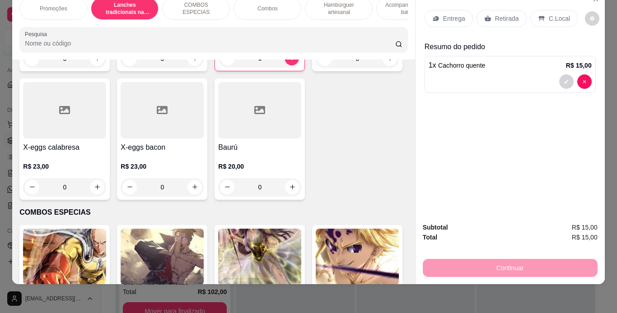
click at [443, 16] on p "Entrega" at bounding box center [454, 18] width 22 height 9
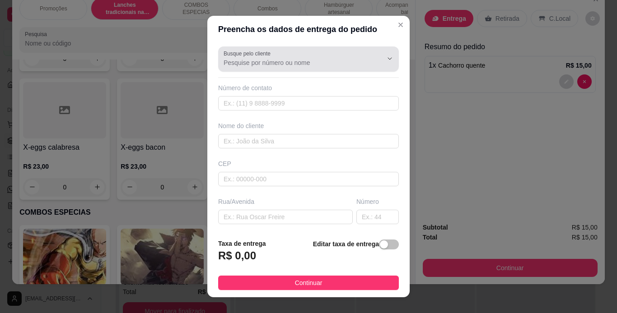
click at [279, 65] on input "Busque pelo cliente" at bounding box center [295, 62] width 144 height 9
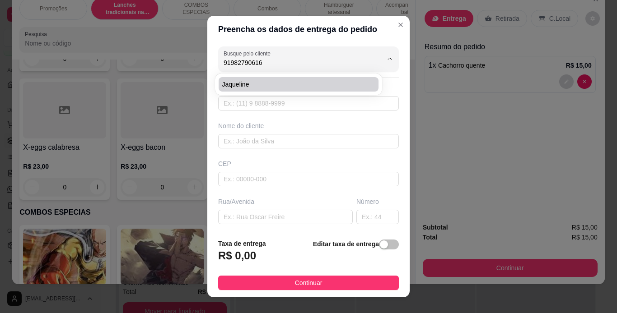
click at [261, 86] on span "Jaqueline" at bounding box center [294, 84] width 144 height 9
type input "Jaqueline"
type input "91982790616"
type input "Jaqueline"
type input "66110003"
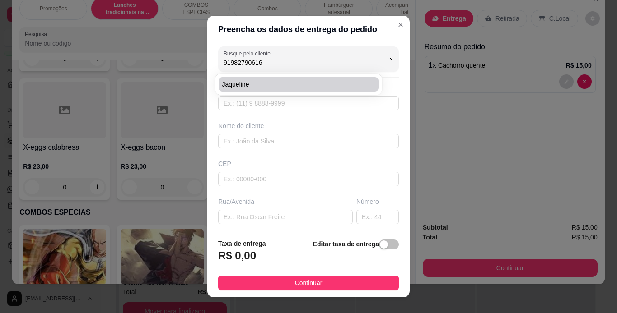
type input "Rua 13"
type input "282"
type input "[GEOGRAPHIC_DATA]"
type input "Rua13 Q29"
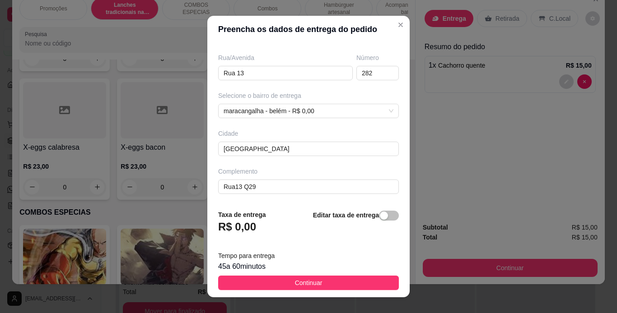
scroll to position [13, 0]
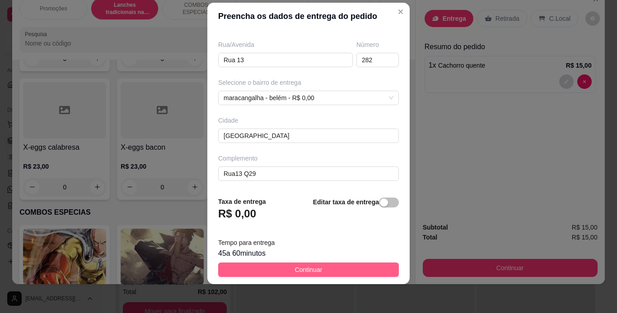
type input "Jaqueline"
click at [311, 272] on span "Continuar" at bounding box center [309, 270] width 28 height 10
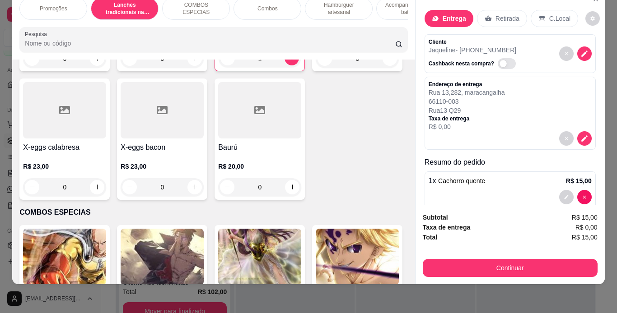
click at [392, 1] on p "Acompanhamentos ( batata )" at bounding box center [410, 8] width 52 height 14
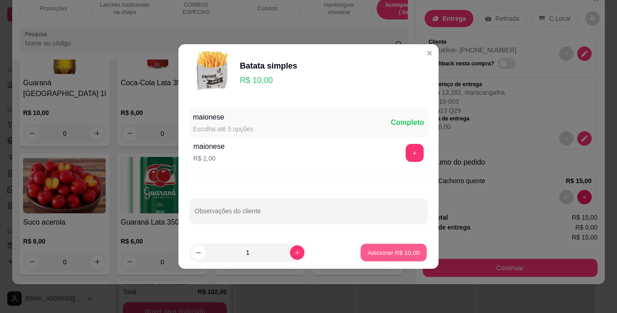
click at [379, 261] on button "Adicionar R$ 10,00" at bounding box center [393, 253] width 66 height 18
type input "1"
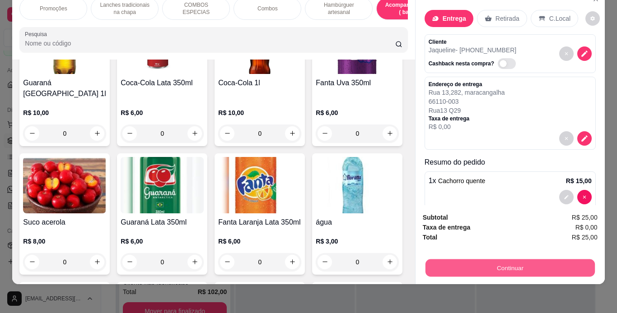
click at [451, 261] on button "Continuar" at bounding box center [509, 269] width 169 height 18
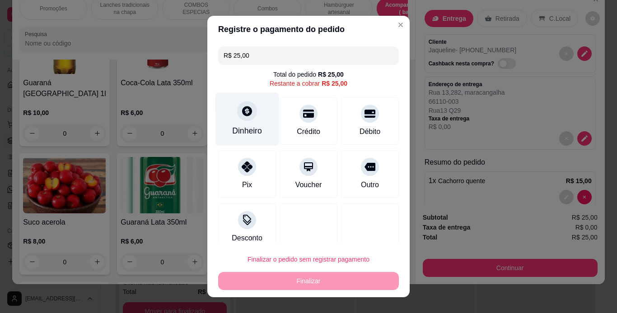
click at [241, 120] on div at bounding box center [247, 111] width 20 height 20
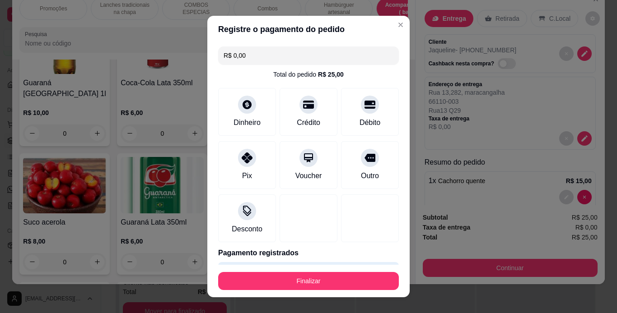
type input "R$ 0,00"
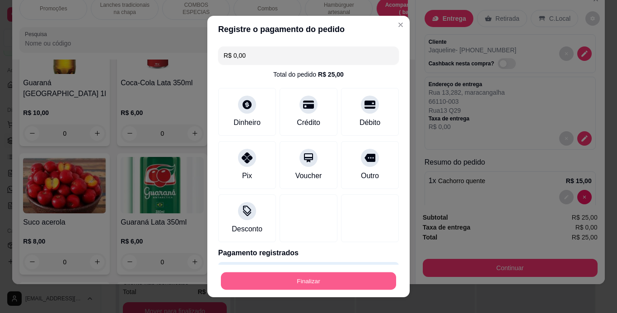
click at [352, 275] on button "Finalizar" at bounding box center [308, 282] width 175 height 18
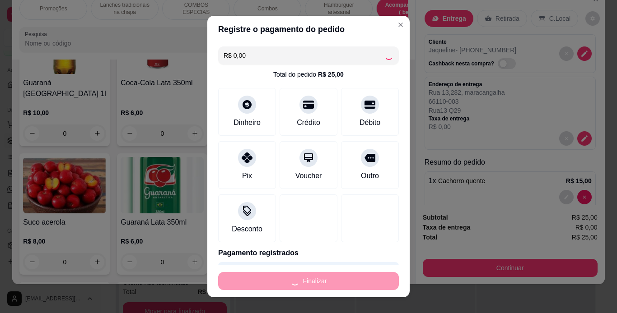
type input "0"
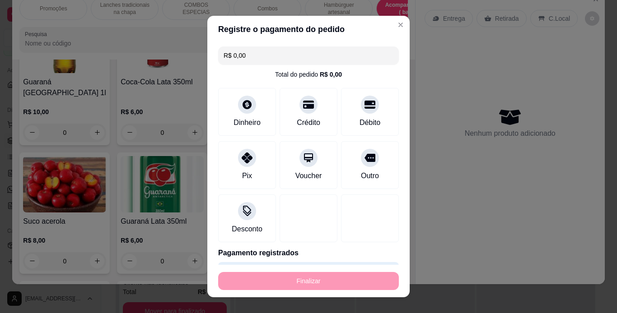
type input "-R$ 25,00"
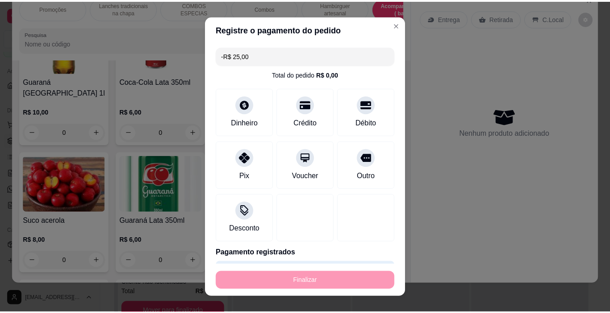
scroll to position [2336, 0]
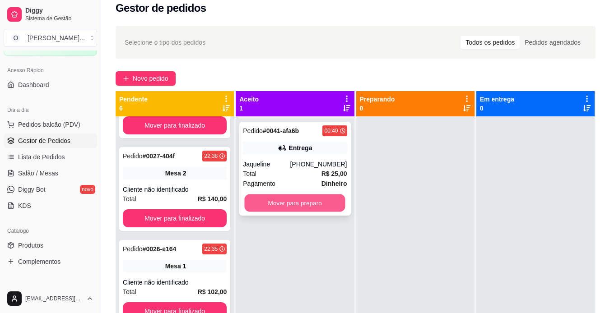
click at [333, 208] on button "Mover para preparo" at bounding box center [295, 204] width 101 height 18
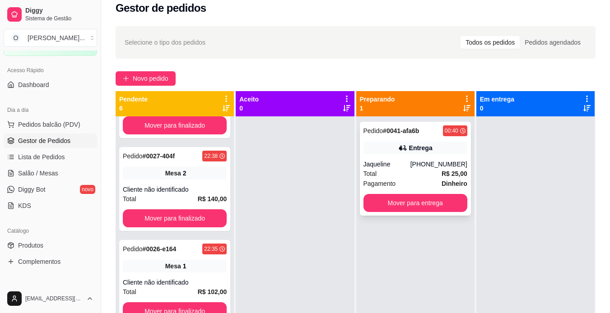
click at [403, 158] on div "Pedido # 0041-afa6b 00:40 Entrega Jaqueline [PHONE_NUMBER] Total R$ 25,00 Pagam…" at bounding box center [415, 169] width 111 height 94
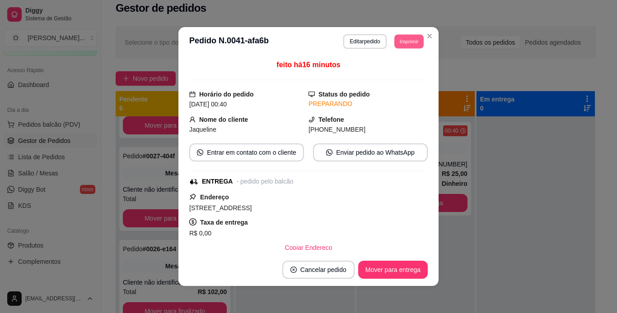
click at [408, 41] on button "Imprimir" at bounding box center [408, 41] width 29 height 14
click at [394, 76] on button "IMPRESSORA" at bounding box center [388, 73] width 63 height 14
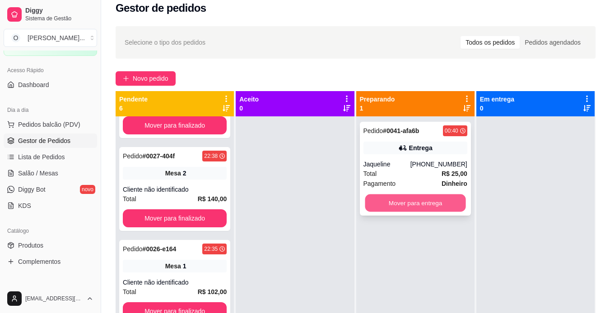
click at [400, 197] on button "Mover para entrega" at bounding box center [415, 204] width 101 height 18
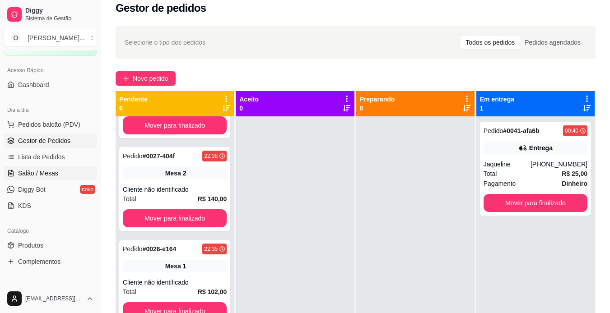
click at [48, 174] on span "Salão / Mesas" at bounding box center [38, 173] width 40 height 9
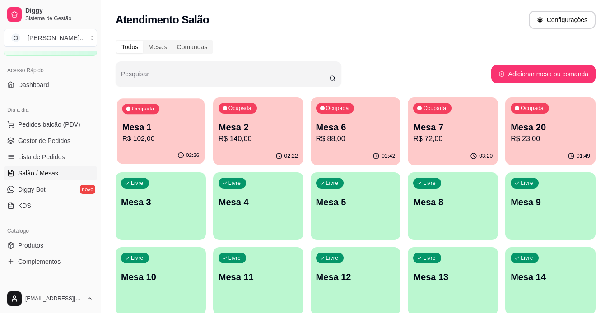
click at [179, 121] on div "Ocupada Mesa 1 R$ 102,00" at bounding box center [161, 122] width 88 height 49
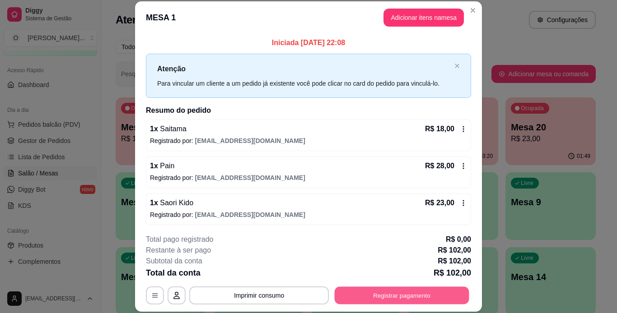
click at [363, 298] on button "Registrar pagamento" at bounding box center [402, 296] width 135 height 18
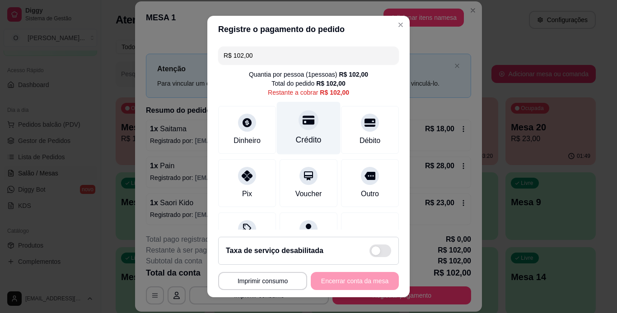
click at [302, 134] on div "Crédito" at bounding box center [309, 140] width 26 height 12
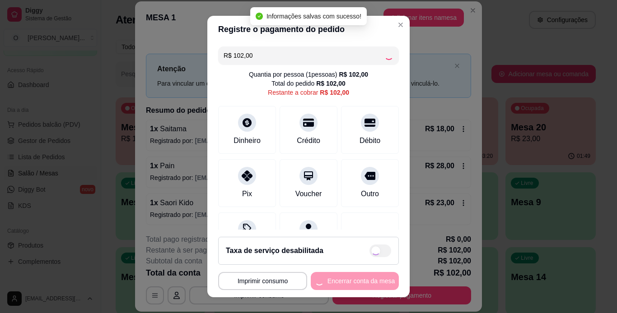
type input "R$ 0,00"
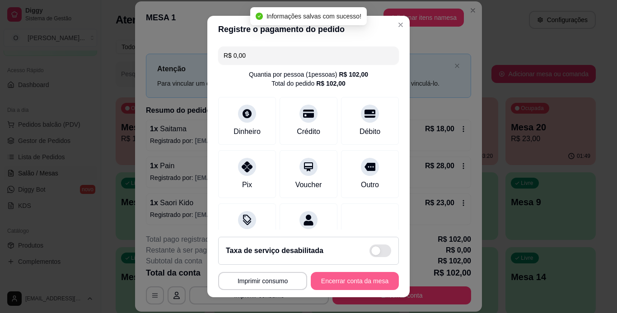
click at [332, 279] on button "Encerrar conta da mesa" at bounding box center [355, 281] width 88 height 18
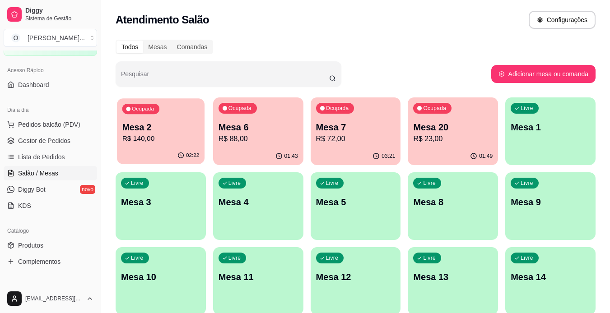
click at [153, 136] on p "R$ 140,00" at bounding box center [160, 139] width 77 height 10
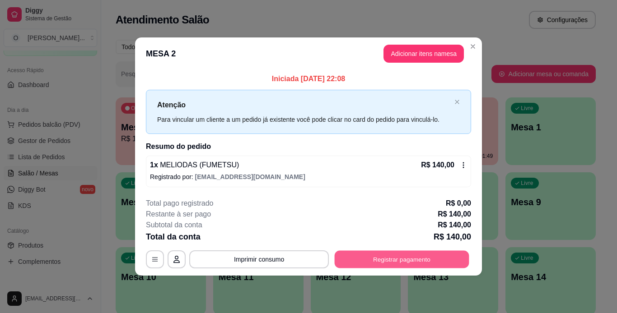
click at [364, 261] on button "Registrar pagamento" at bounding box center [402, 260] width 135 height 18
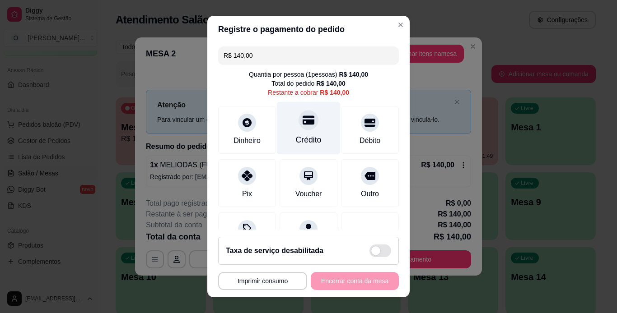
click at [297, 137] on div "Crédito" at bounding box center [309, 140] width 26 height 12
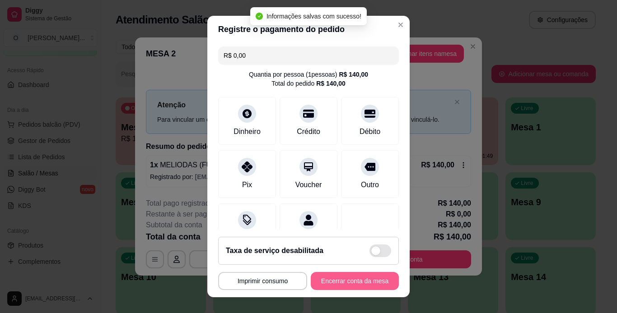
type input "R$ 0,00"
click at [333, 279] on button "Encerrar conta da mesa" at bounding box center [354, 282] width 85 height 18
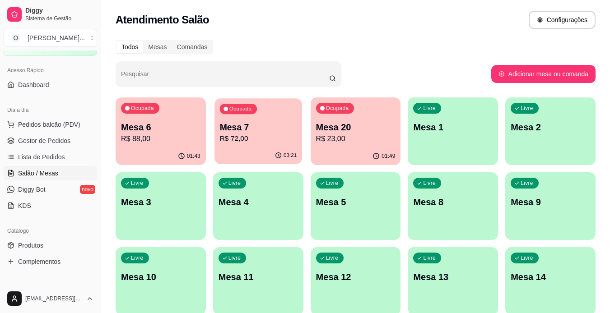
click at [258, 103] on div "Ocupada Mesa 7 R$ 72,00" at bounding box center [258, 122] width 88 height 49
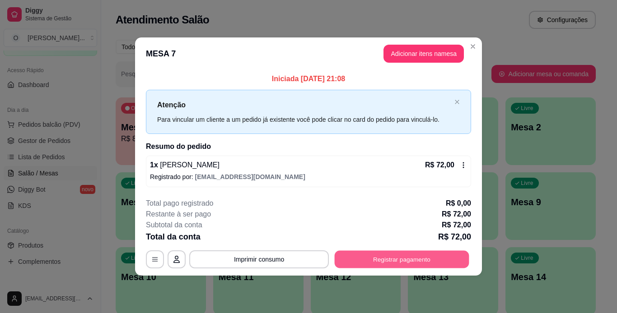
click at [393, 255] on button "Registrar pagamento" at bounding box center [402, 260] width 135 height 18
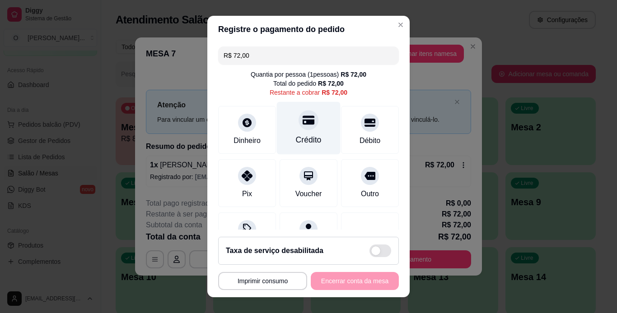
click at [311, 130] on div "Crédito" at bounding box center [309, 128] width 64 height 53
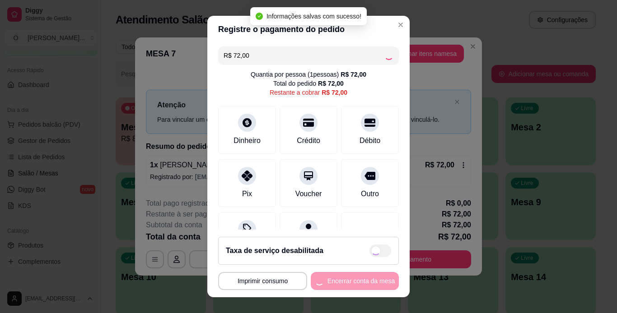
type input "R$ 0,00"
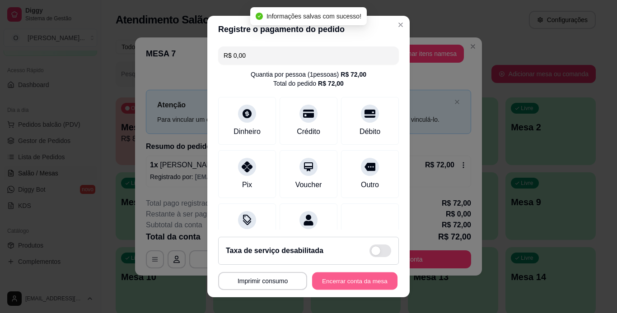
click at [340, 274] on button "Encerrar conta da mesa" at bounding box center [354, 282] width 85 height 18
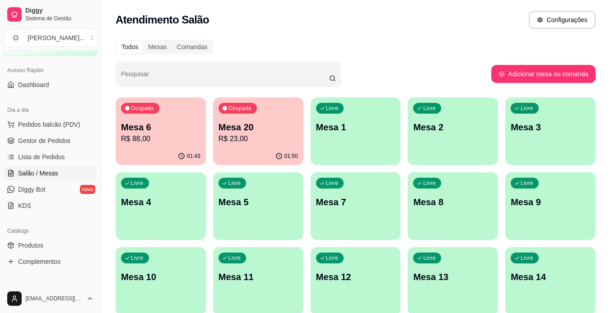
click at [248, 112] on div "Ocupada" at bounding box center [238, 108] width 38 height 11
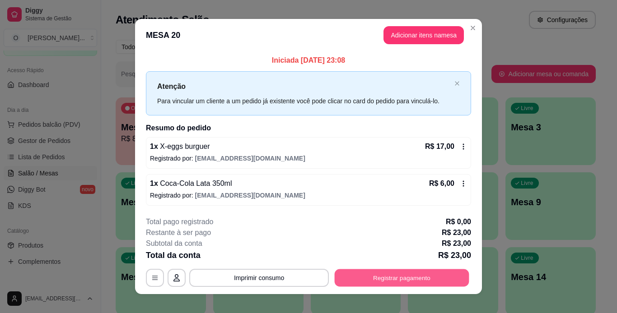
click at [343, 271] on button "Registrar pagamento" at bounding box center [402, 278] width 135 height 18
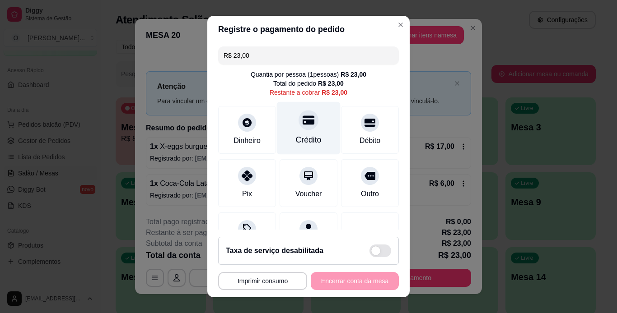
click at [298, 141] on div "Crédito" at bounding box center [309, 140] width 26 height 12
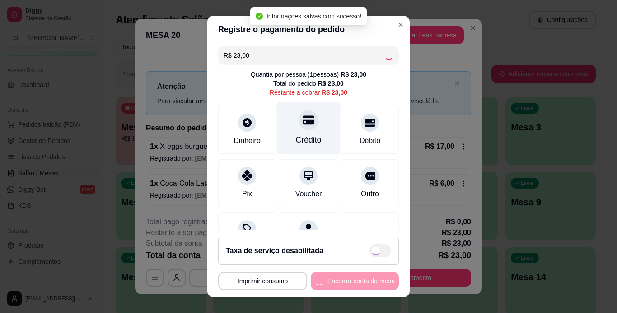
type input "R$ 0,00"
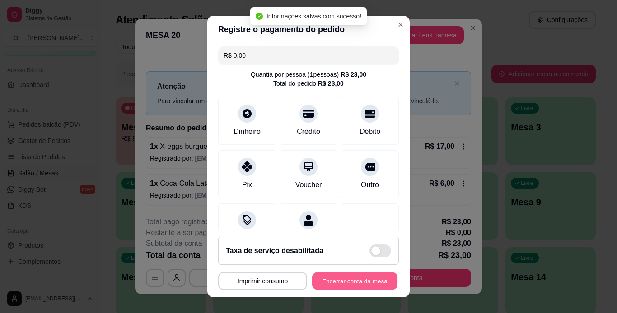
click at [335, 279] on button "Encerrar conta da mesa" at bounding box center [354, 282] width 85 height 18
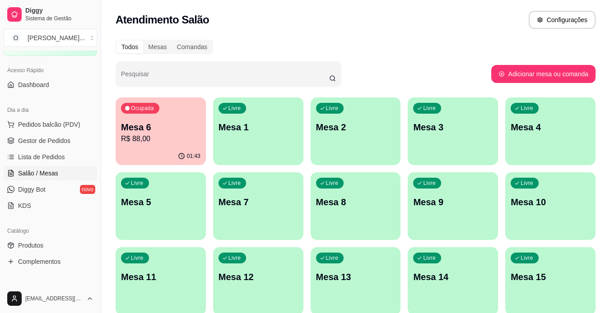
click at [178, 107] on div "Ocupada Mesa 6 R$ 88,00" at bounding box center [161, 123] width 90 height 50
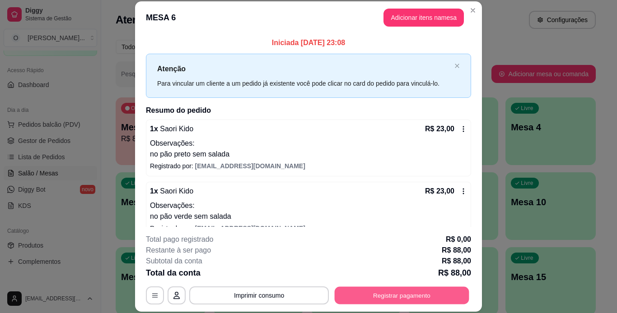
click at [379, 290] on button "Registrar pagamento" at bounding box center [402, 296] width 135 height 18
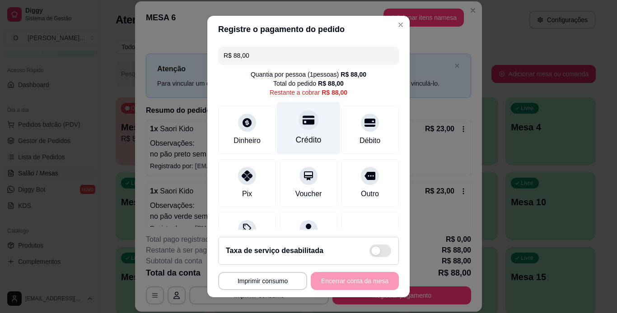
click at [307, 124] on div at bounding box center [308, 120] width 20 height 20
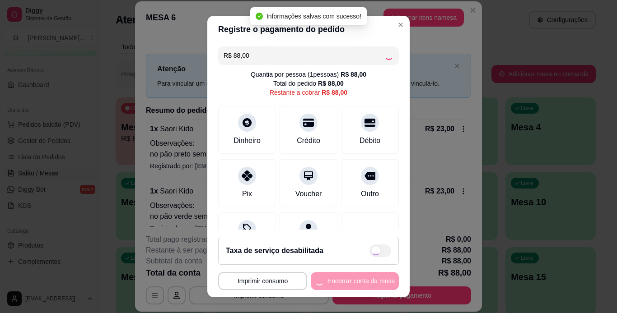
type input "R$ 0,00"
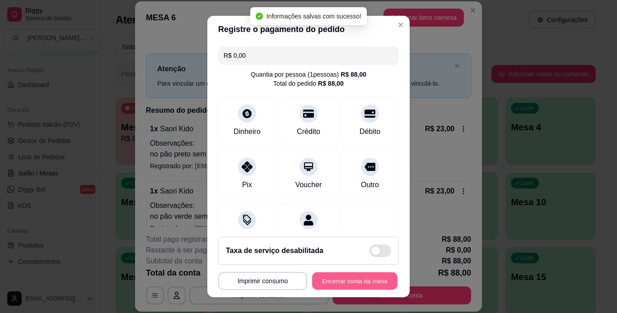
click at [334, 283] on button "Encerrar conta da mesa" at bounding box center [354, 282] width 85 height 18
